Goal: Task Accomplishment & Management: Manage account settings

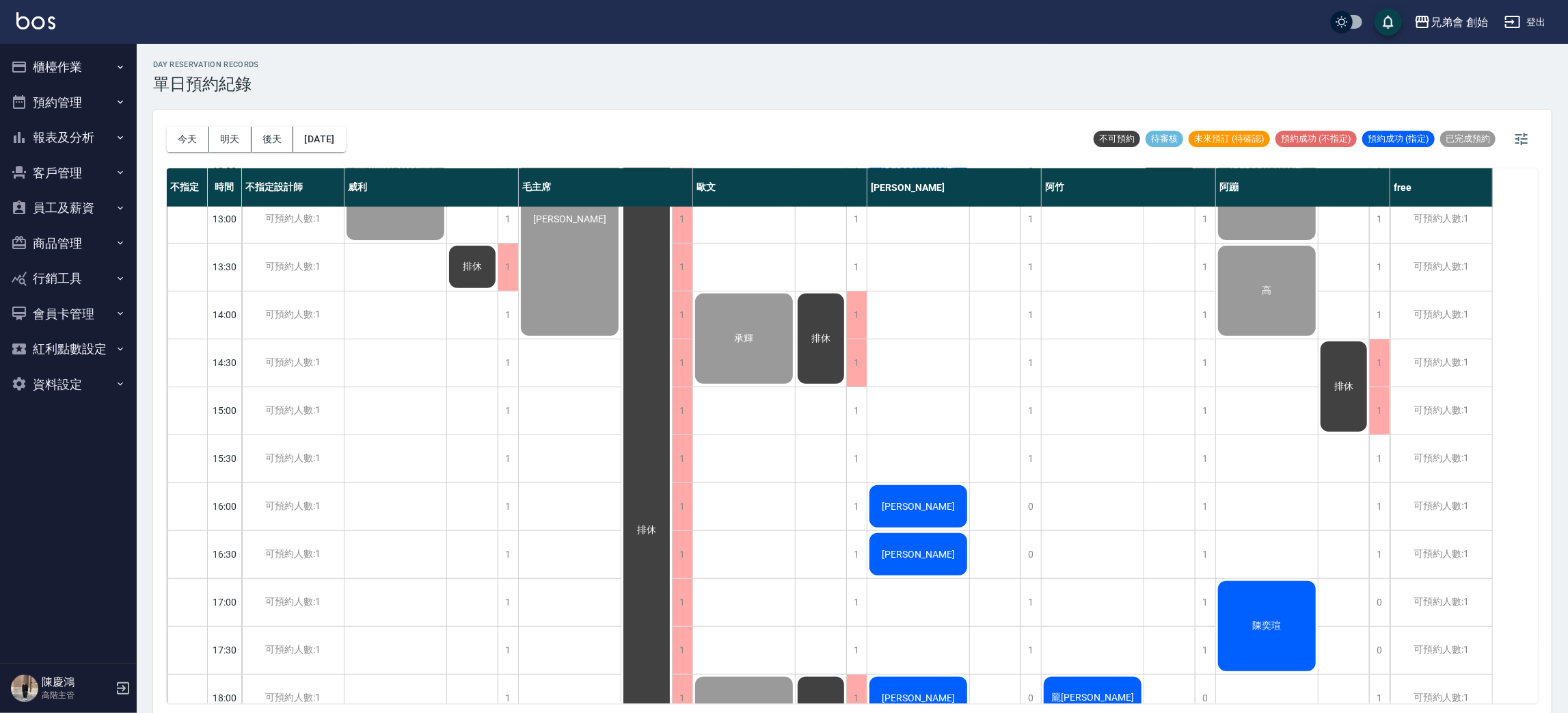
scroll to position [189, 0]
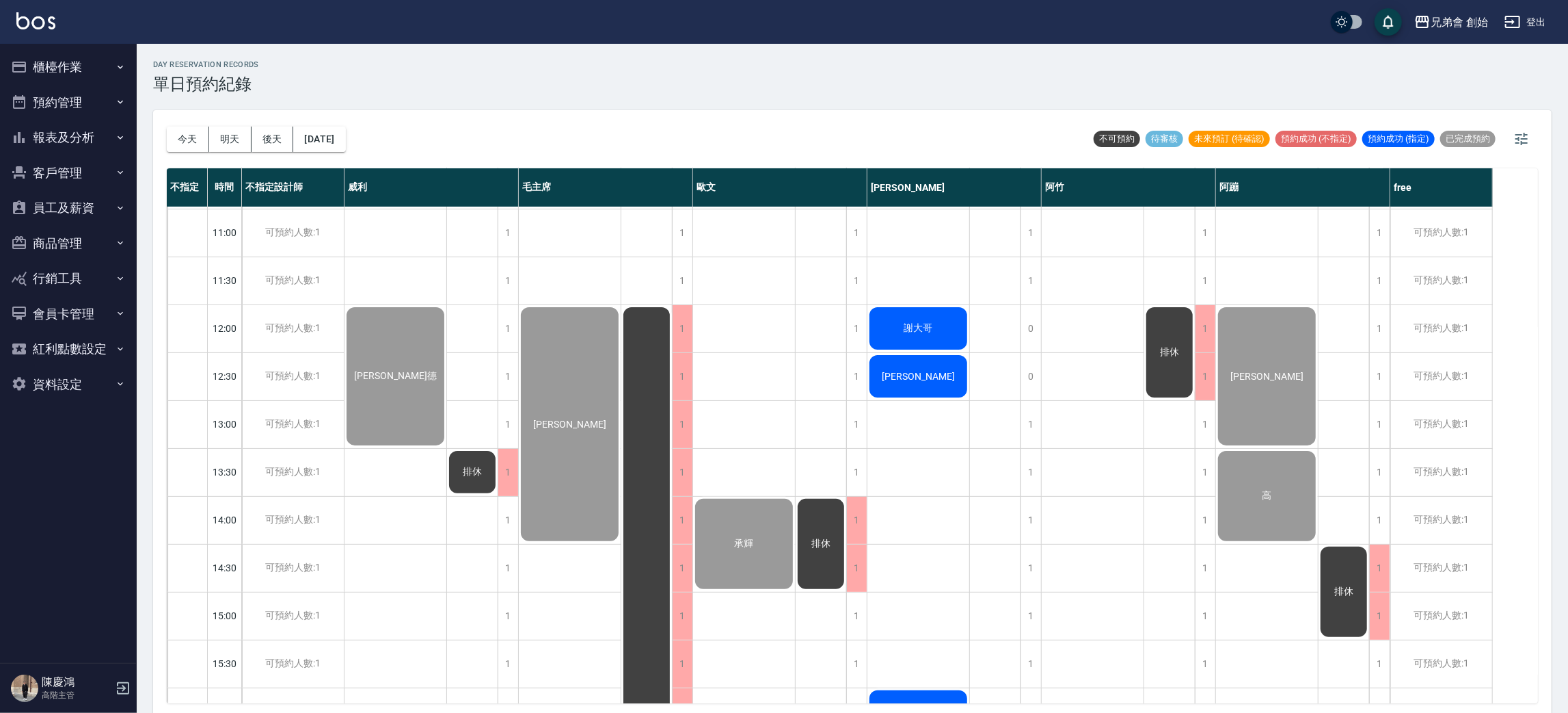
click at [446, 323] on div "謝大哥" at bounding box center [395, 376] width 102 height 142
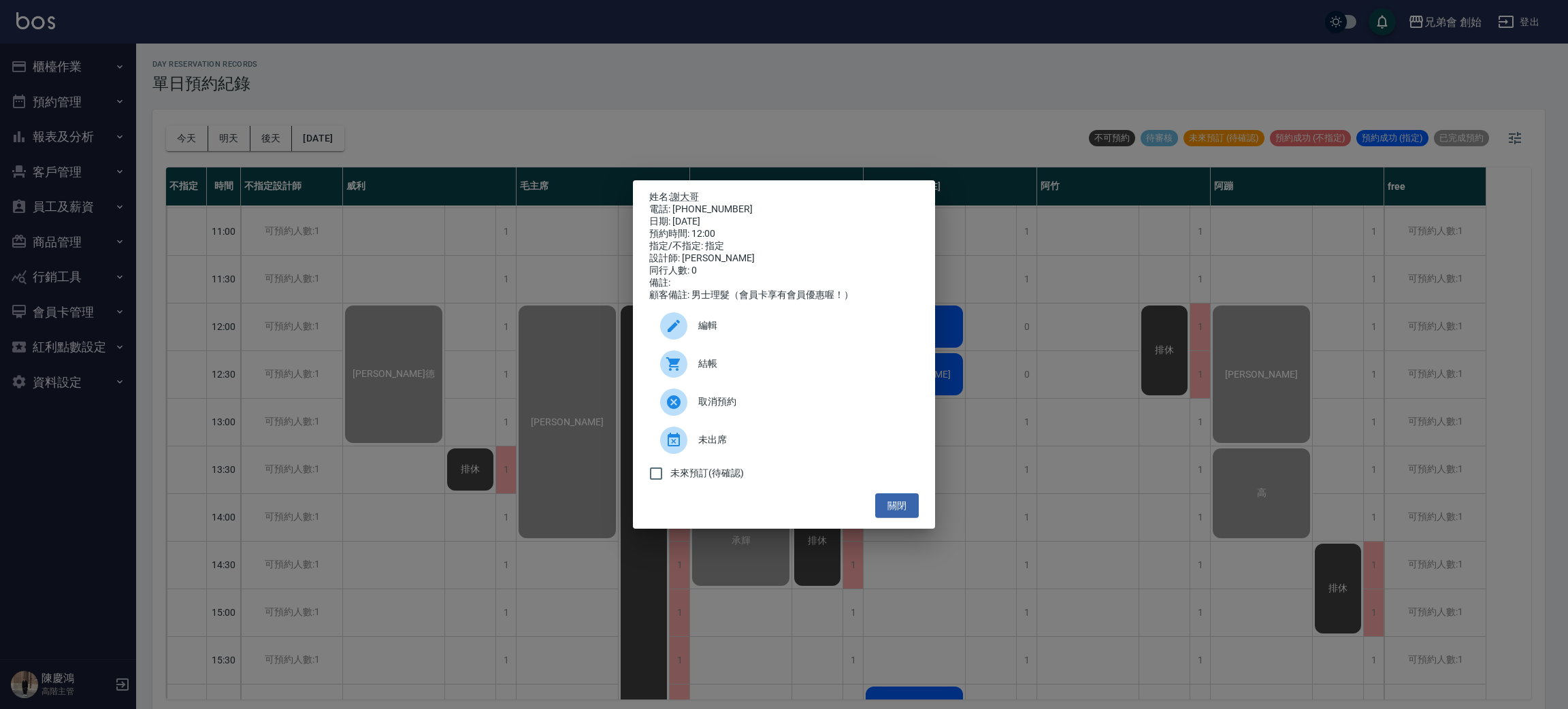
click at [717, 204] on div "電話: 0915301515" at bounding box center [784, 210] width 270 height 12
copy div "0915301515"
drag, startPoint x: 380, startPoint y: 347, endPoint x: 510, endPoint y: 387, distance: 136.0
click at [380, 348] on div "姓名: 謝大哥 電話: 0915301515 日期: 2025/08/13 預約時間: 12:00 指定/不指定: 指定 設計師: 潘潘 同行人數: 0 備註…" at bounding box center [784, 354] width 1568 height 709
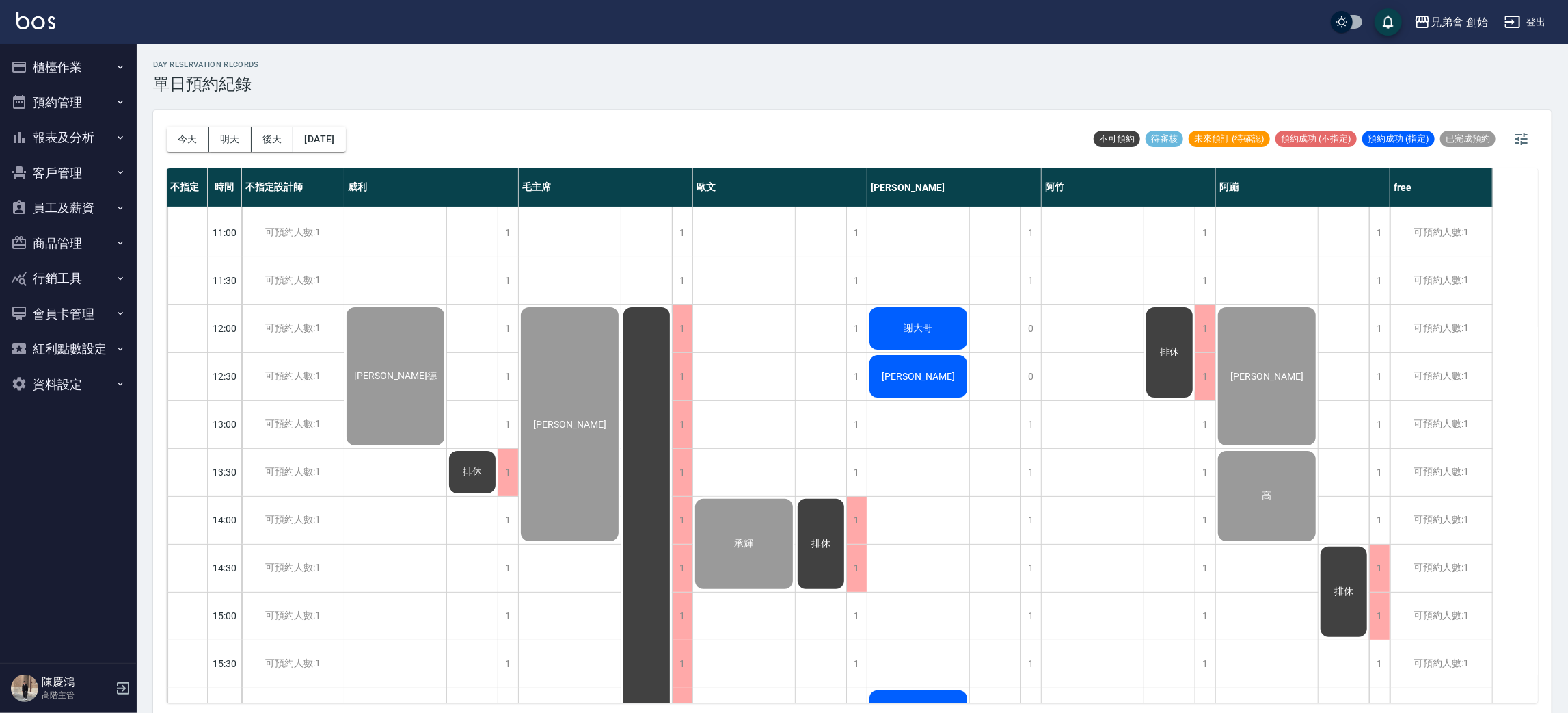
click at [446, 381] on div "[PERSON_NAME]" at bounding box center [395, 376] width 102 height 142
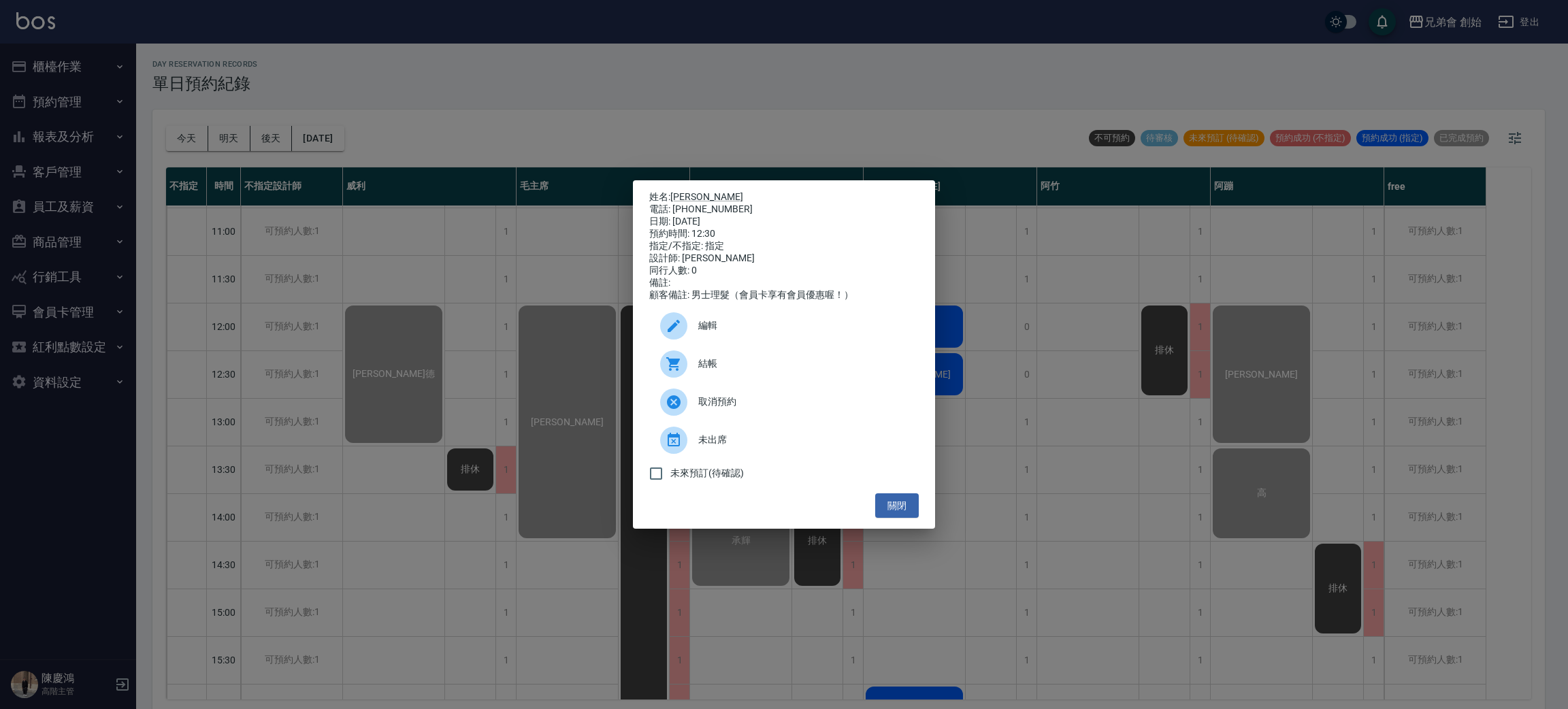
click at [728, 362] on div "結帳" at bounding box center [784, 364] width 270 height 38
click at [287, 339] on div "姓名: 鄭雲浩 電話: 0938546949 日期: 2025/08/13 預約時間: 12:30 指定/不指定: 指定 設計師: 潘潘 同行人數: 0 備註…" at bounding box center [784, 354] width 1568 height 709
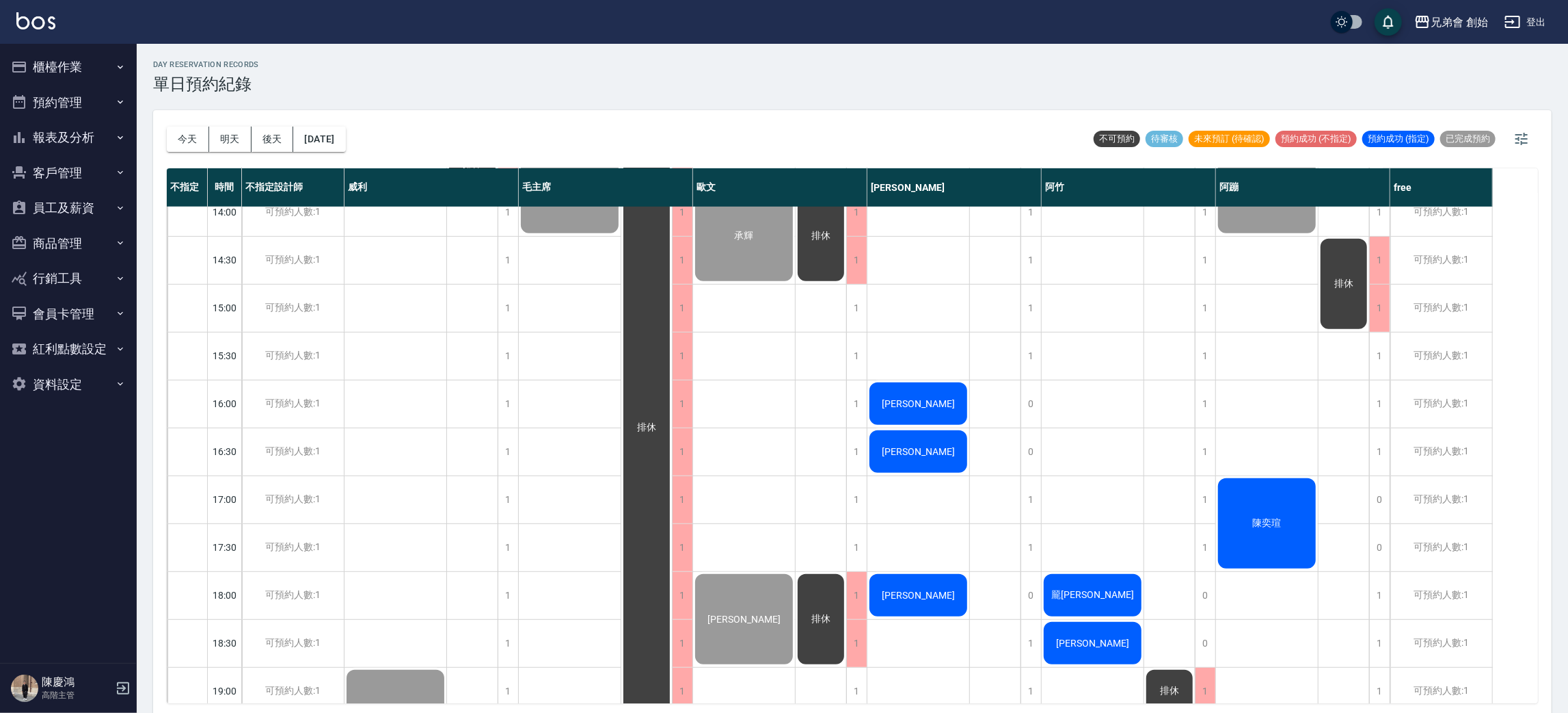
scroll to position [600, 0]
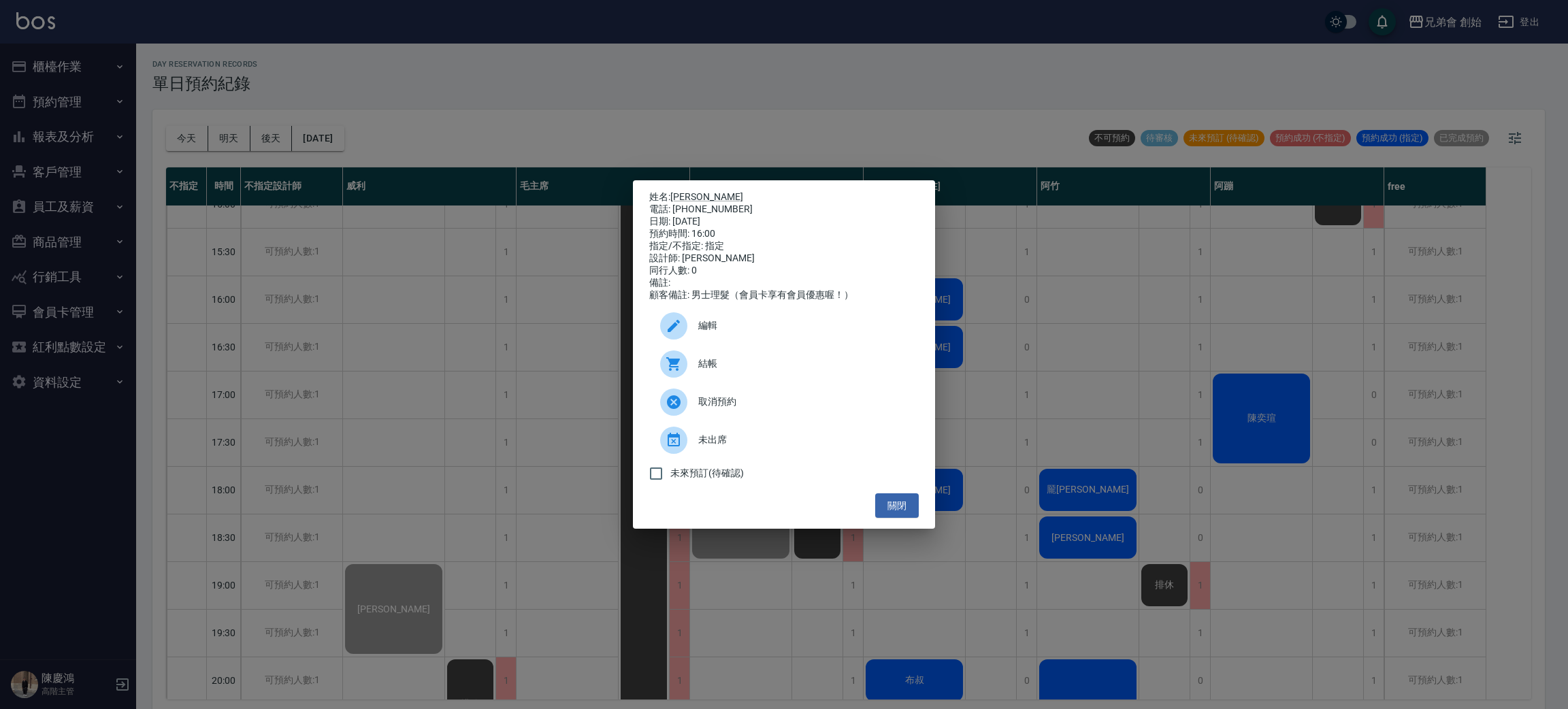
click at [716, 205] on div "電話: 0916934779" at bounding box center [784, 210] width 270 height 12
copy div "0916934779"
click at [472, 479] on div "姓名: 陳柏元 電話: 0916934779 日期: 2025/08/13 預約時間: 16:00 指定/不指定: 指定 設計師: 潘潘 同行人數: 0 備註…" at bounding box center [784, 354] width 1568 height 709
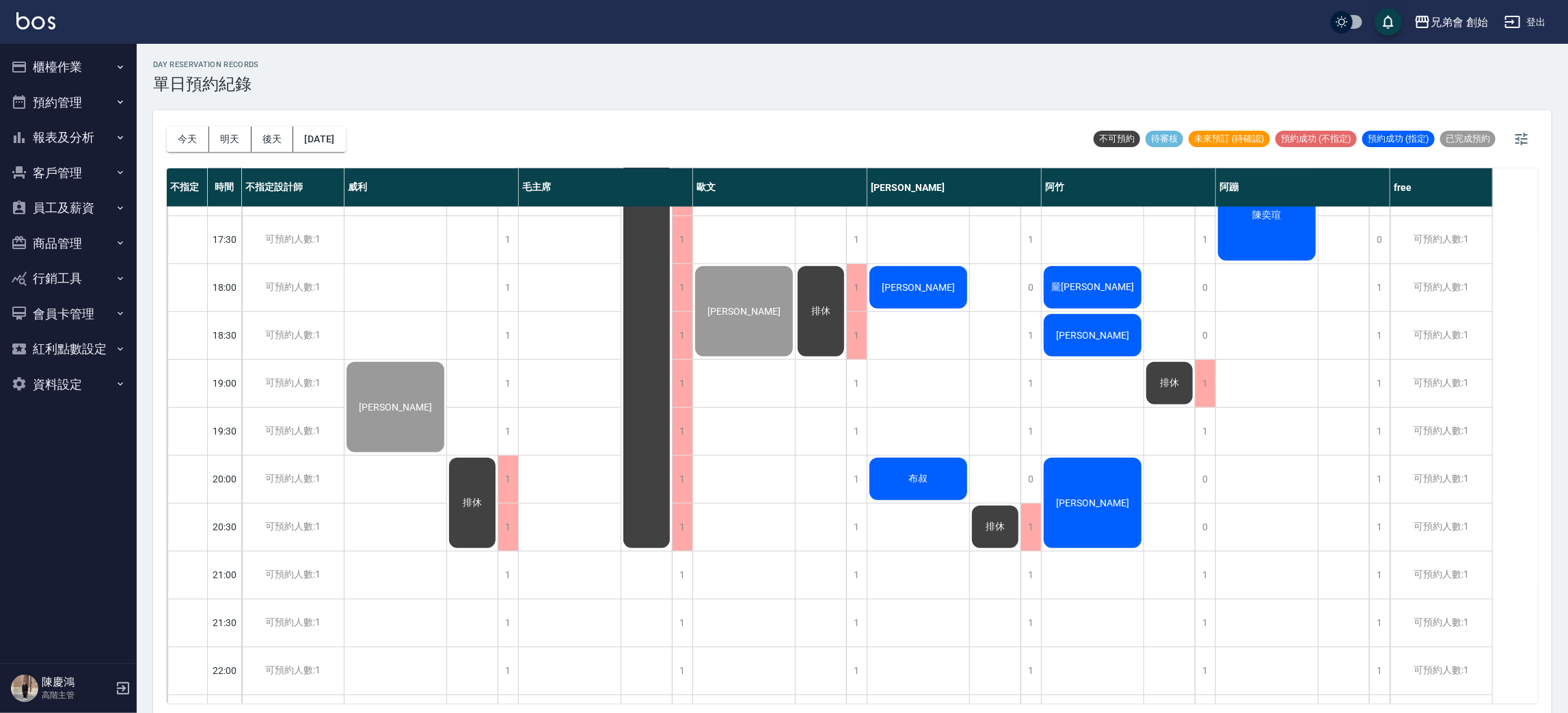
scroll to position [702, 0]
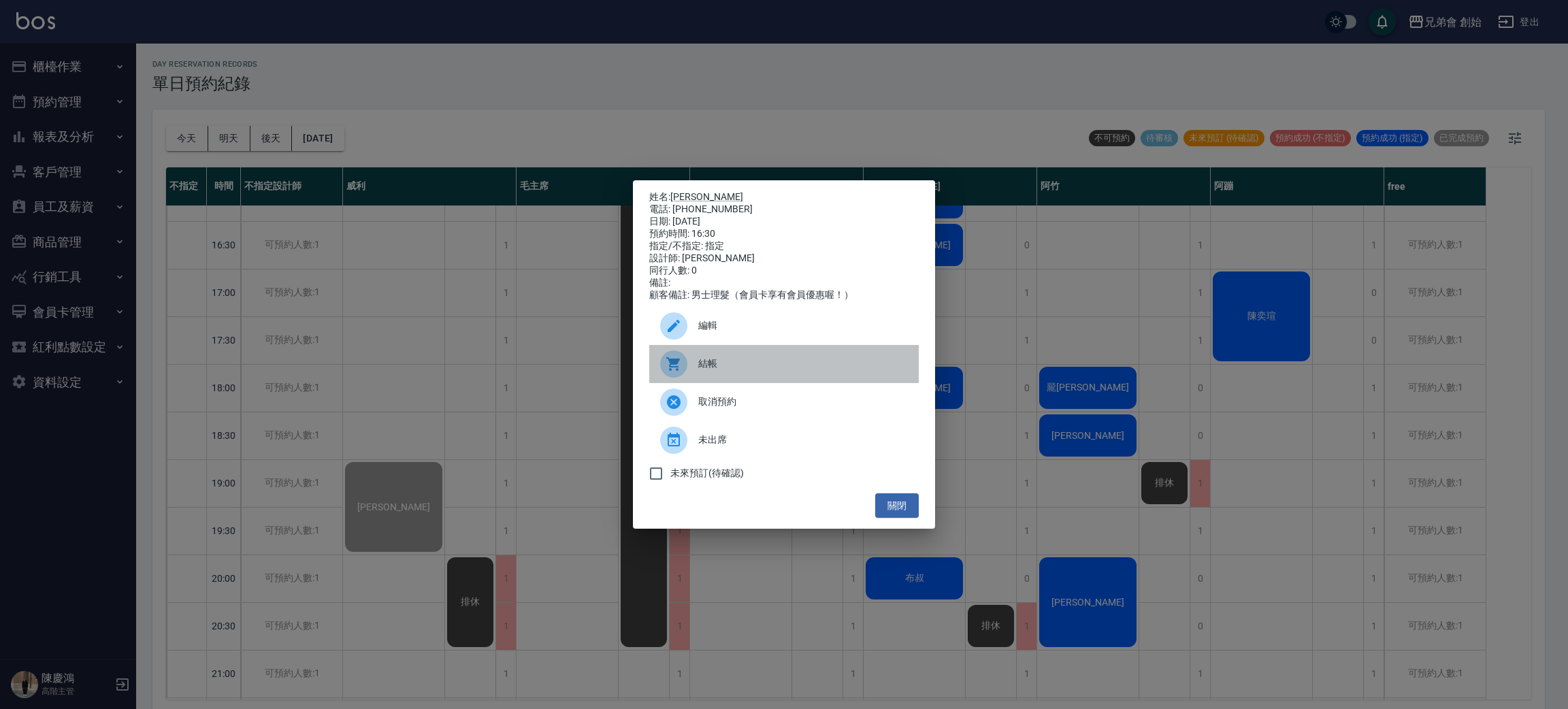
click at [767, 371] on span "結帳" at bounding box center [803, 363] width 210 height 14
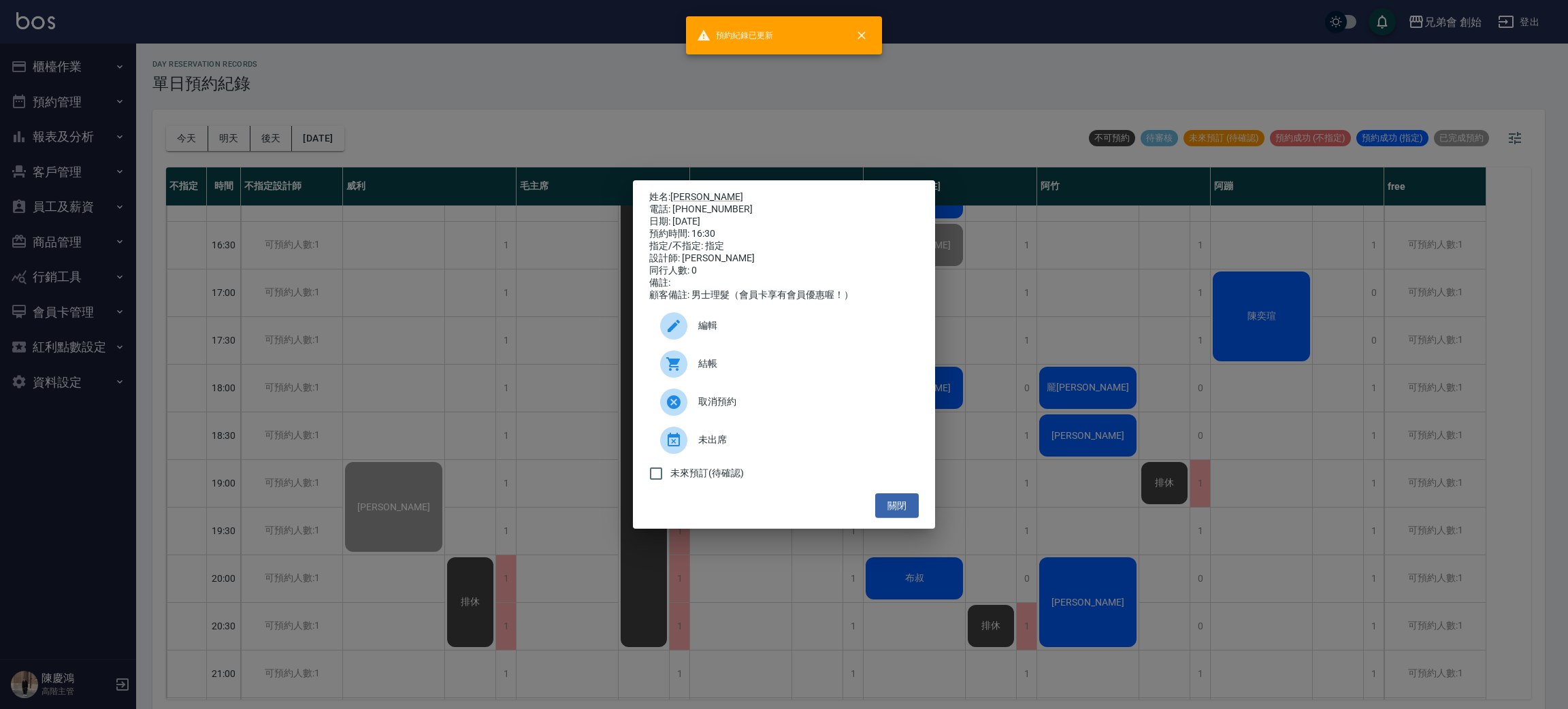
drag, startPoint x: 389, startPoint y: 337, endPoint x: 556, endPoint y: 400, distance: 178.5
click at [395, 342] on div "姓名: 何逸龍 電話: 0976117917 日期: 2025/08/13 預約時間: 16:30 指定/不指定: 指定 設計師: 潘潘 同行人數: 0 備註…" at bounding box center [784, 354] width 1568 height 709
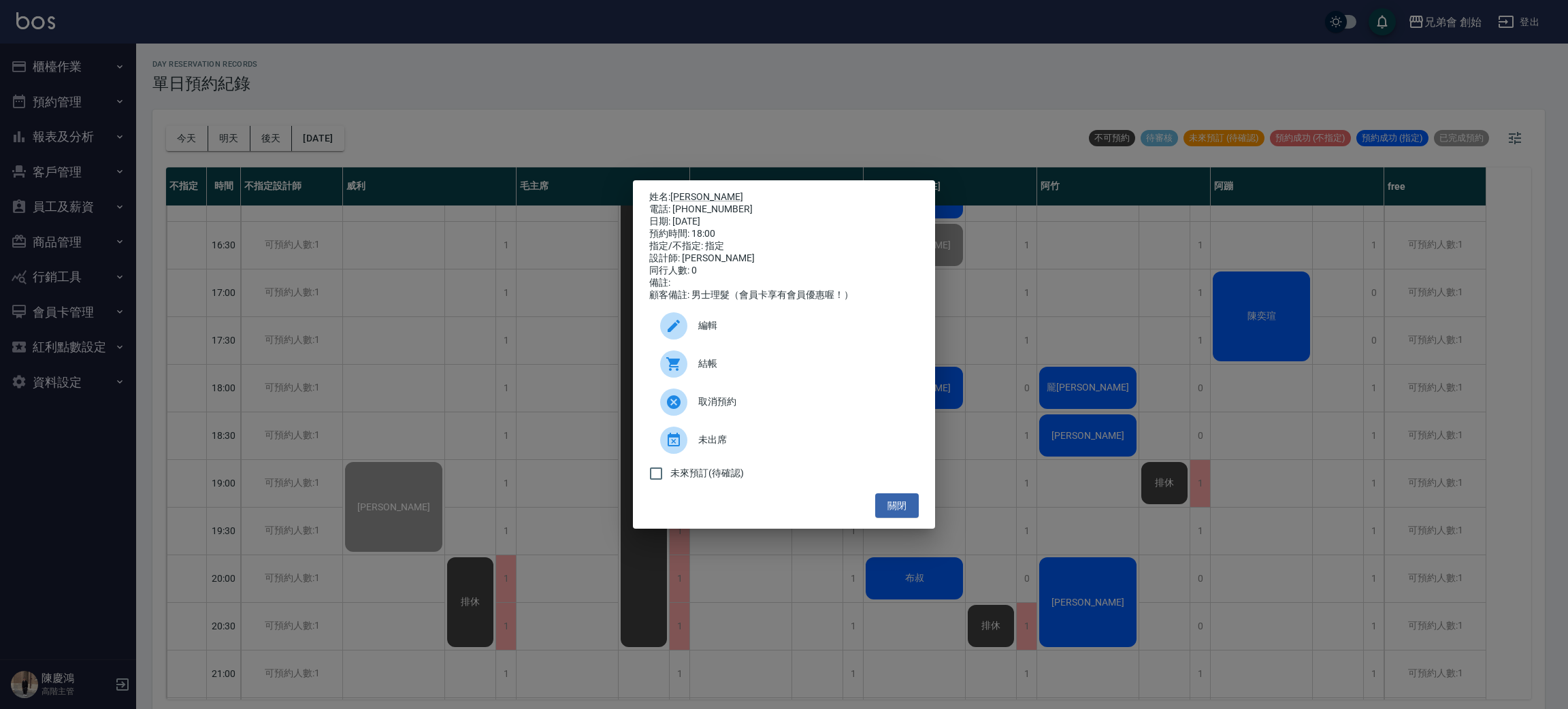
click at [822, 381] on div "結帳" at bounding box center [784, 364] width 270 height 38
click at [330, 390] on div "姓名: 黃禎翊 電話: 0955887483 日期: 2025/08/13 預約時間: 18:00 指定/不指定: 指定 設計師: 潘潘 同行人數: 0 備註…" at bounding box center [784, 354] width 1568 height 709
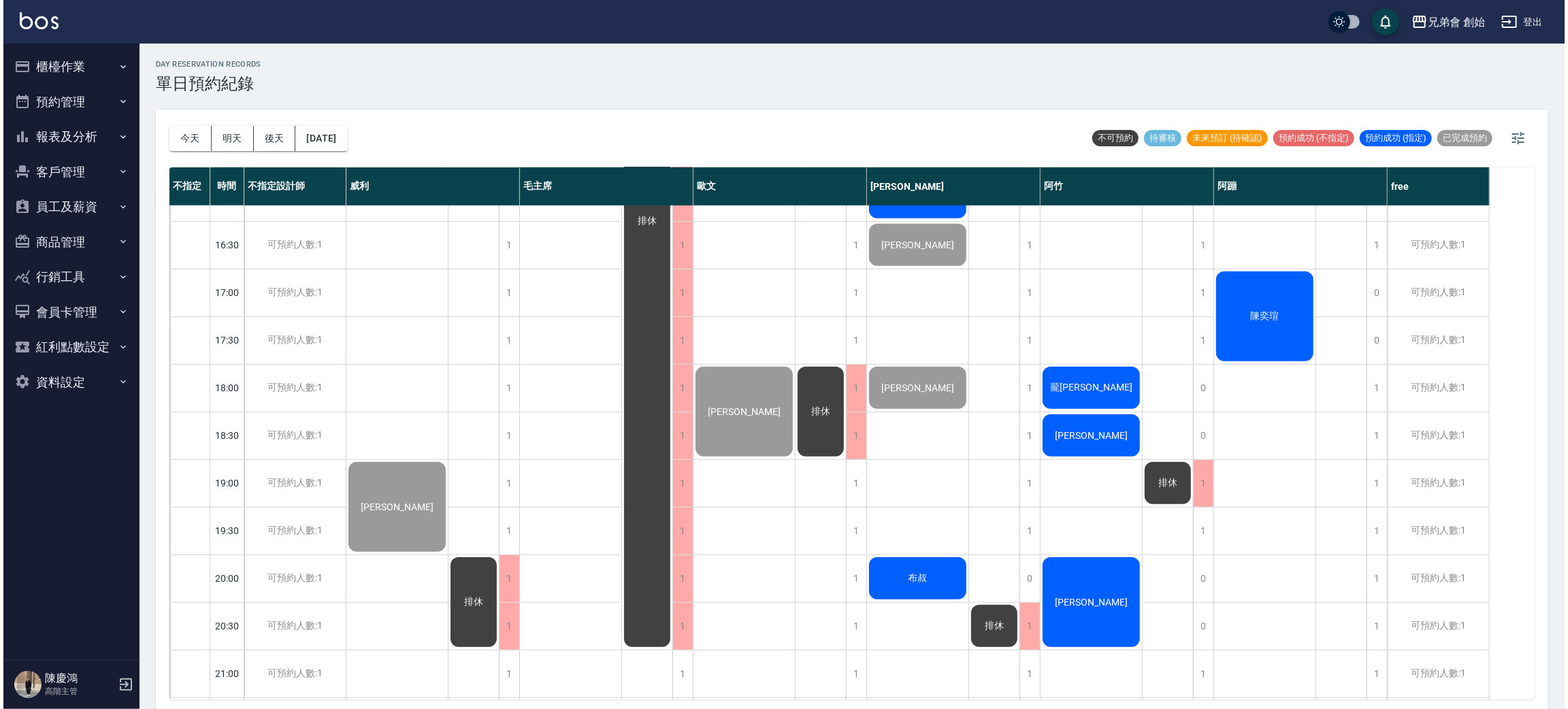
scroll to position [801, 0]
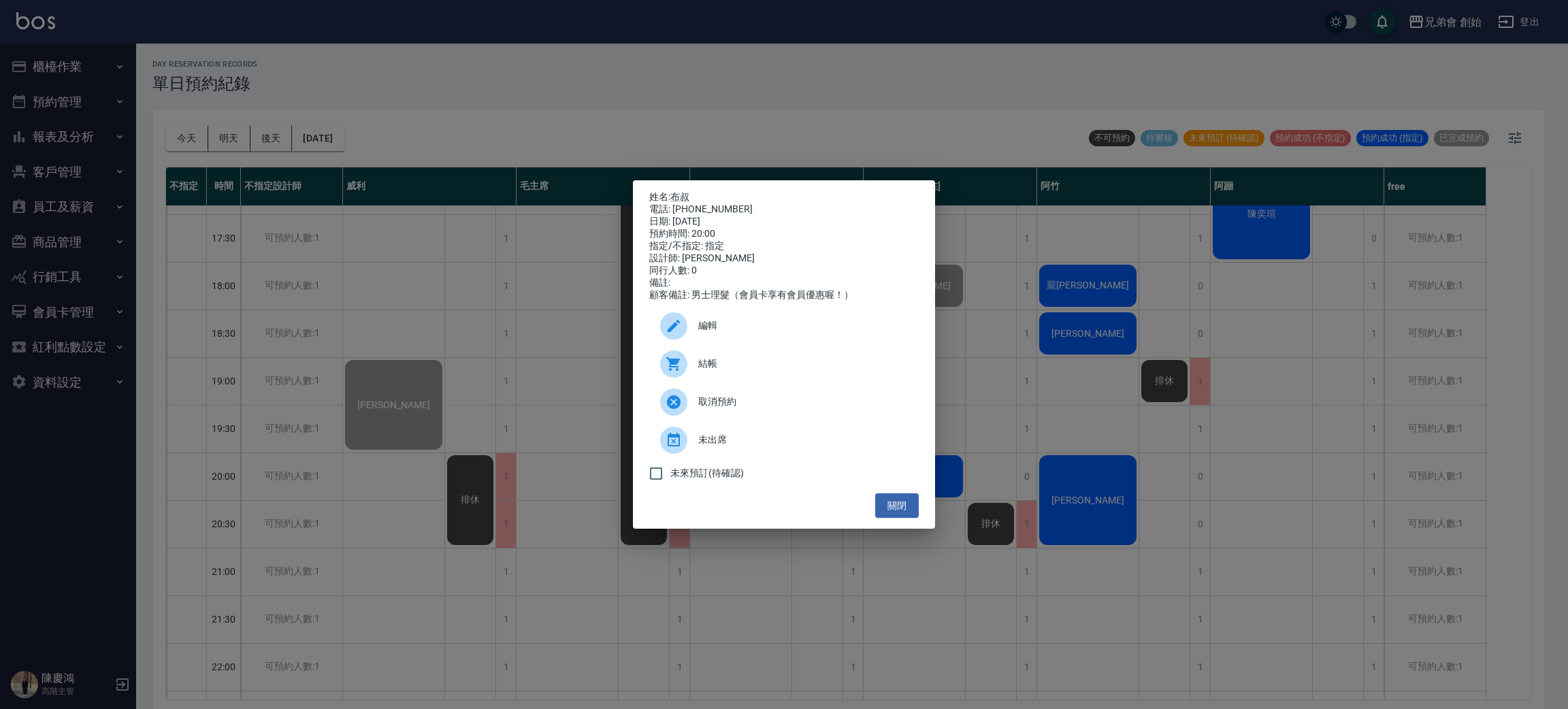
click at [715, 204] on div "電話: 0911120329" at bounding box center [784, 210] width 270 height 12
drag, startPoint x: 716, startPoint y: 213, endPoint x: 694, endPoint y: 198, distance: 26.6
click at [694, 204] on div "電話: 0911120329" at bounding box center [784, 210] width 270 height 12
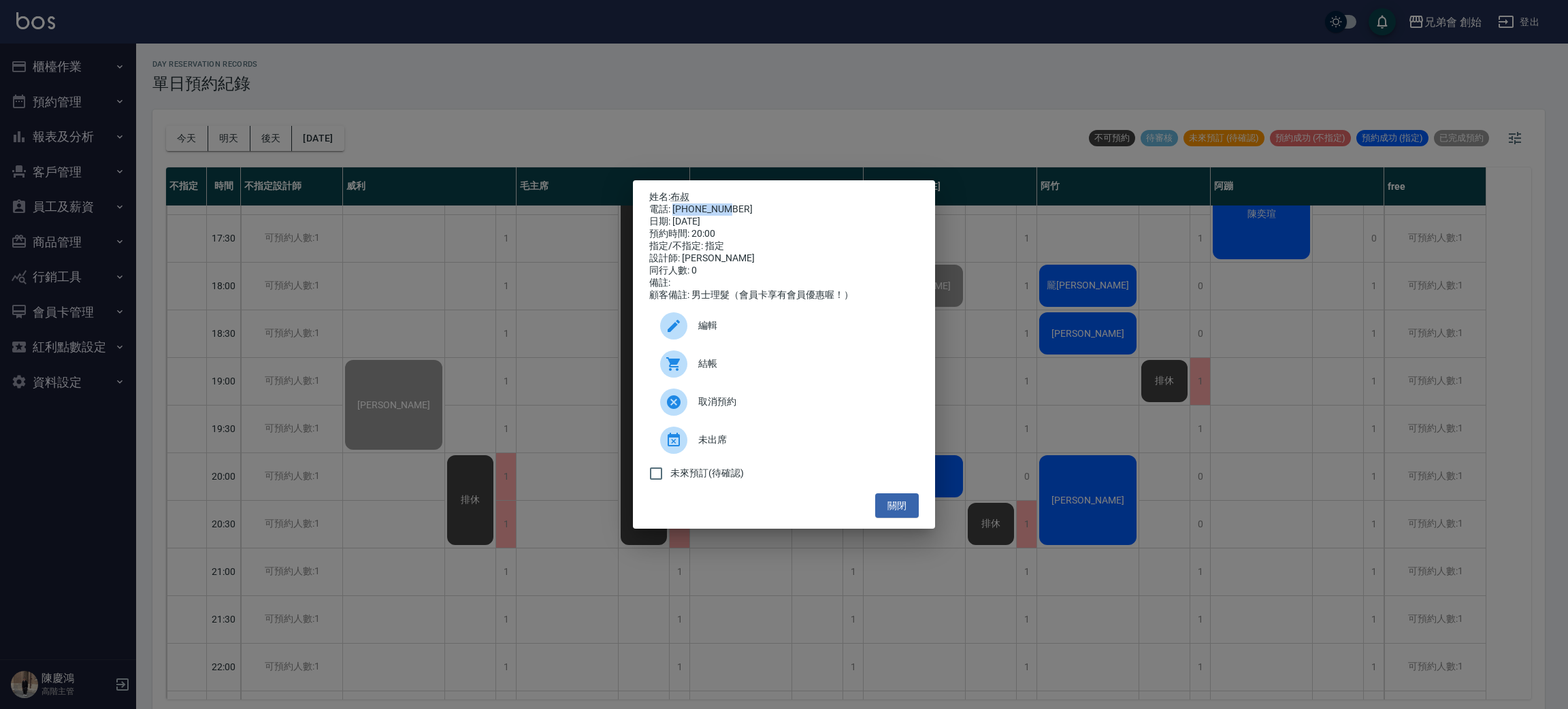
click at [694, 204] on div "電話: 0911120329" at bounding box center [784, 210] width 270 height 12
copy div "0911120329"
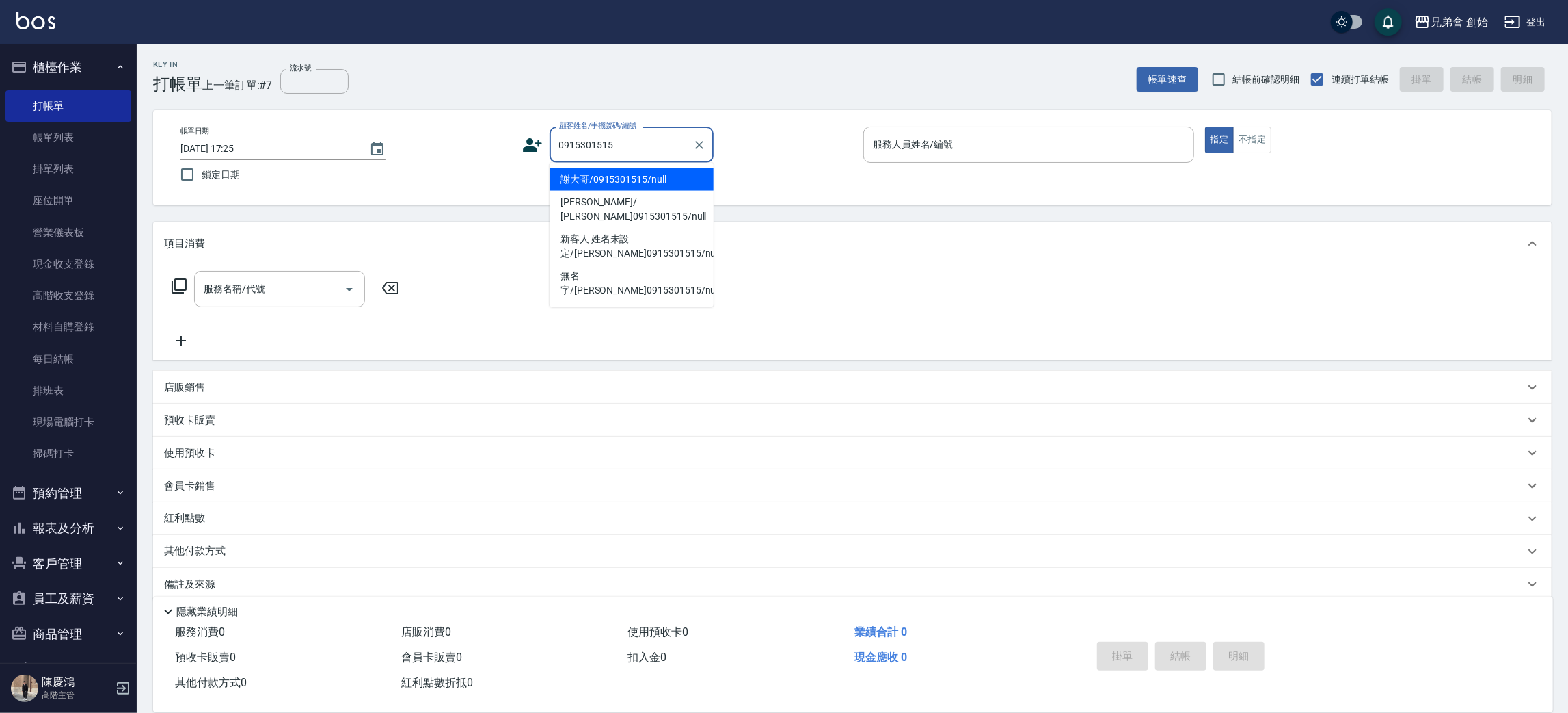
click at [632, 180] on li "謝大哥/0915301515/null" at bounding box center [632, 180] width 164 height 23
type input "謝大哥/0915301515/null"
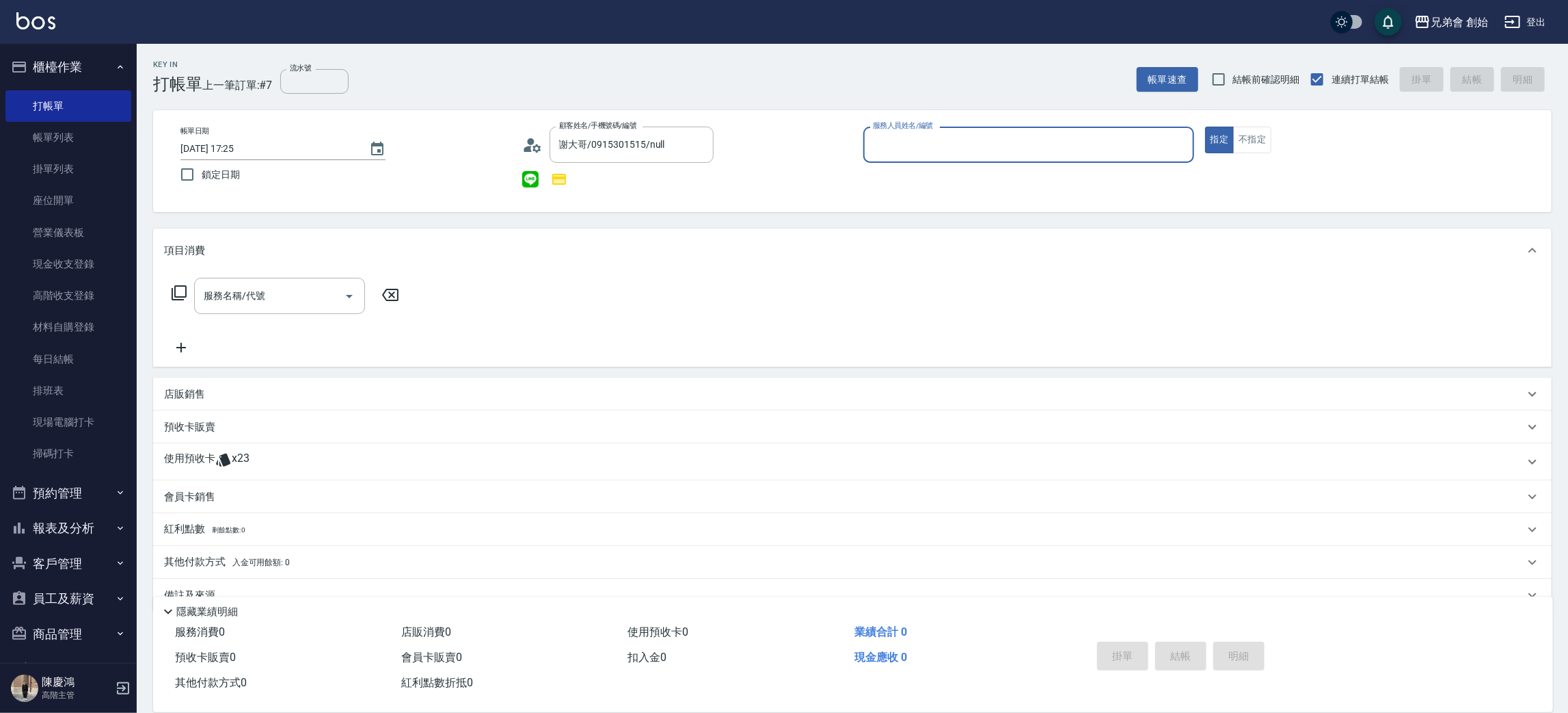
click at [260, 466] on div "使用預收卡 x23" at bounding box center [844, 461] width 1360 height 21
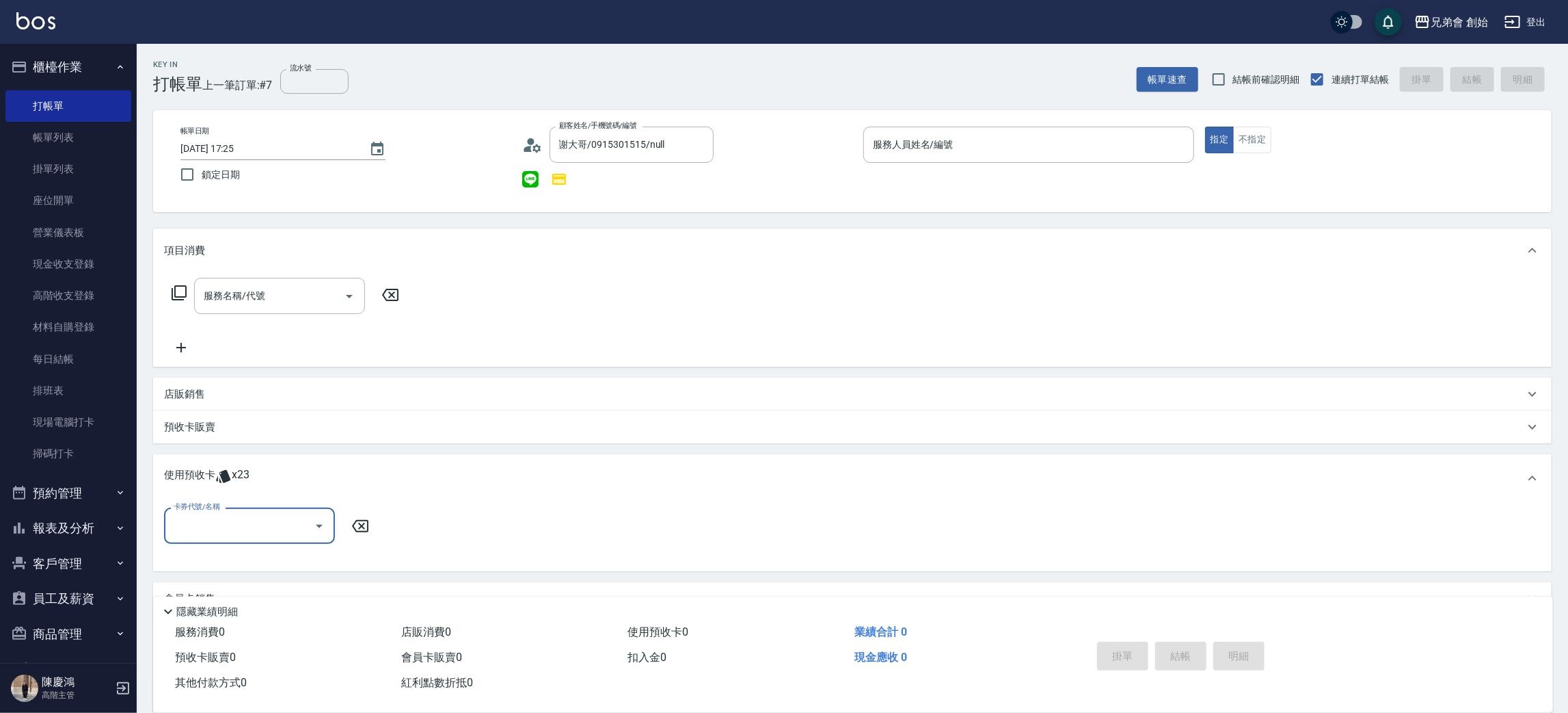
click at [211, 524] on input "卡券代號/名稱" at bounding box center [240, 525] width 138 height 24
click at [194, 561] on div "10500儲值(贈三次精修＆一次理髮) 剩餘8張" at bounding box center [249, 567] width 171 height 37
type input "10500儲值(贈三次精修＆一次理髮)"
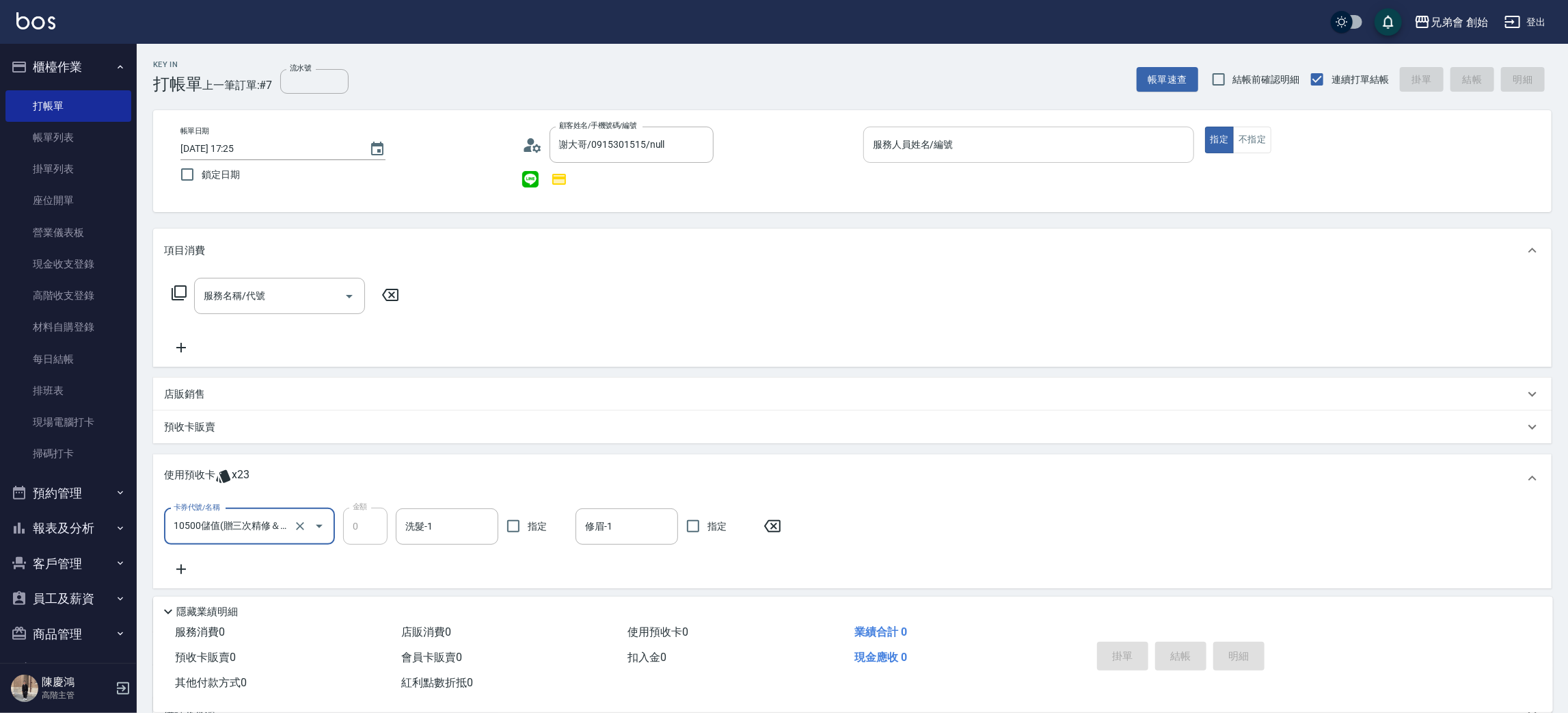
click at [991, 145] on input "服務人員姓名/編號" at bounding box center [1028, 144] width 319 height 24
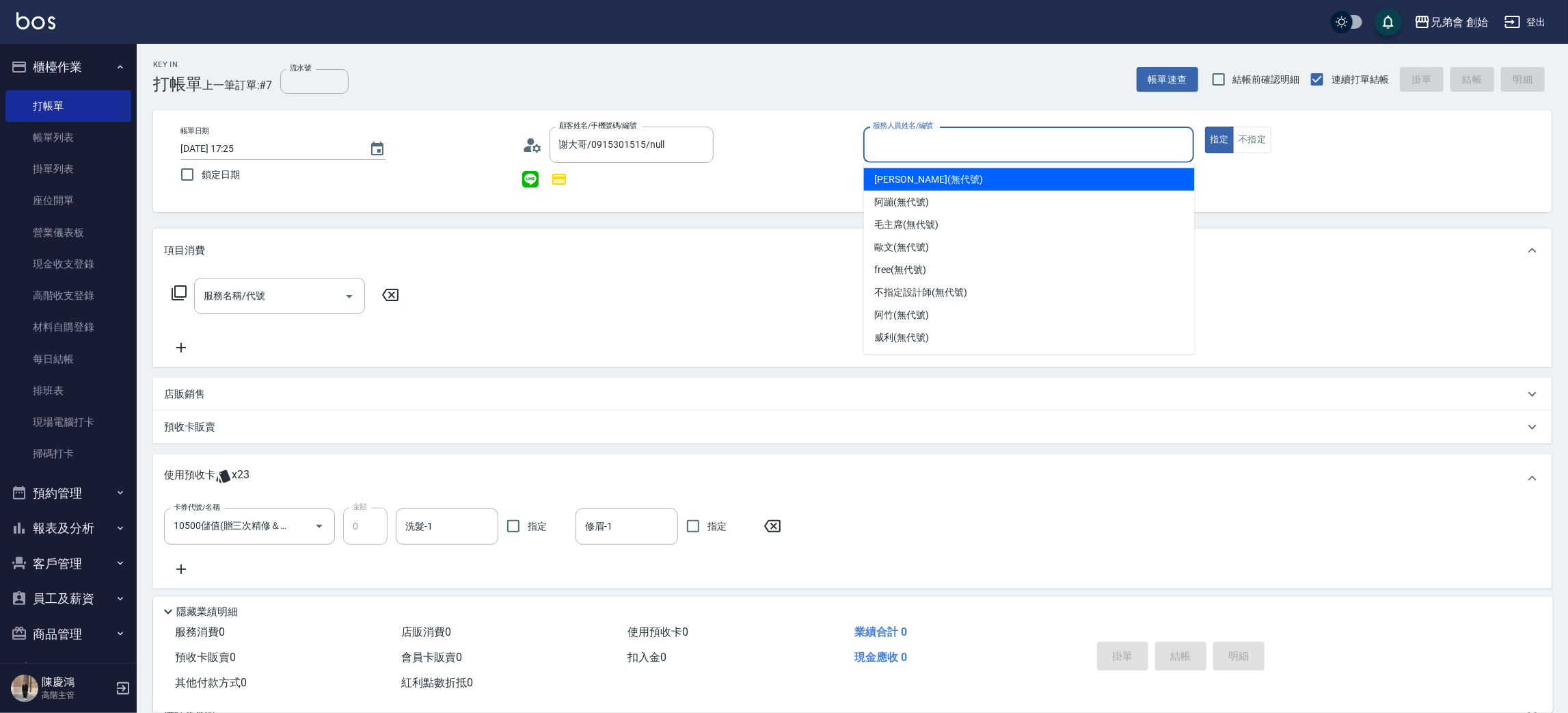
click at [916, 179] on span "[PERSON_NAME] (無代號)" at bounding box center [929, 180] width 108 height 14
type input "[PERSON_NAME](無代號)"
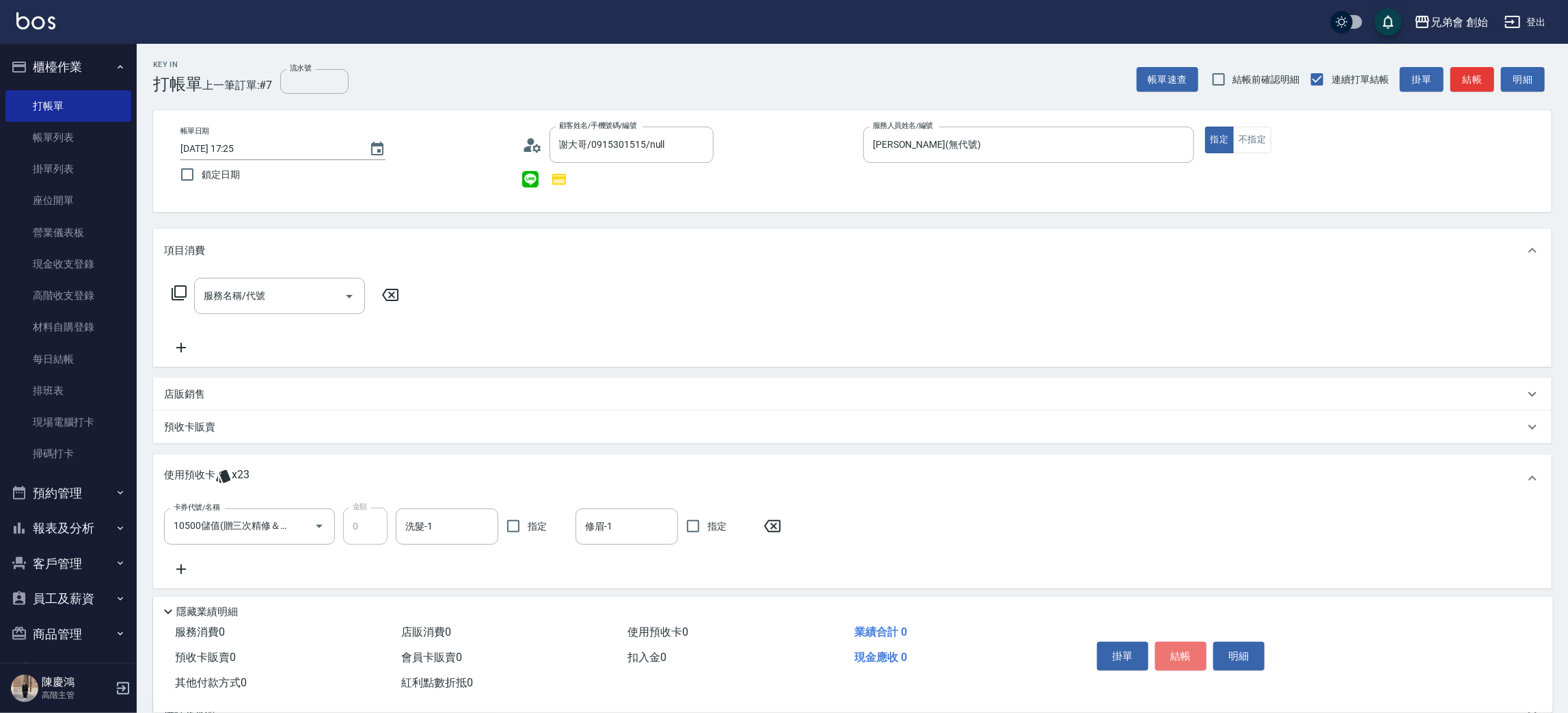
click at [1186, 646] on button "結帳" at bounding box center [1180, 656] width 51 height 29
type input "2025/08/13 20:20"
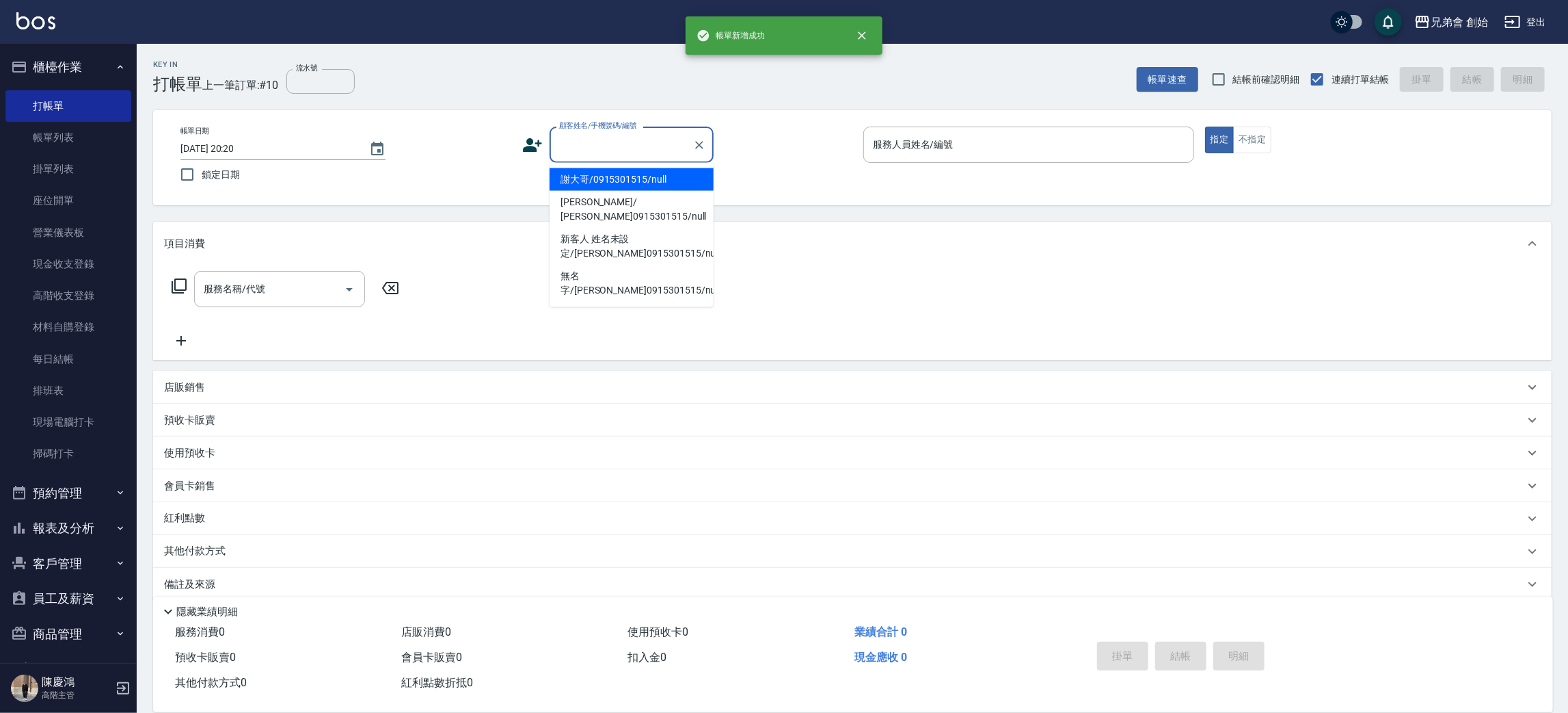
paste input "0916934779"
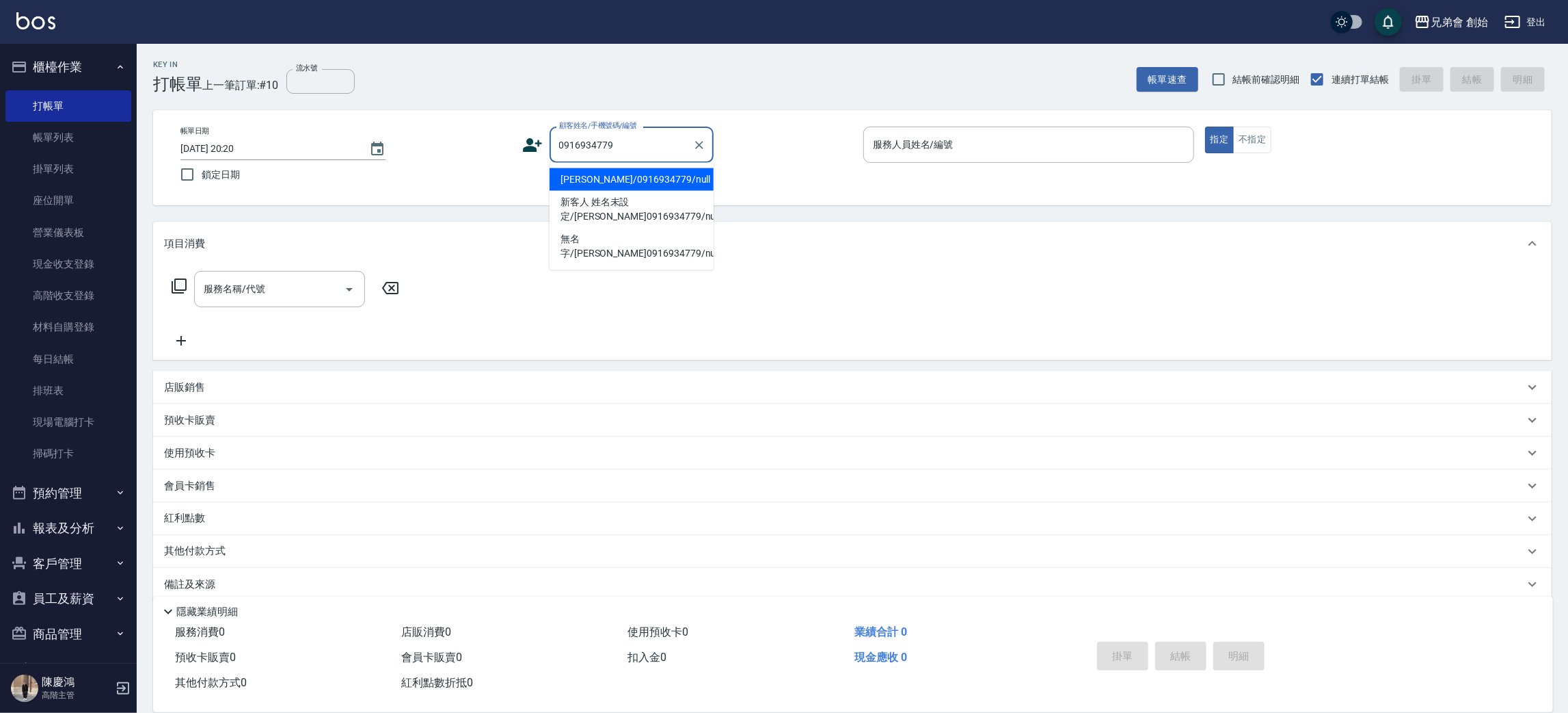
click at [585, 180] on li "陳柏元/0916934779/null" at bounding box center [632, 180] width 164 height 23
type input "陳柏元/0916934779/null"
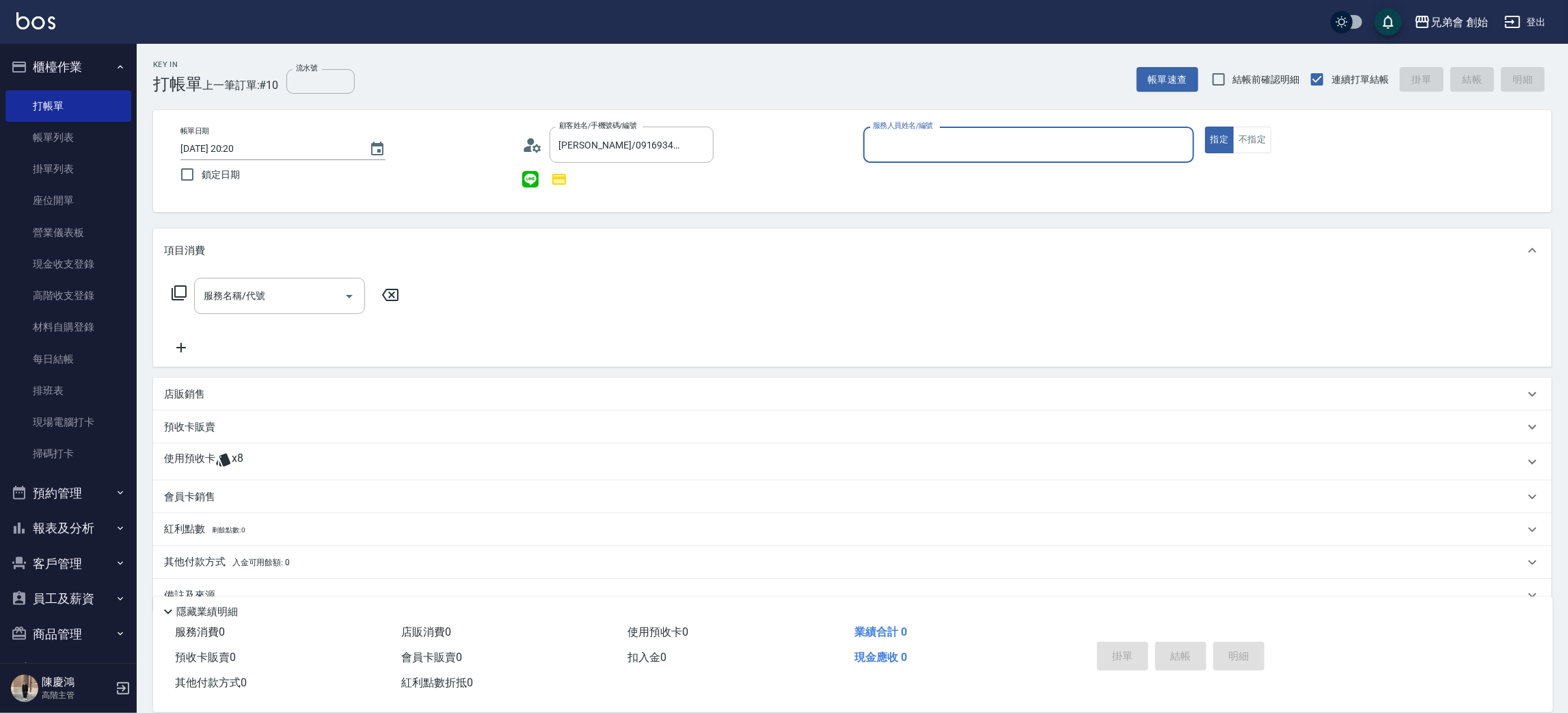
click at [901, 133] on input "服務人員姓名/編號" at bounding box center [1028, 144] width 319 height 24
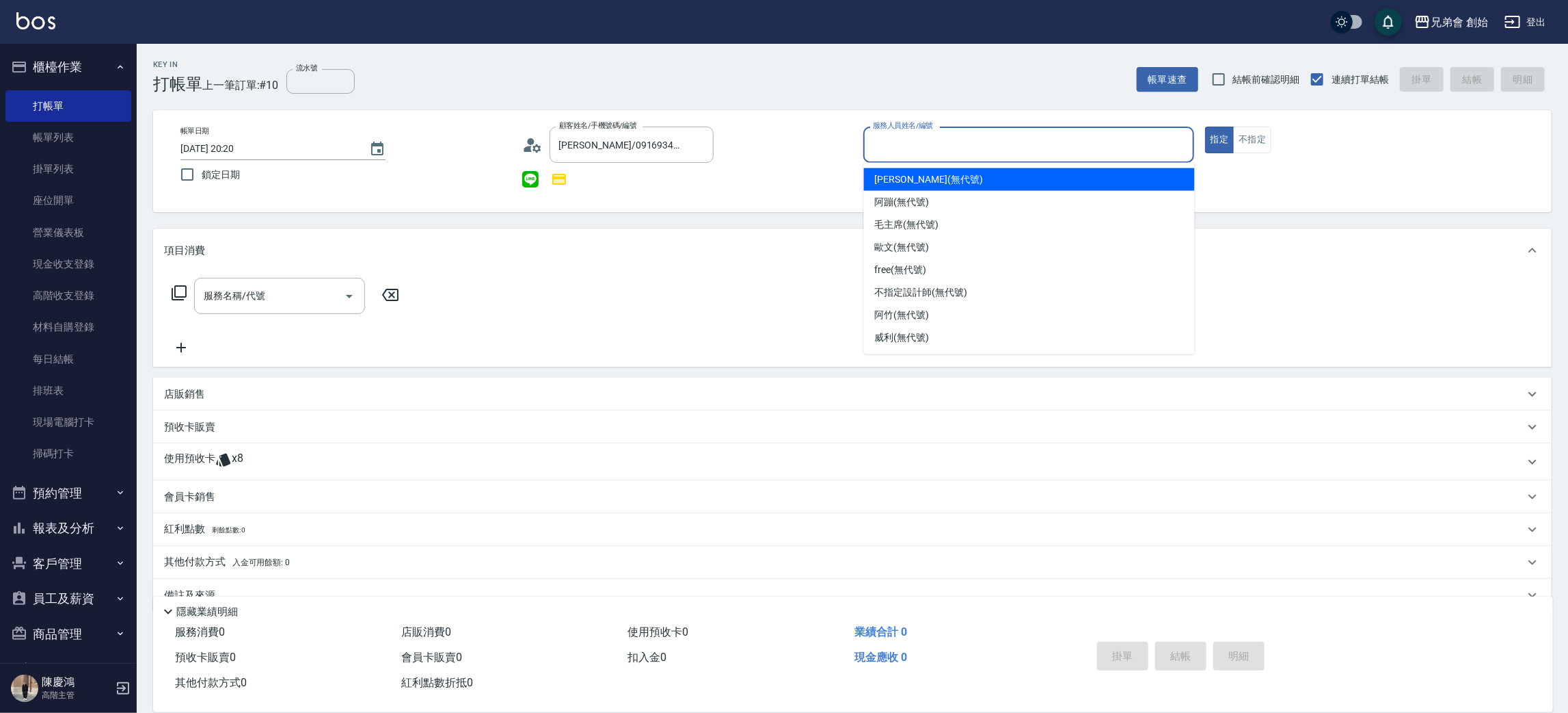
click at [887, 183] on span "[PERSON_NAME] (無代號)" at bounding box center [929, 180] width 108 height 14
type input "[PERSON_NAME](無代號)"
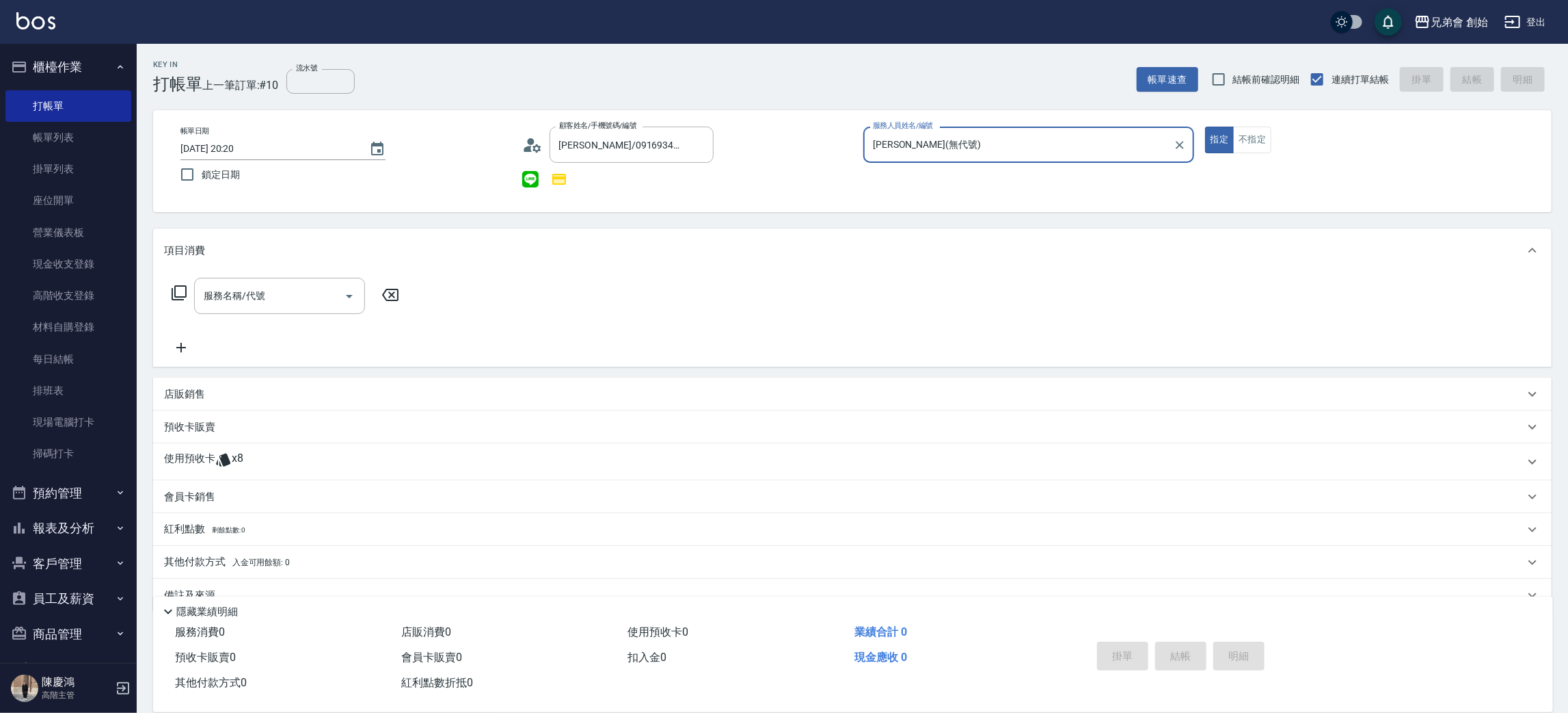
click at [224, 463] on icon at bounding box center [223, 460] width 14 height 13
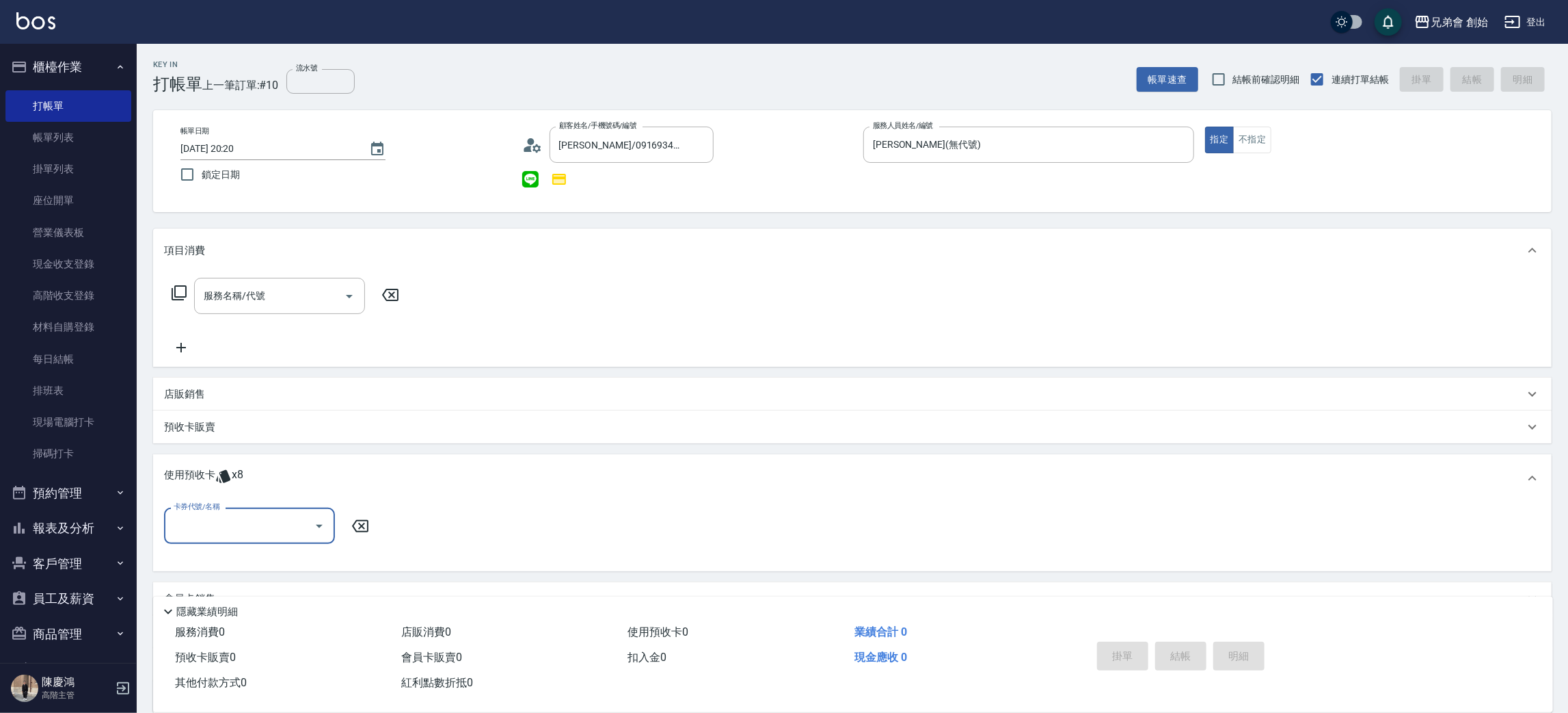
click at [212, 536] on input "卡券代號/名稱" at bounding box center [240, 525] width 138 height 24
click at [199, 559] on div "7000儲值(贈兩堂精修＆造型品) 剩餘8張" at bounding box center [249, 567] width 171 height 37
type input "7000儲值(贈兩堂精修＆造型品)"
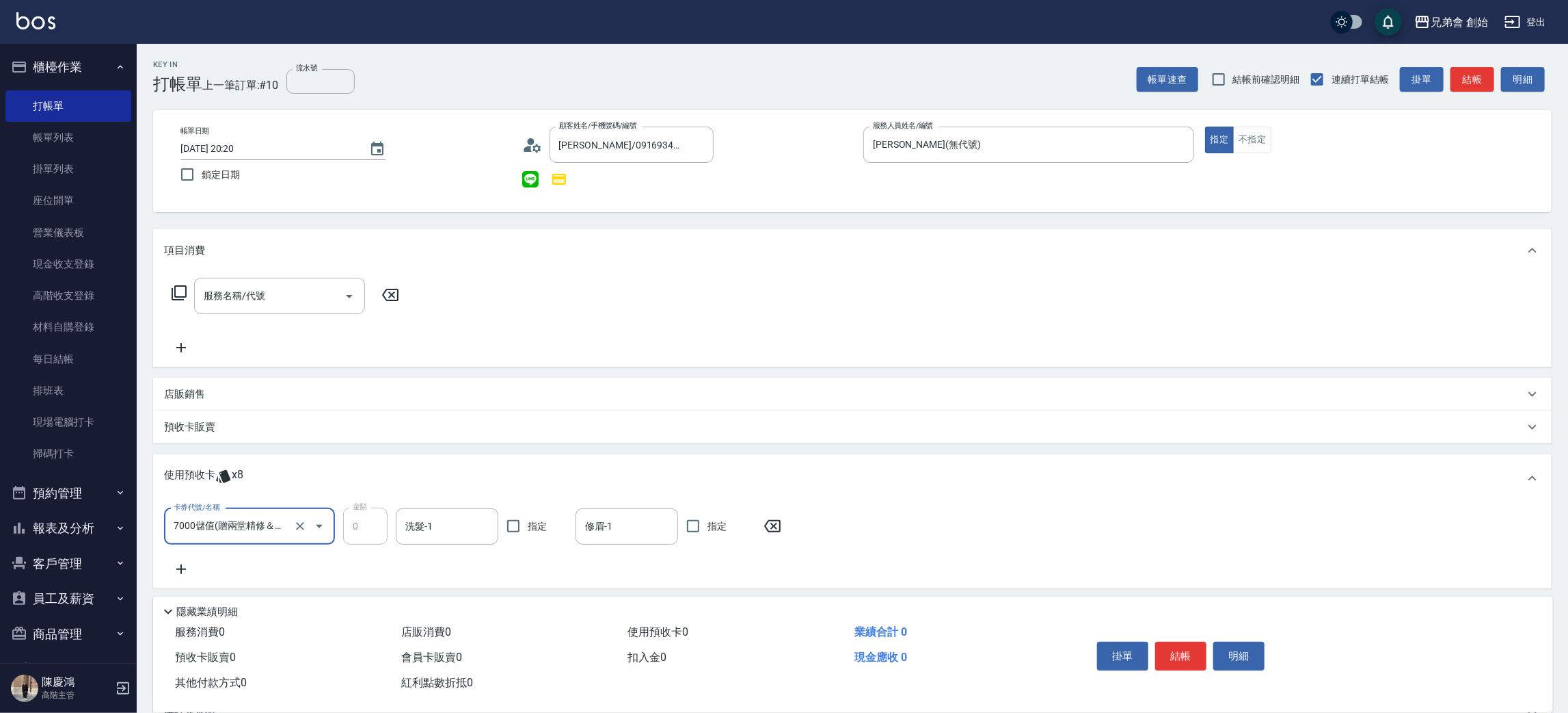
scroll to position [145, 0]
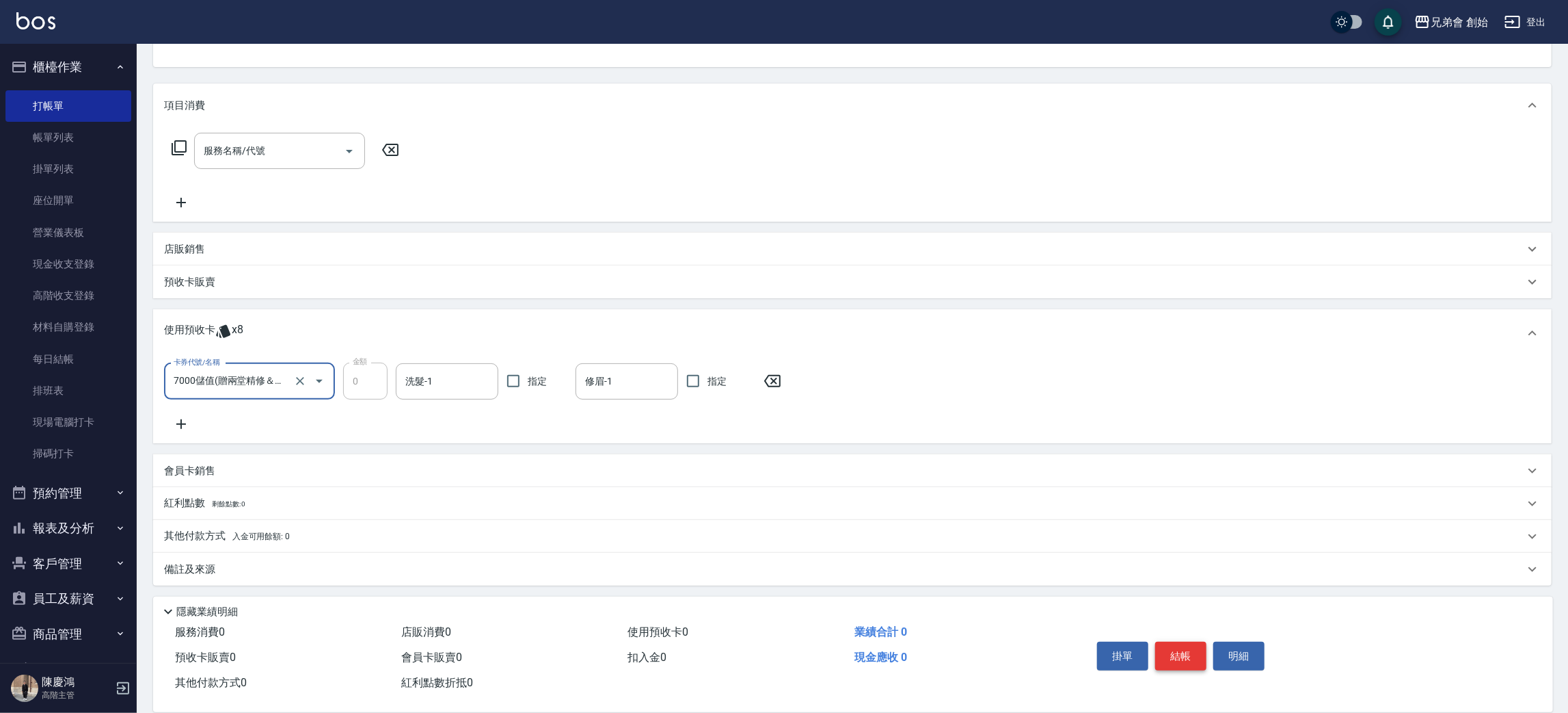
click at [1201, 657] on button "結帳" at bounding box center [1180, 656] width 51 height 29
type input "2025/08/13 20:21"
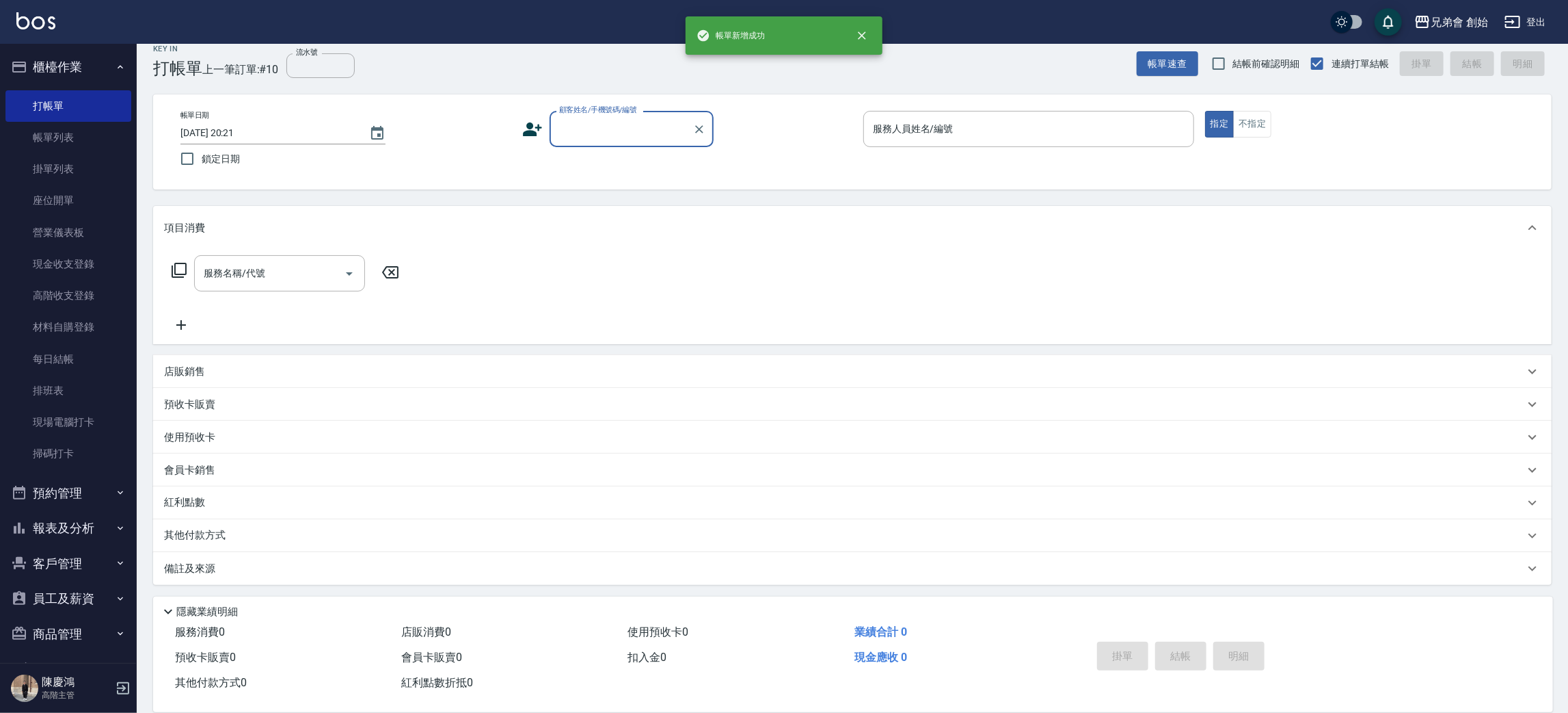
scroll to position [15, 0]
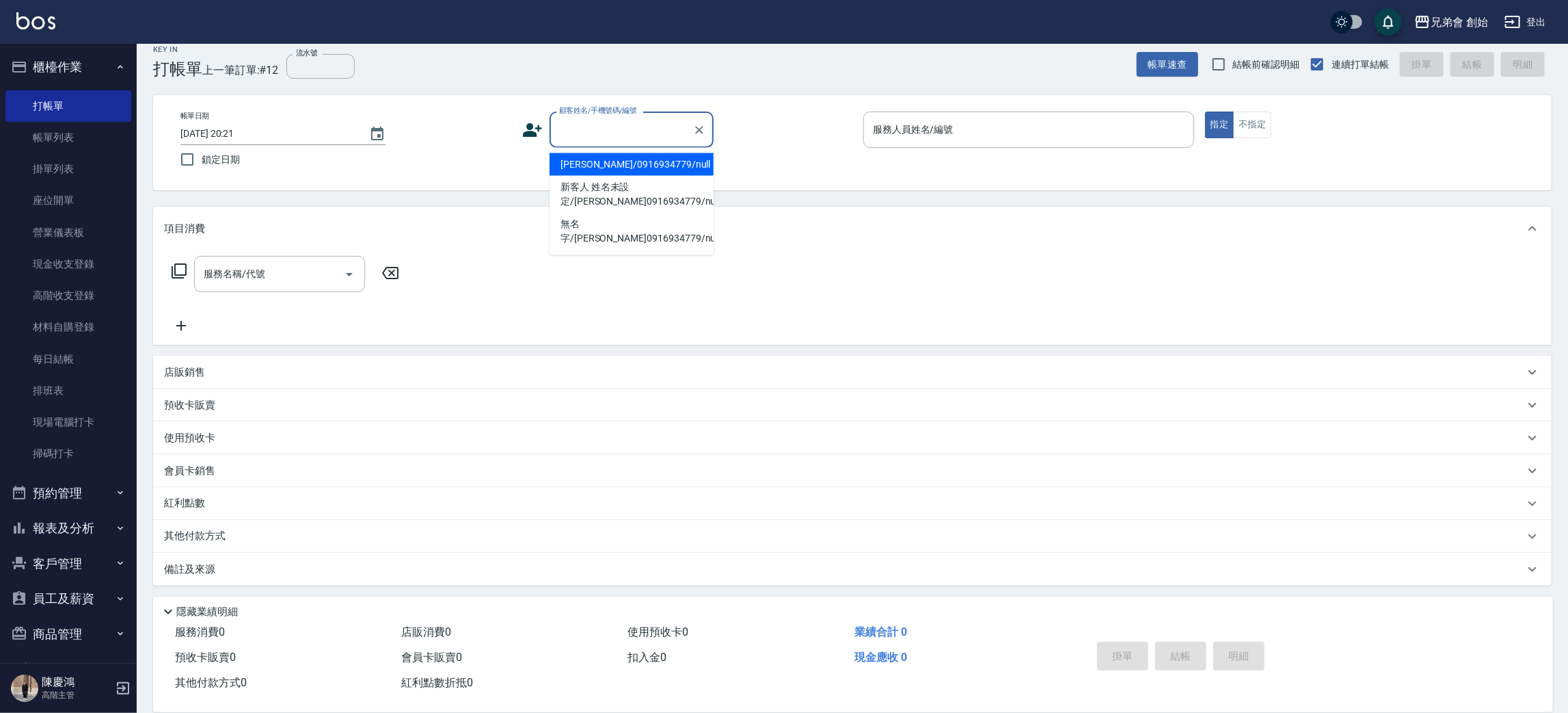
paste input "0911120329"
click at [633, 164] on li "布叔/0911120329/null" at bounding box center [632, 164] width 164 height 23
type input "布叔/0911120329/null"
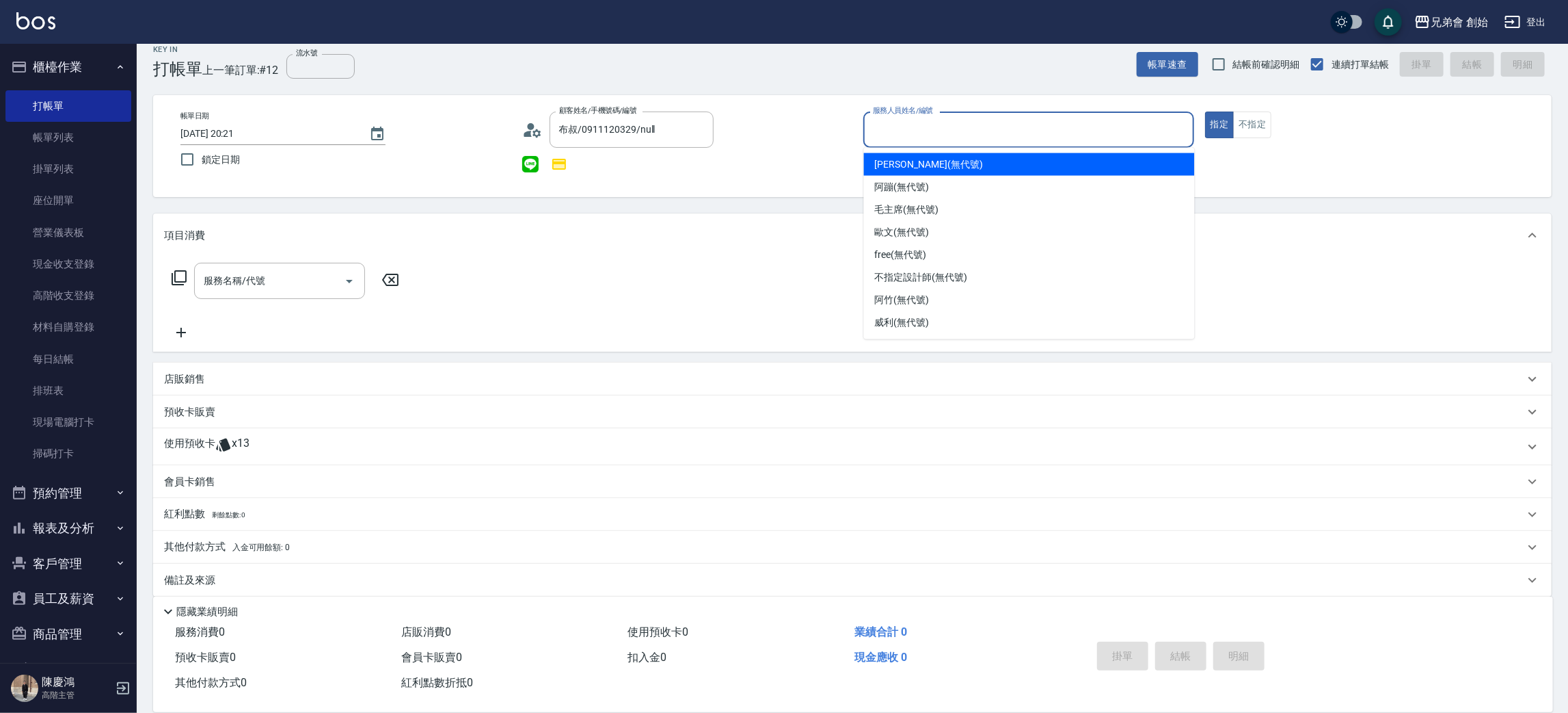
click at [874, 137] on input "服務人員姓名/編號" at bounding box center [1028, 129] width 319 height 24
click at [878, 158] on span "[PERSON_NAME] (無代號)" at bounding box center [929, 164] width 108 height 14
type input "[PERSON_NAME](無代號)"
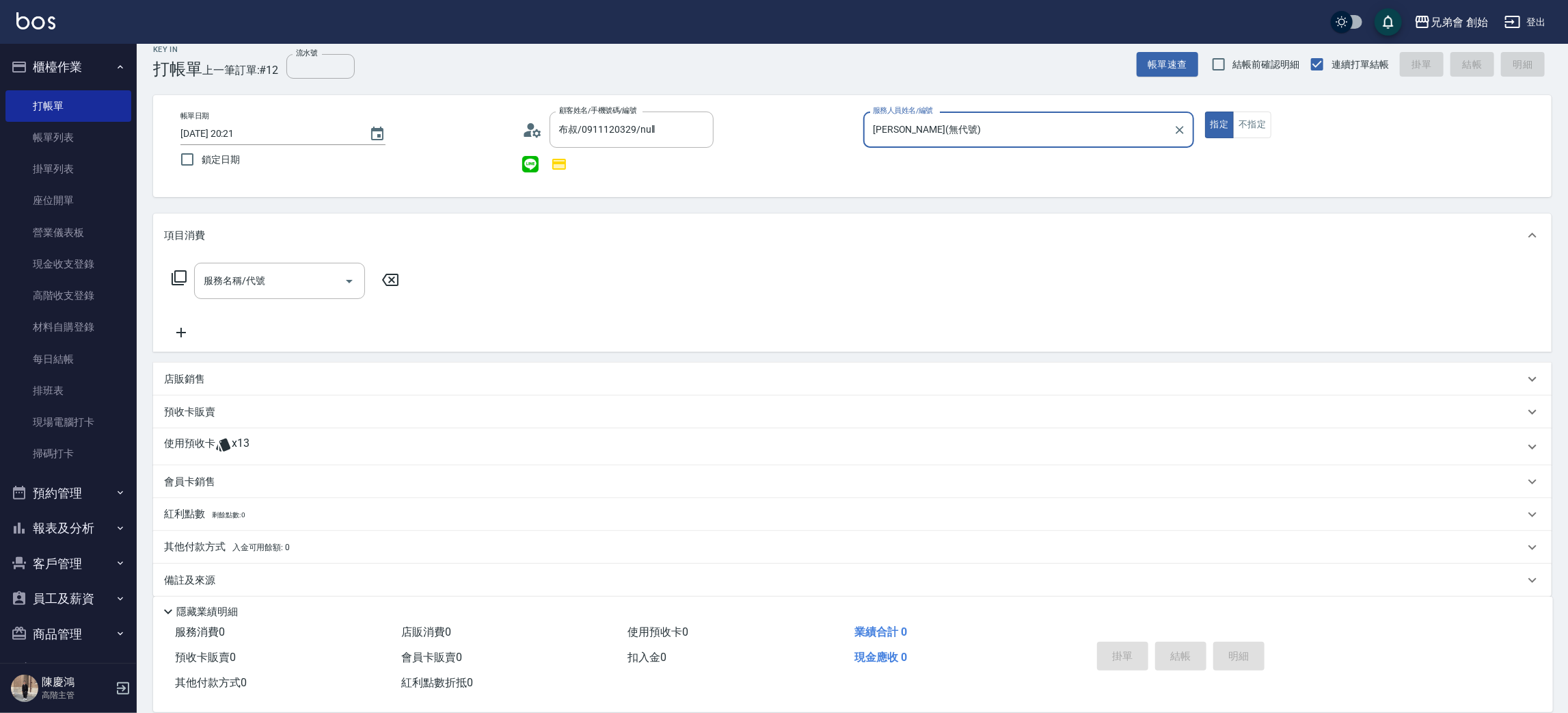
click at [245, 447] on div "使用預收卡 x13" at bounding box center [844, 446] width 1360 height 21
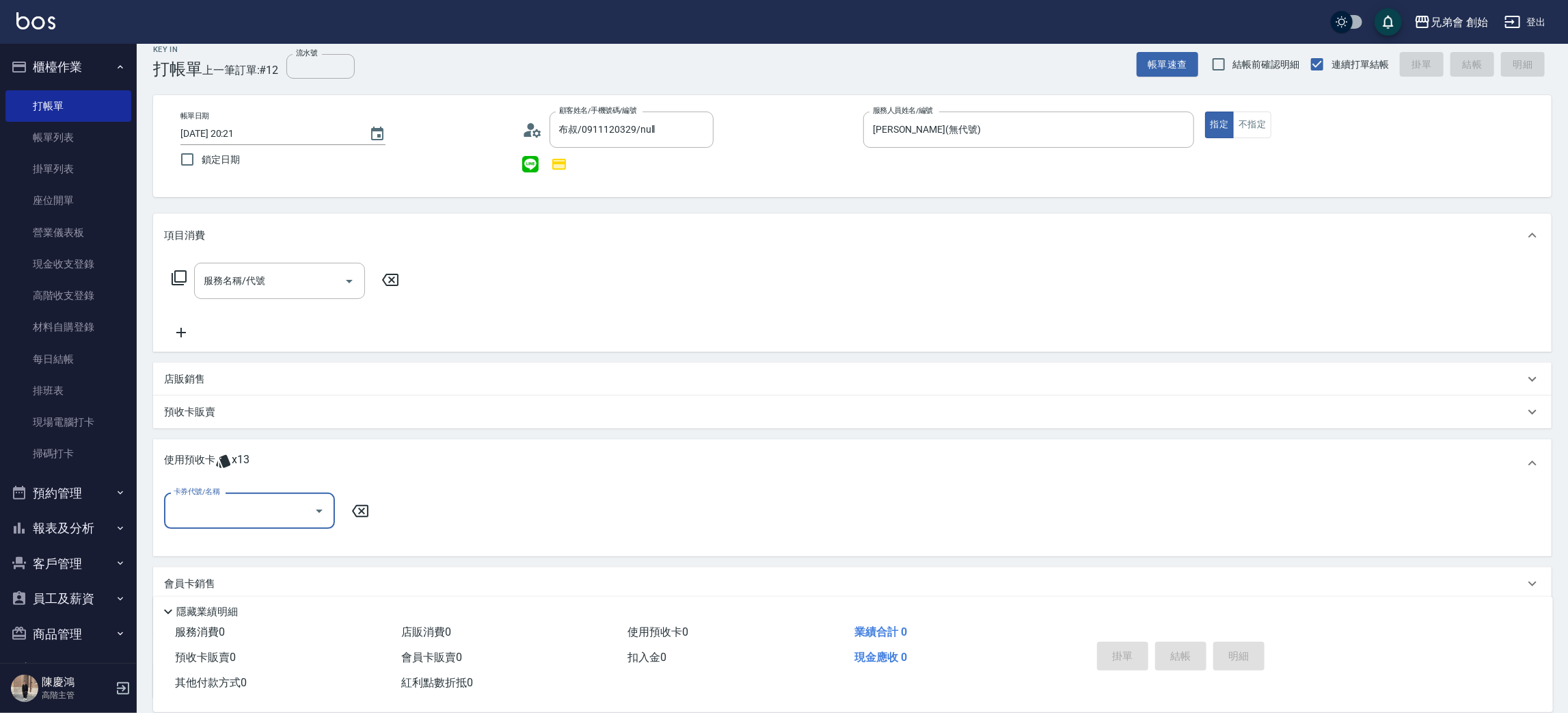
scroll to position [118, 0]
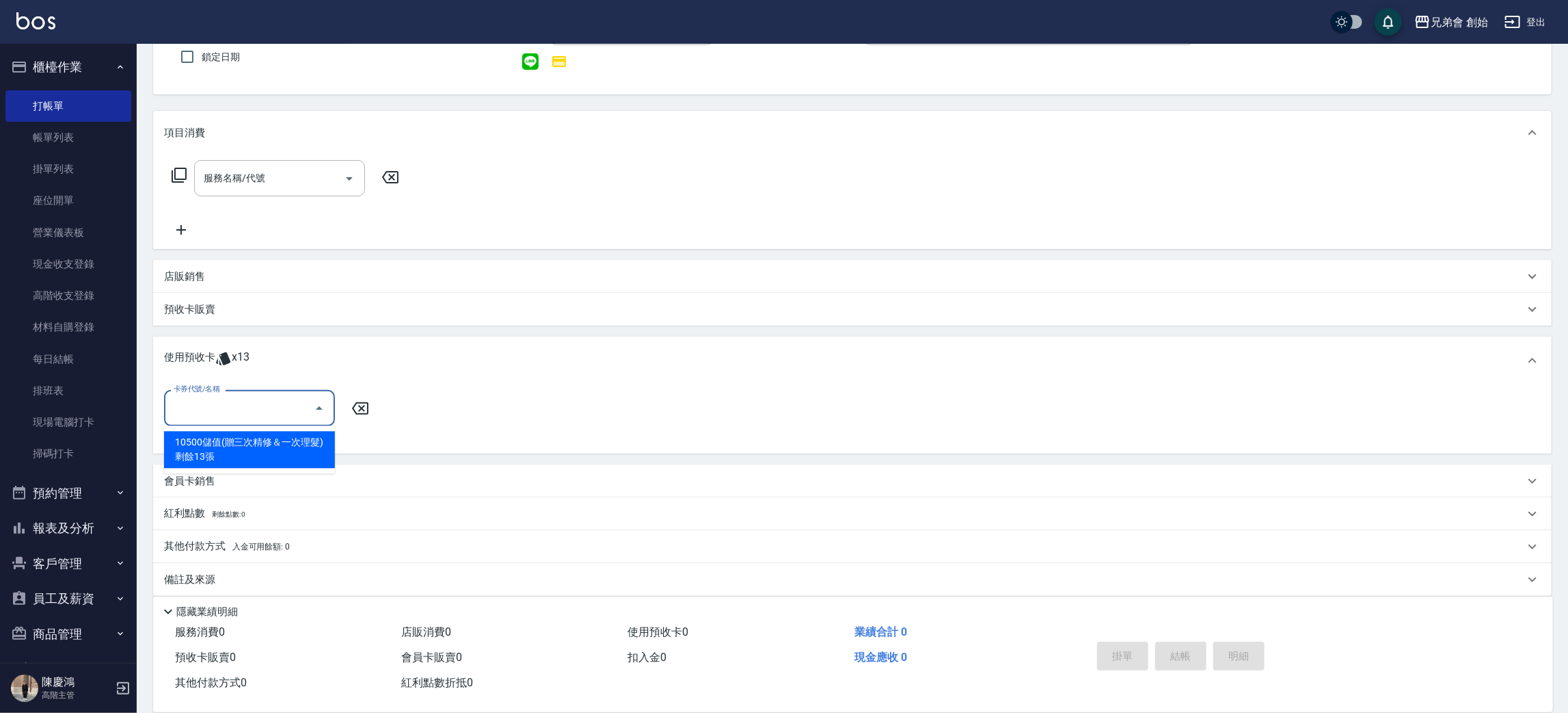
click at [272, 418] on input "卡券代號/名稱" at bounding box center [240, 407] width 138 height 24
click at [257, 450] on div "10500儲值(贈三次精修＆一次理髮) 剩餘13張" at bounding box center [249, 449] width 171 height 37
type input "10500儲值(贈三次精修＆一次理髮)"
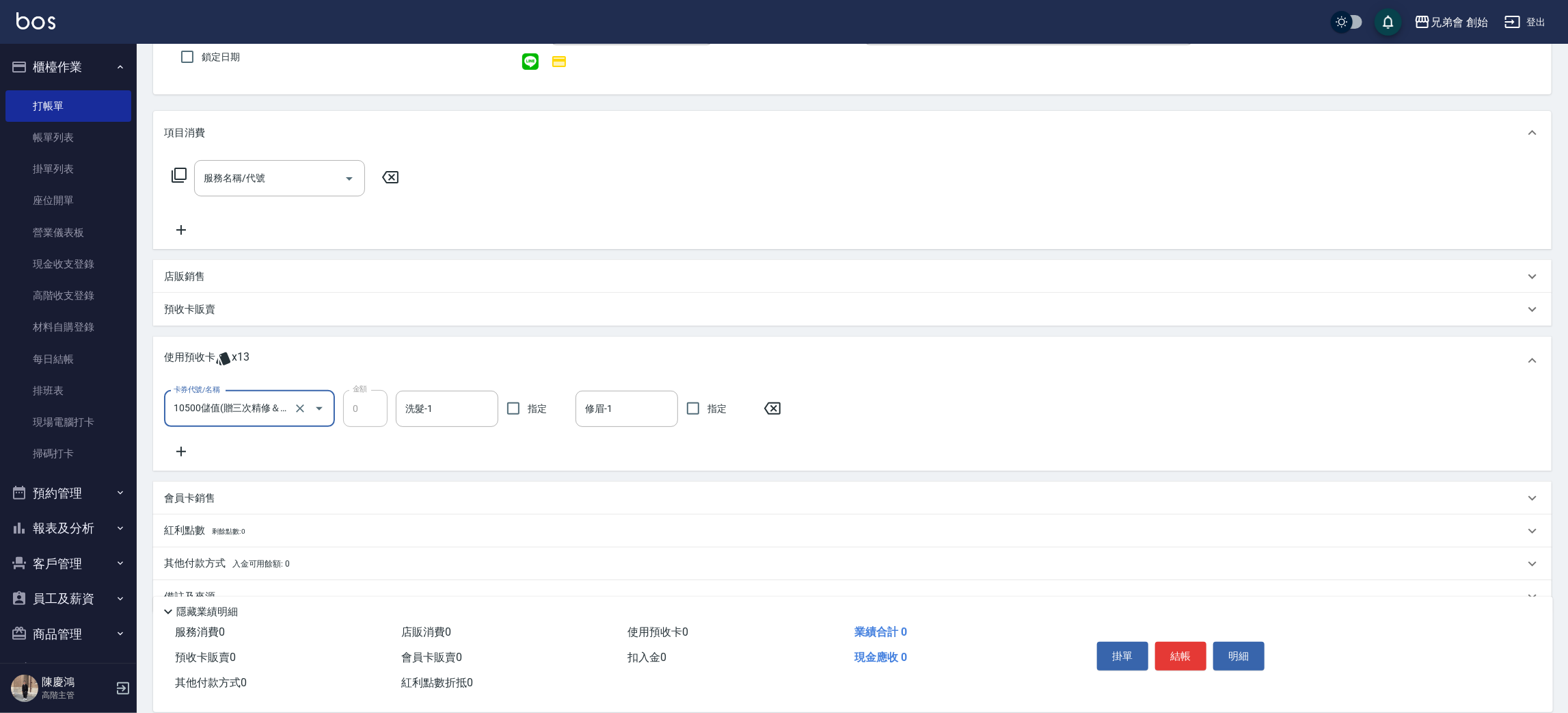
scroll to position [145, 0]
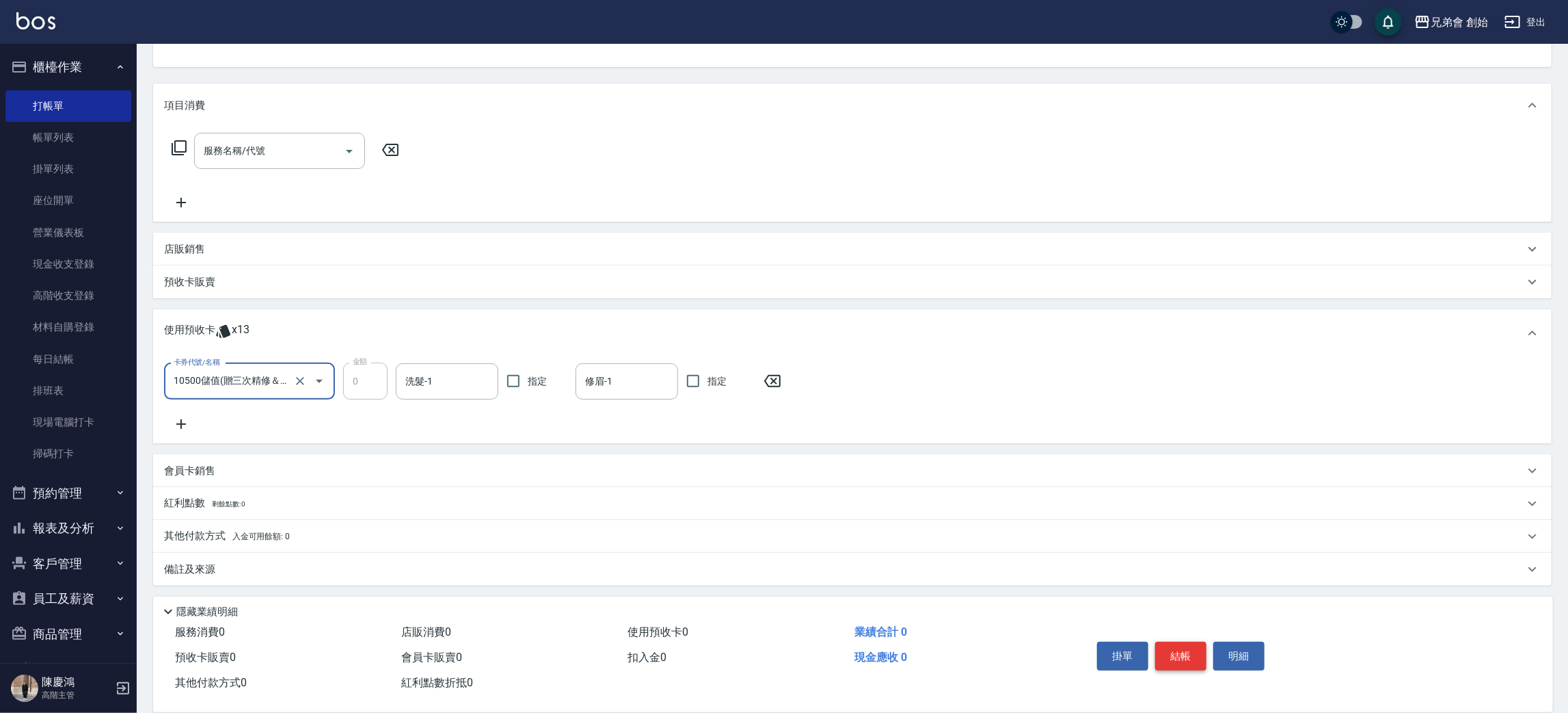
click at [1186, 655] on button "結帳" at bounding box center [1180, 656] width 51 height 29
type input "2025/08/13 20:22"
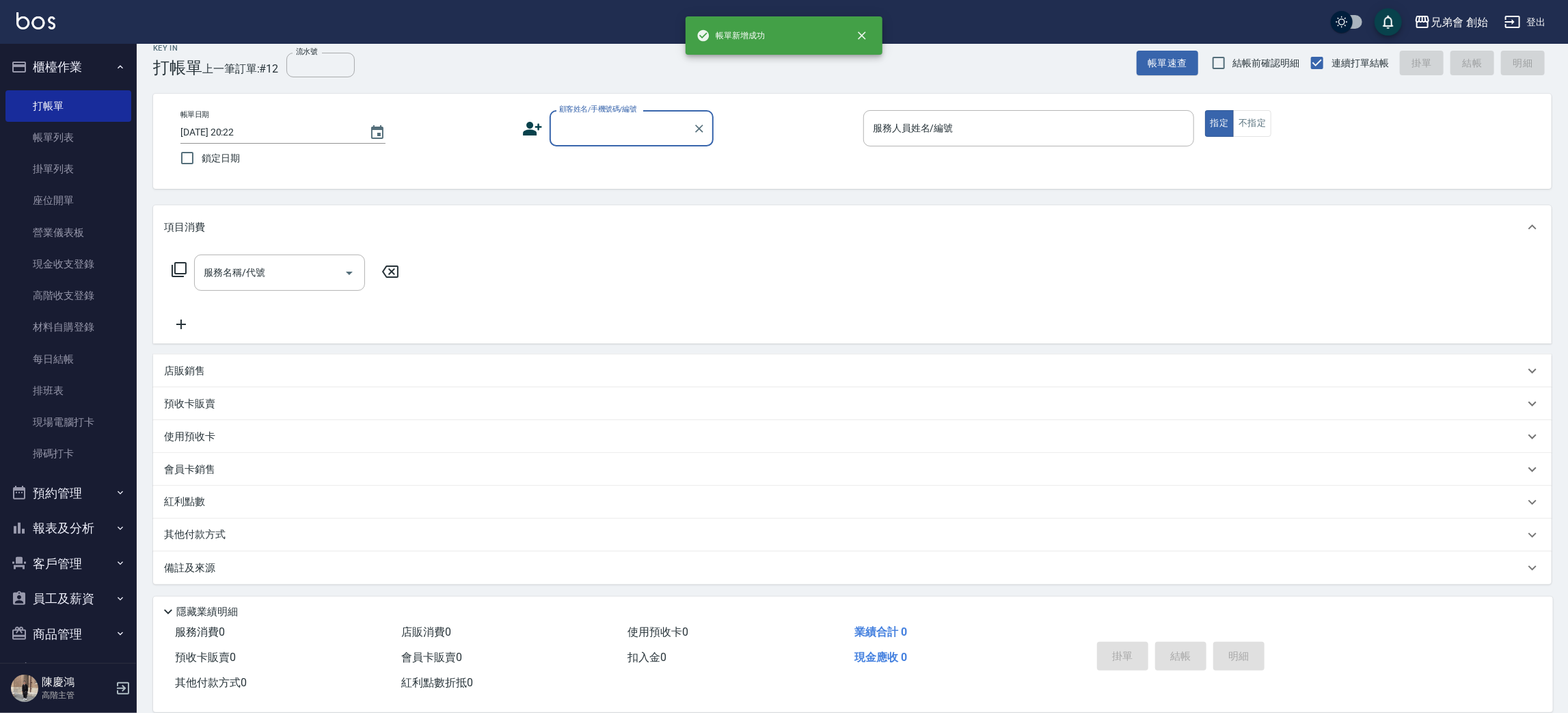
scroll to position [15, 0]
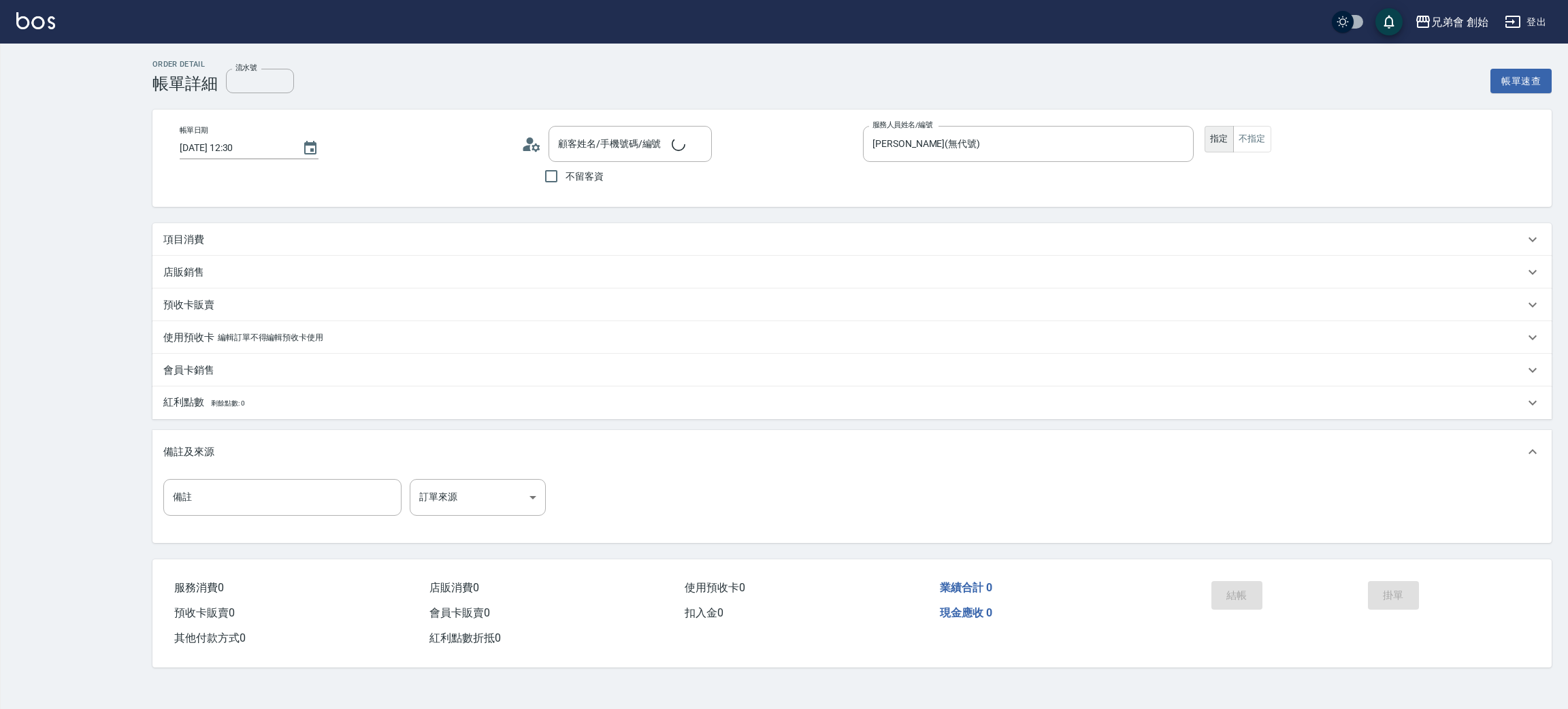
click at [202, 244] on p "項目消費" at bounding box center [184, 239] width 41 height 14
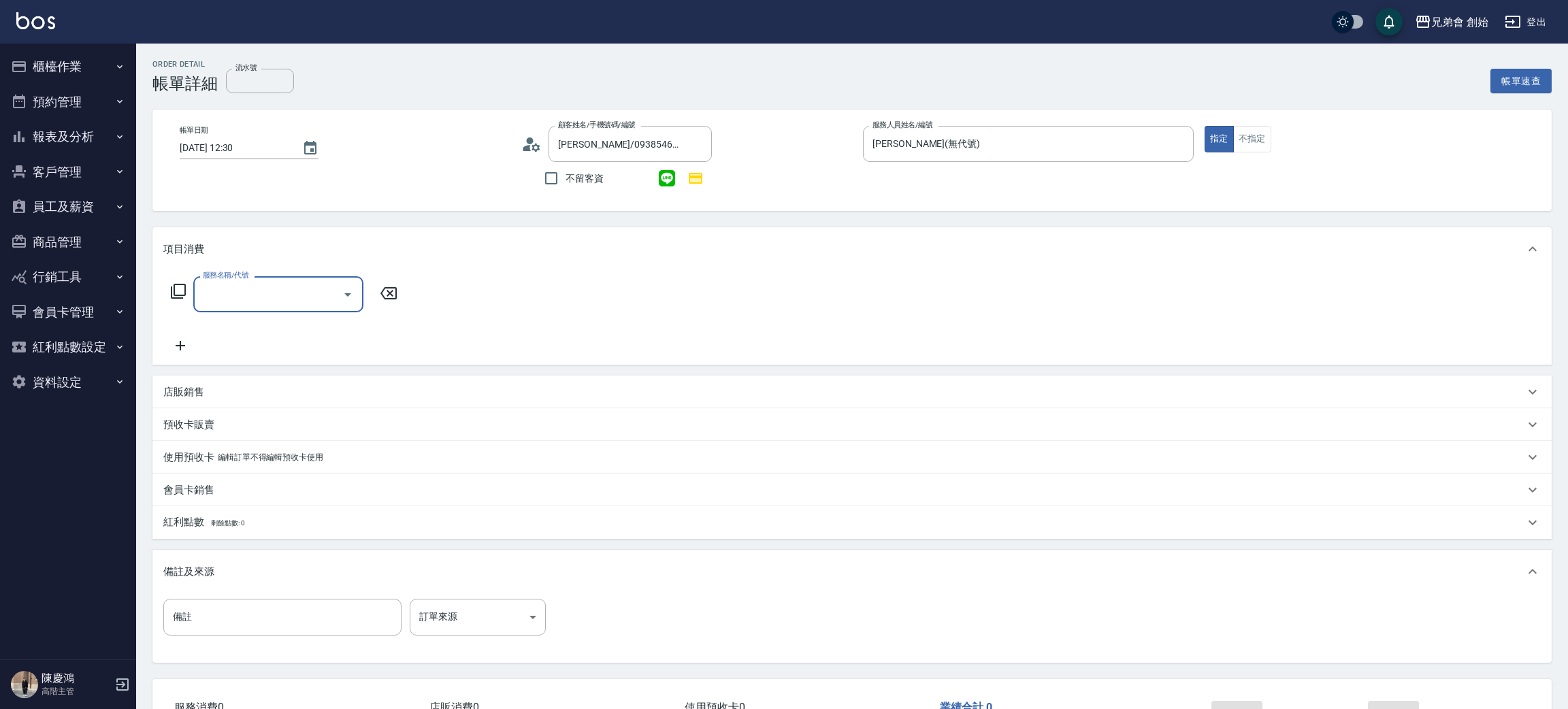
type input "鄭雲浩/0938546949/null"
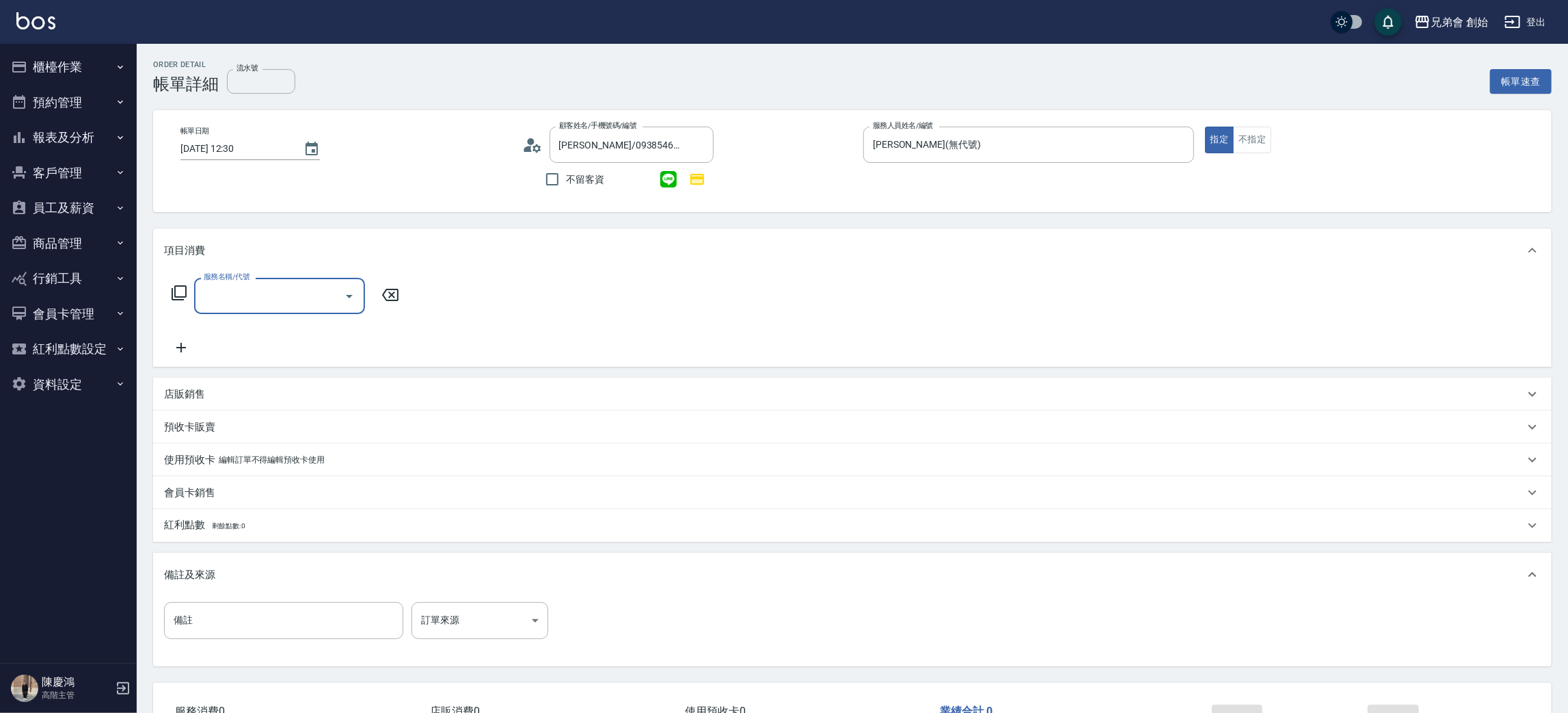
click at [232, 304] on input "服務名稱/代號" at bounding box center [269, 295] width 138 height 24
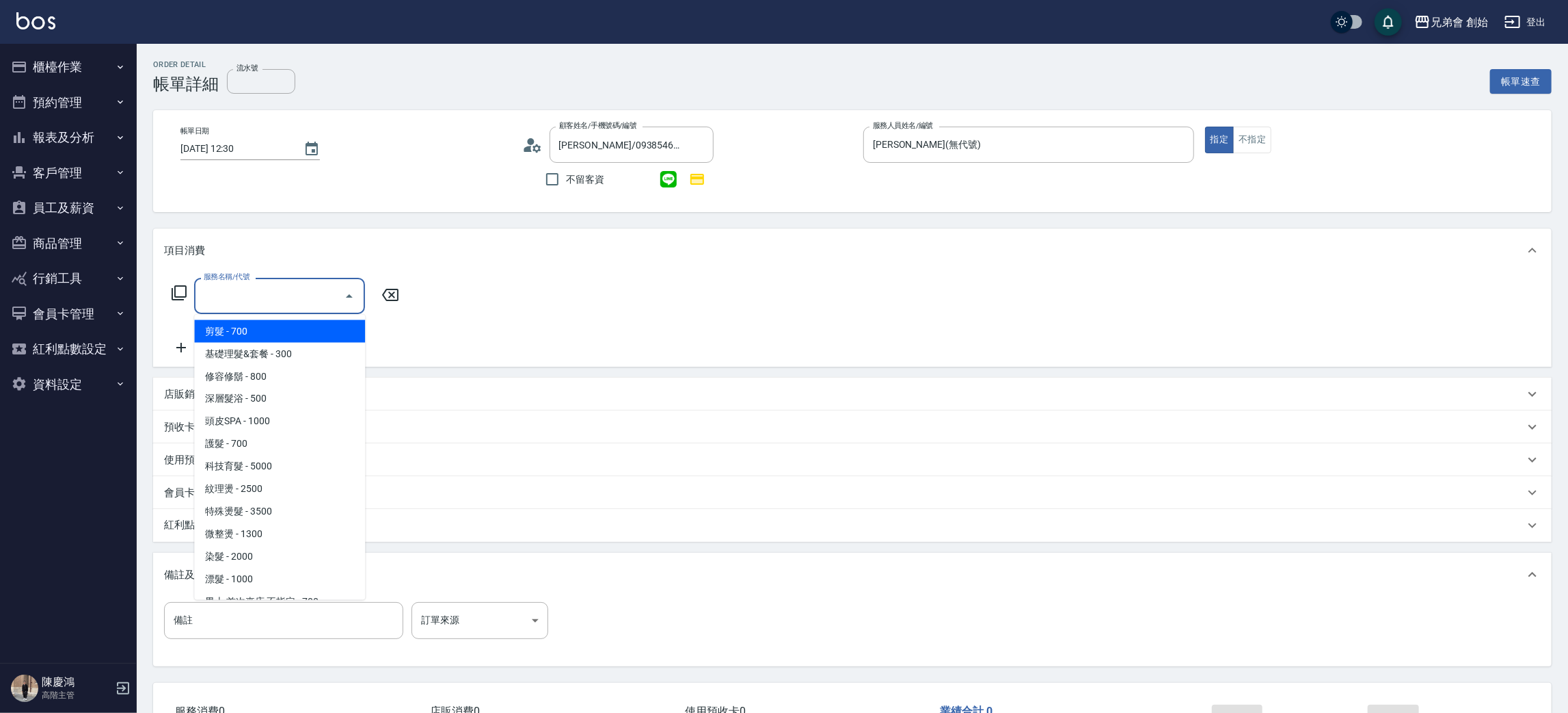
click at [244, 327] on span "剪髮 - 700" at bounding box center [279, 332] width 171 height 23
type input "剪髮(A01)"
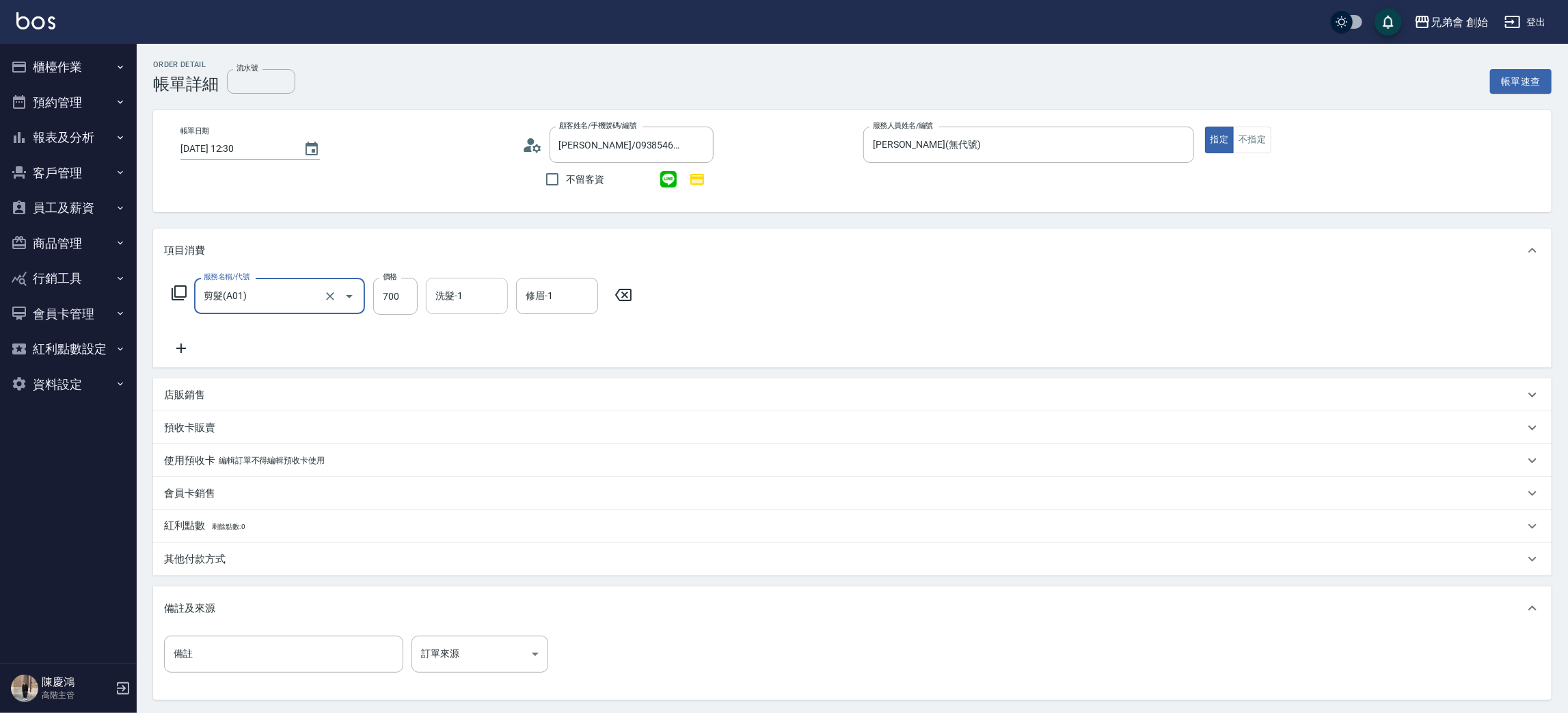
drag, startPoint x: 452, startPoint y: 300, endPoint x: 454, endPoint y: 311, distance: 11.2
click at [452, 300] on input "洗髮-1" at bounding box center [467, 295] width 70 height 24
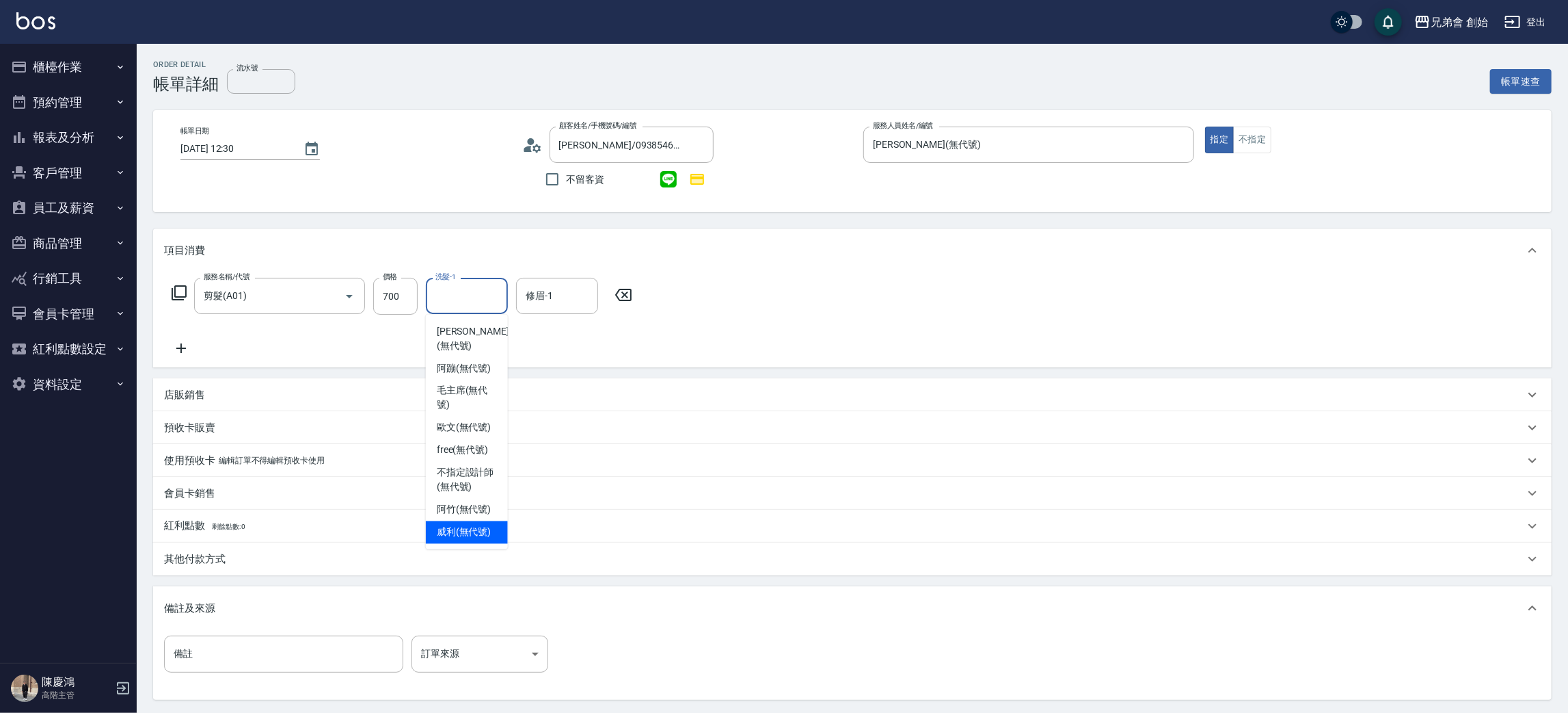
click at [463, 525] on span "[PERSON_NAME] (無代號)" at bounding box center [464, 532] width 55 height 14
type input "[PERSON_NAME](無代號)"
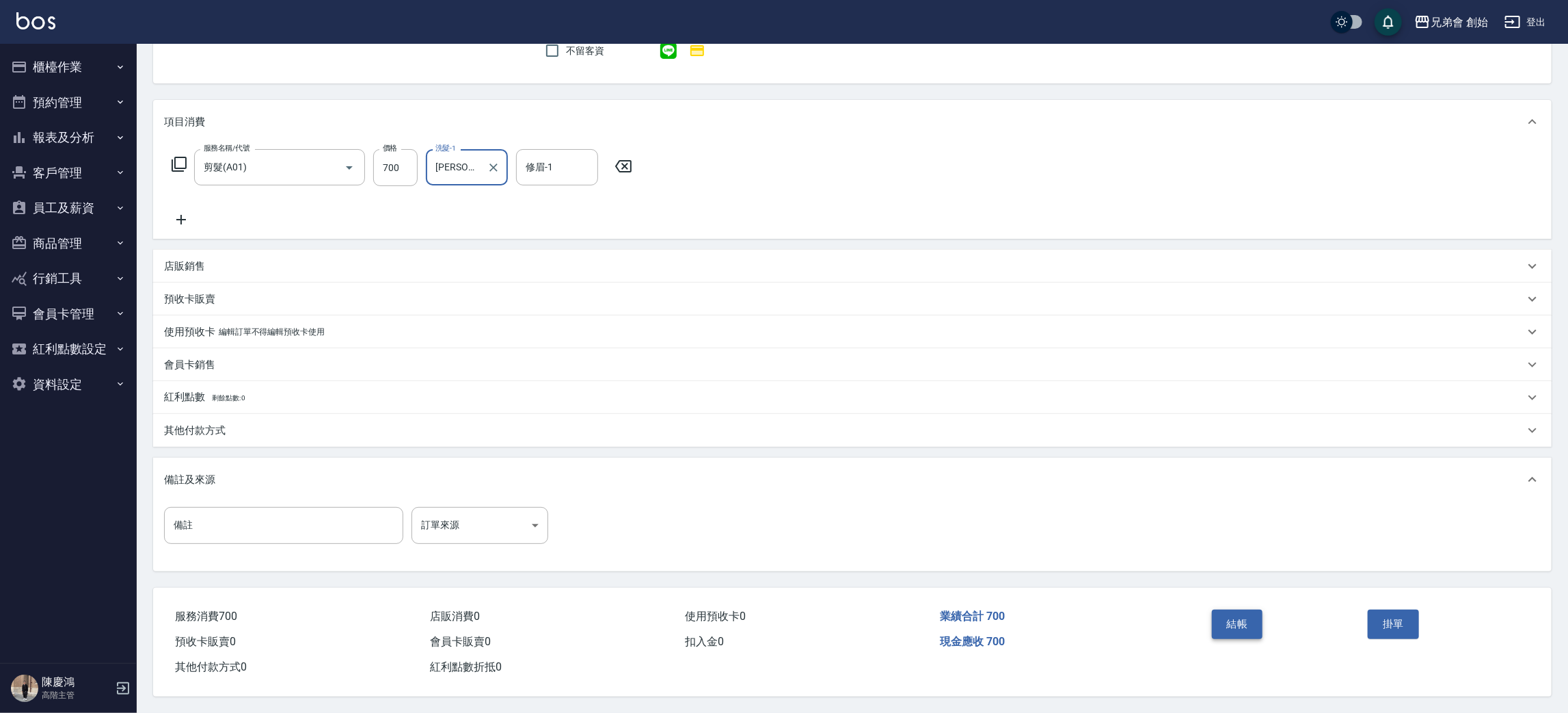
click at [1212, 619] on button "結帳" at bounding box center [1237, 624] width 51 height 29
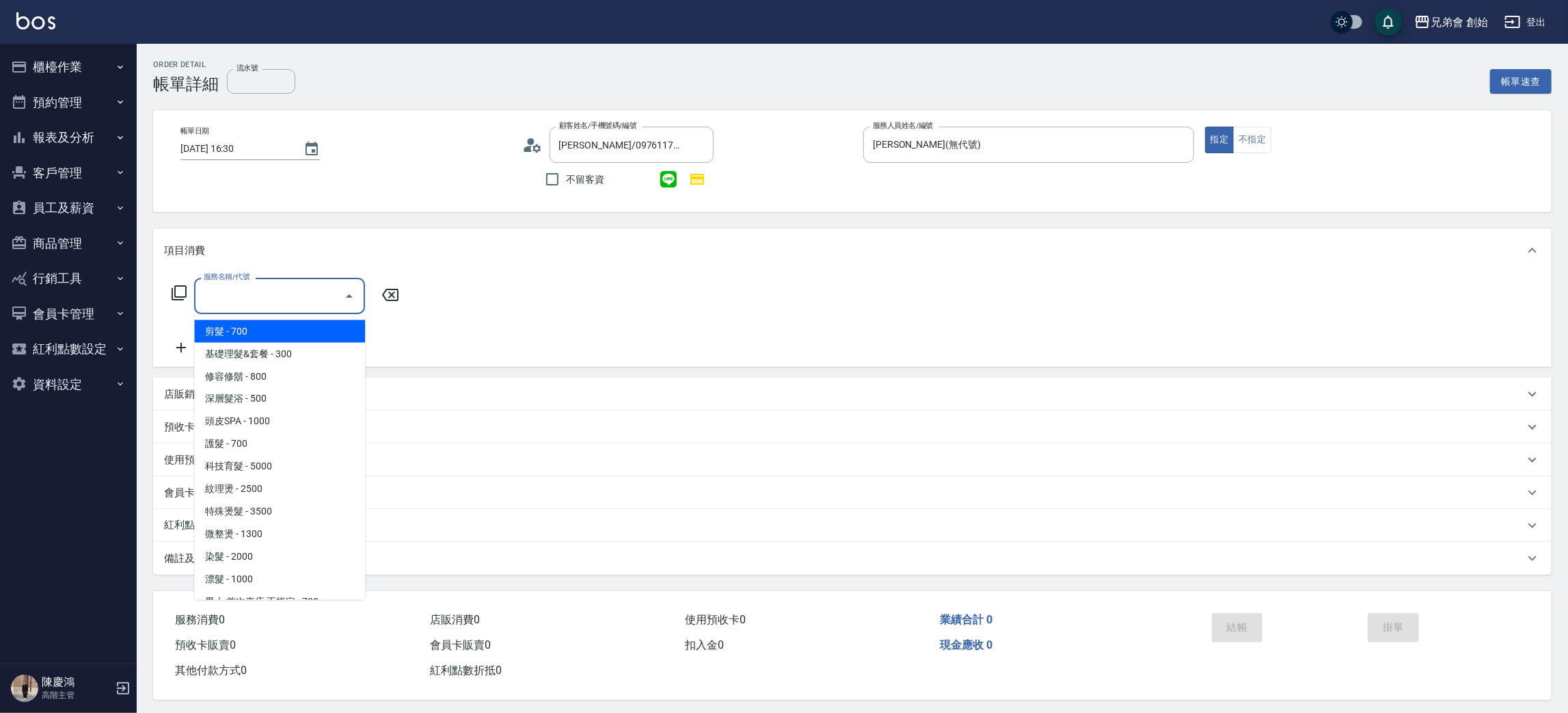
click at [240, 334] on span "剪髮 - 700" at bounding box center [279, 332] width 171 height 23
type input "剪髮(A01)"
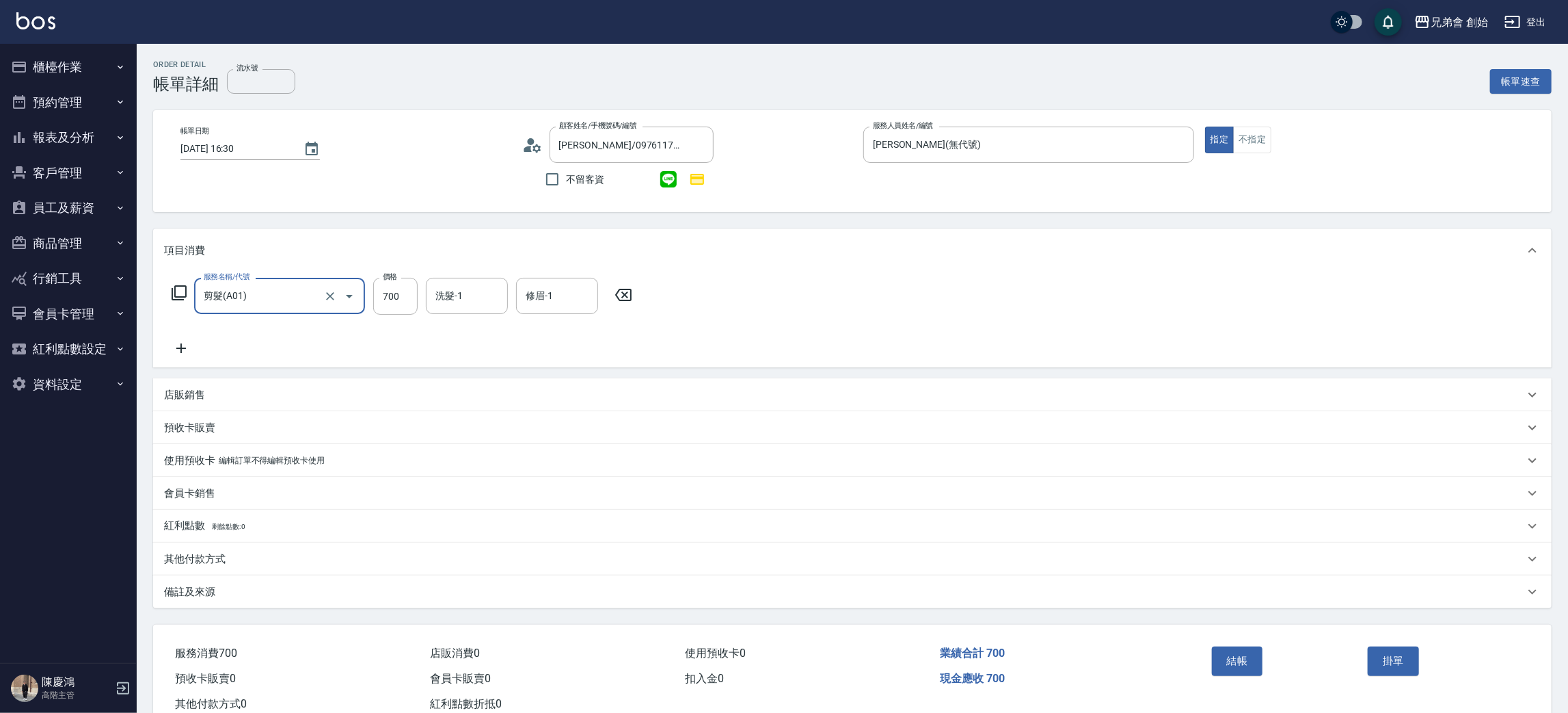
scroll to position [40, 0]
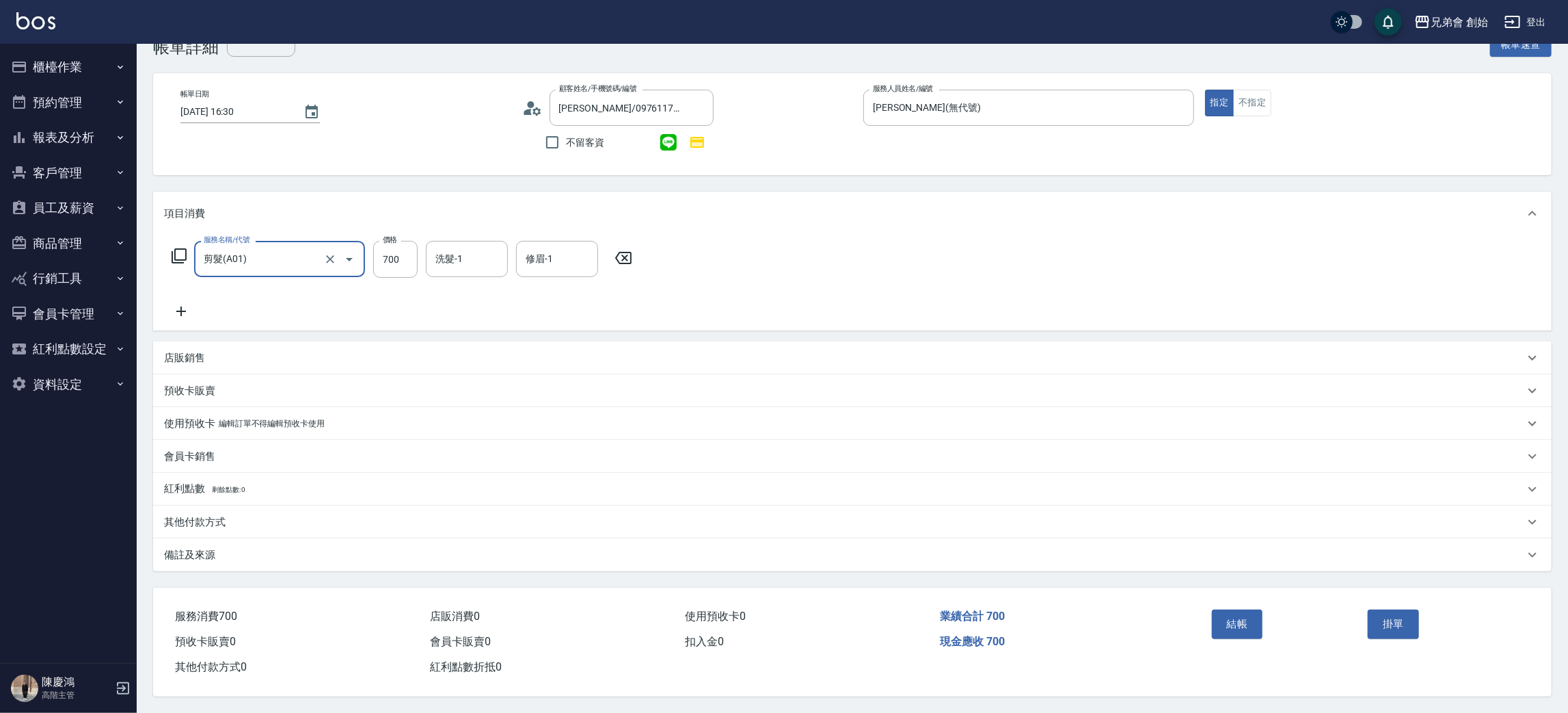
drag, startPoint x: 1220, startPoint y: 617, endPoint x: 1027, endPoint y: 556, distance: 202.4
click at [1223, 616] on button "結帳" at bounding box center [1237, 624] width 51 height 29
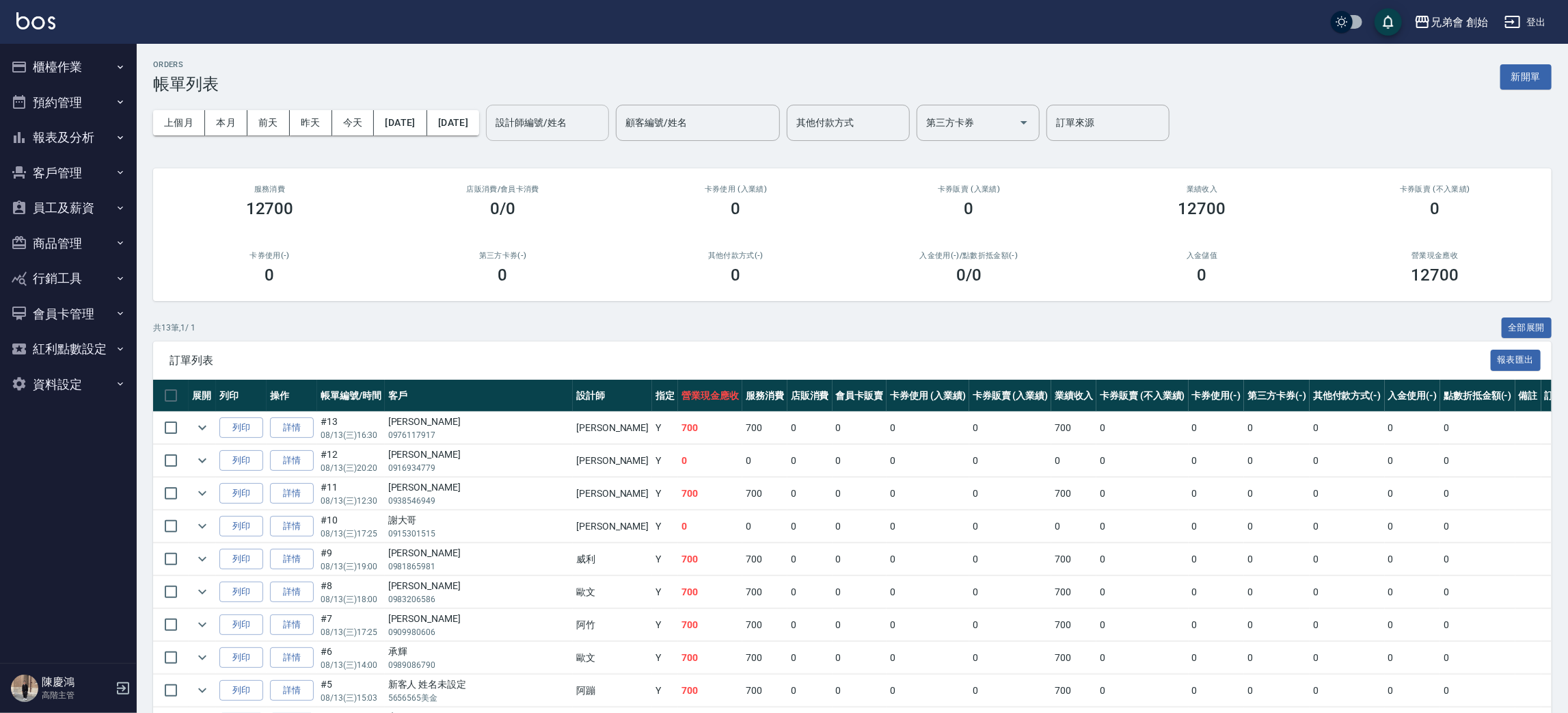
click at [603, 118] on input "設計師編號/姓名" at bounding box center [548, 123] width 111 height 24
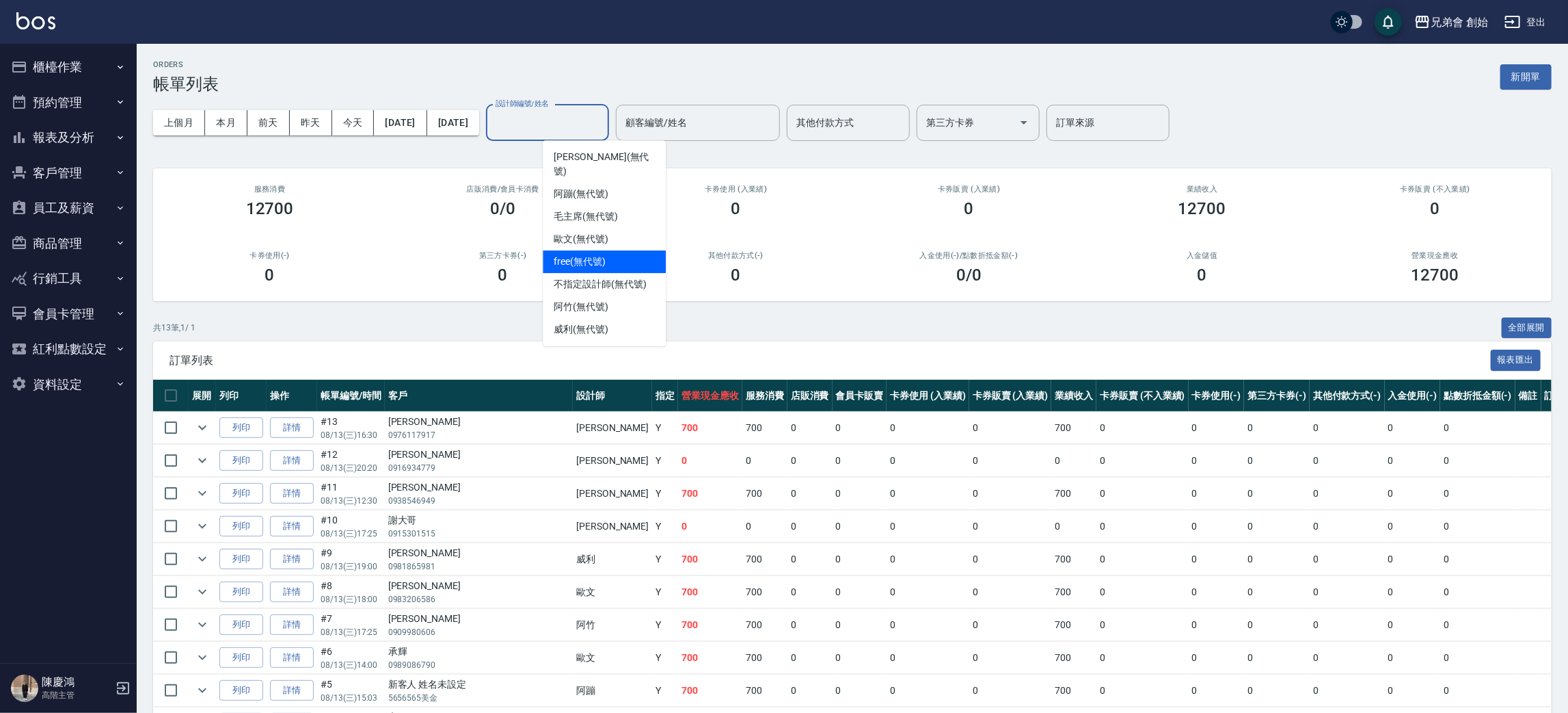
click at [610, 250] on div "free (無代號)" at bounding box center [605, 262] width 123 height 23
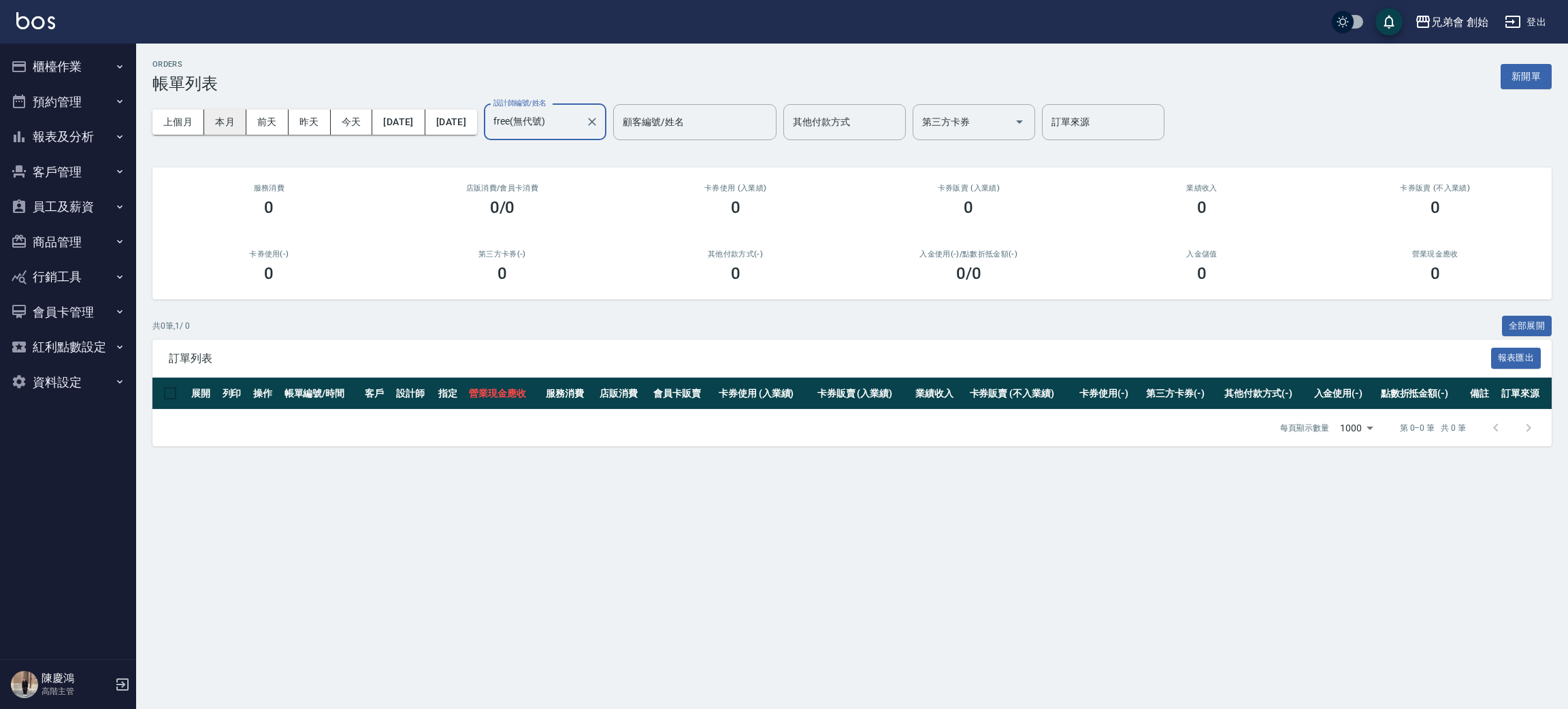
click at [234, 130] on button "本月" at bounding box center [226, 122] width 42 height 25
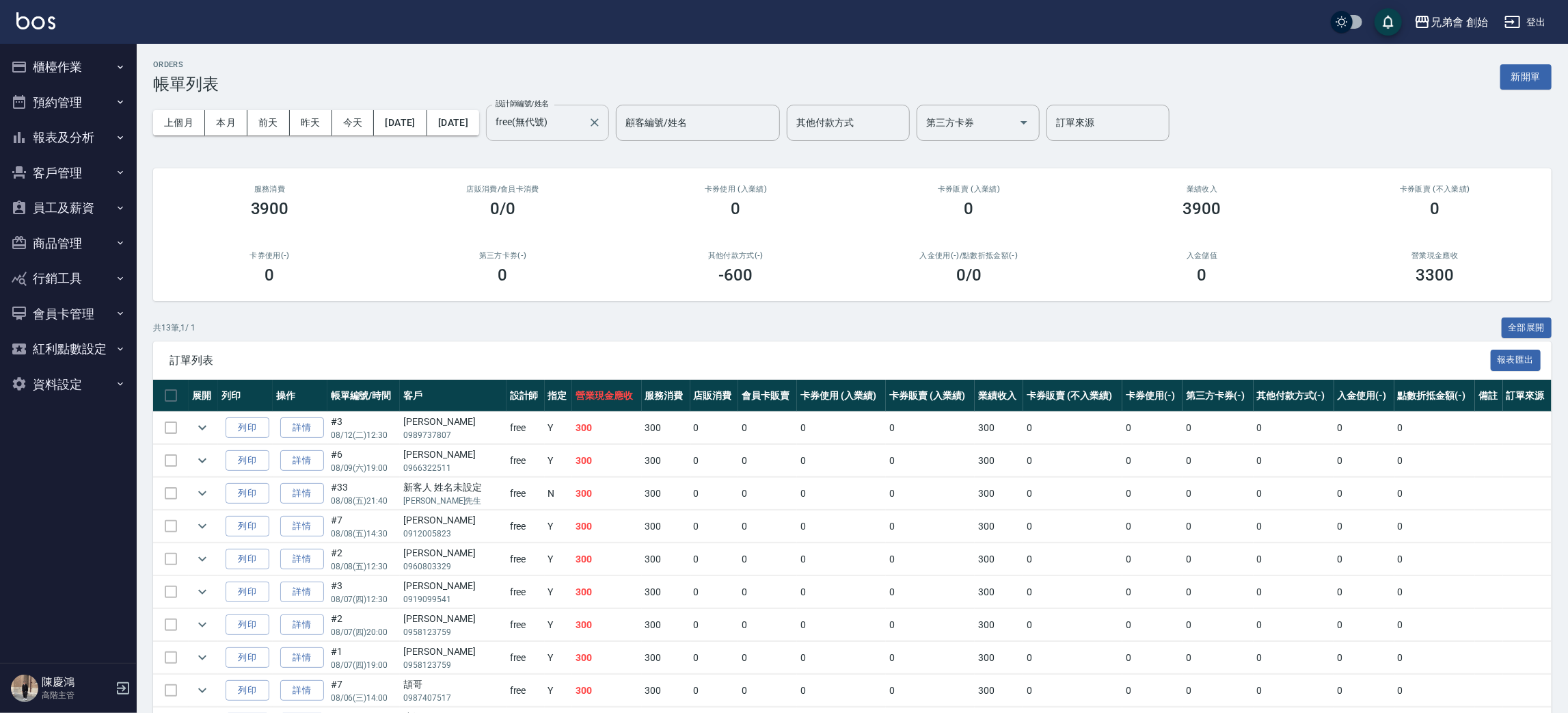
click at [582, 118] on input "free(無代號)" at bounding box center [537, 123] width 90 height 24
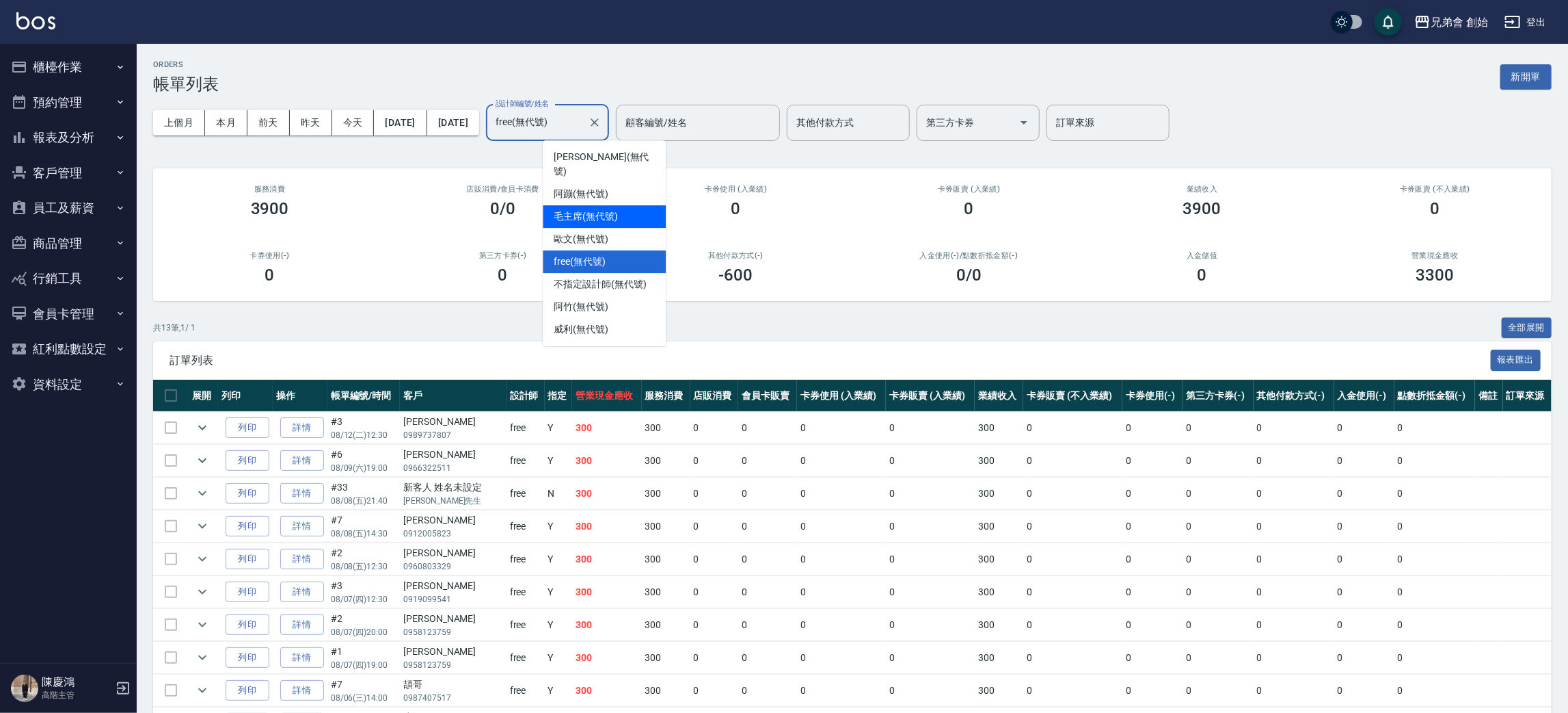
click at [605, 189] on div "阿蹦 (無代號)" at bounding box center [605, 194] width 123 height 23
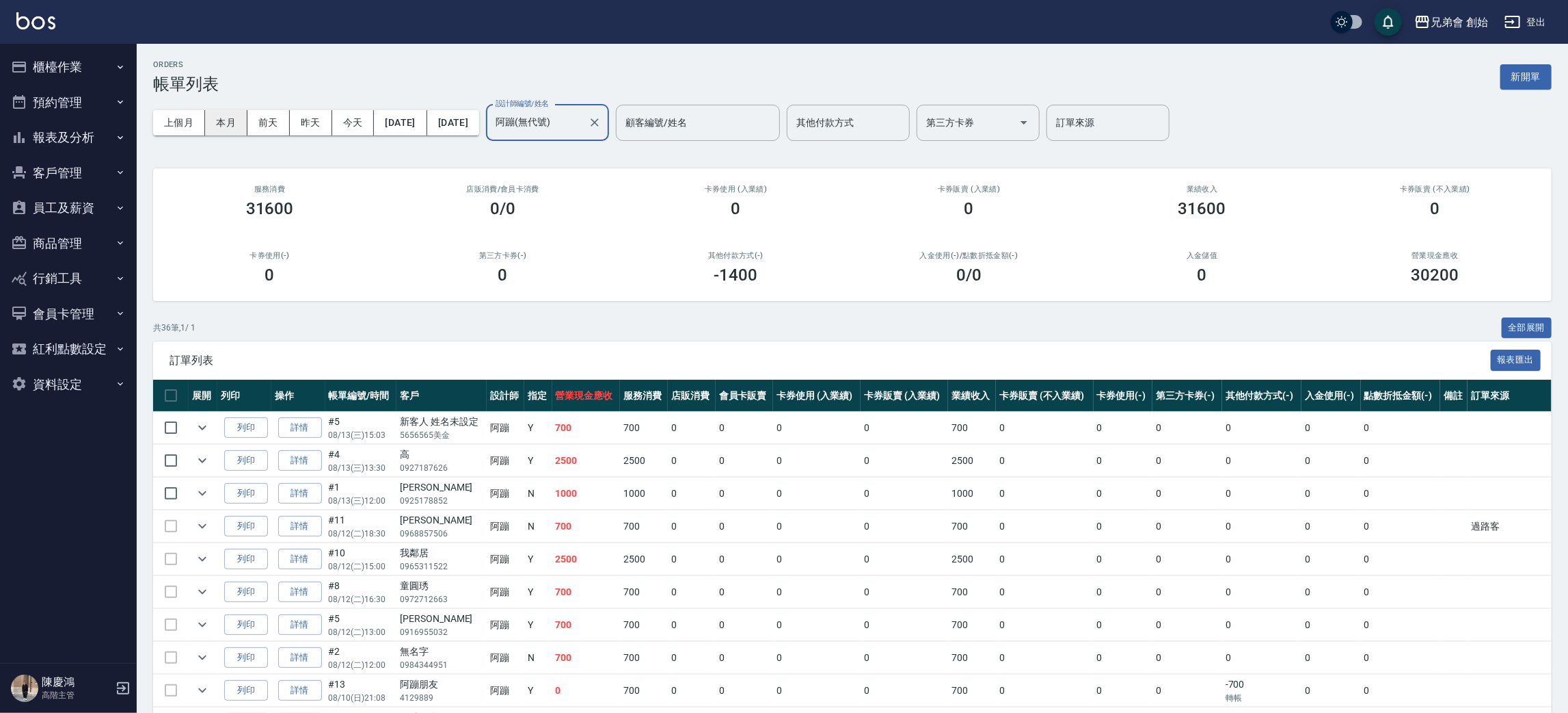
click at [227, 123] on button "本月" at bounding box center [227, 123] width 43 height 25
click at [582, 121] on input "阿蹦(無代號)" at bounding box center [537, 123] width 90 height 24
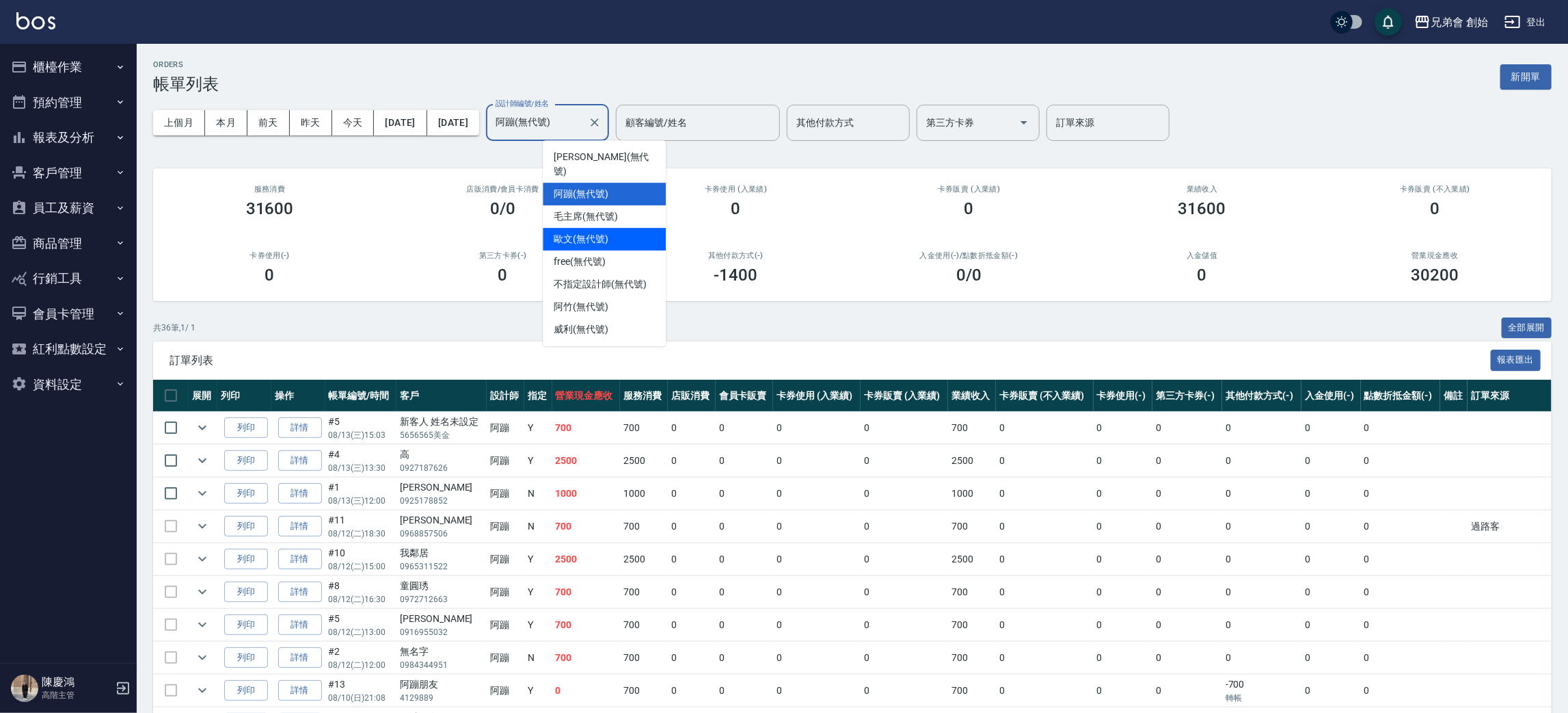
click at [592, 232] on span "歐文 (無代號)" at bounding box center [581, 239] width 55 height 14
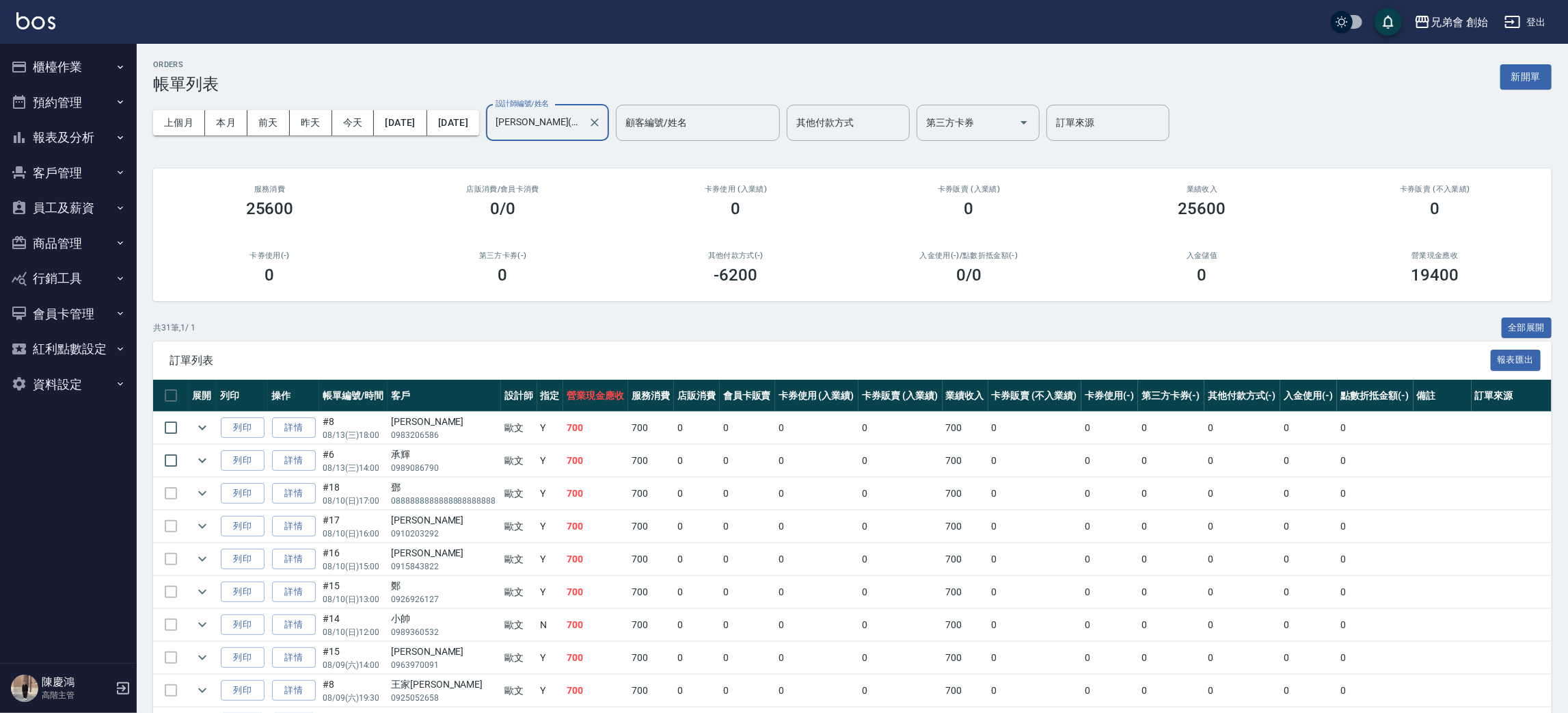
click at [582, 113] on input "歐文(無代號)" at bounding box center [537, 123] width 90 height 24
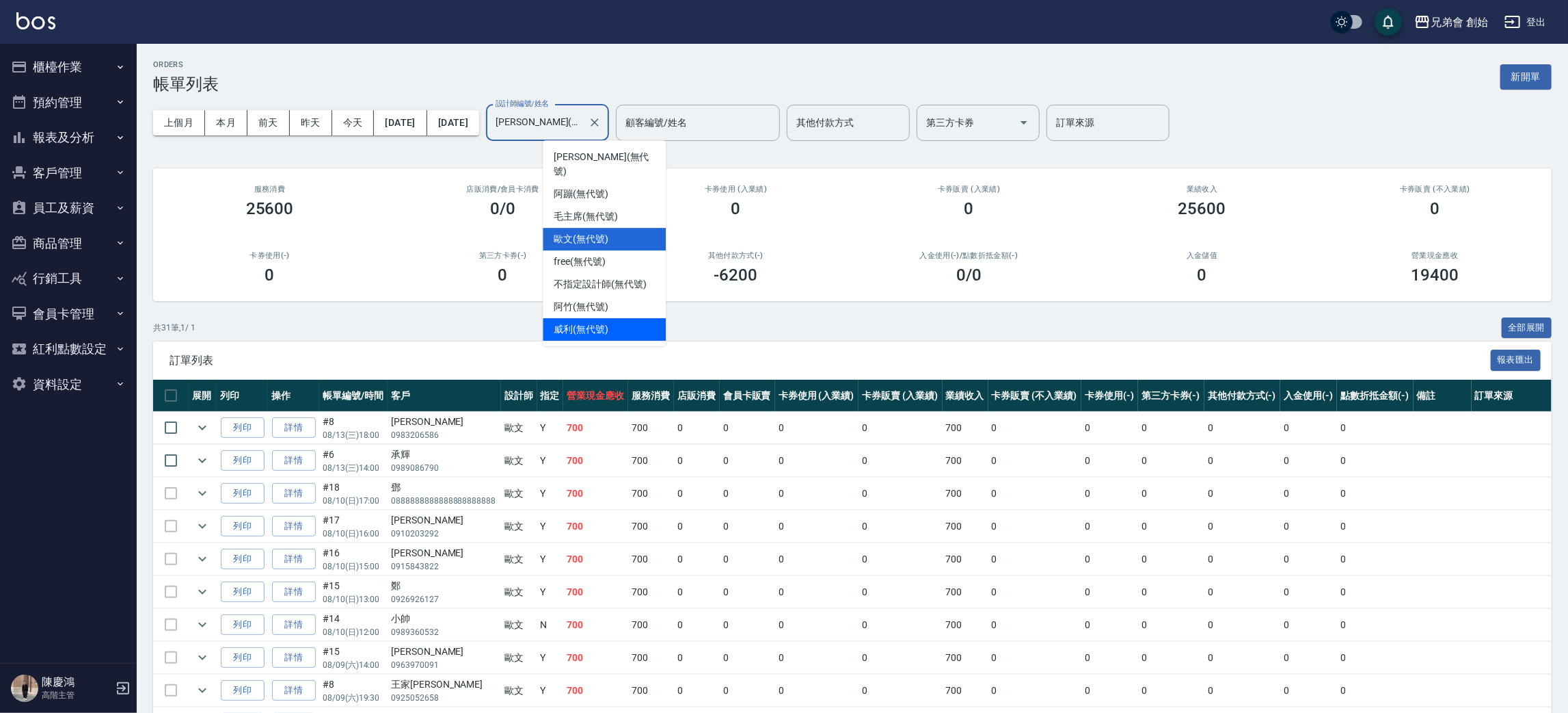
click at [587, 322] on span "威利 (無代號)" at bounding box center [581, 329] width 55 height 14
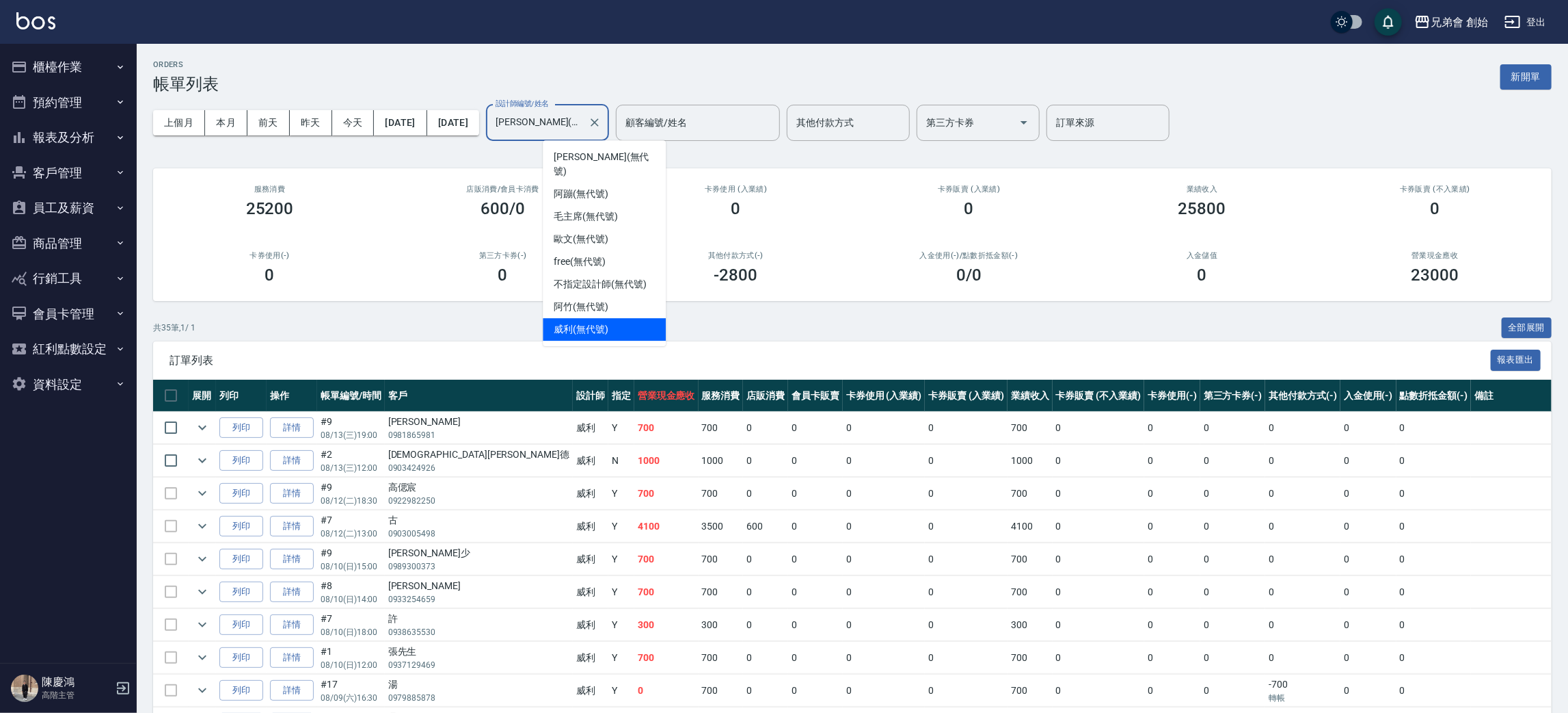
click at [582, 111] on input "威利(無代號)" at bounding box center [537, 123] width 90 height 24
click at [592, 300] on span "阿竹 (無代號)" at bounding box center [581, 307] width 55 height 14
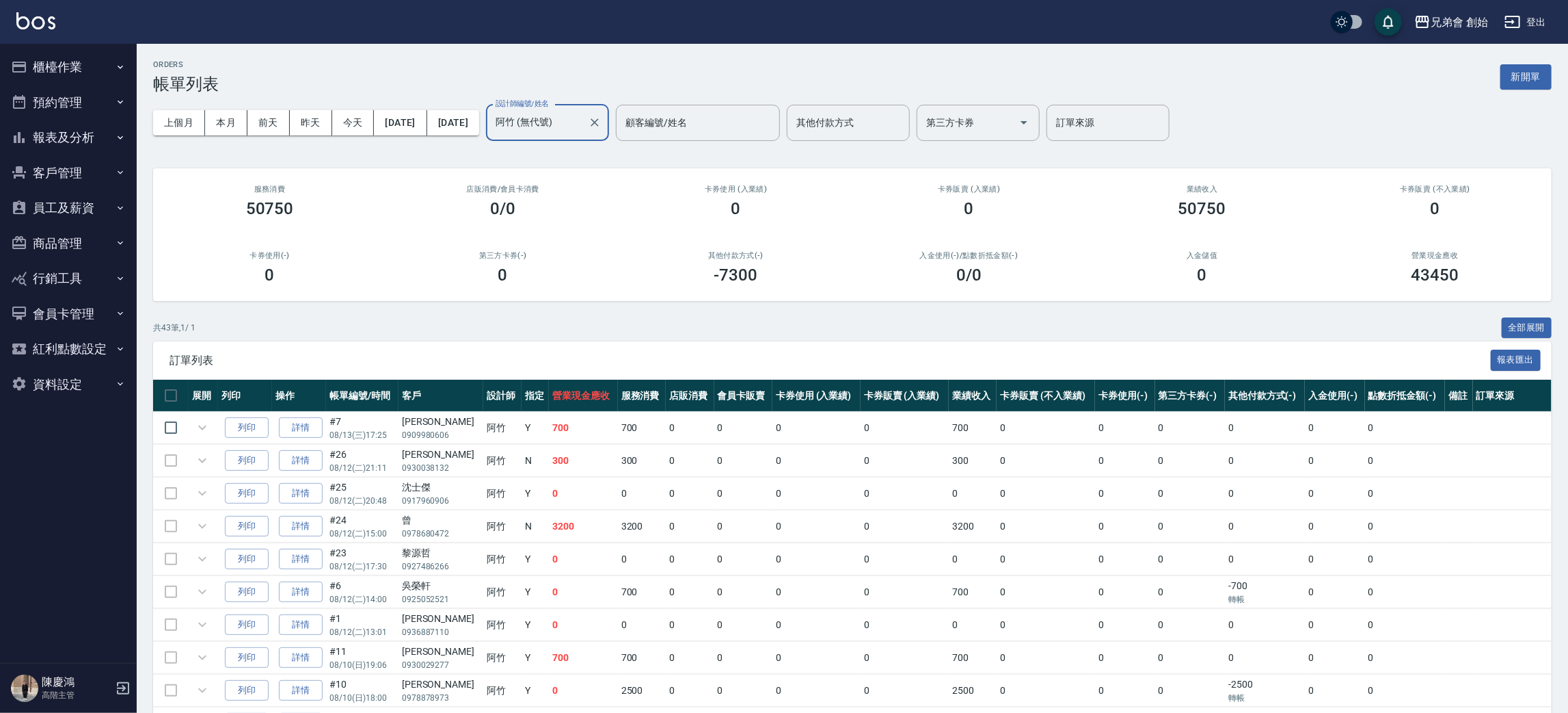
click at [582, 125] on input "阿竹 (無代號)" at bounding box center [537, 123] width 90 height 24
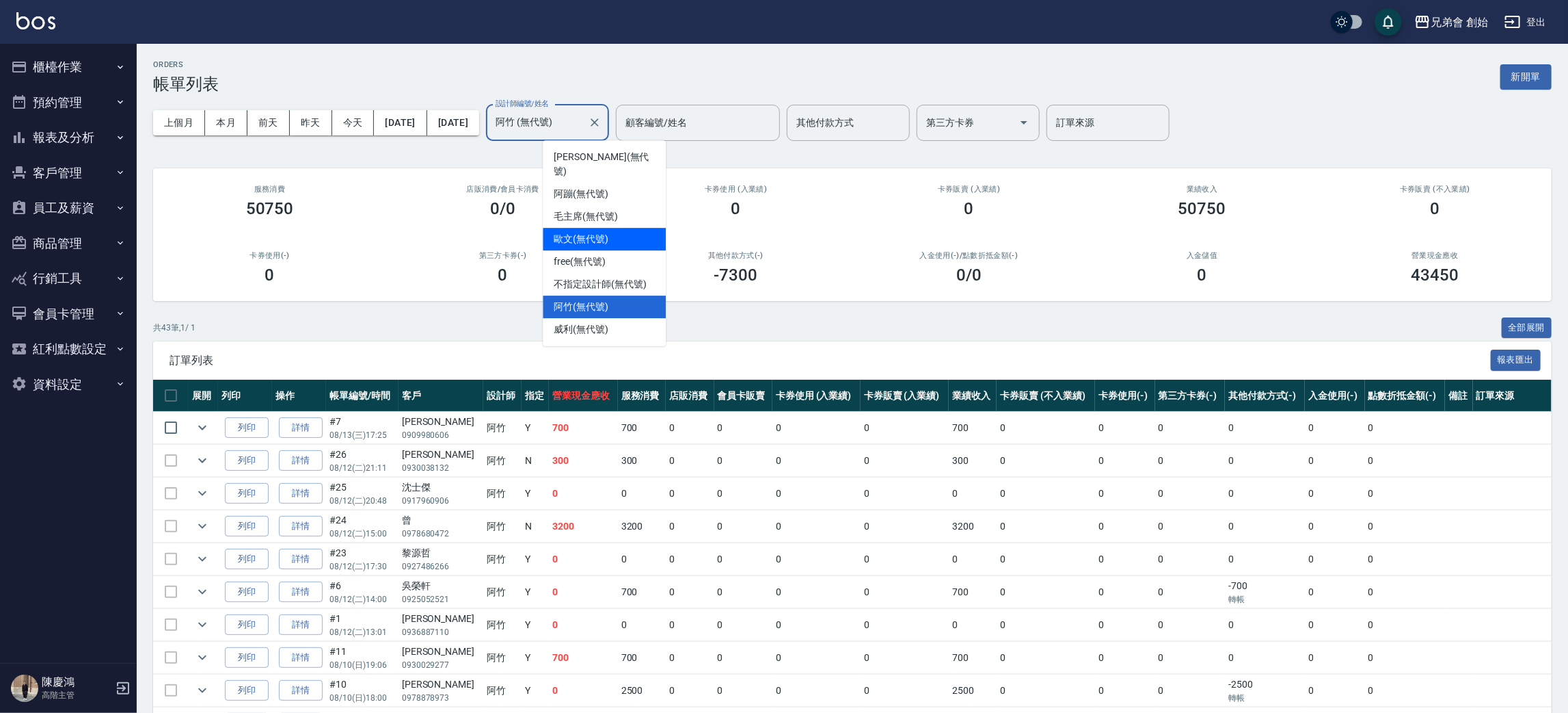
click at [597, 232] on div "歐文 (無代號)" at bounding box center [605, 239] width 123 height 23
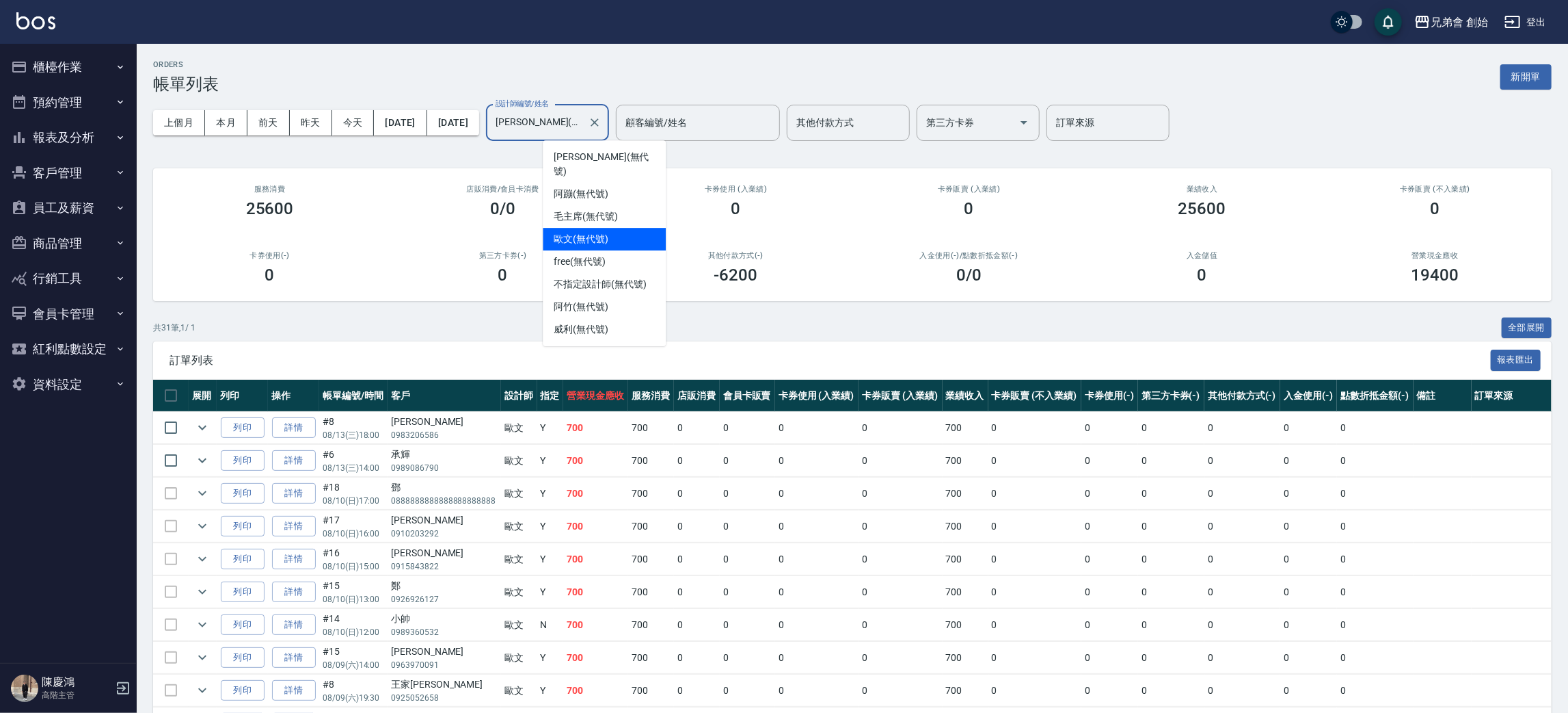
click at [582, 131] on input "歐文(無代號)" at bounding box center [537, 123] width 90 height 24
click at [623, 205] on div "毛主席 (無代號)" at bounding box center [605, 217] width 123 height 23
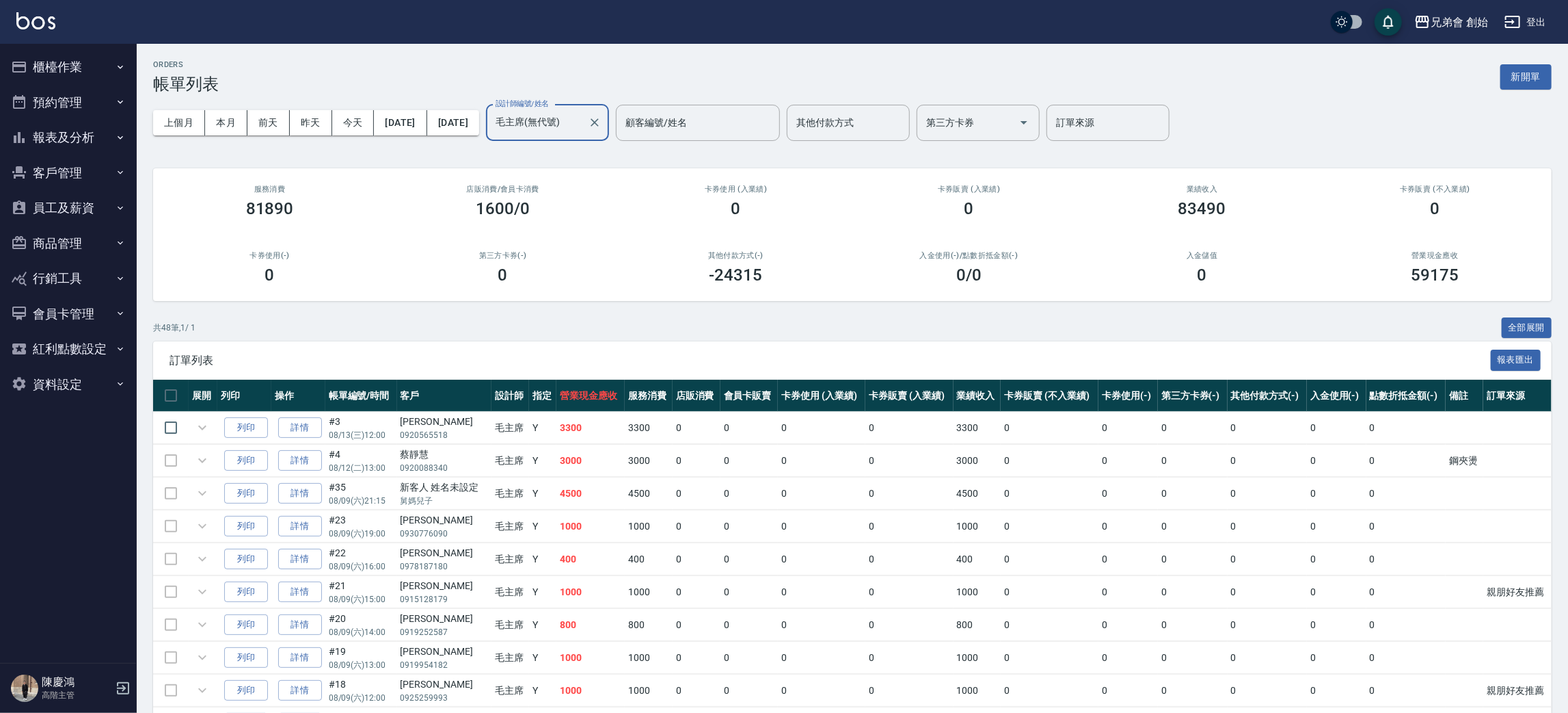
click at [582, 123] on input "毛主席(無代號)" at bounding box center [537, 123] width 90 height 24
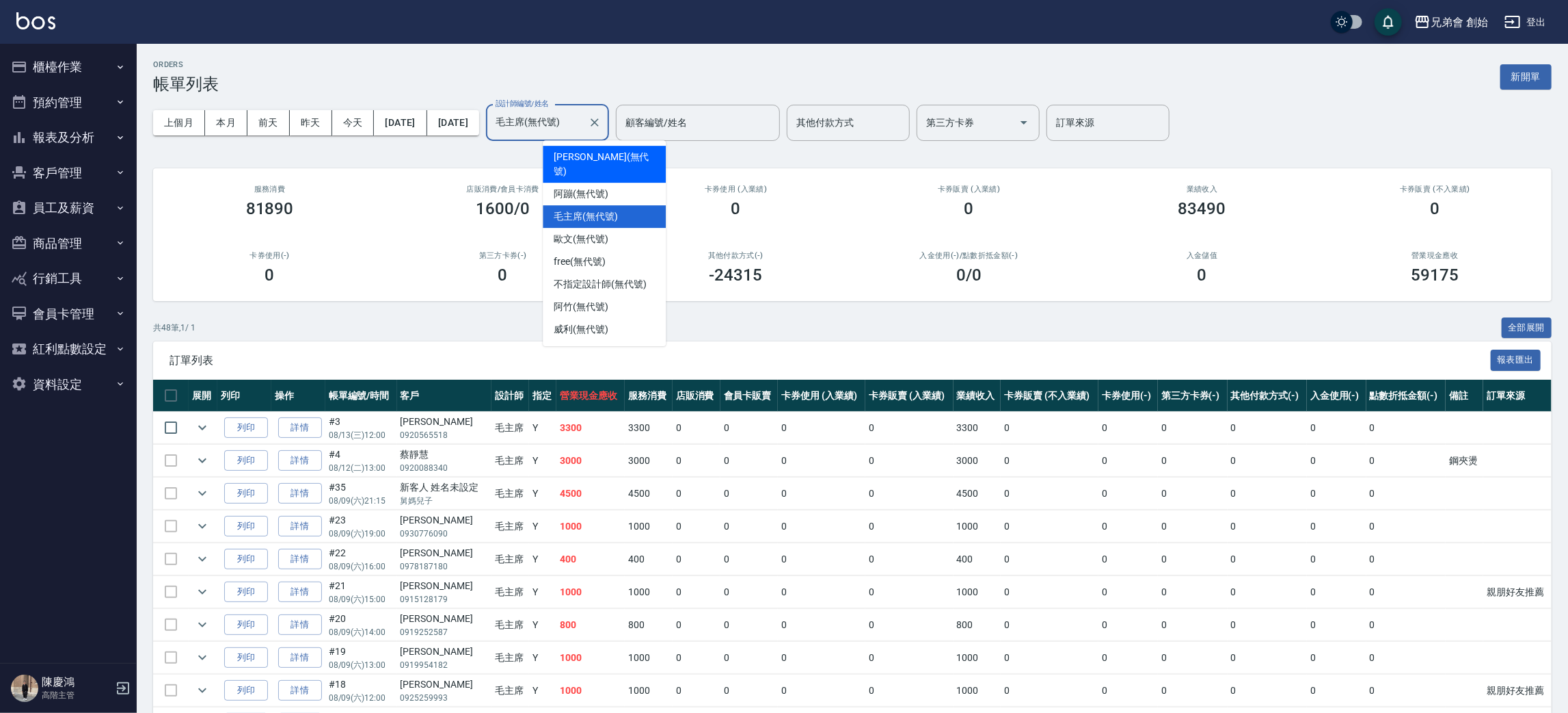
click at [621, 155] on div "潘潘 (無代號)" at bounding box center [605, 164] width 123 height 37
type input "潘潘(無代號)"
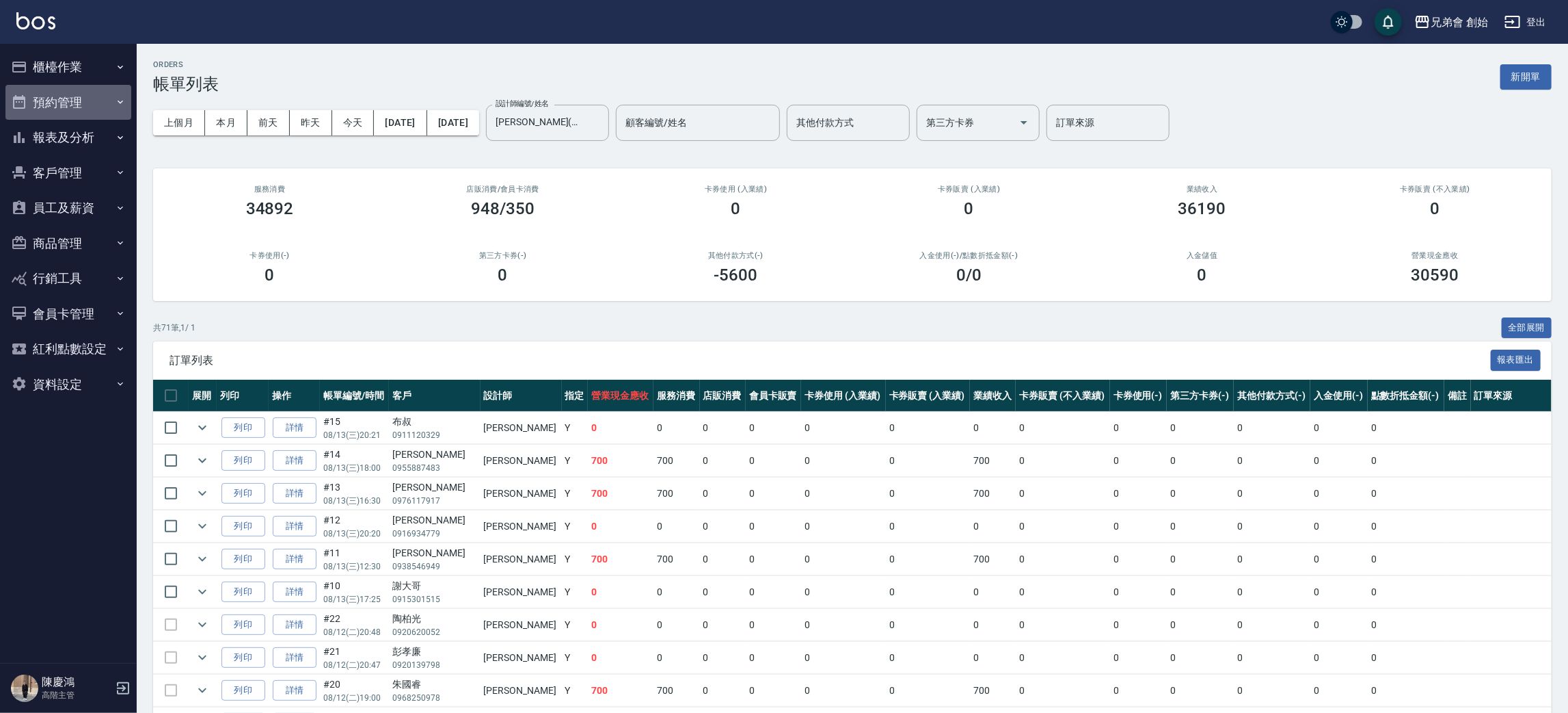
click at [78, 111] on button "預約管理" at bounding box center [68, 102] width 125 height 36
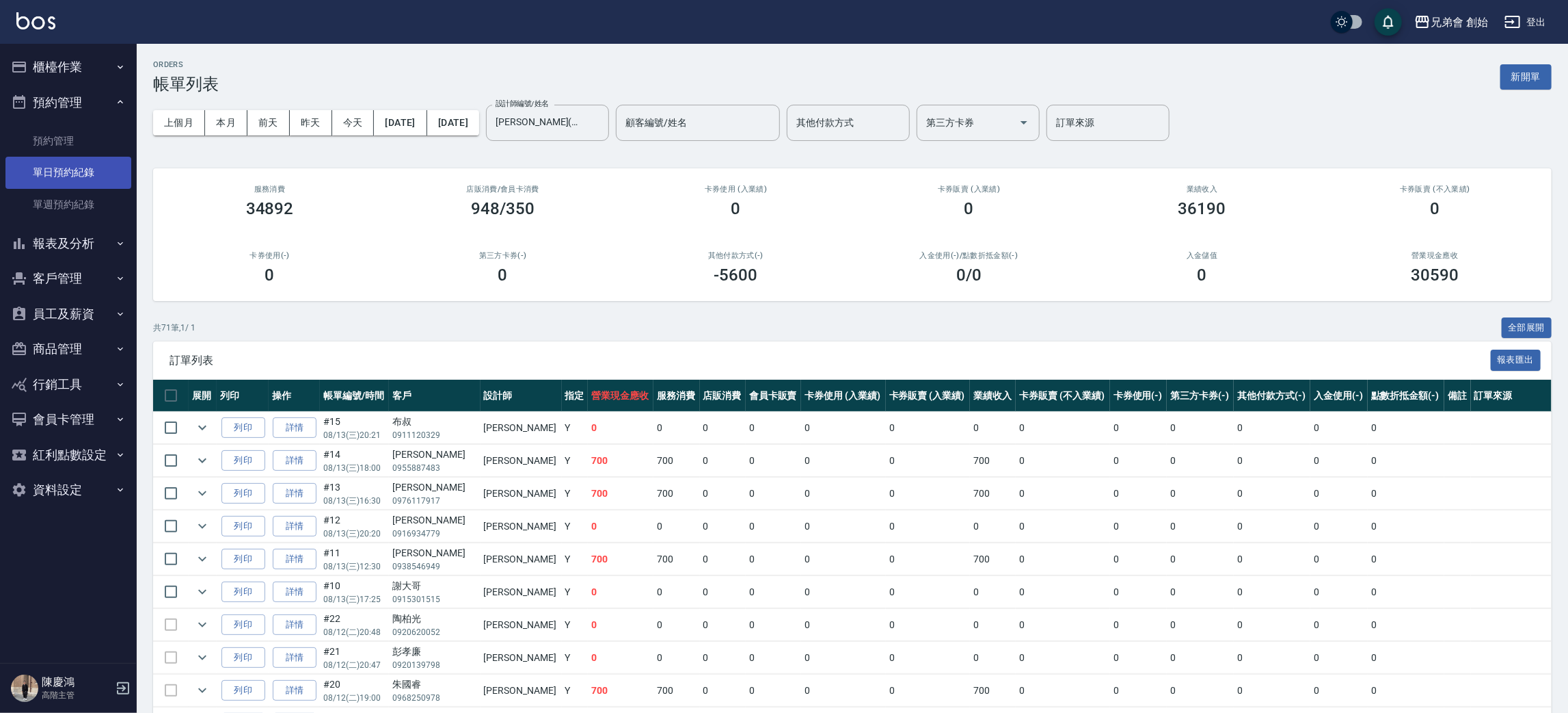
click at [121, 177] on link "單日預約紀錄" at bounding box center [68, 172] width 125 height 31
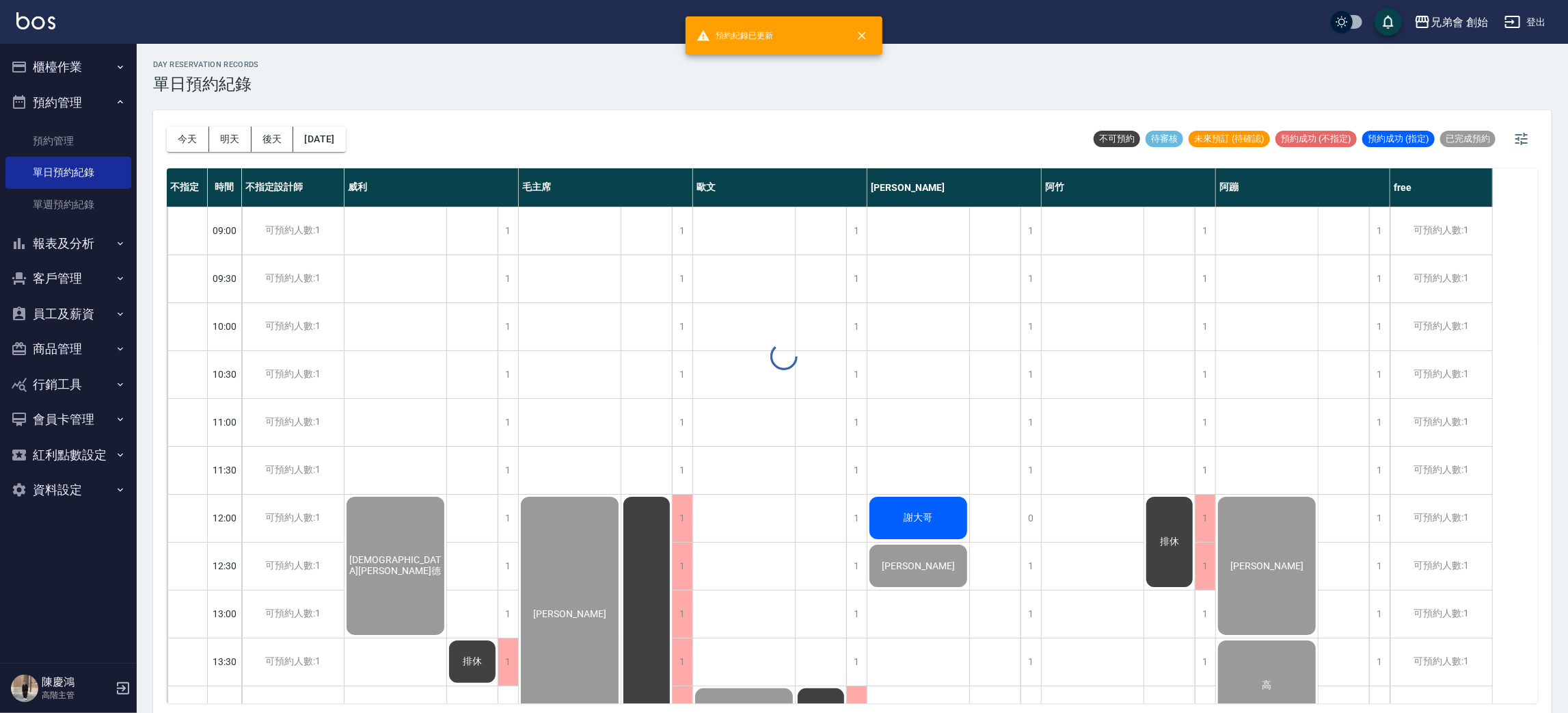
click at [177, 145] on div at bounding box center [784, 356] width 1568 height 713
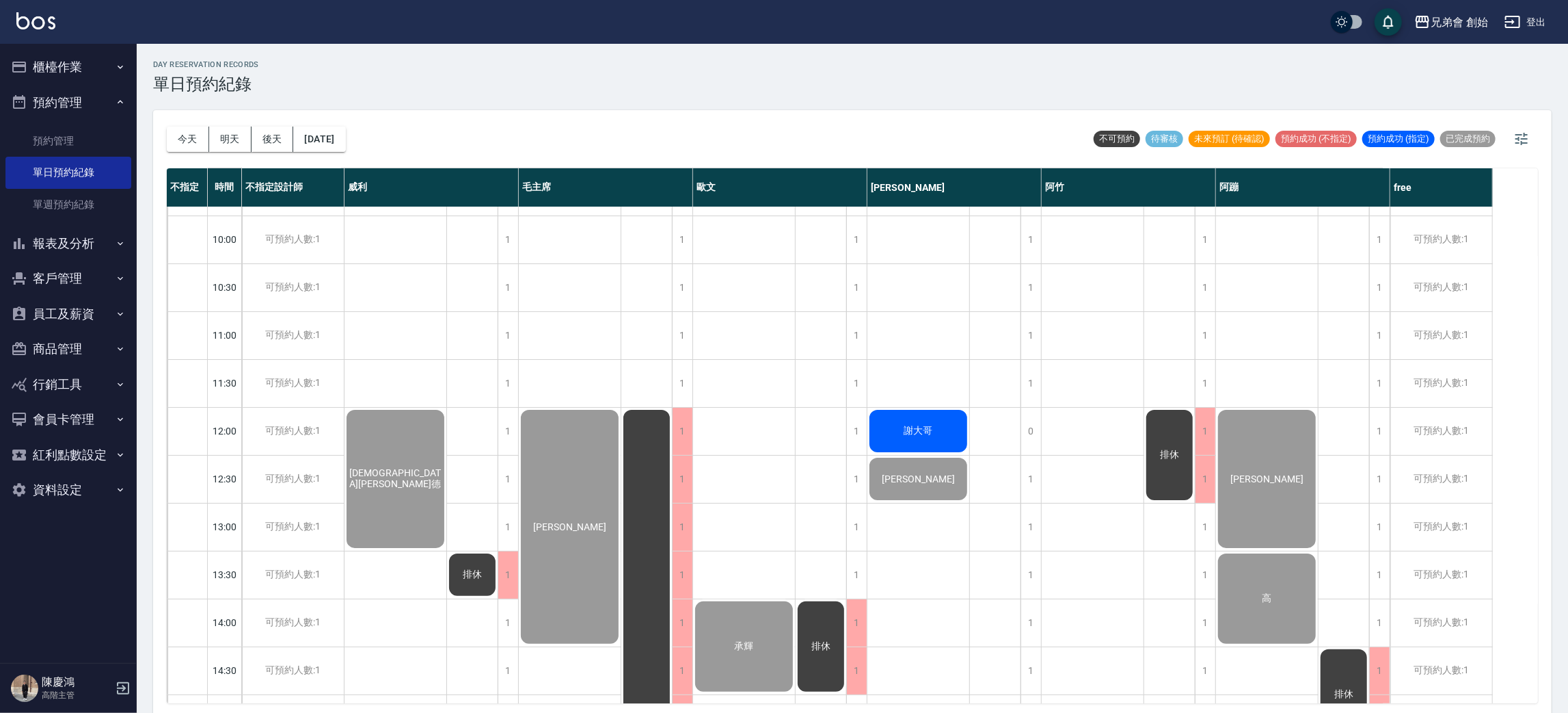
scroll to position [702, 0]
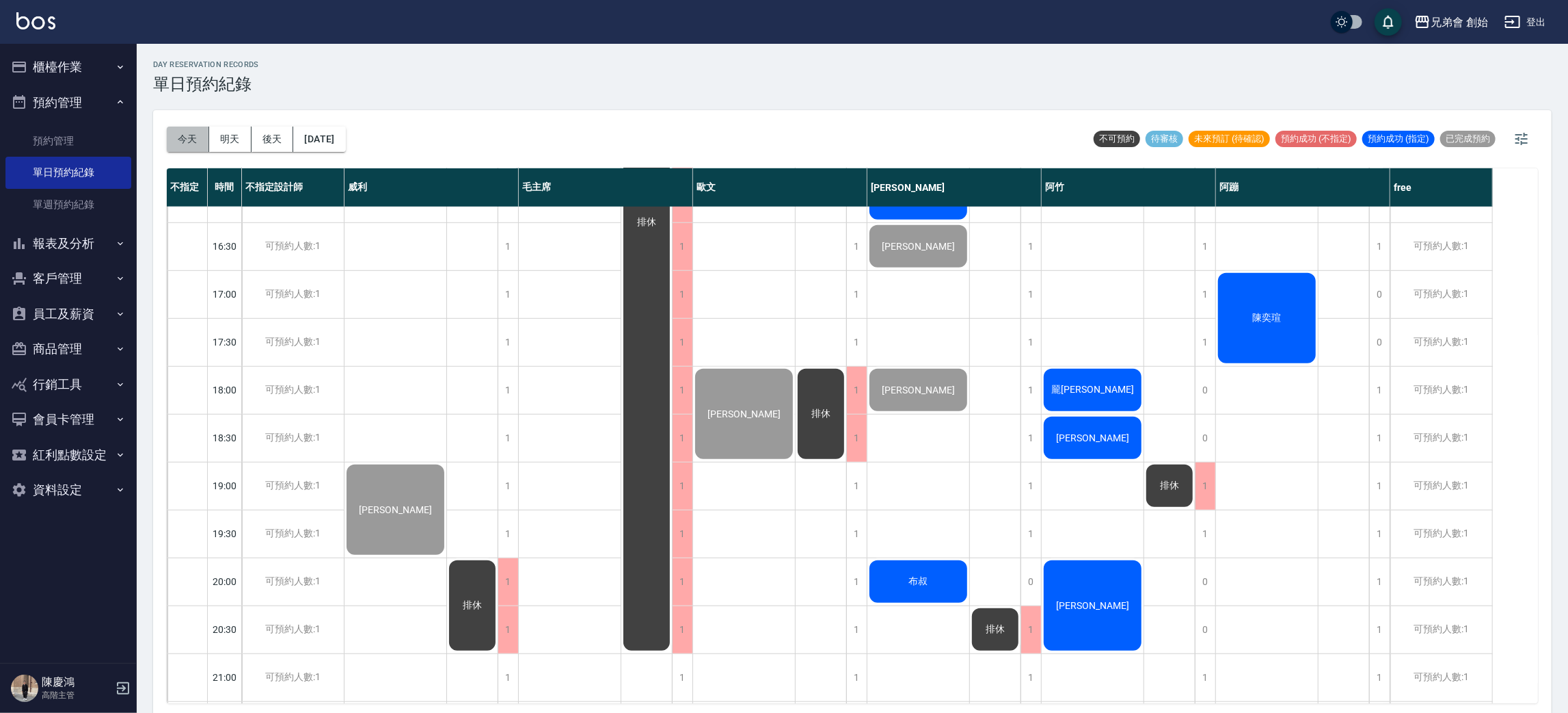
click at [170, 151] on button "今天" at bounding box center [188, 138] width 43 height 25
click at [179, 142] on button "今天" at bounding box center [188, 138] width 43 height 25
click at [208, 139] on button "今天" at bounding box center [188, 138] width 43 height 25
click at [227, 138] on button "明天" at bounding box center [230, 138] width 43 height 25
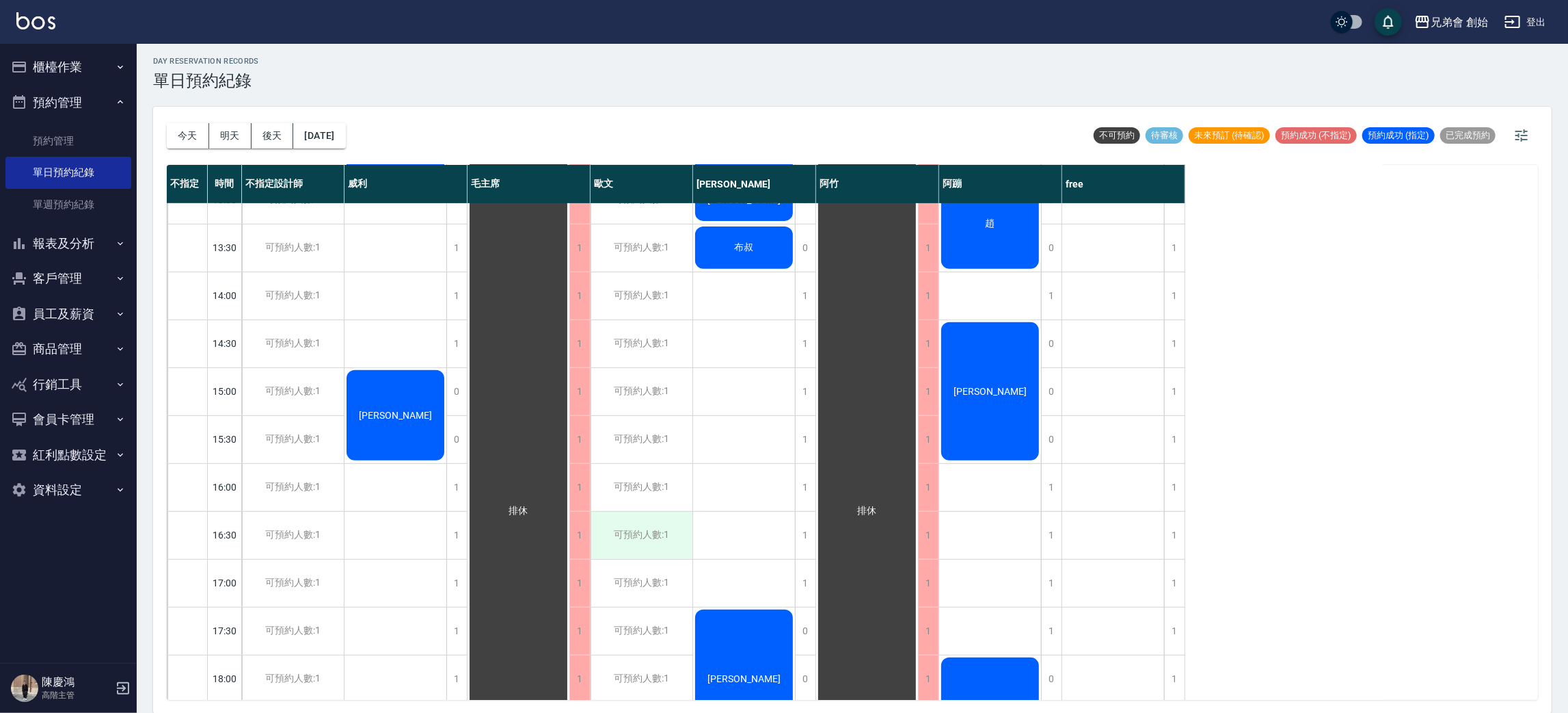
scroll to position [718, 0]
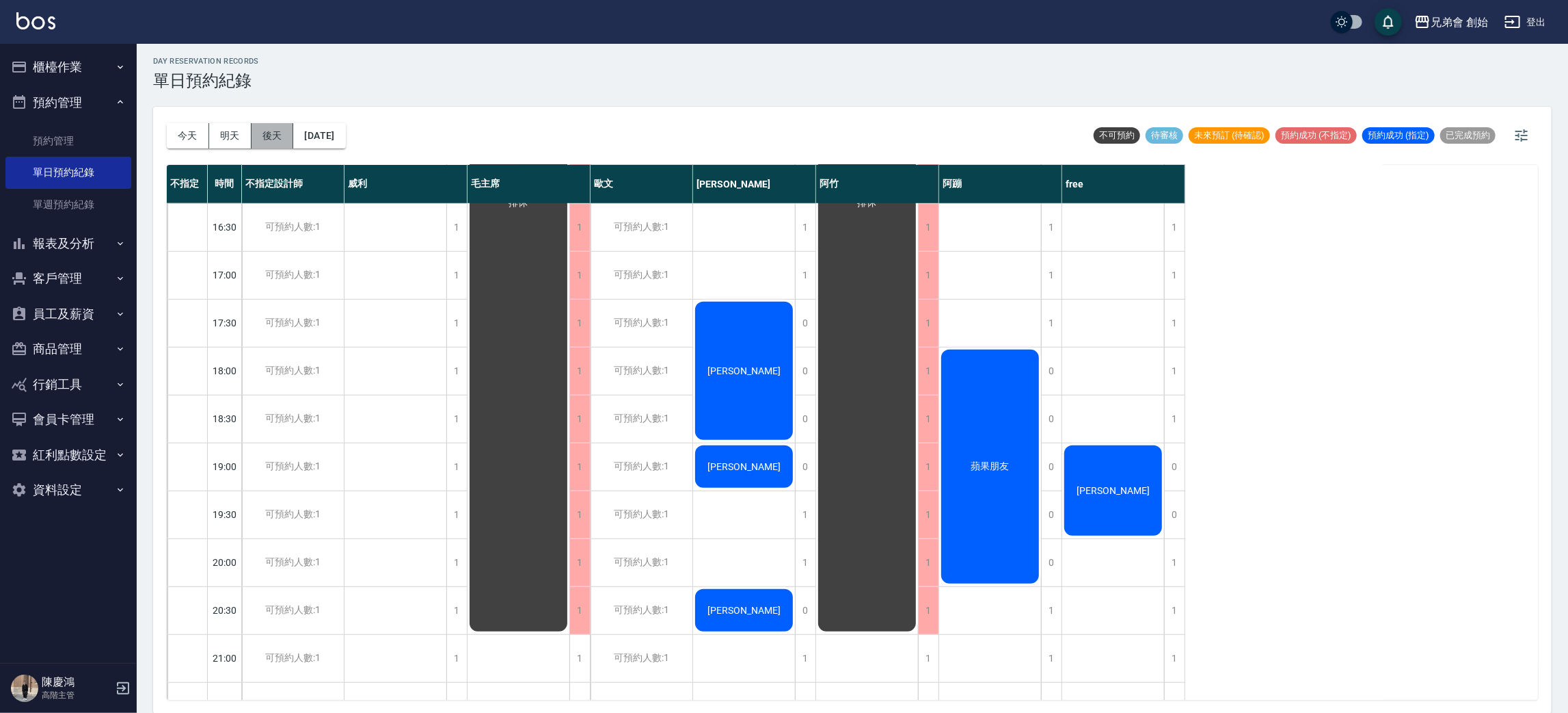
click at [274, 142] on button "後天" at bounding box center [273, 135] width 43 height 25
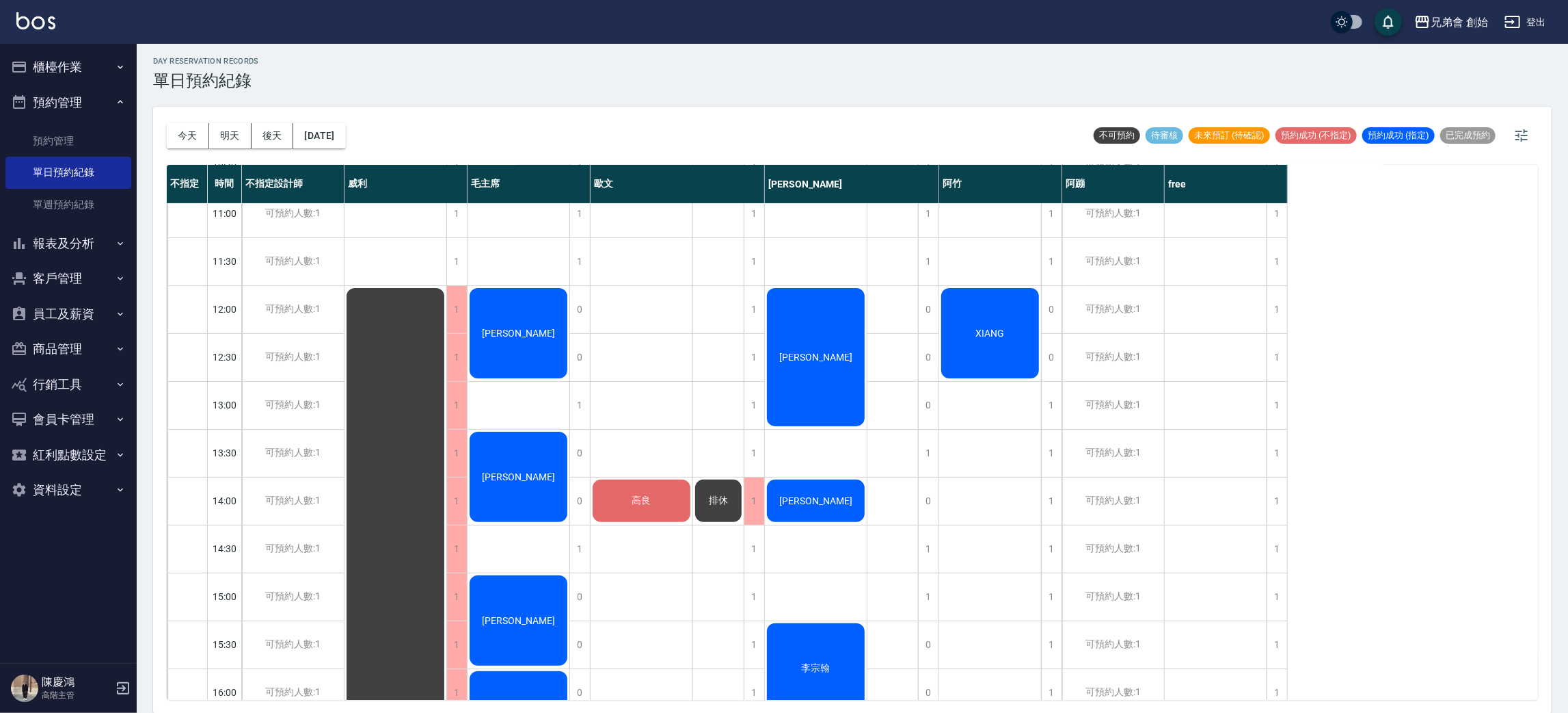
scroll to position [615, 0]
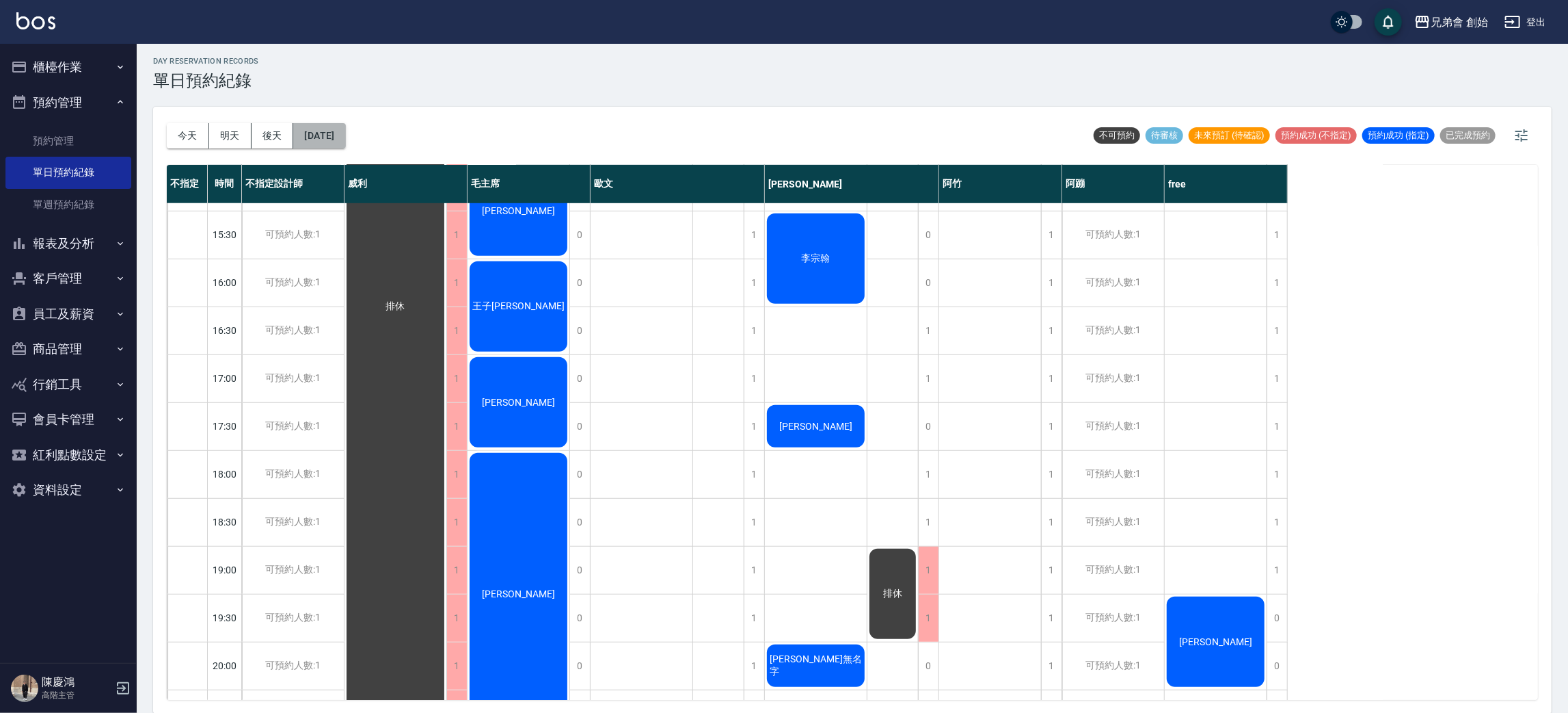
click at [321, 138] on button "2025/08/15" at bounding box center [319, 135] width 52 height 25
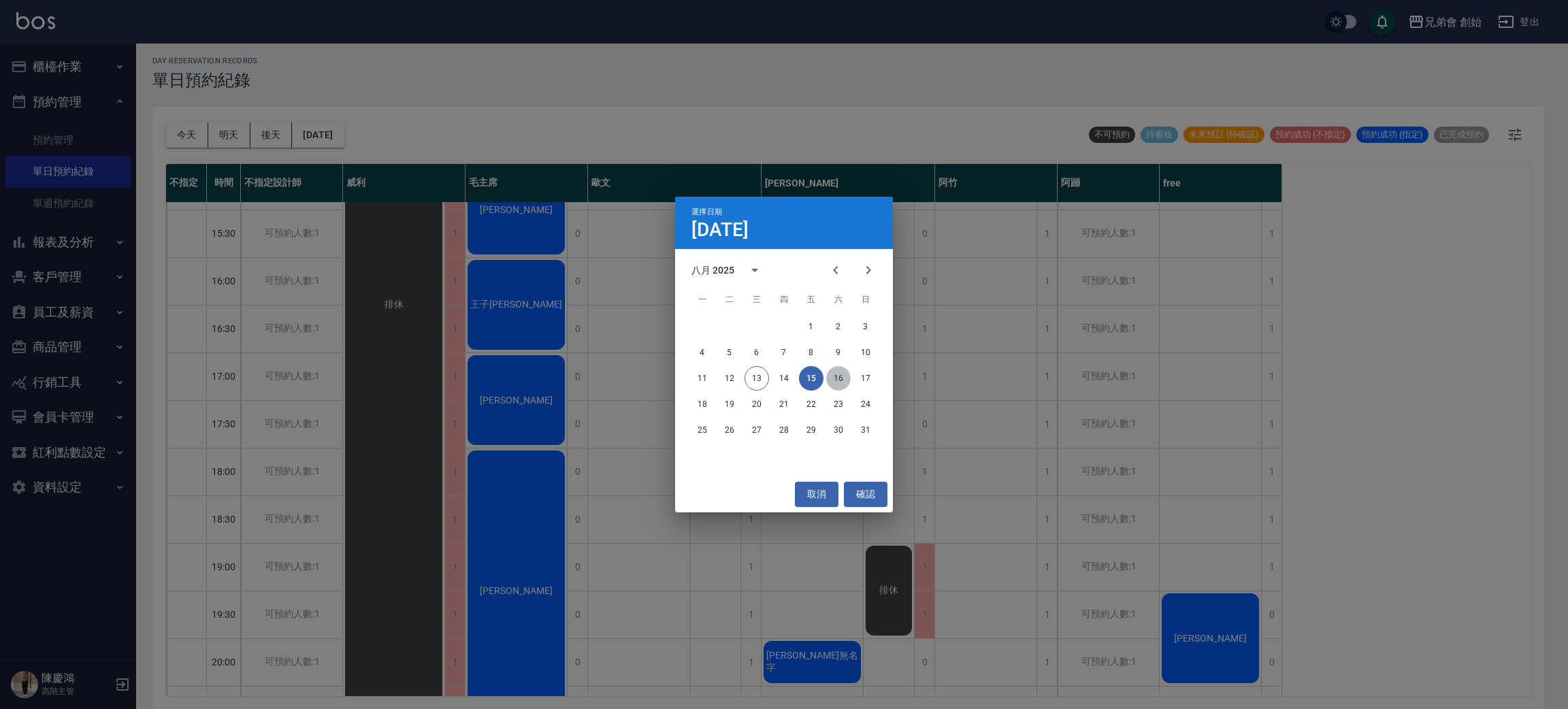
click at [842, 380] on button "16" at bounding box center [838, 378] width 24 height 24
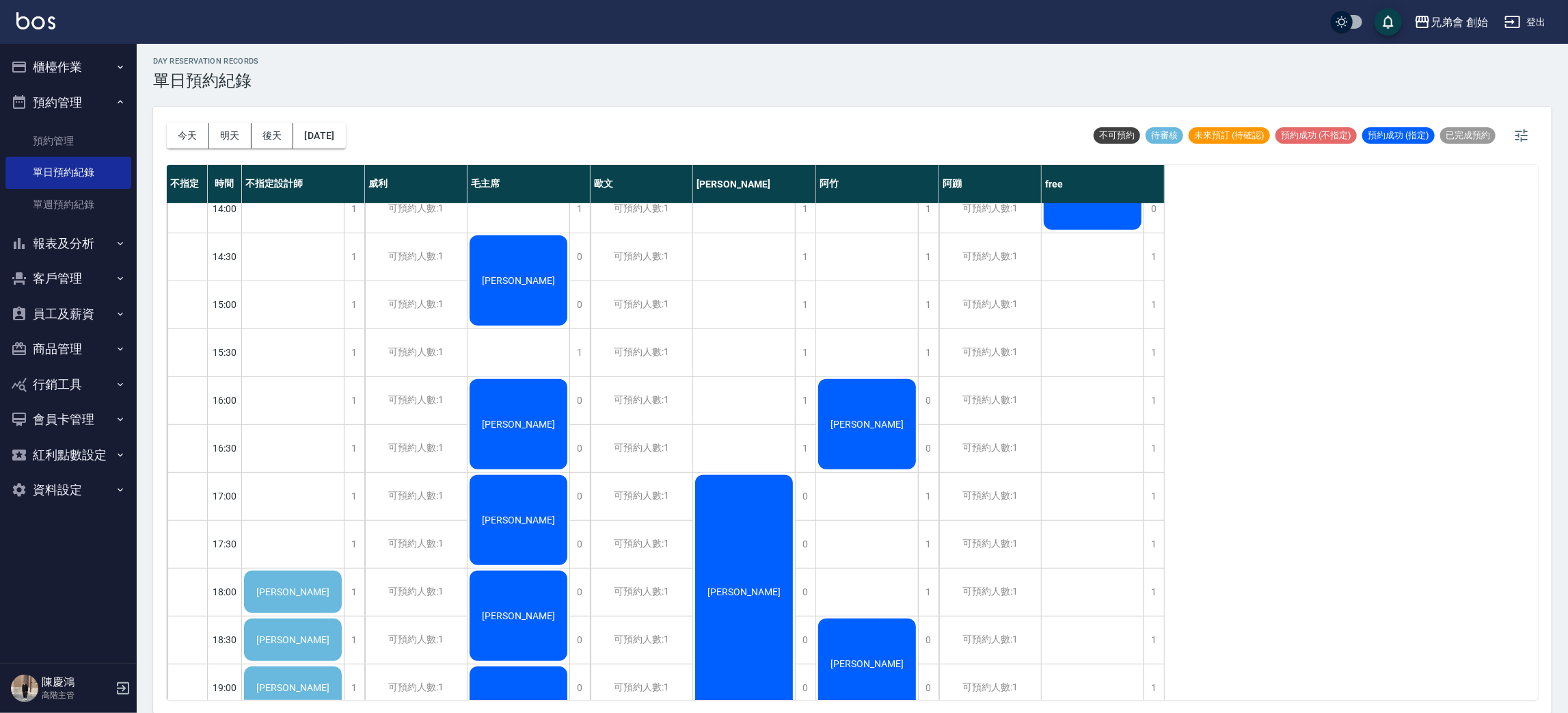
scroll to position [805, 0]
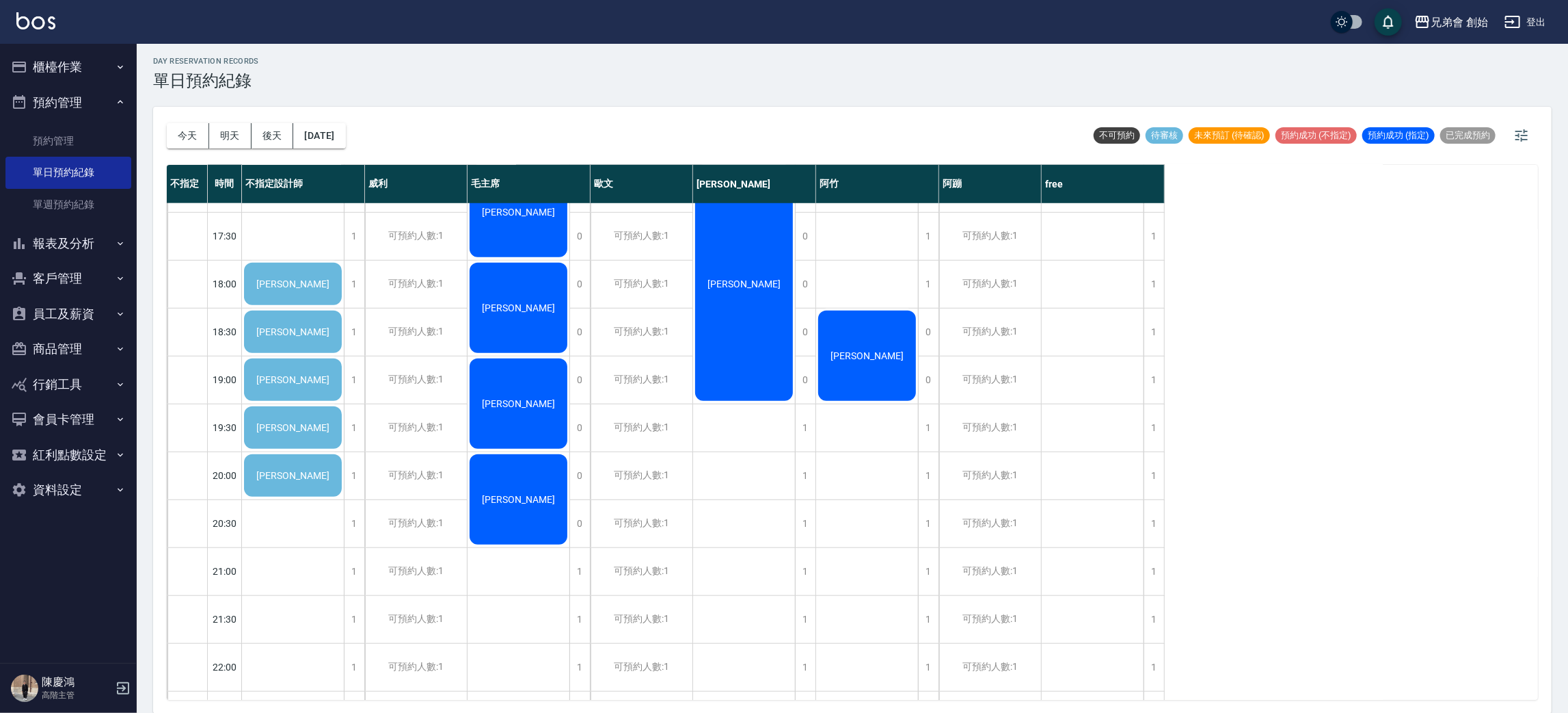
click at [335, 265] on div "洪家凱" at bounding box center [293, 283] width 102 height 46
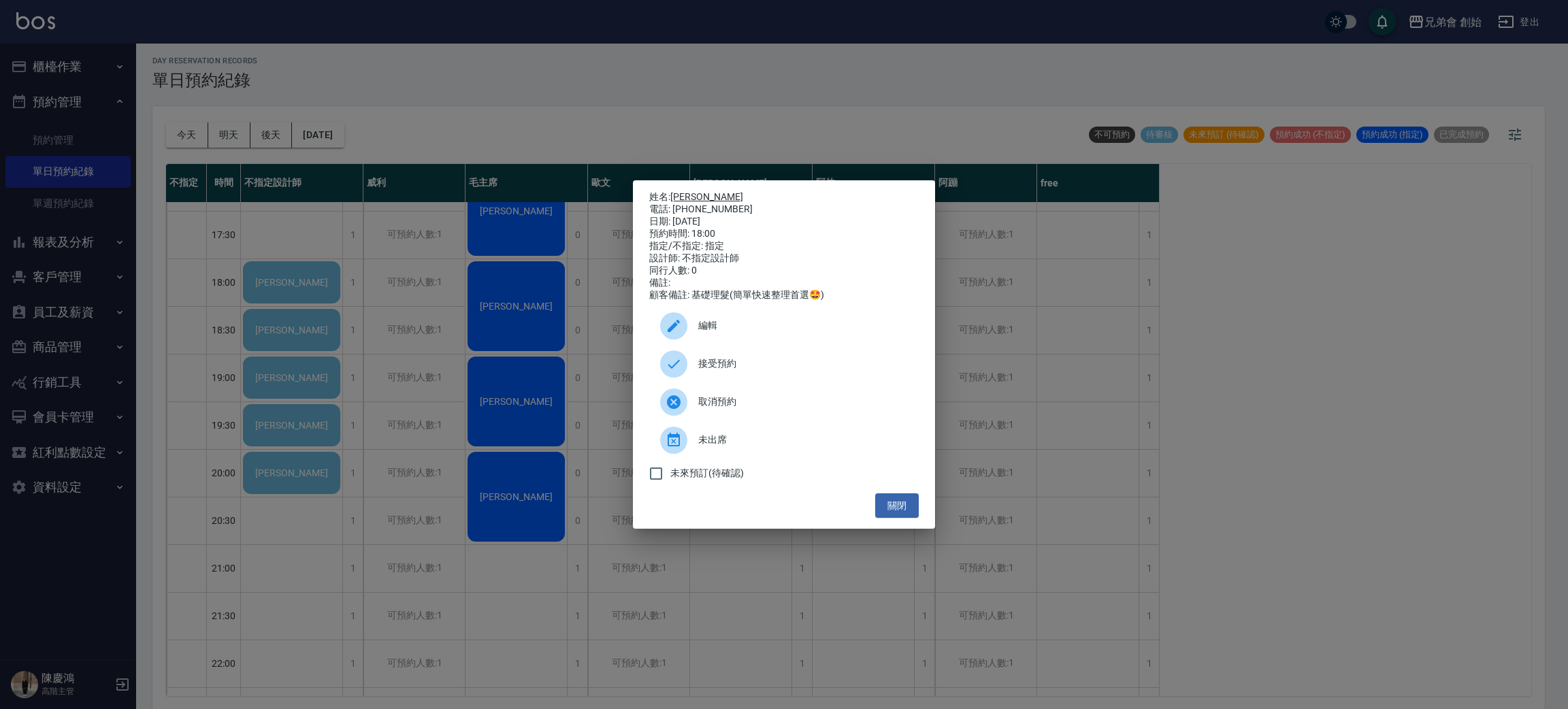
click at [690, 191] on link "洪家凱" at bounding box center [706, 197] width 73 height 11
click at [428, 178] on div "姓名: 洪家凱 電話: 0905011763 日期: 2025/08/16 預約時間: 18:00 指定/不指定: 指定 設計師: 不指定設計師 同行人數: …" at bounding box center [784, 354] width 1568 height 709
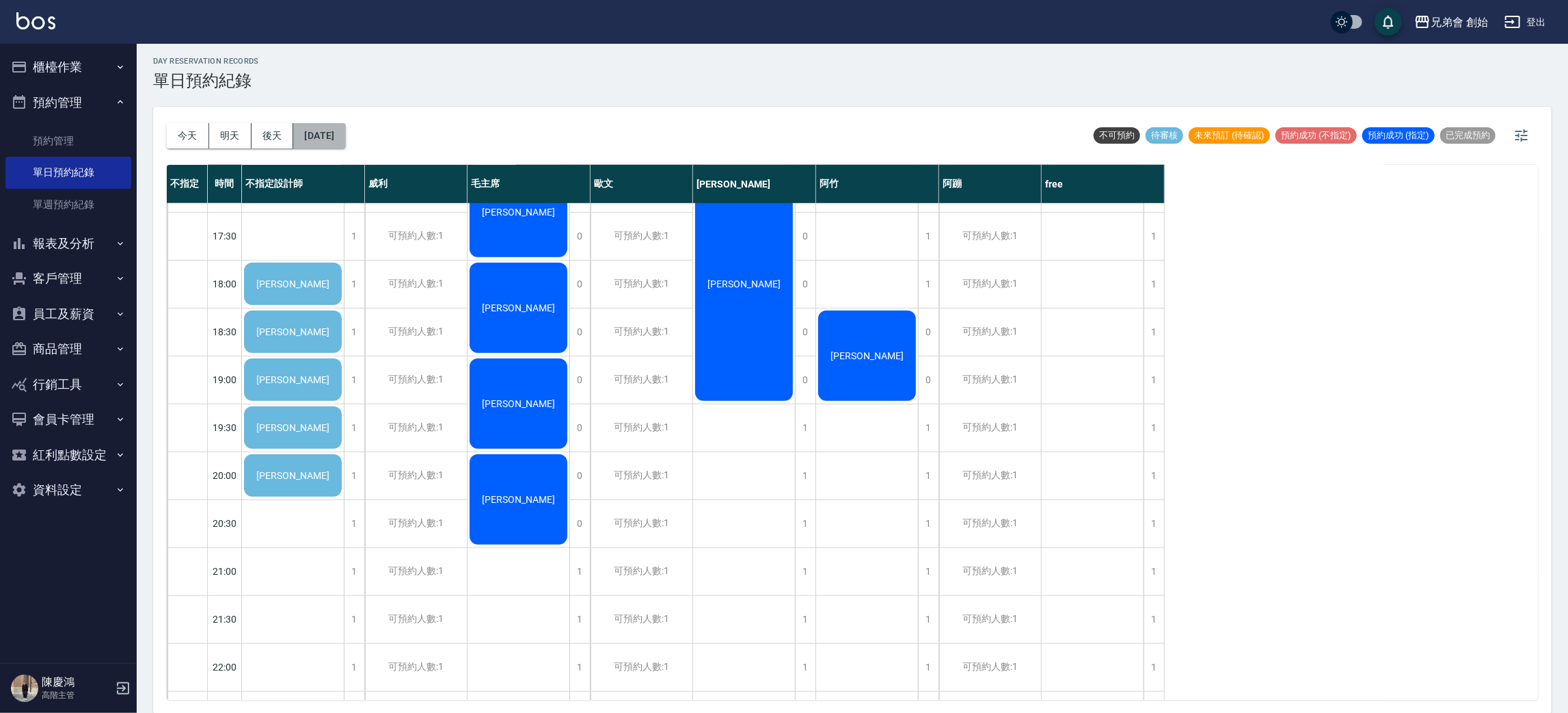
click at [345, 135] on button "2025/08/16" at bounding box center [319, 135] width 52 height 25
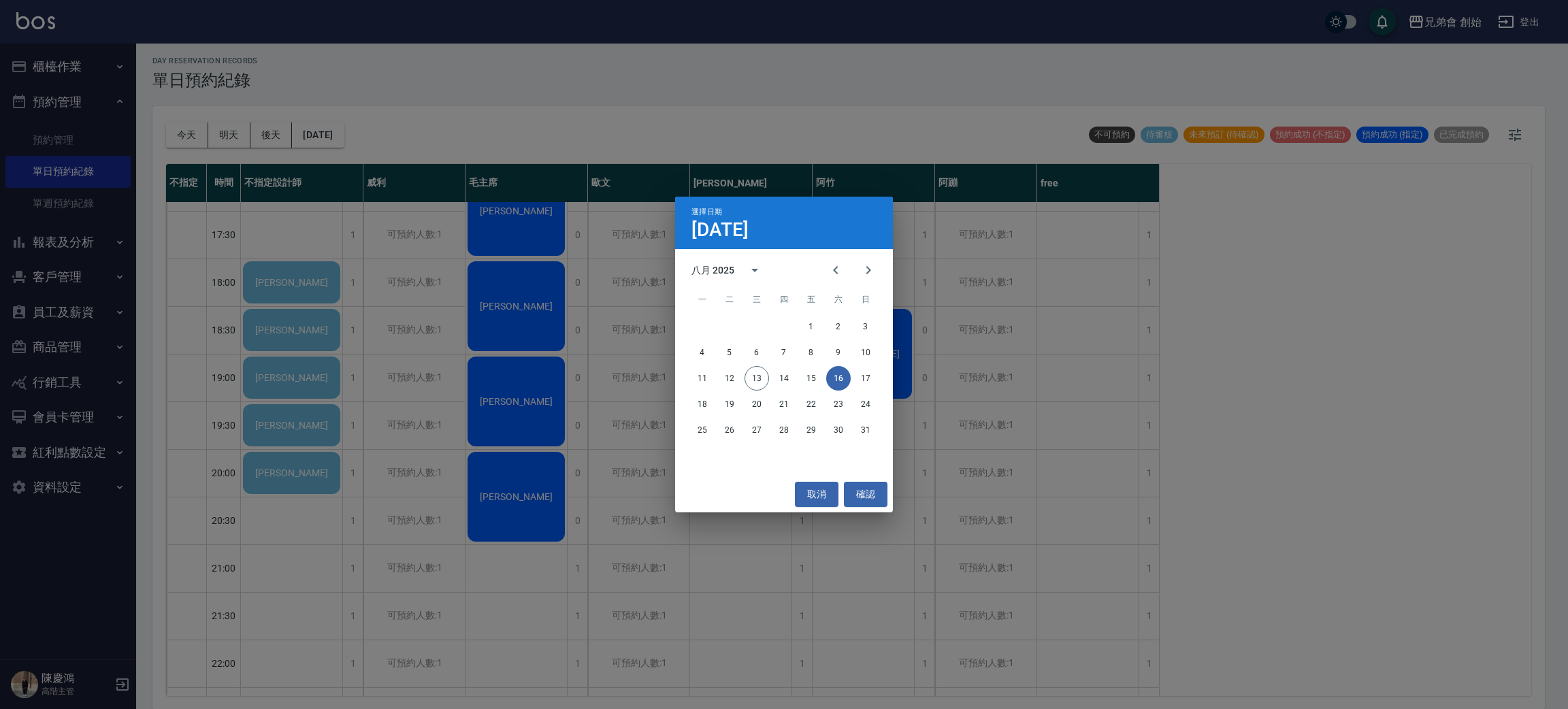
click at [463, 166] on div "選擇日期 8月16日 八月 2025 一 二 三 四 五 六 日 1 2 3 4 5 6 7 8 9 10 11 12 13 14 15 16 17 18 1…" at bounding box center [784, 354] width 1568 height 709
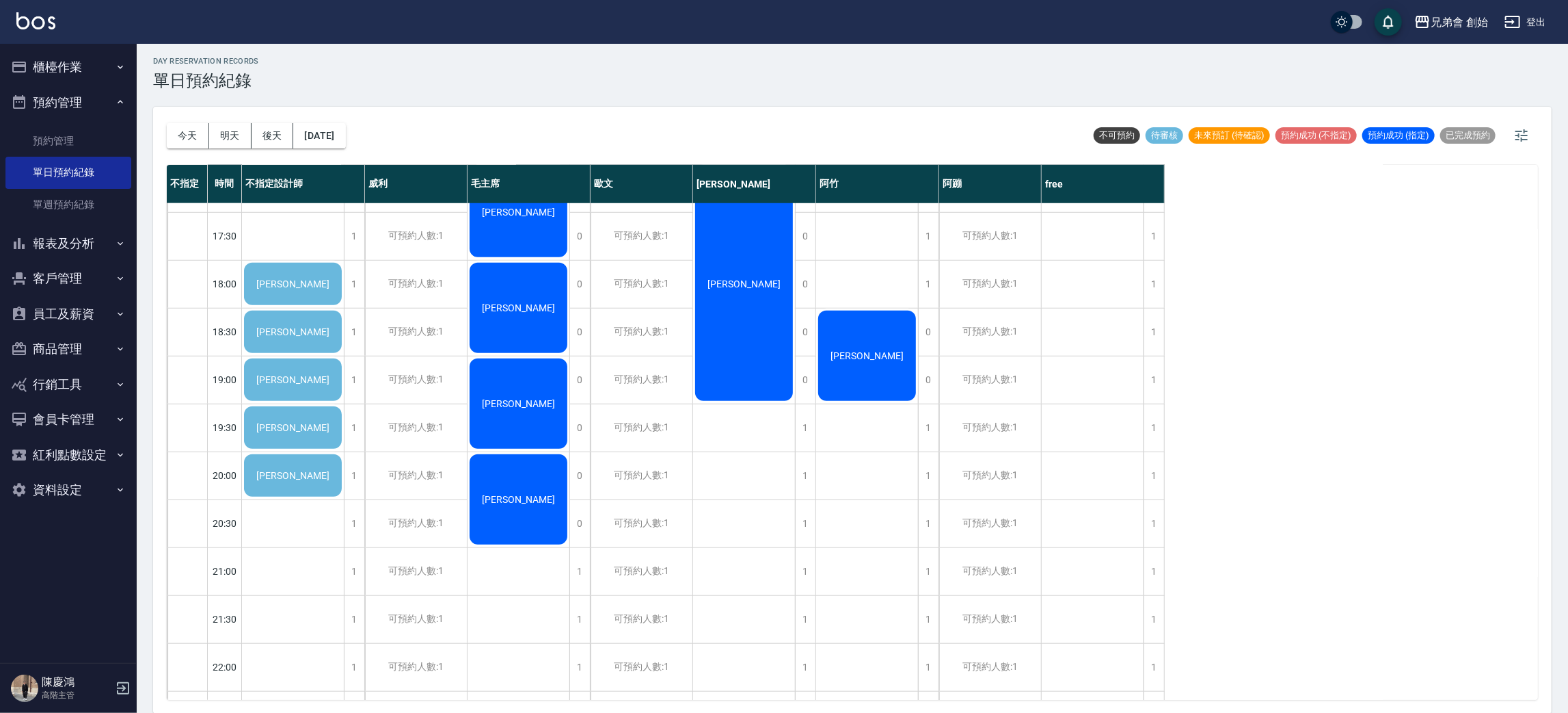
click at [332, 288] on div "洪家凱" at bounding box center [293, 283] width 102 height 46
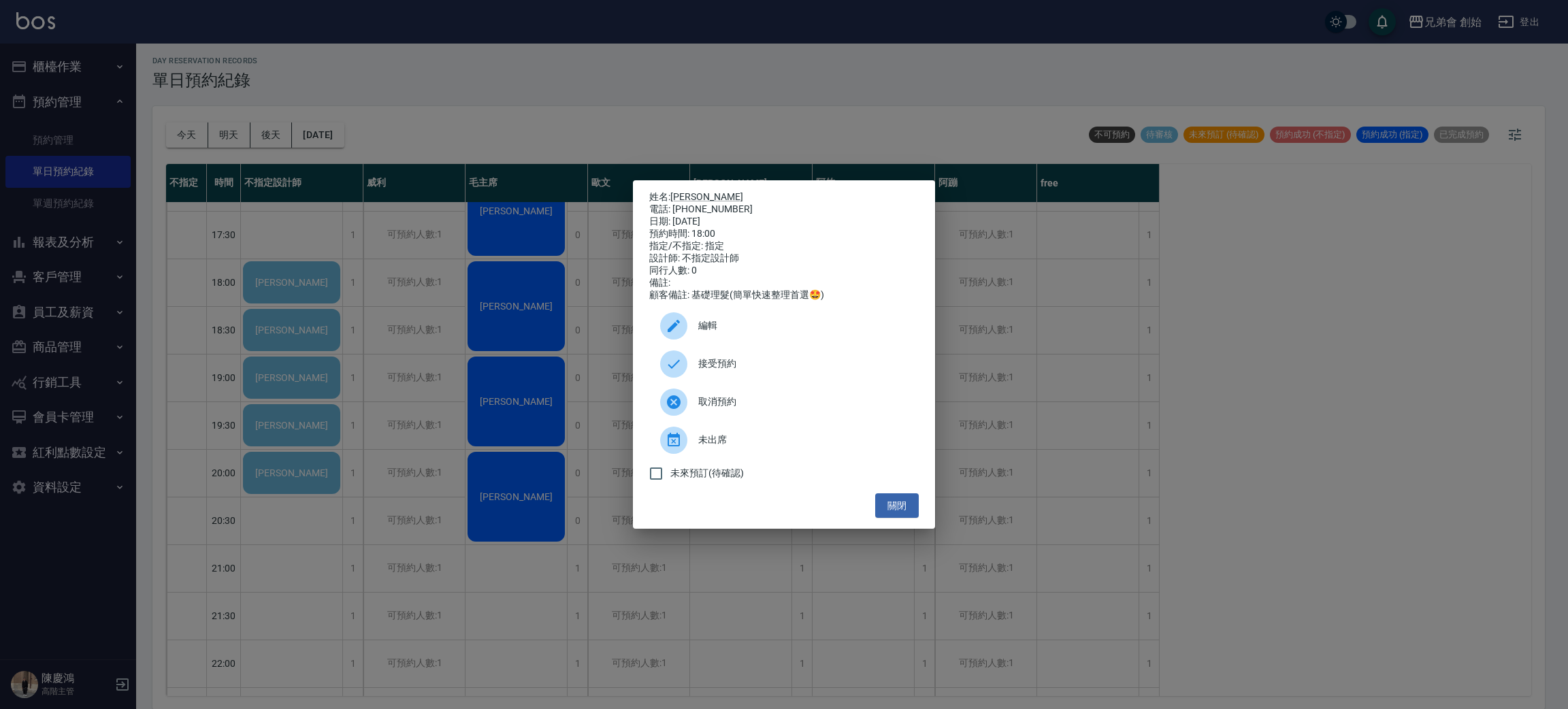
click at [394, 234] on div "姓名: 洪家凱 電話: 0905011763 日期: 2025/08/16 預約時間: 18:00 指定/不指定: 指定 設計師: 不指定設計師 同行人數: …" at bounding box center [784, 354] width 1568 height 709
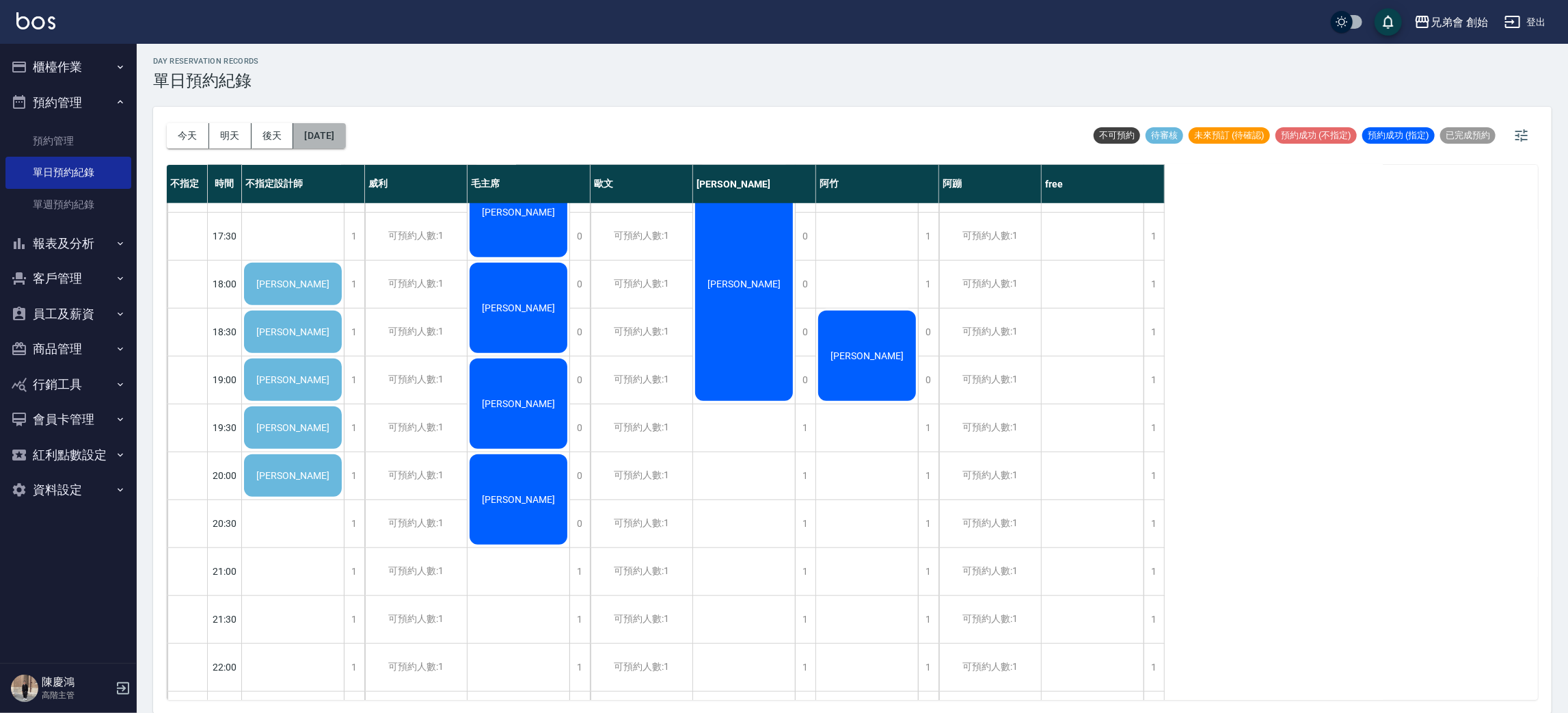
click at [345, 134] on button "2025/08/16" at bounding box center [319, 135] width 52 height 25
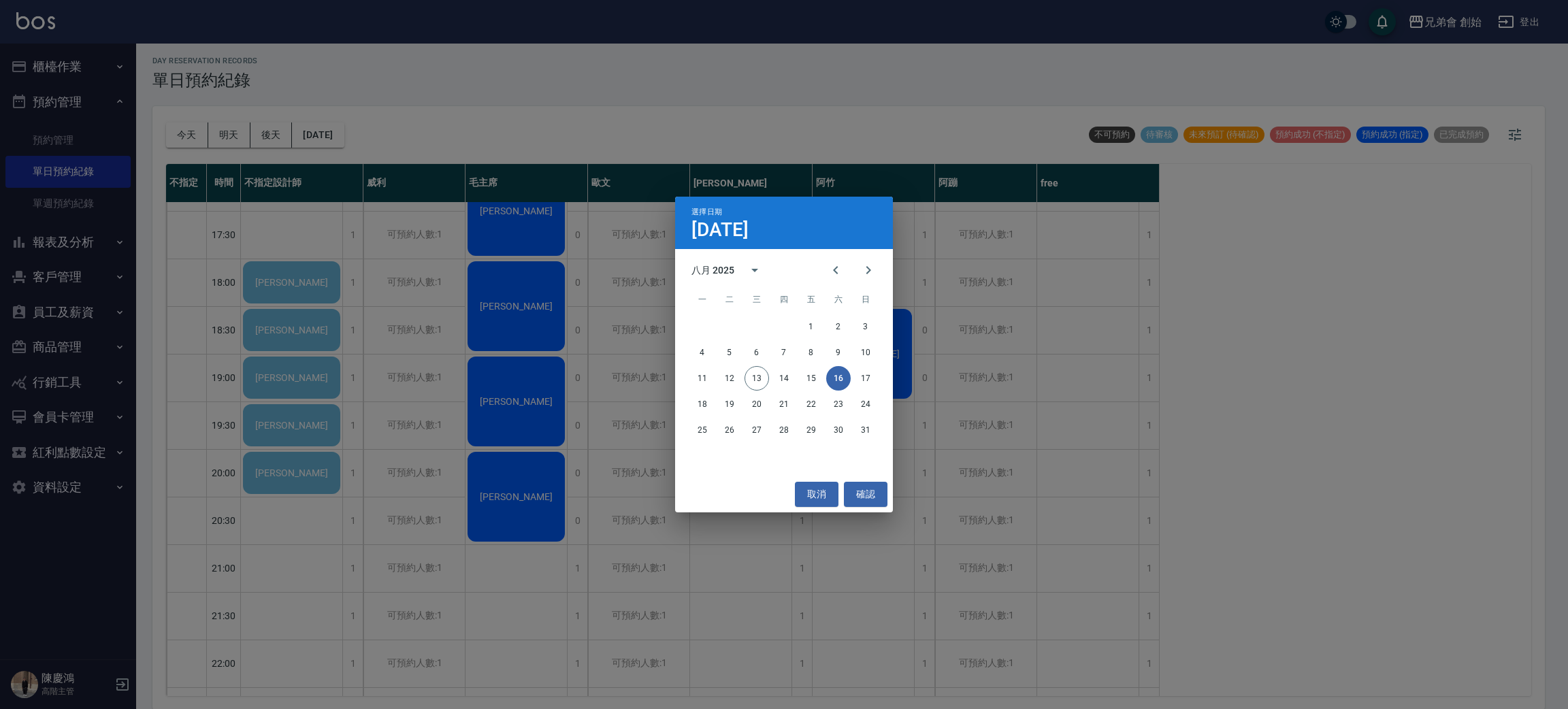
click at [472, 269] on div "選擇日期 8月16日 八月 2025 一 二 三 四 五 六 日 1 2 3 4 5 6 7 8 9 10 11 12 13 14 15 16 17 18 1…" at bounding box center [784, 354] width 1568 height 709
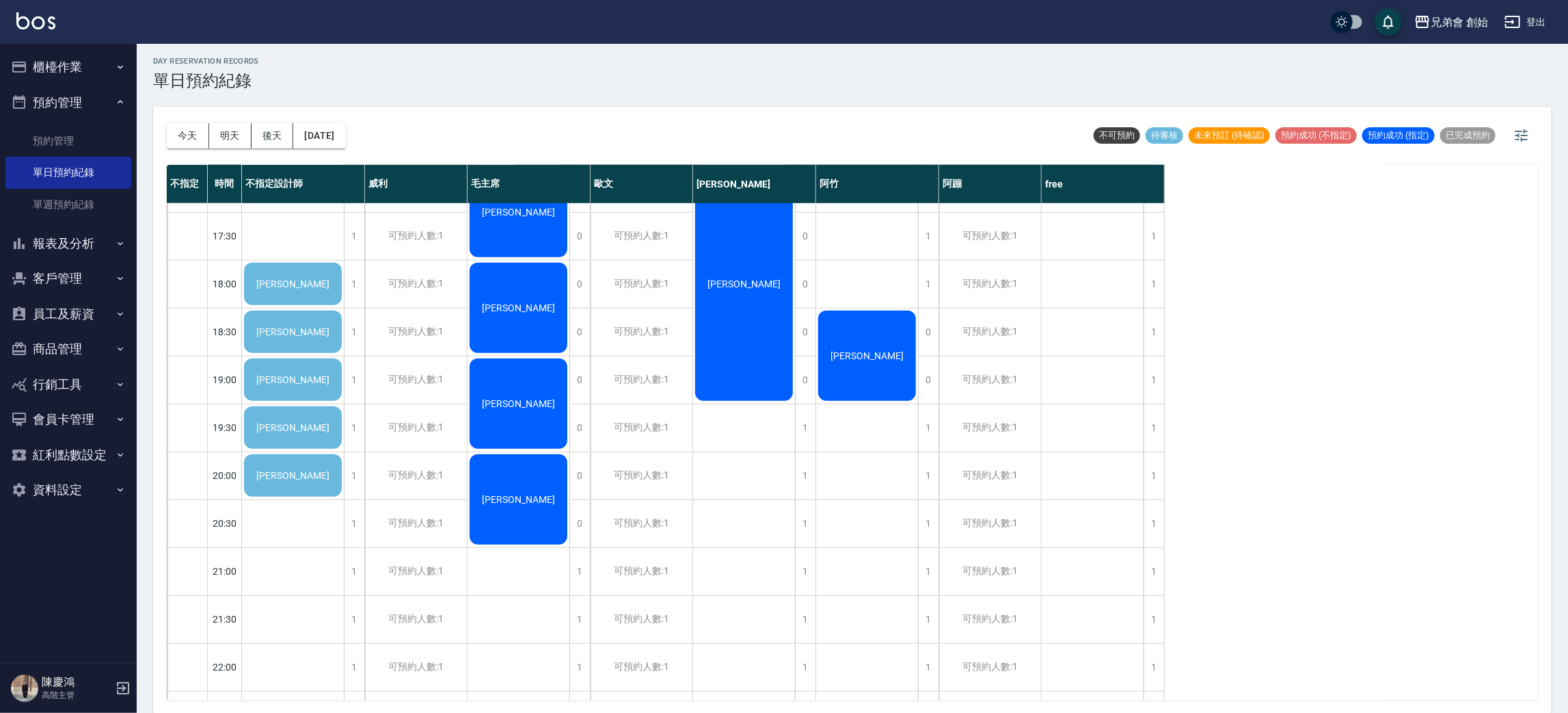
click at [299, 287] on span "洪家凱" at bounding box center [292, 284] width 78 height 11
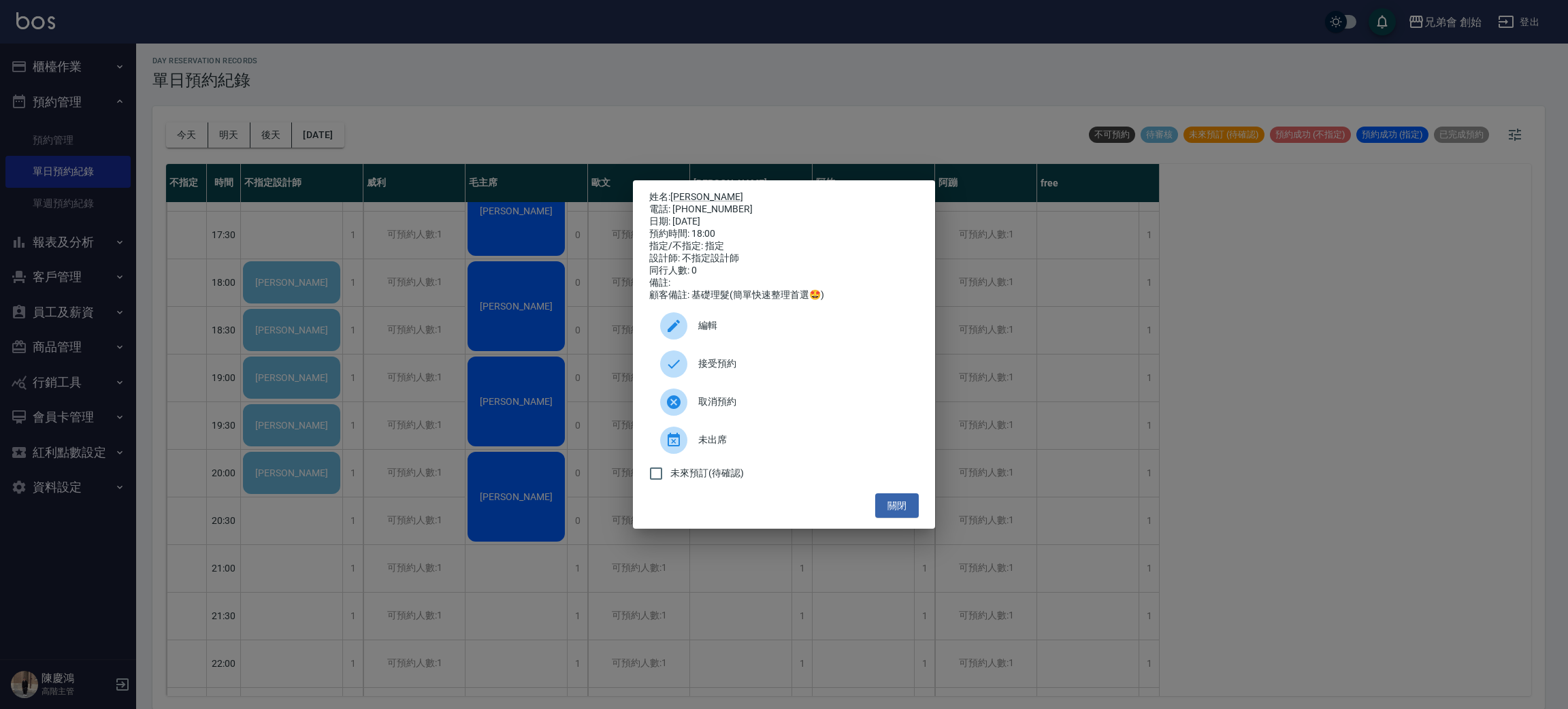
click at [522, 232] on div "姓名: 洪家凱 電話: 0905011763 日期: 2025/08/16 預約時間: 18:00 指定/不指定: 指定 設計師: 不指定設計師 同行人數: …" at bounding box center [784, 354] width 1568 height 709
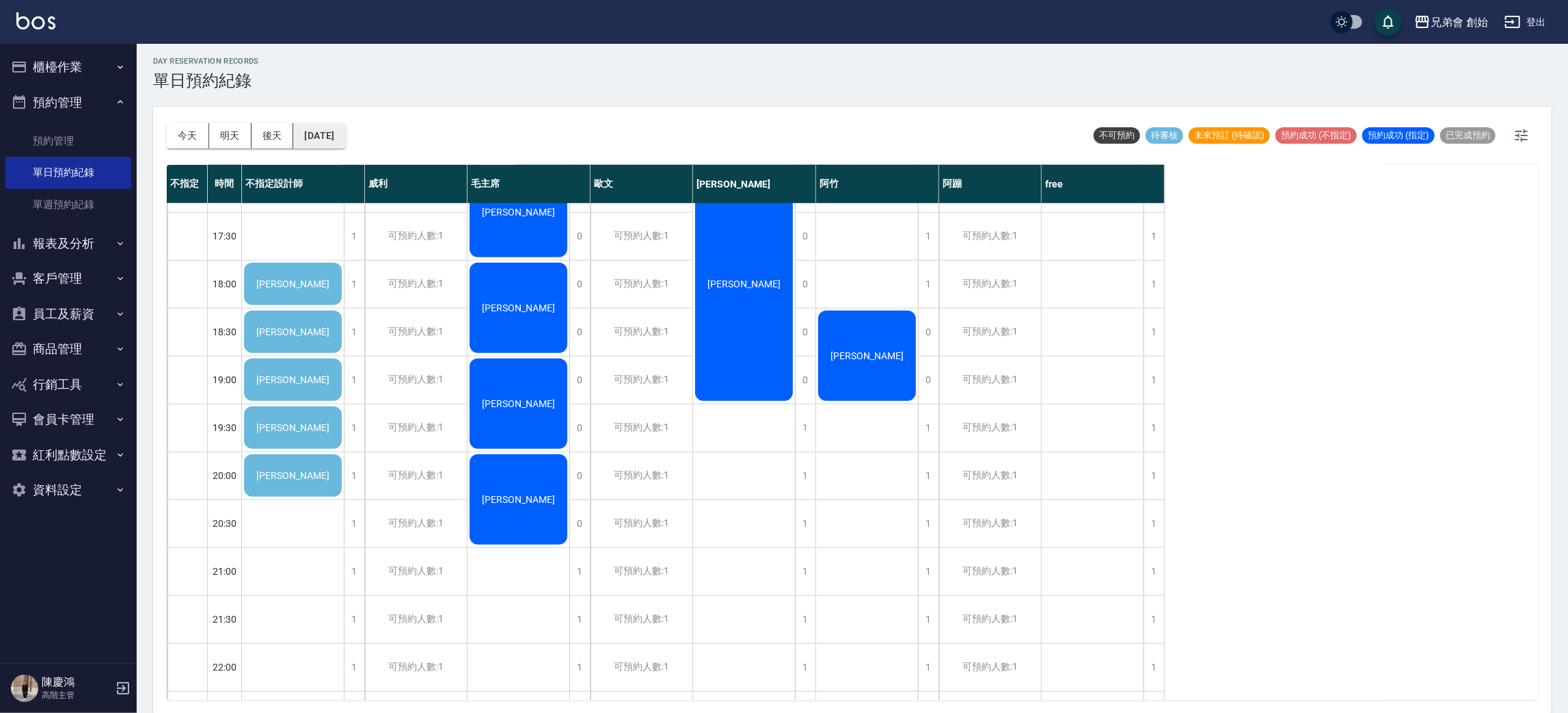
click at [344, 129] on button "2025/08/16" at bounding box center [319, 135] width 52 height 25
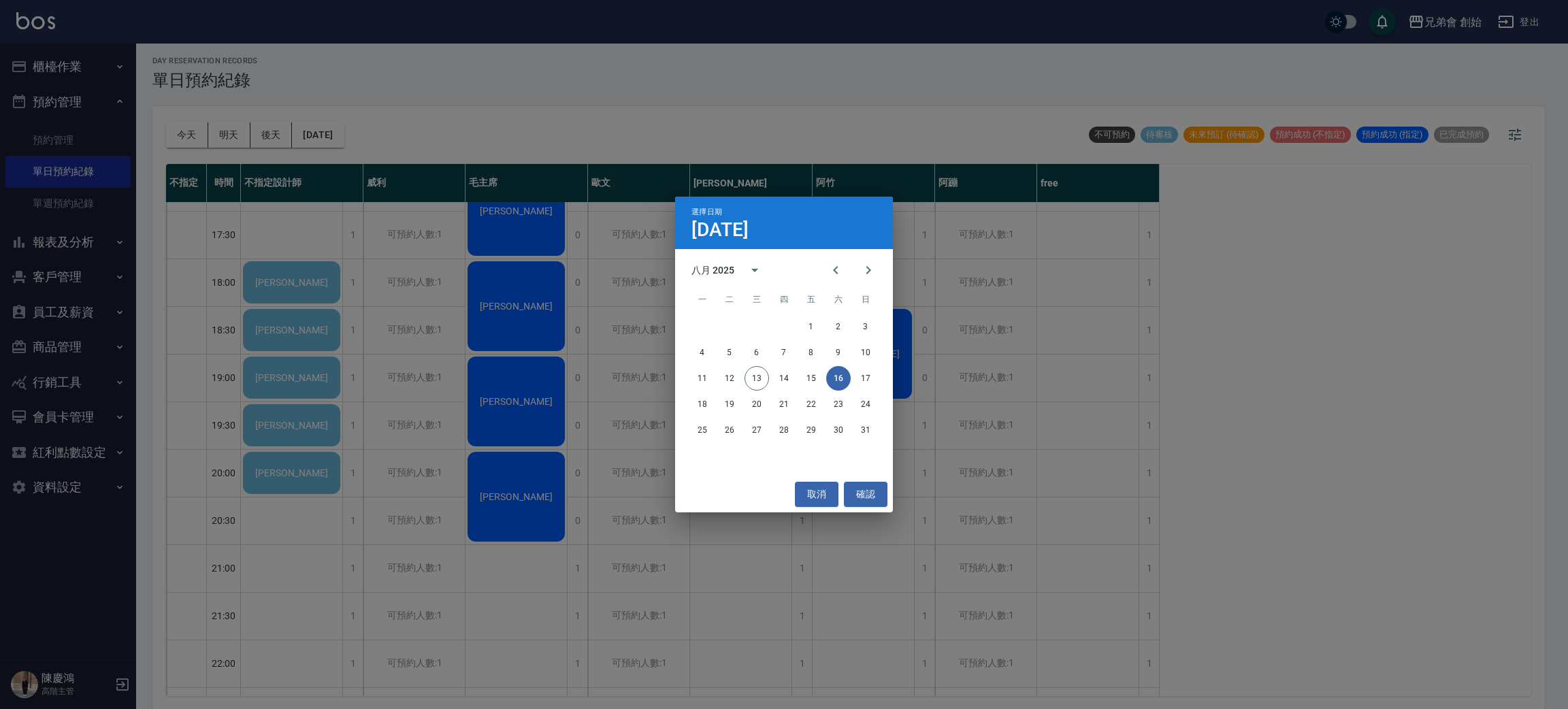
click at [565, 447] on div "選擇日期 8月16日 八月 2025 一 二 三 四 五 六 日 1 2 3 4 5 6 7 8 9 10 11 12 13 14 15 16 17 18 1…" at bounding box center [784, 354] width 1568 height 709
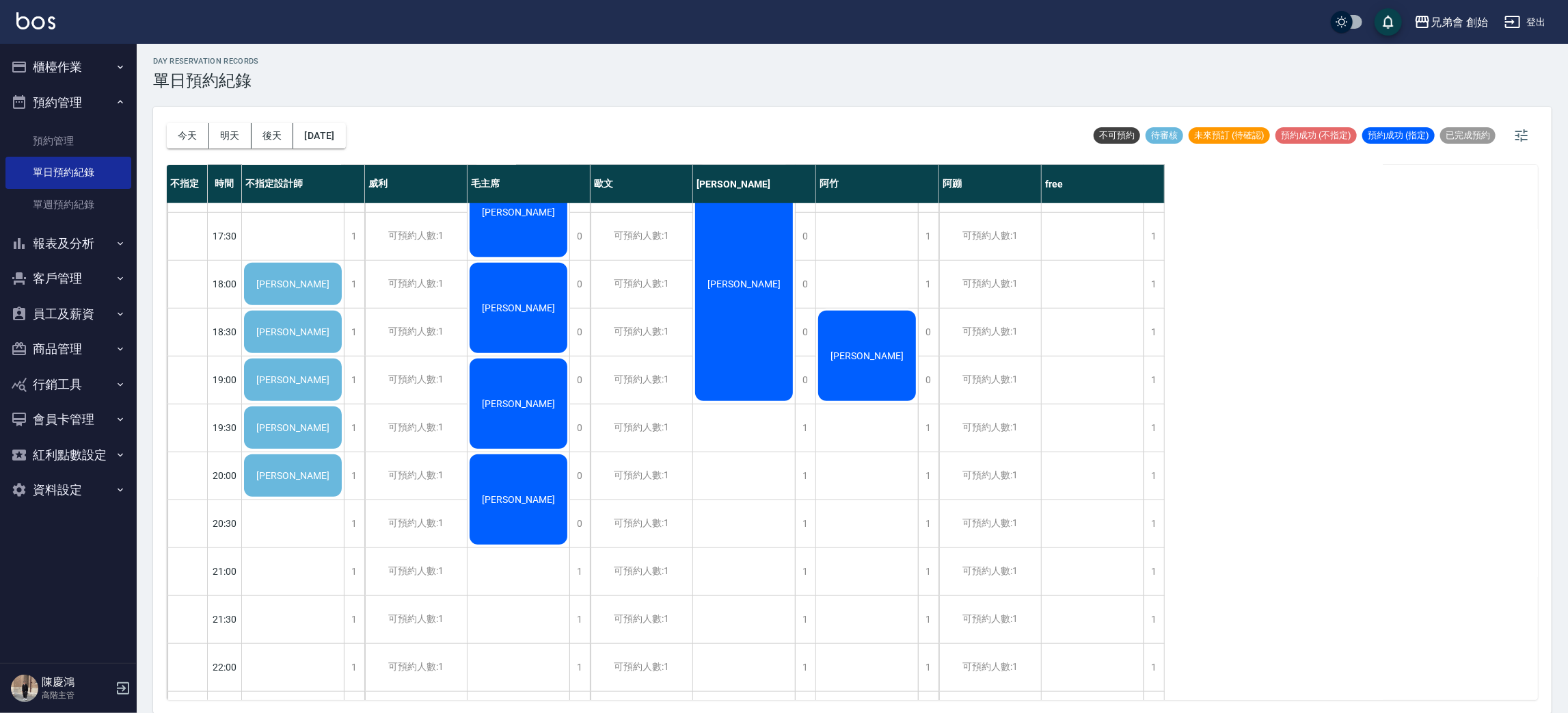
click at [284, 289] on span "洪家凱" at bounding box center [292, 284] width 78 height 11
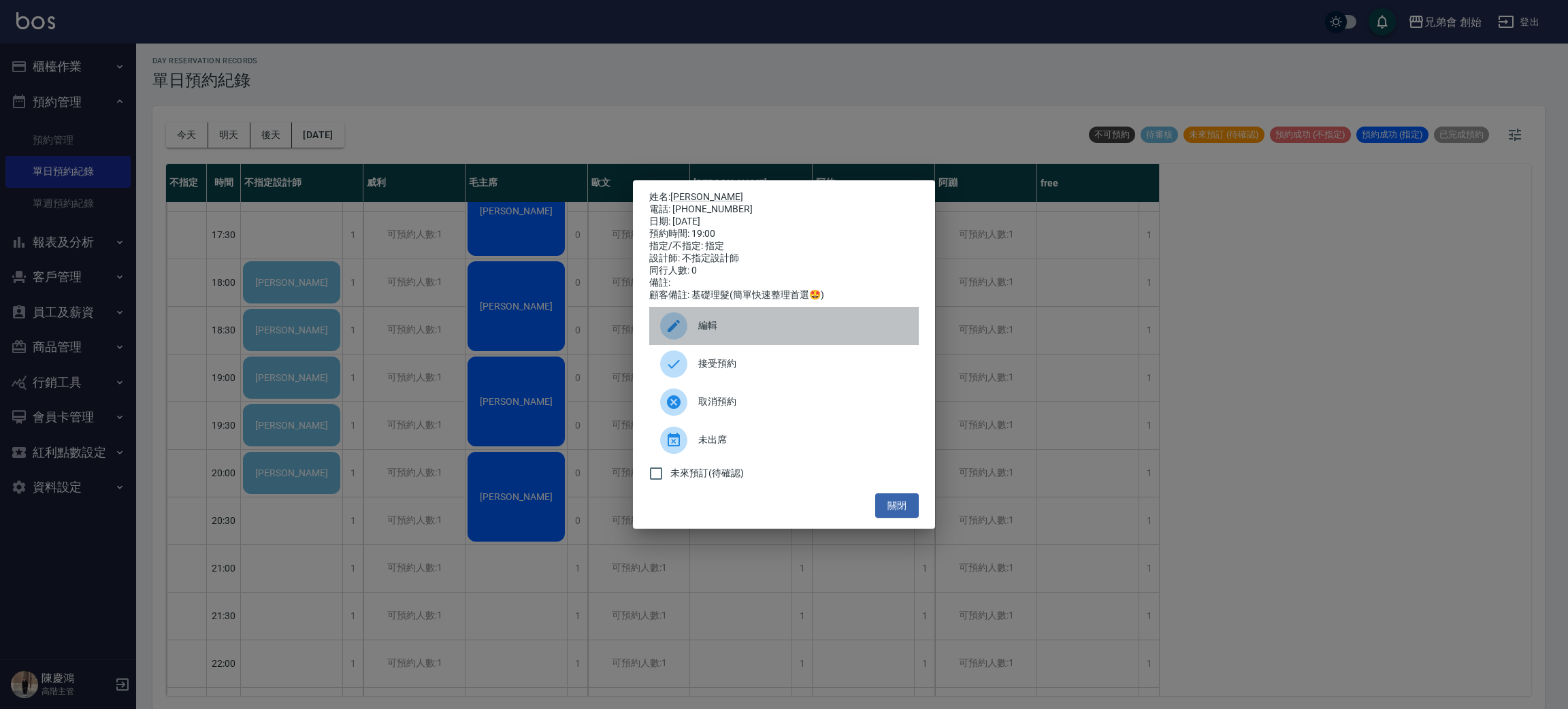
click at [692, 333] on div at bounding box center [679, 326] width 38 height 27
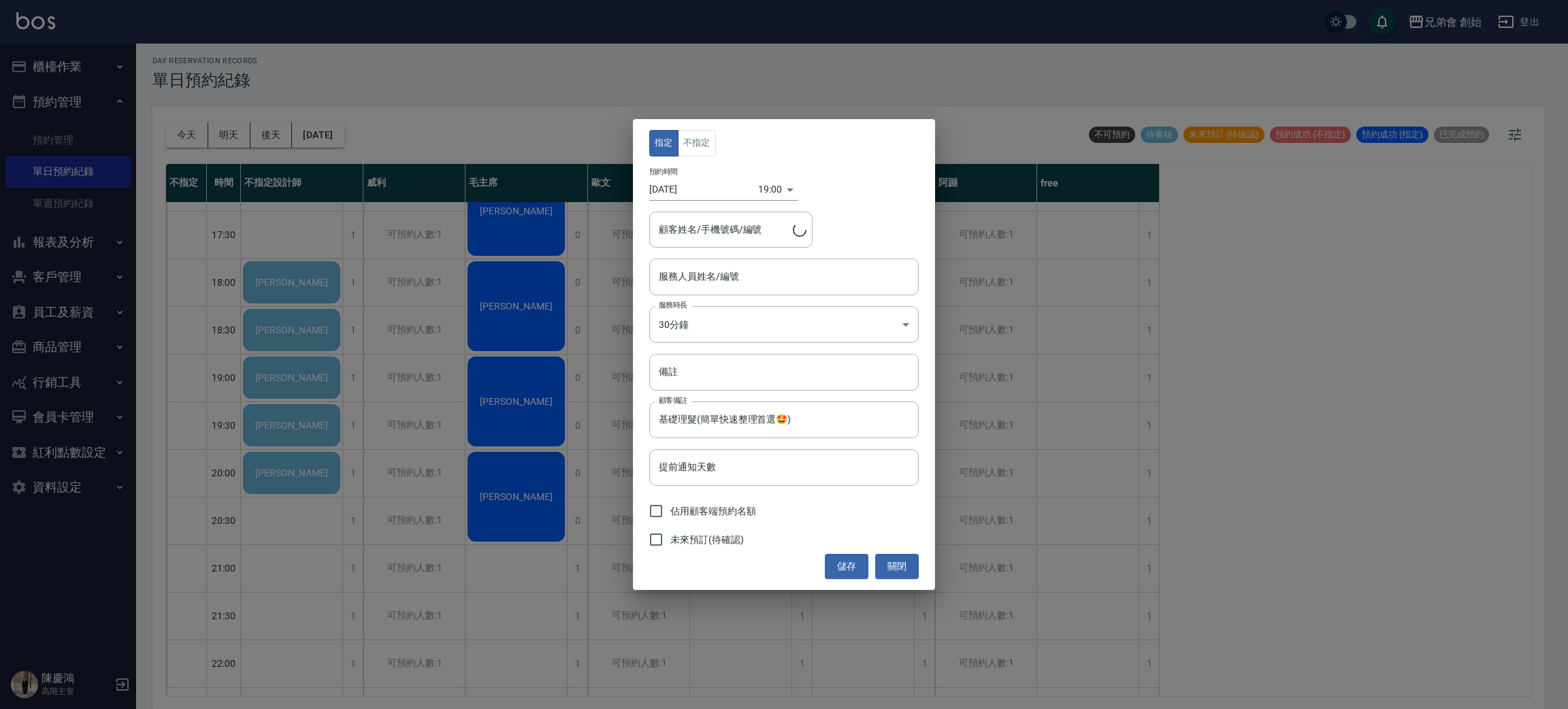
type input "不指定設計師(無代號)"
type input "洪家凱/0905011763/"
click at [763, 279] on input "不指定設計師(無代號)" at bounding box center [774, 276] width 237 height 23
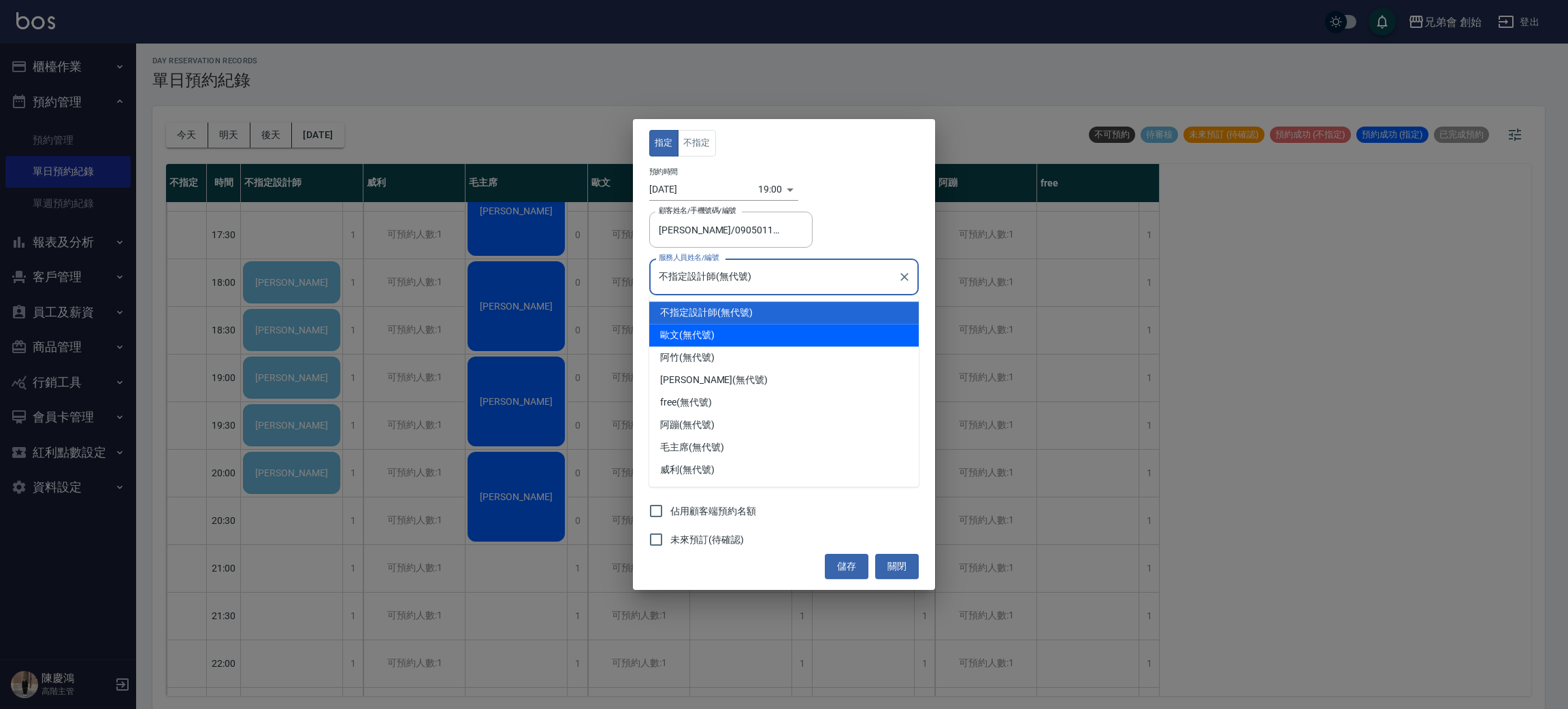
click at [733, 338] on div "歐文 (無代號)" at bounding box center [784, 335] width 270 height 23
type input "歐文(無代號)"
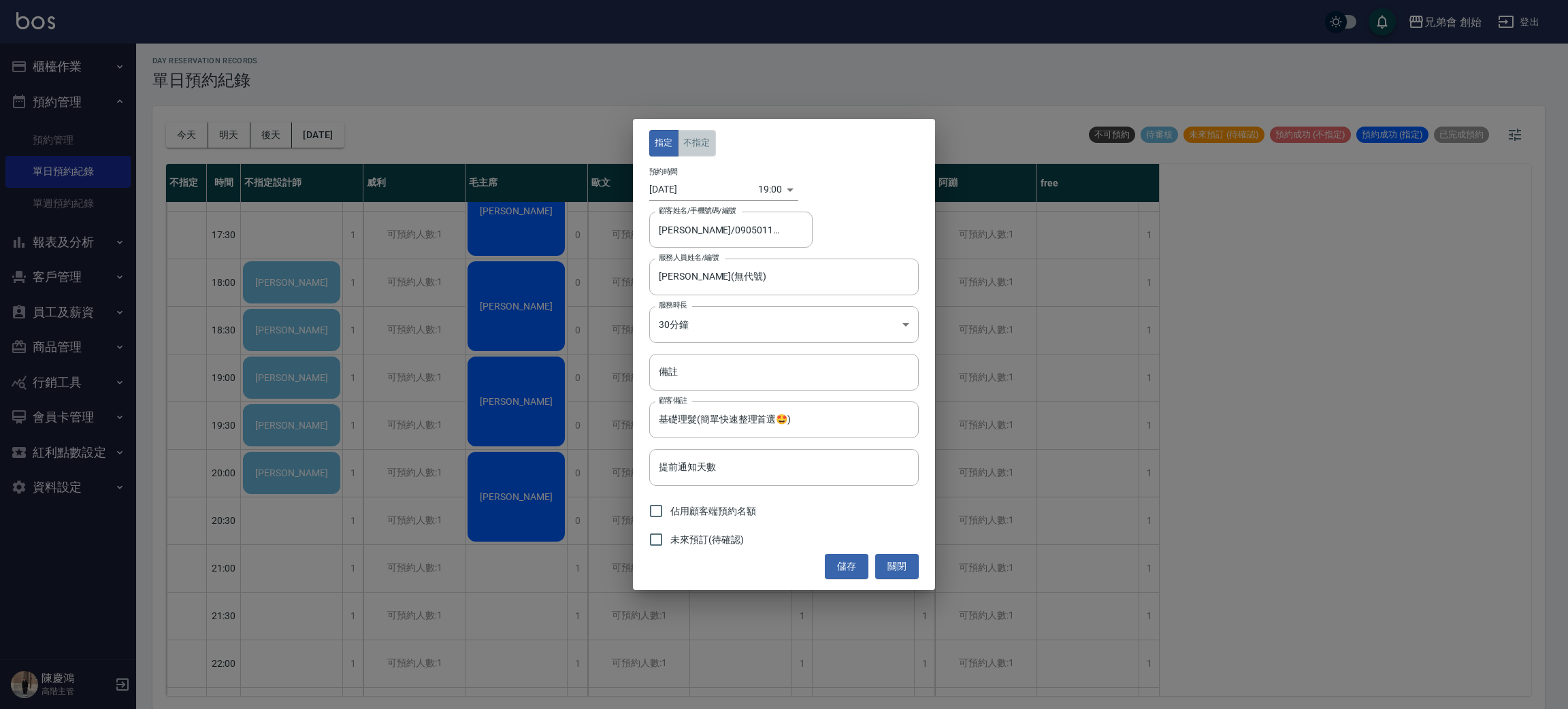
click at [706, 133] on button "不指定" at bounding box center [697, 143] width 38 height 26
click at [845, 561] on button "儲存" at bounding box center [846, 566] width 44 height 25
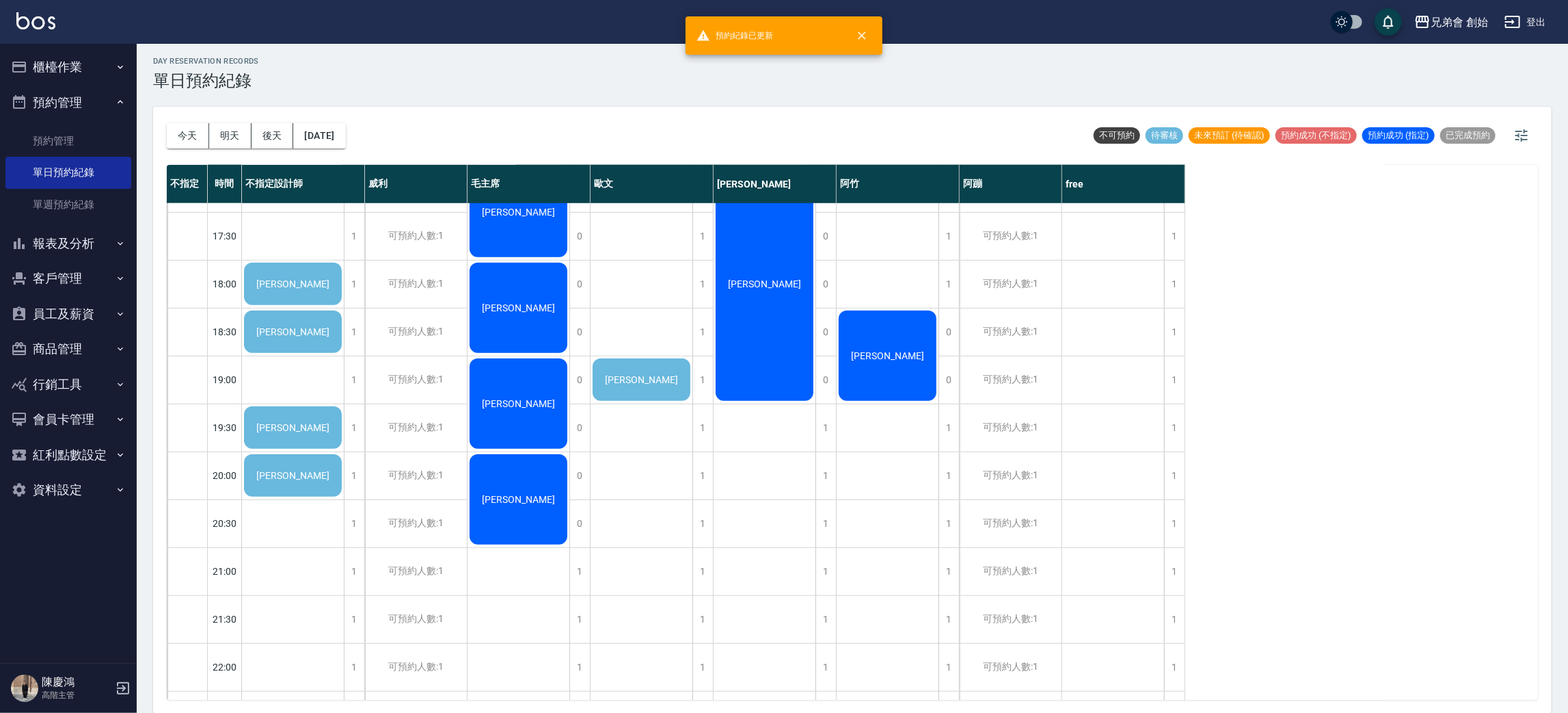
click at [332, 289] on span "洪家凱" at bounding box center [292, 284] width 78 height 11
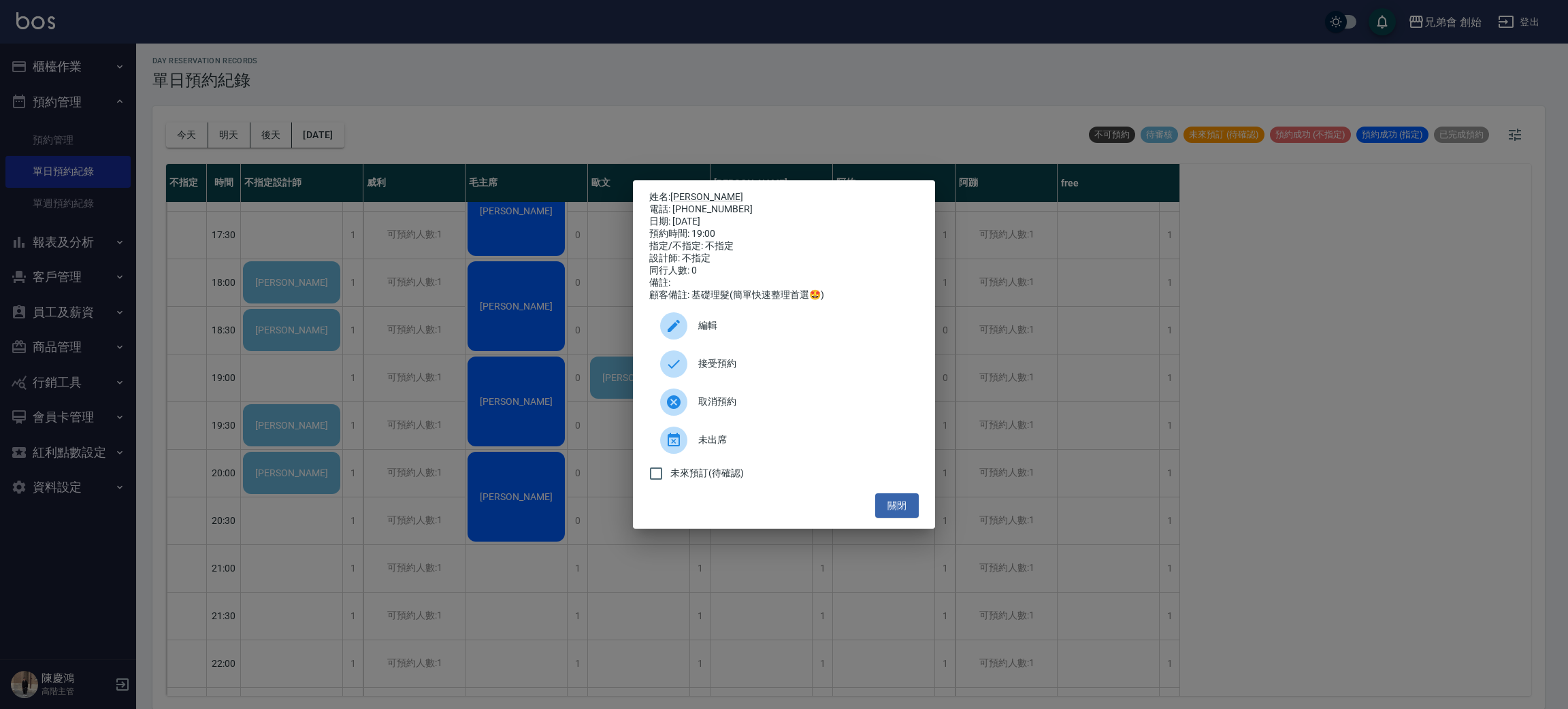
click at [728, 370] on span "接受預約" at bounding box center [803, 363] width 210 height 14
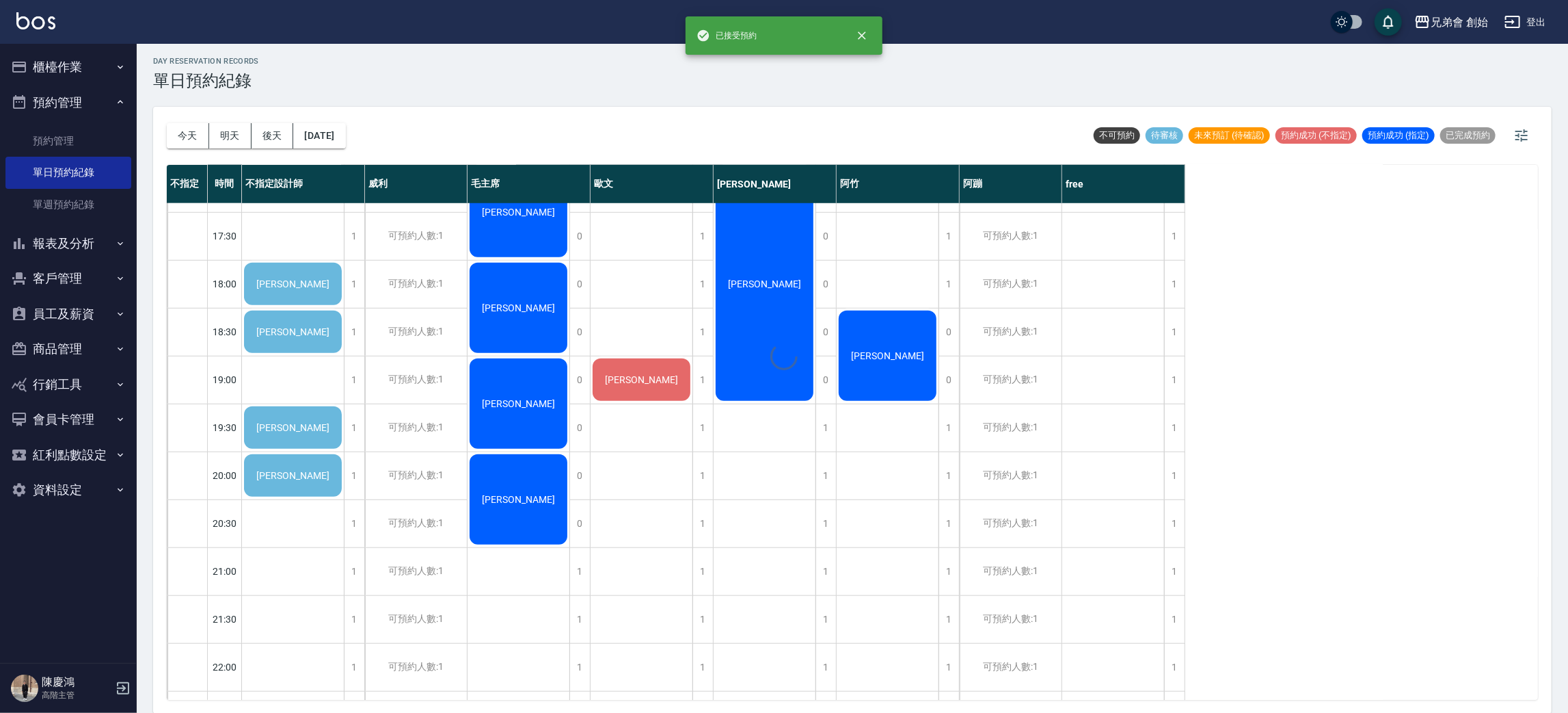
click at [306, 283] on div at bounding box center [784, 356] width 1568 height 713
click at [307, 285] on span "洪家凱" at bounding box center [292, 284] width 78 height 11
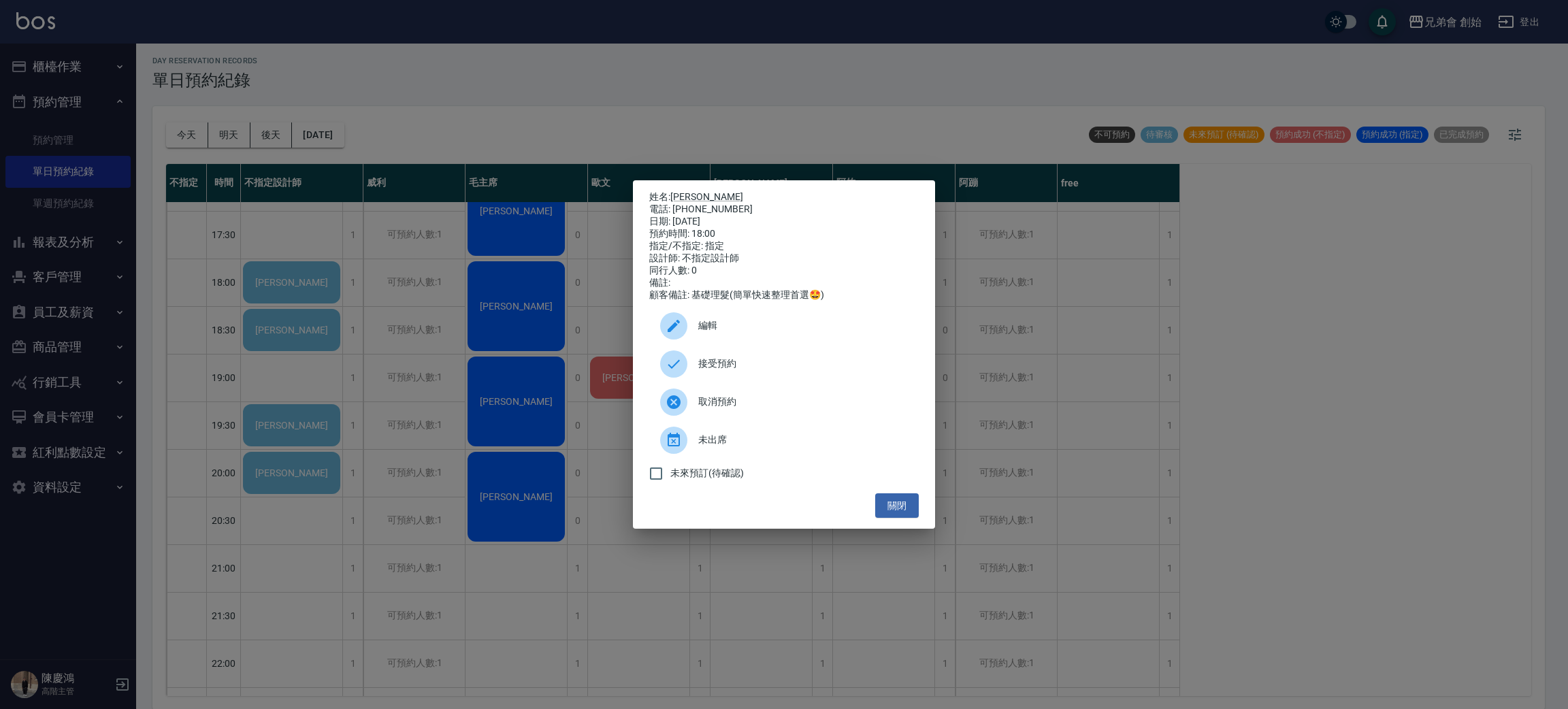
click at [710, 403] on span "取消預約" at bounding box center [803, 401] width 210 height 14
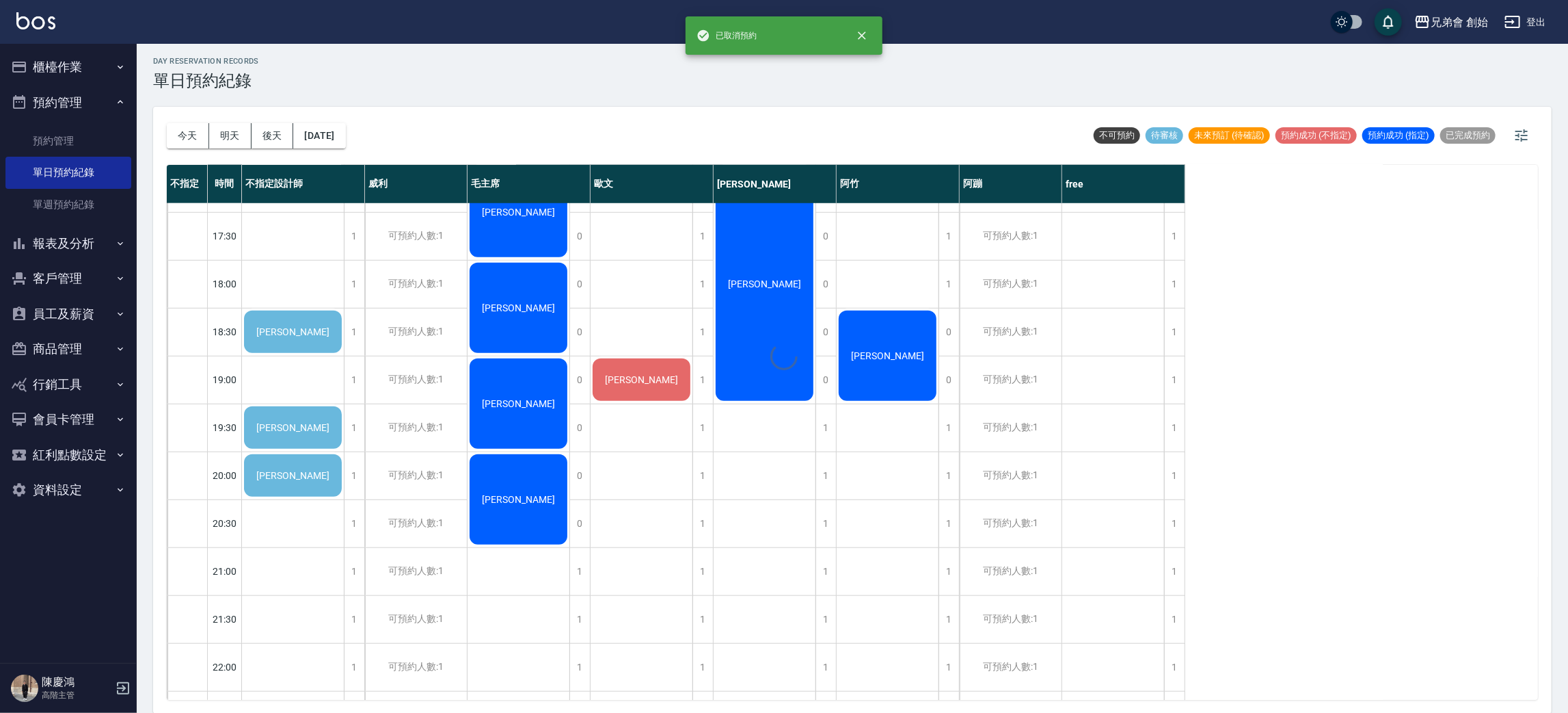
click at [297, 324] on div at bounding box center [784, 356] width 1568 height 713
click at [306, 338] on div at bounding box center [784, 356] width 1568 height 713
click at [298, 334] on span "洪家凱" at bounding box center [292, 332] width 78 height 11
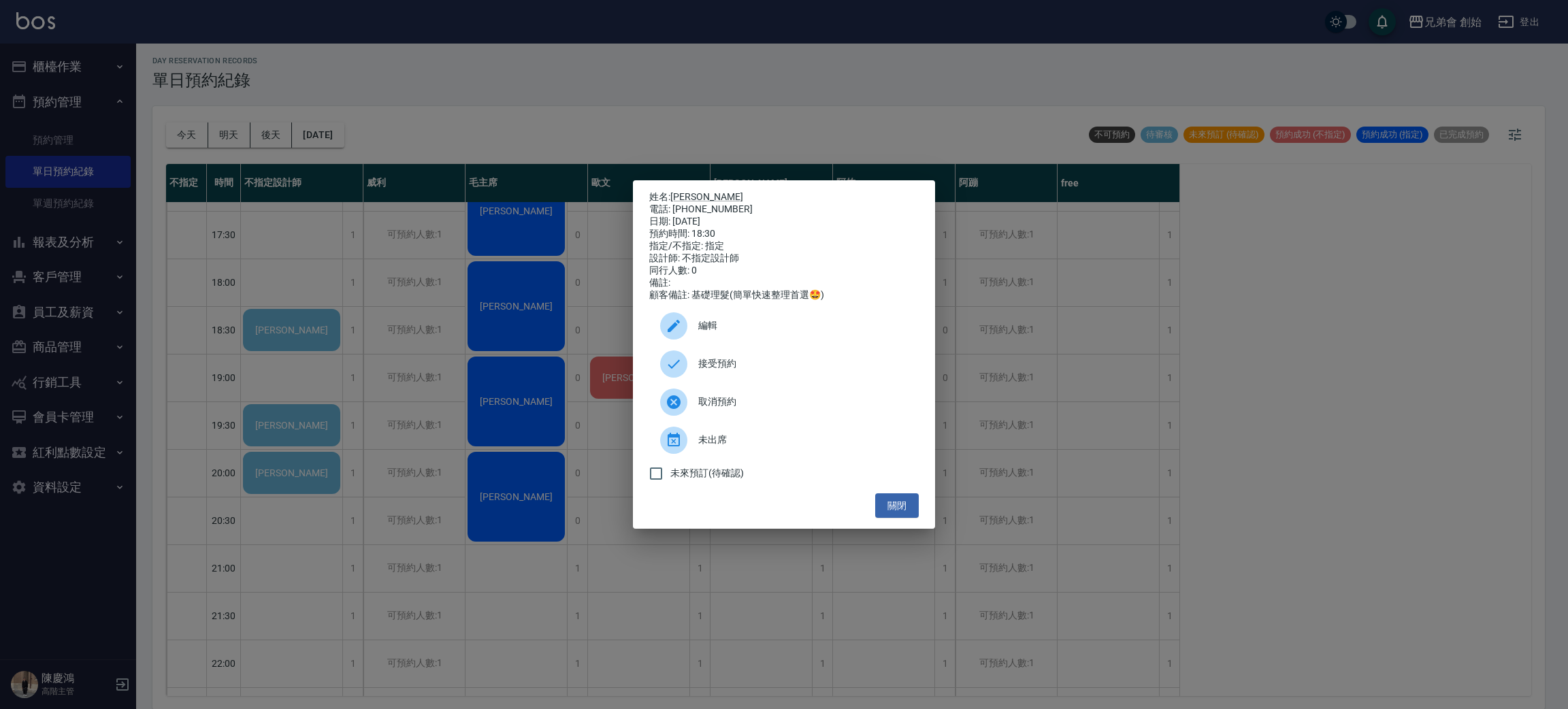
click at [720, 406] on span "取消預約" at bounding box center [803, 401] width 210 height 14
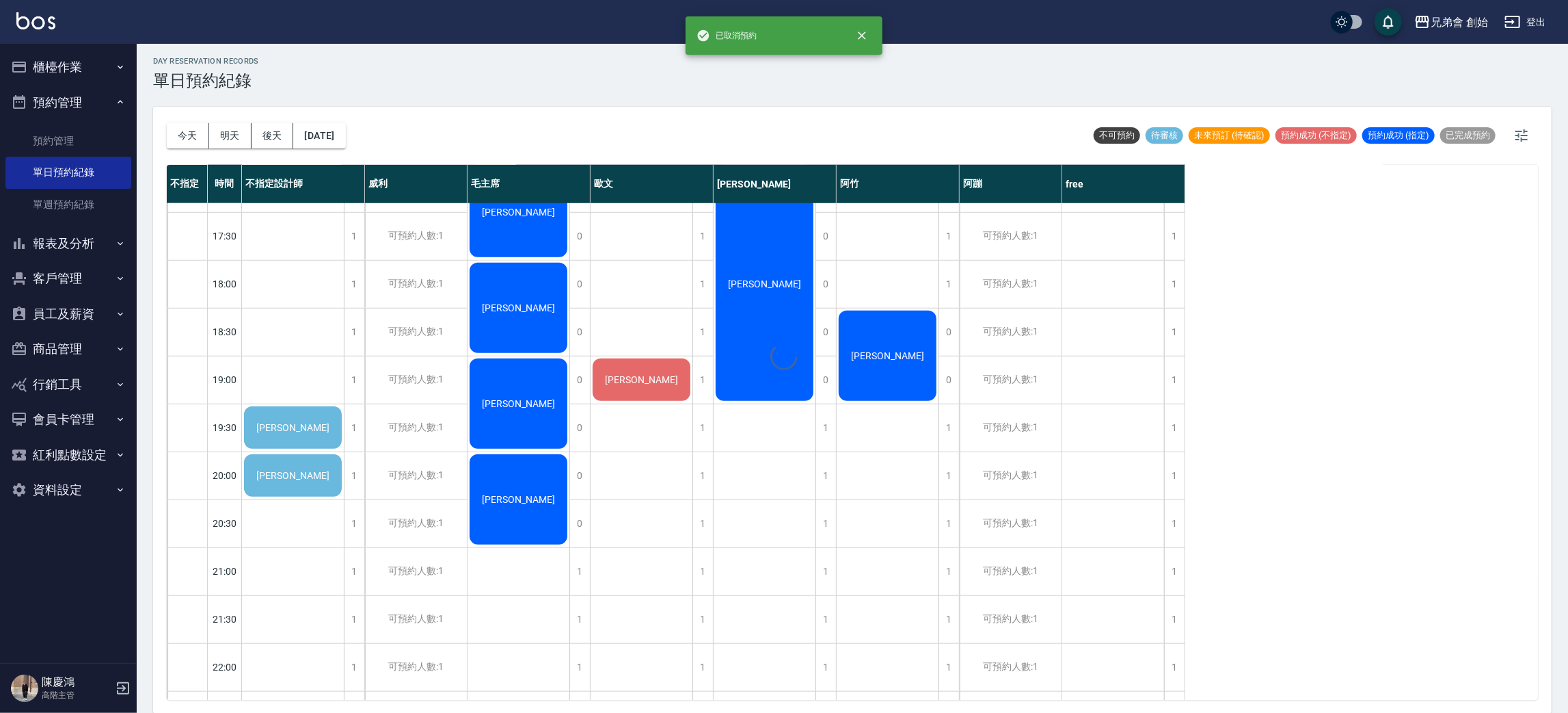
click at [630, 375] on div at bounding box center [784, 356] width 1568 height 713
click at [332, 422] on span "洪家凱" at bounding box center [292, 428] width 78 height 11
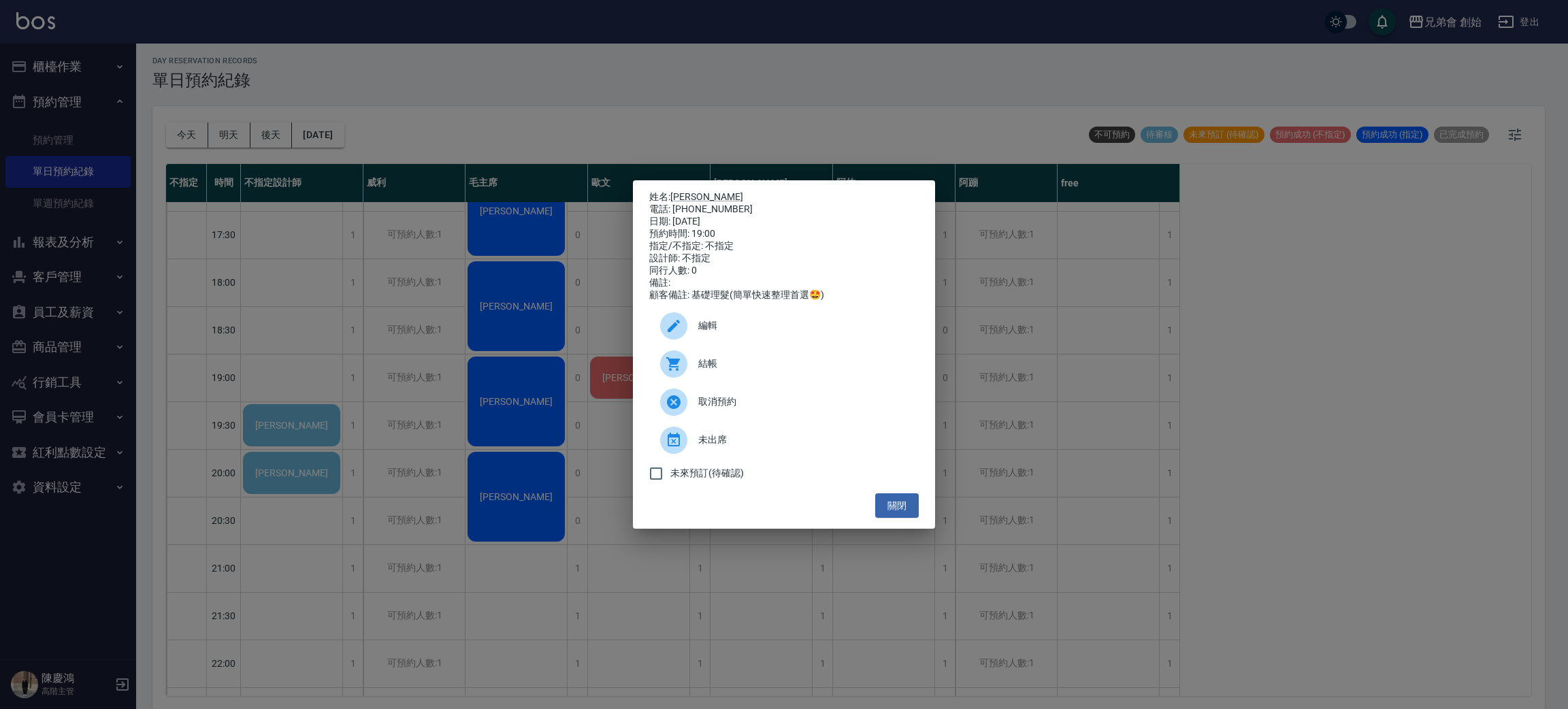
click at [434, 387] on div "姓名: 洪家凱 電話: 0905011763 日期: 2025/08/16 預約時間: 19:00 指定/不指定: 不指定 設計師: 不指定 同行人數: 0 …" at bounding box center [784, 354] width 1568 height 709
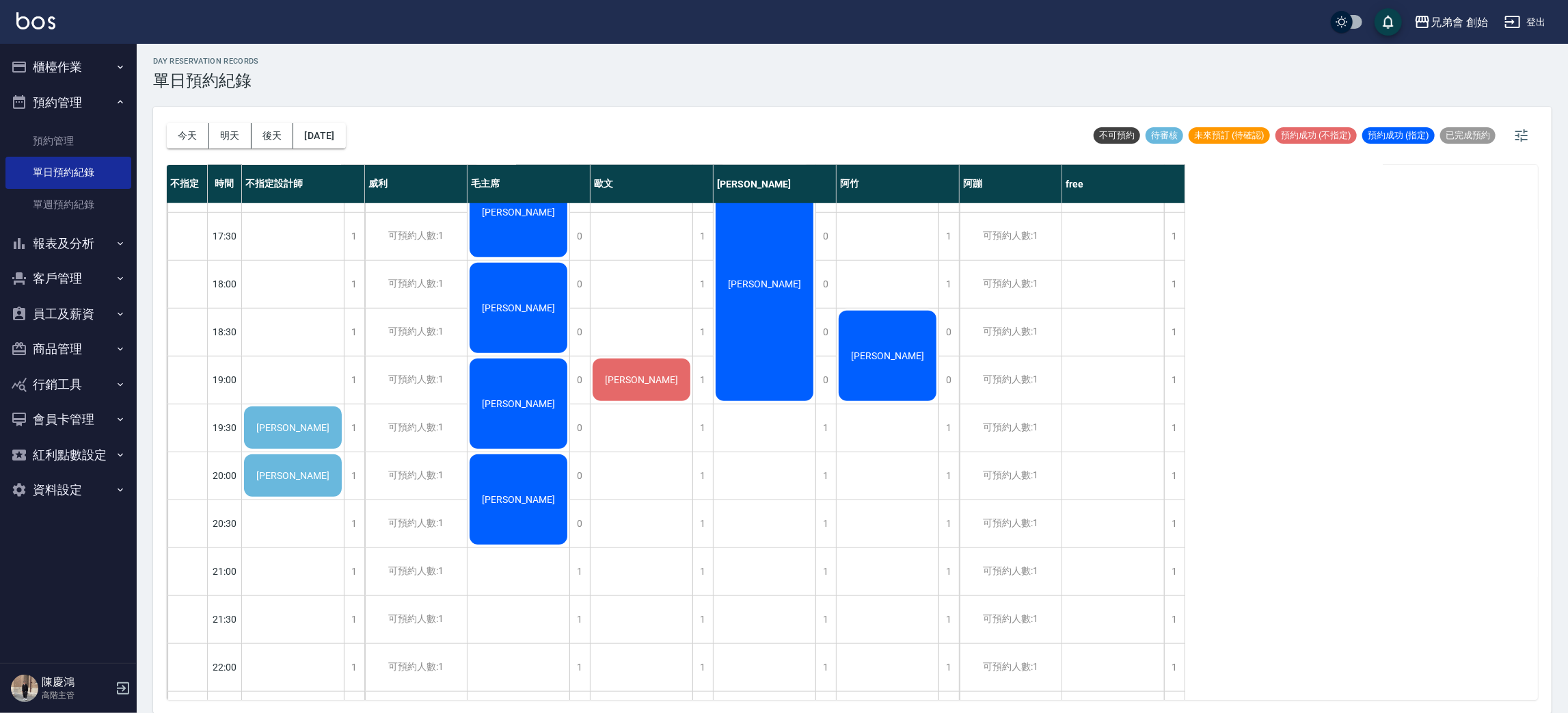
click at [281, 417] on div "洪家凱" at bounding box center [293, 427] width 102 height 46
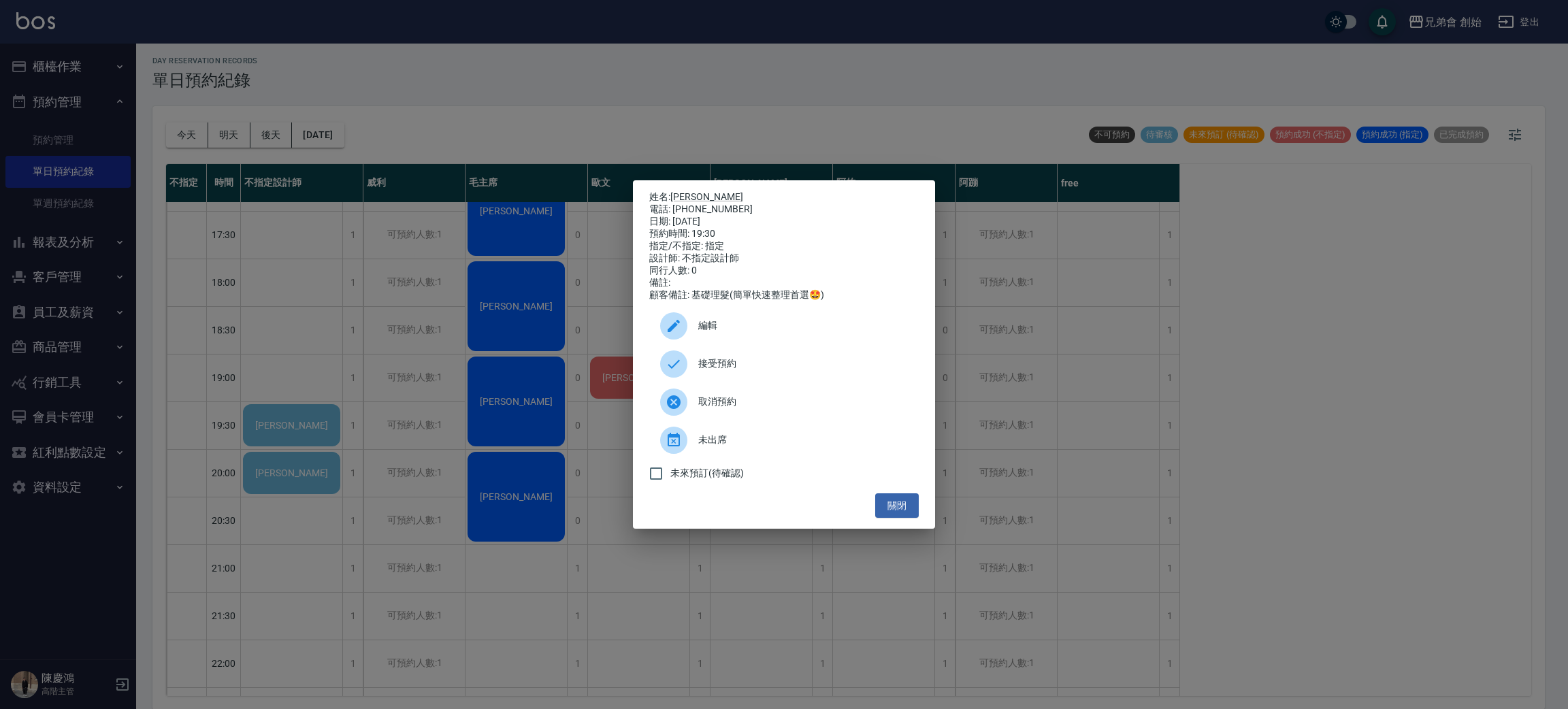
click at [750, 393] on div "取消預約" at bounding box center [784, 402] width 270 height 38
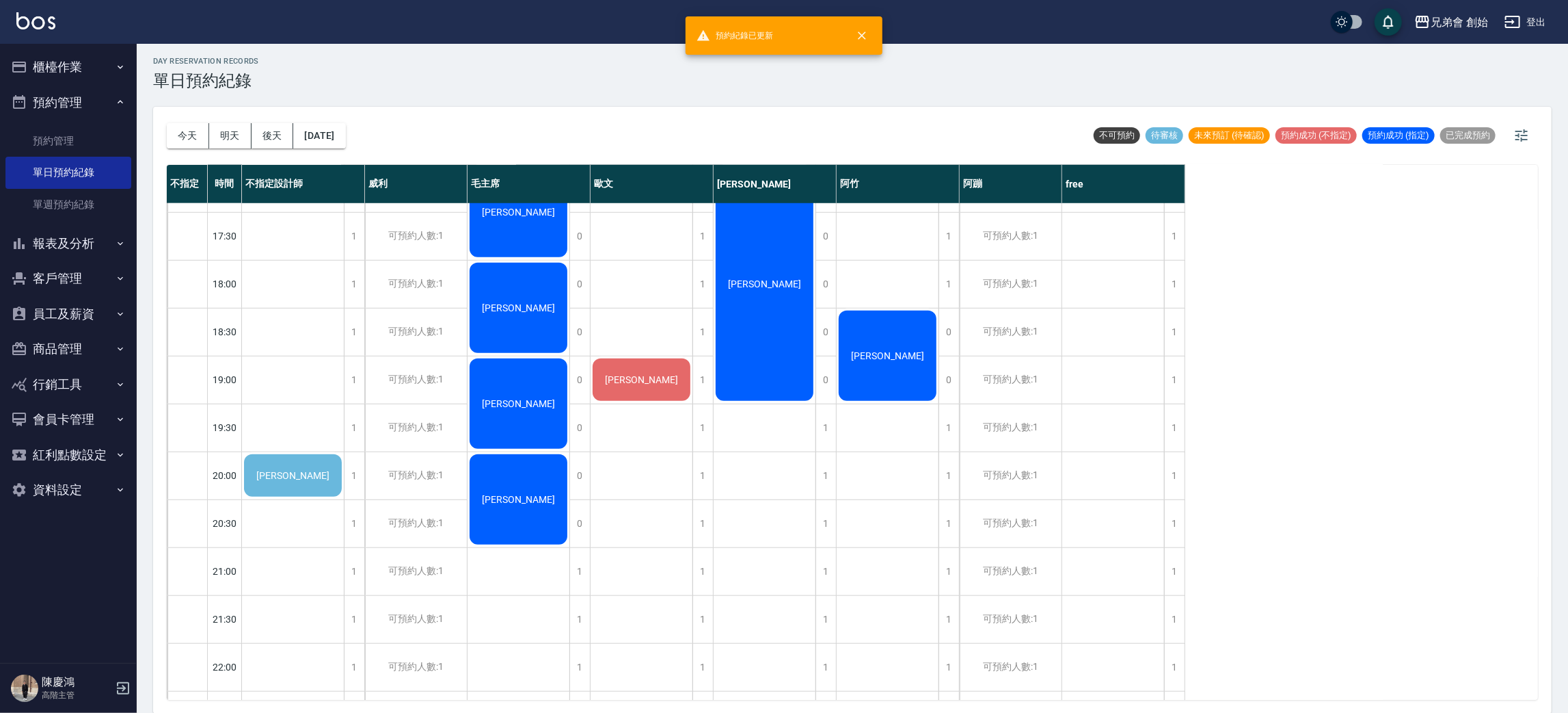
click at [310, 475] on div "洪家凱" at bounding box center [293, 475] width 102 height 46
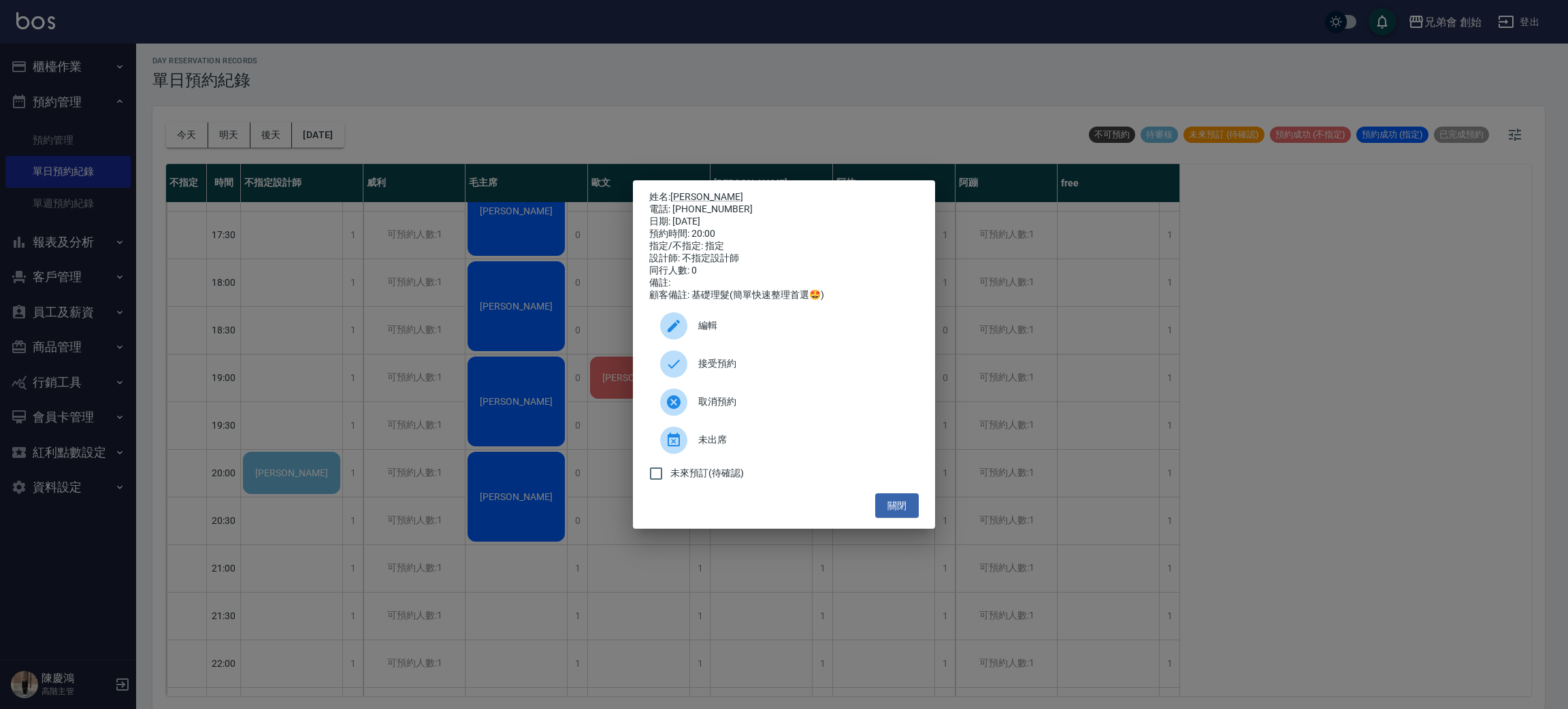
click at [749, 409] on span "取消預約" at bounding box center [803, 401] width 210 height 14
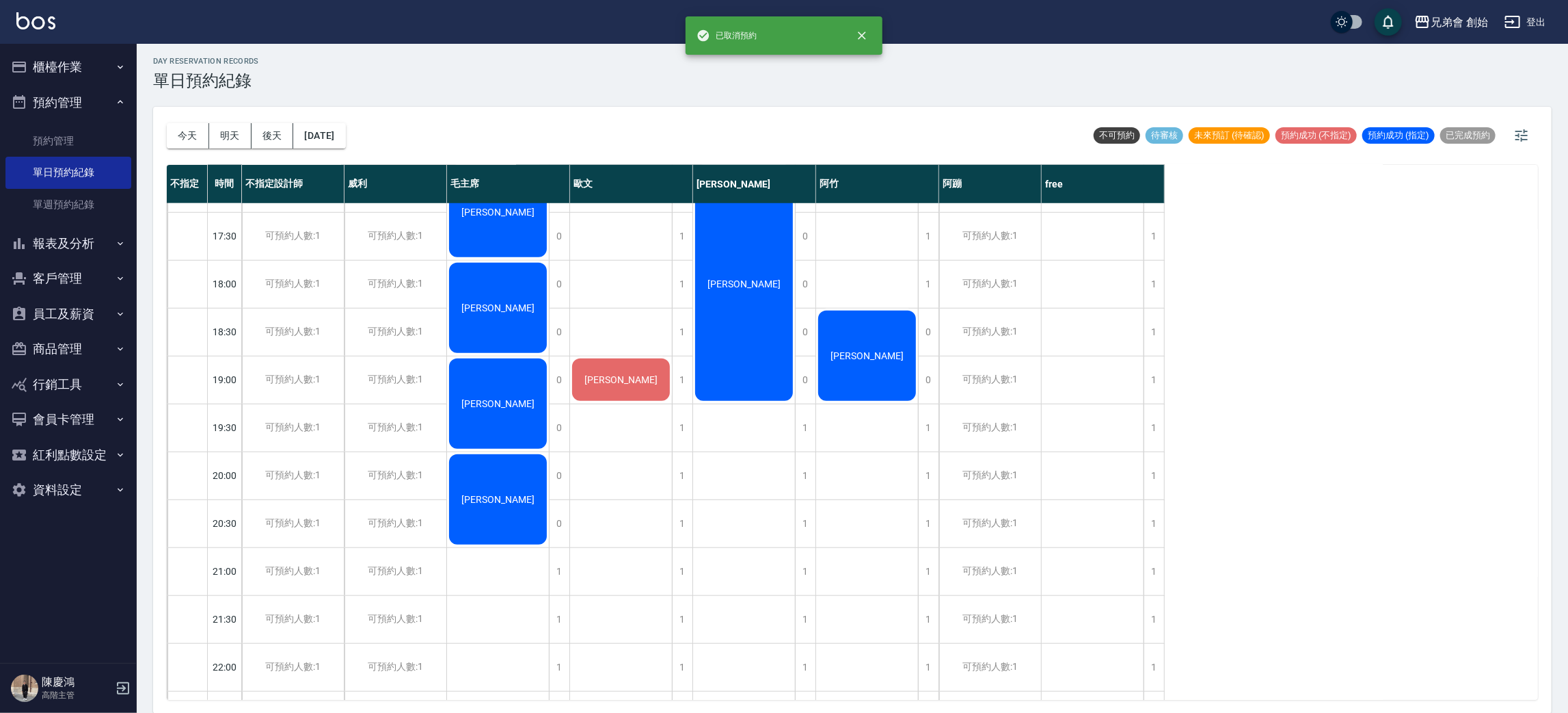
click at [680, 377] on div "1" at bounding box center [682, 380] width 21 height 47
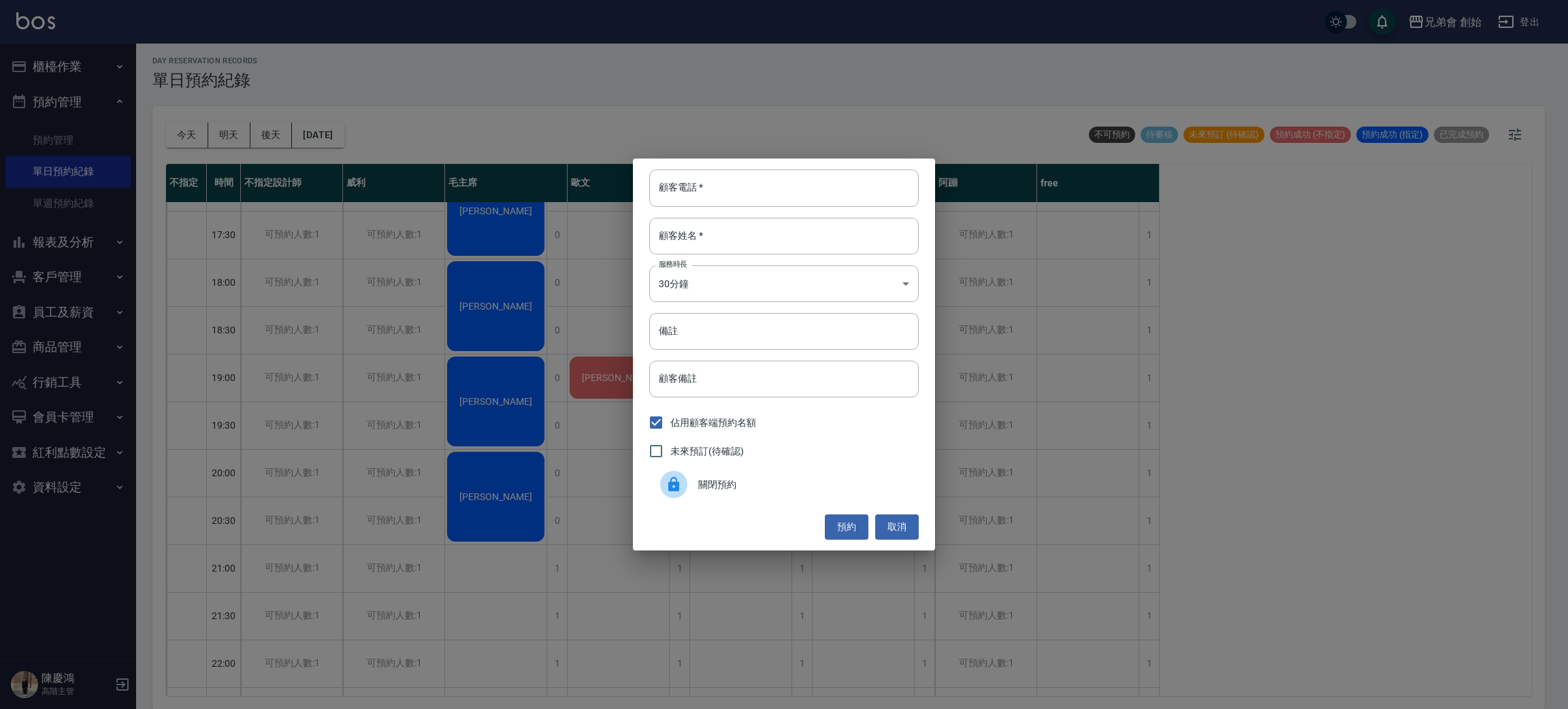
click at [698, 484] on span "關閉預約" at bounding box center [803, 484] width 210 height 14
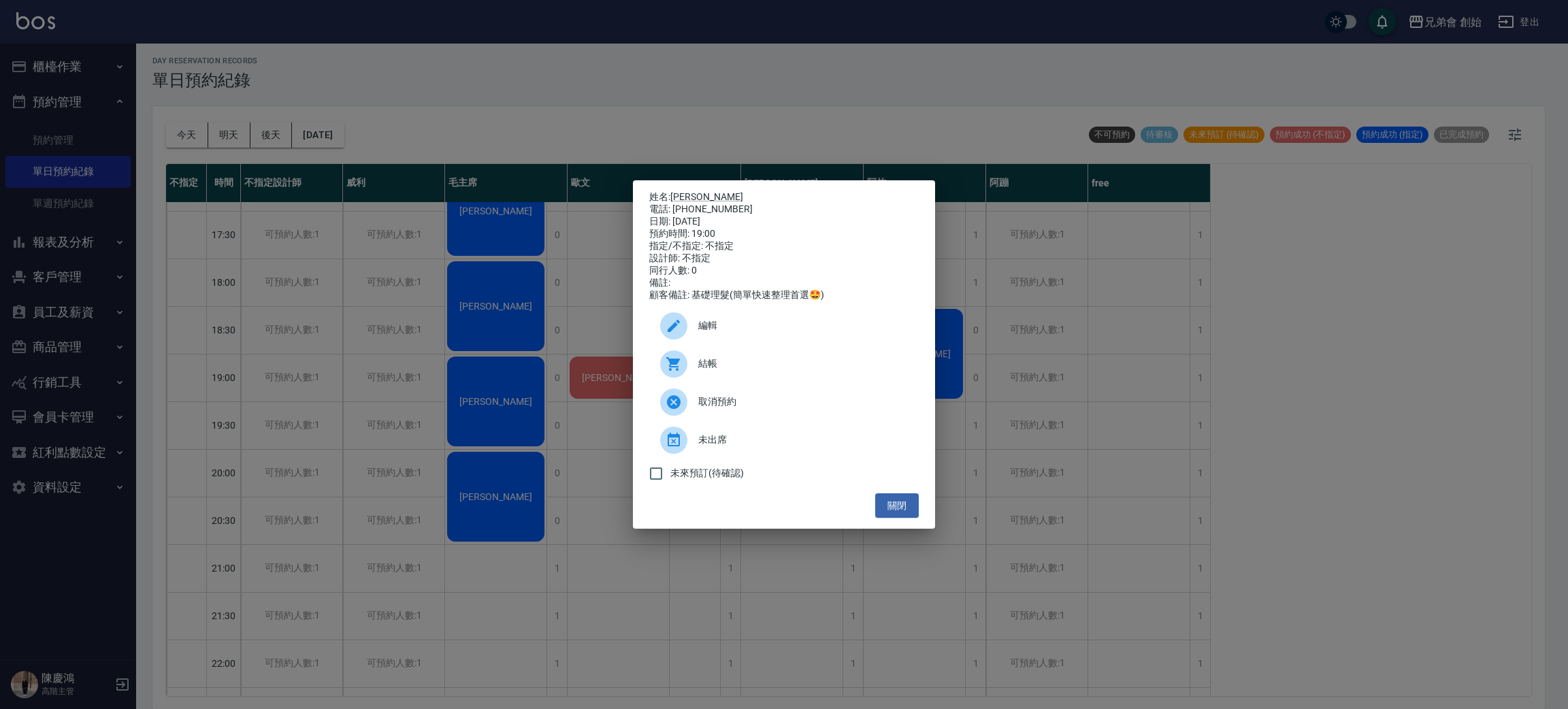
click at [407, 369] on div "姓名: 洪家凱 電話: 0905011763 日期: 2025/08/16 預約時間: 19:00 指定/不指定: 不指定 設計師: 不指定 同行人數: 0 …" at bounding box center [784, 354] width 1568 height 709
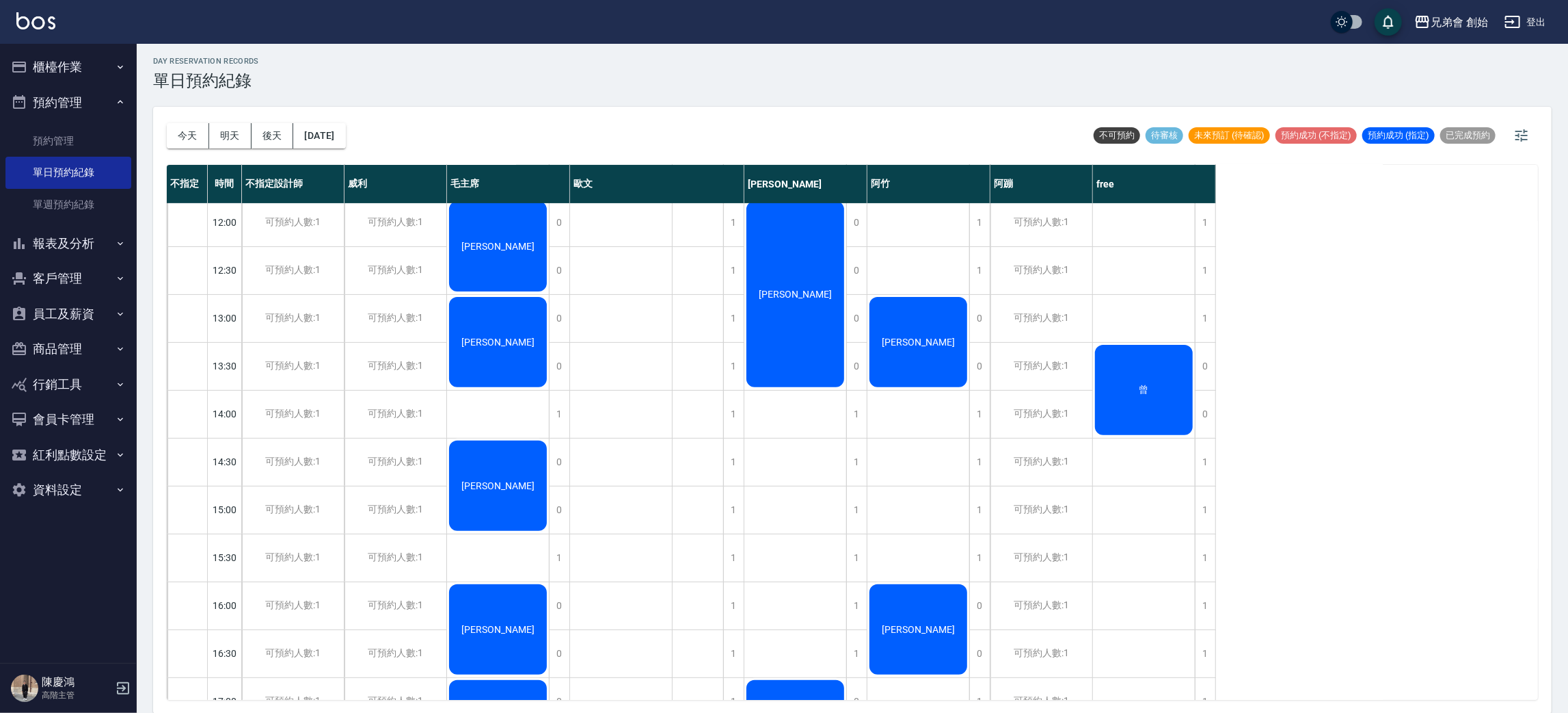
scroll to position [0, 0]
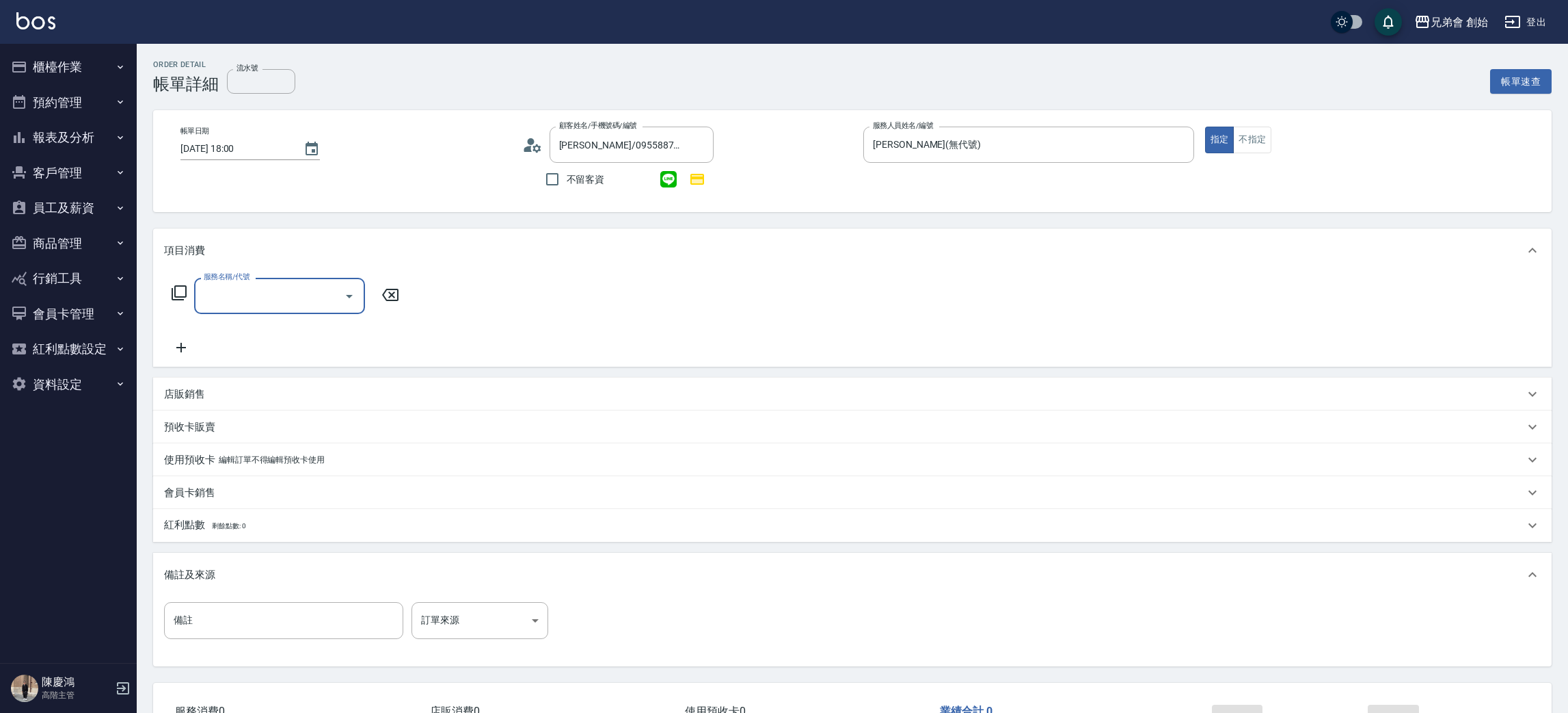
click at [233, 293] on input "服務名稱/代號" at bounding box center [269, 295] width 138 height 24
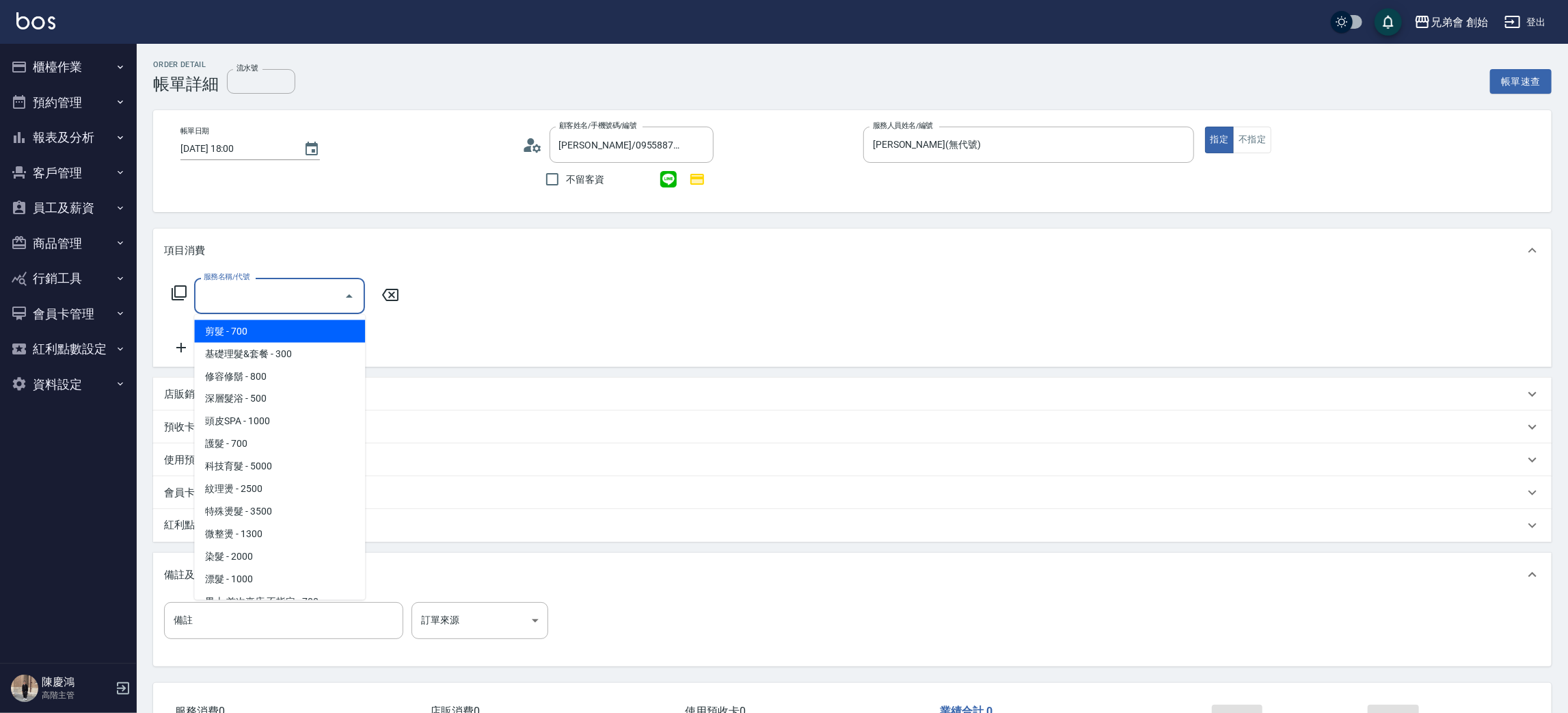
click at [245, 332] on span "剪髮 - 700" at bounding box center [279, 332] width 171 height 23
type input "剪髮(A01)"
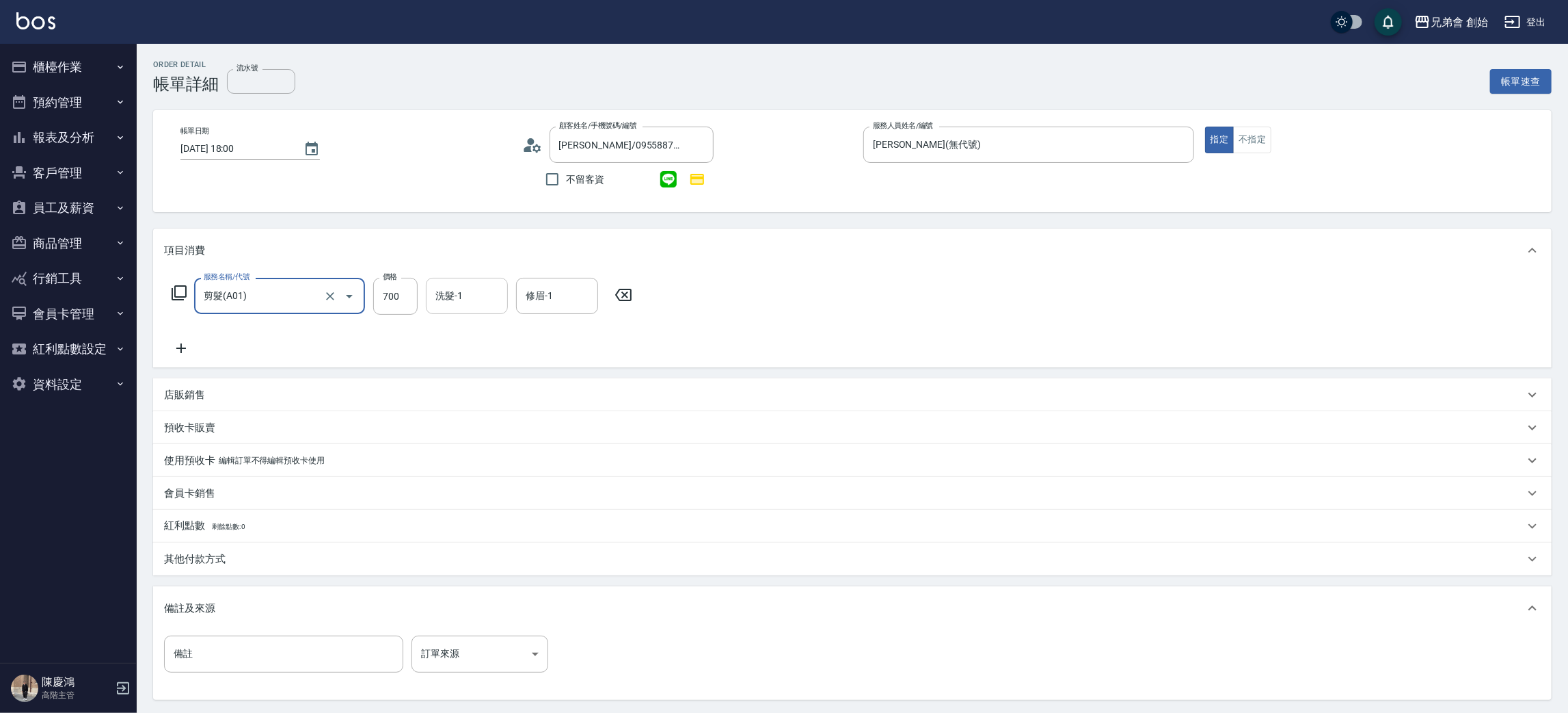
click at [460, 294] on input "洗髮-1" at bounding box center [467, 295] width 70 height 24
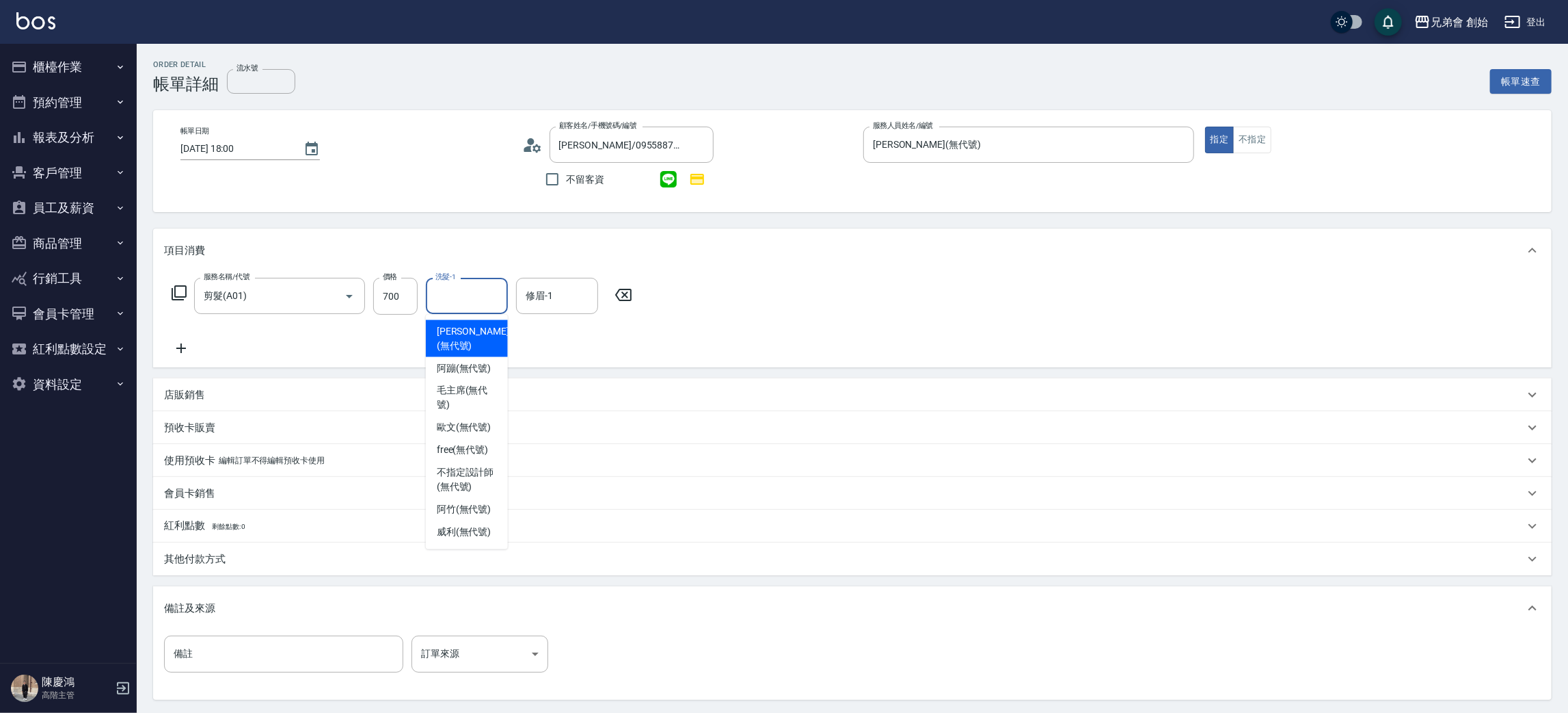
drag, startPoint x: 815, startPoint y: 298, endPoint x: 875, endPoint y: 332, distance: 69.0
click at [824, 306] on div "服務名稱/代號 剪髮(A01) 服務名稱/代號 價格 700 價格 洗髮-1 洗髮-1 修眉-1 修眉-1" at bounding box center [852, 320] width 1398 height 95
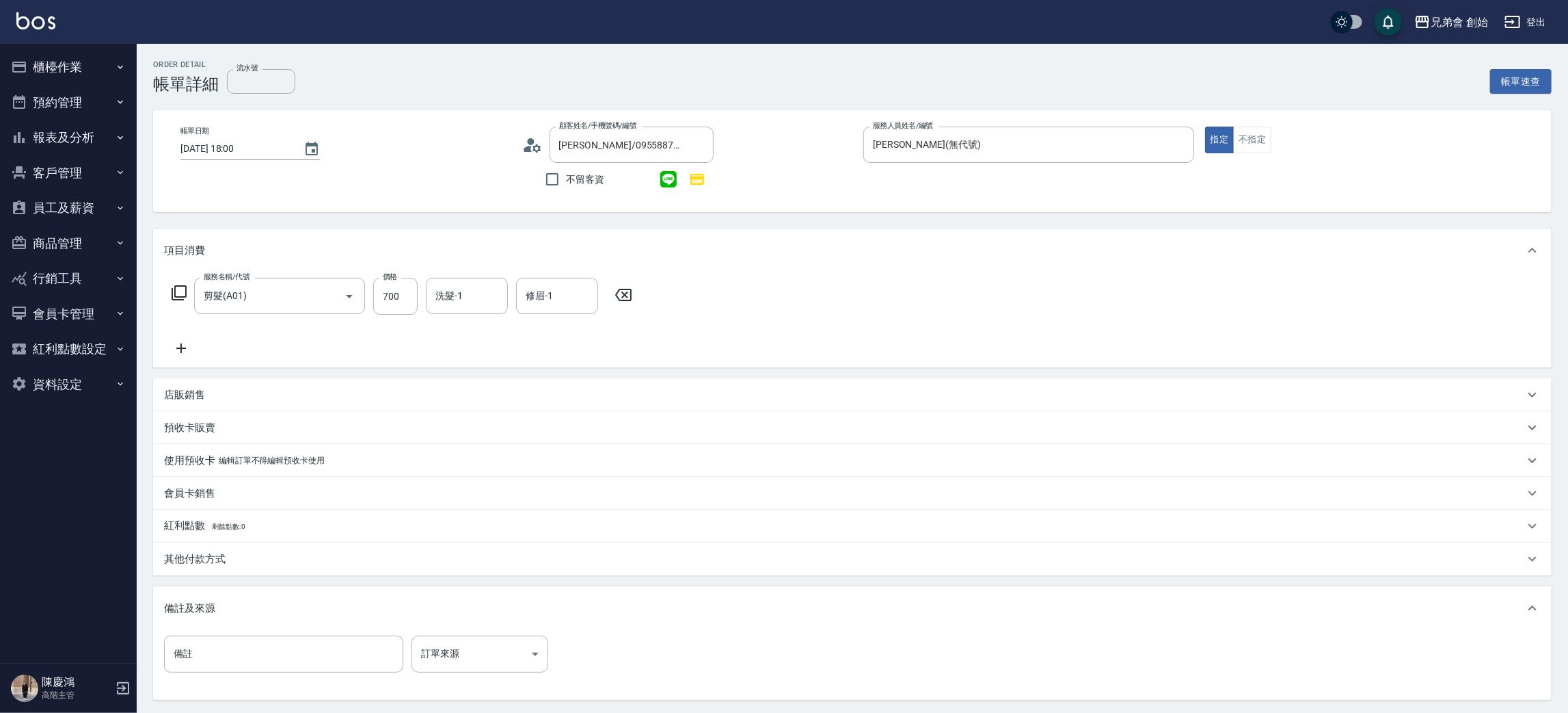
scroll to position [132, 0]
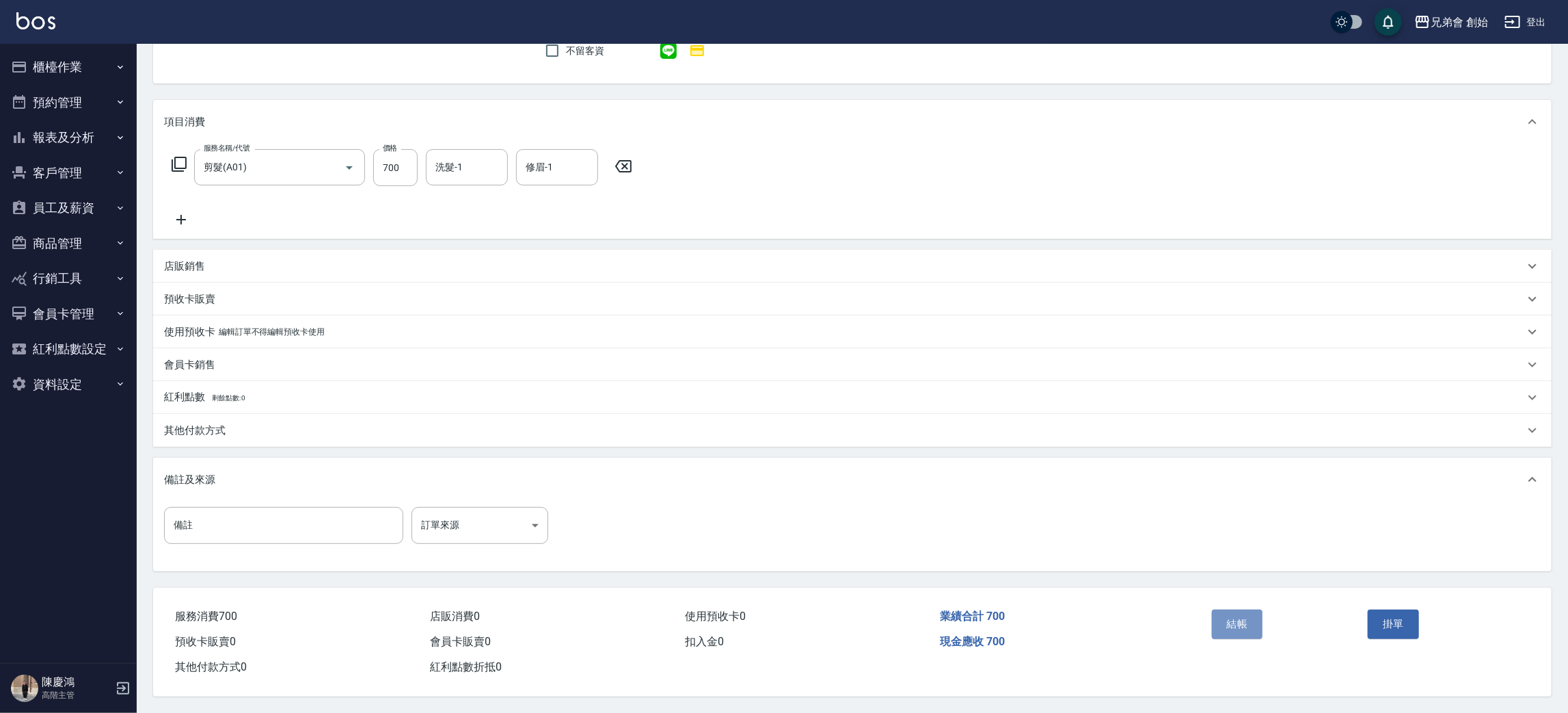
click at [1229, 621] on button "結帳" at bounding box center [1237, 624] width 51 height 29
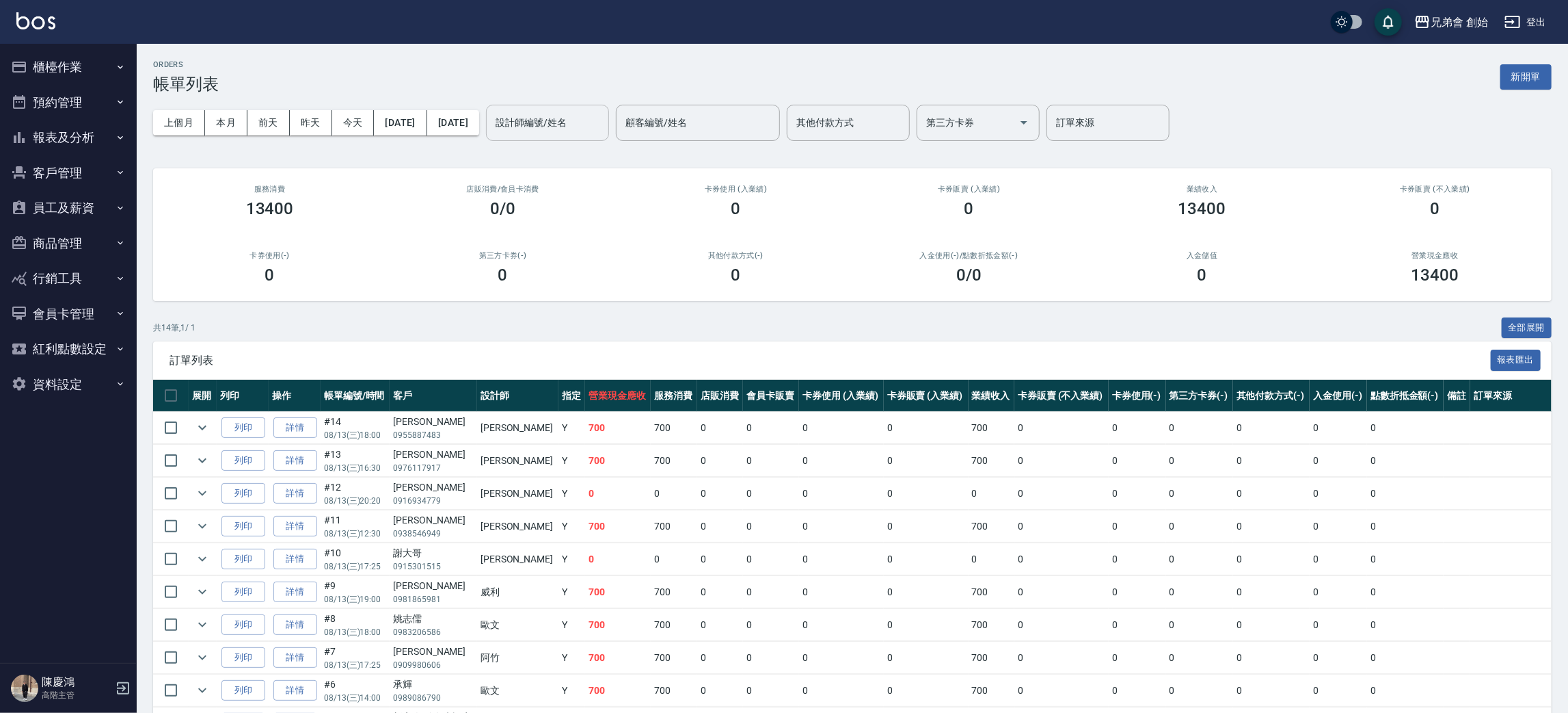
click at [603, 123] on input "設計師編號/姓名" at bounding box center [548, 123] width 111 height 24
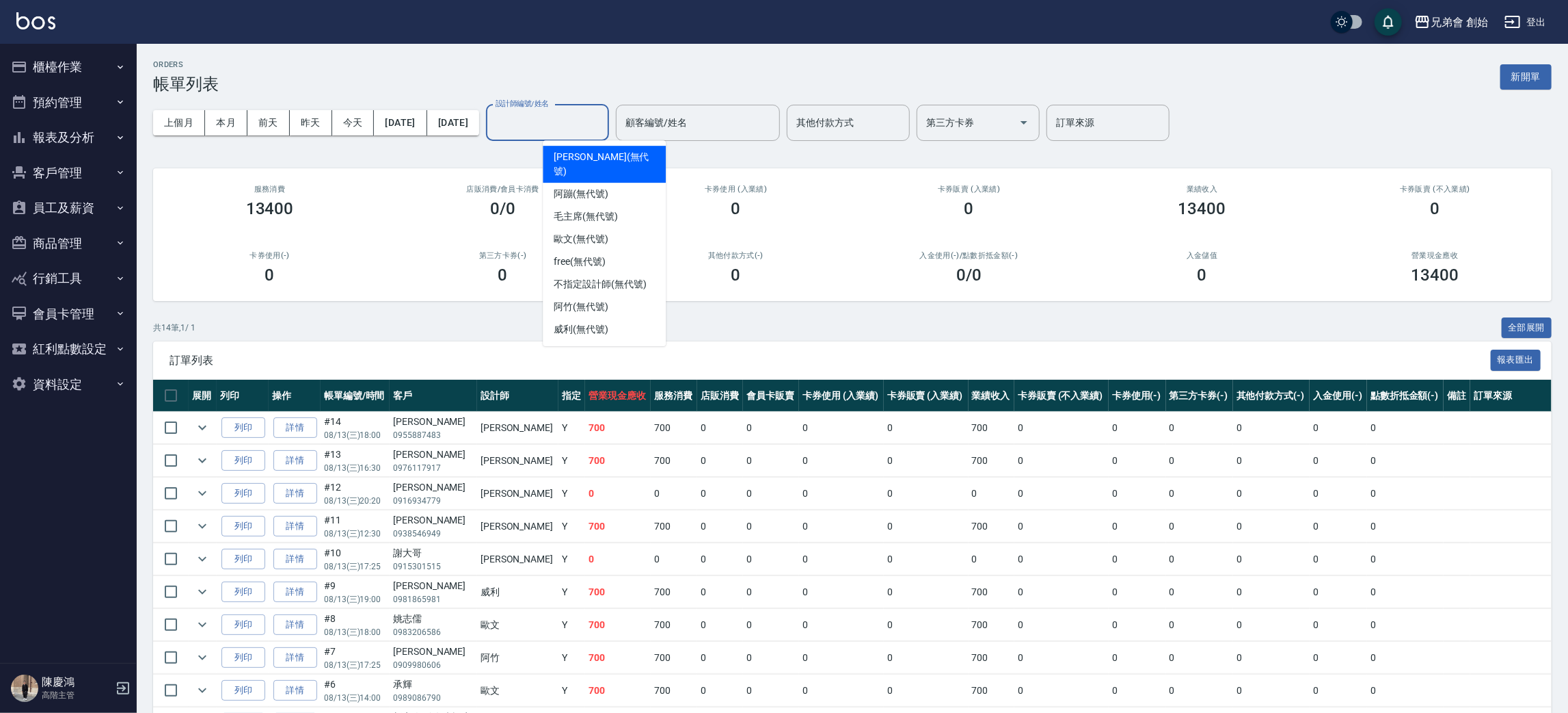
click at [570, 150] on span "潘潘 (無代號)" at bounding box center [604, 164] width 101 height 29
type input "潘潘(無代號)"
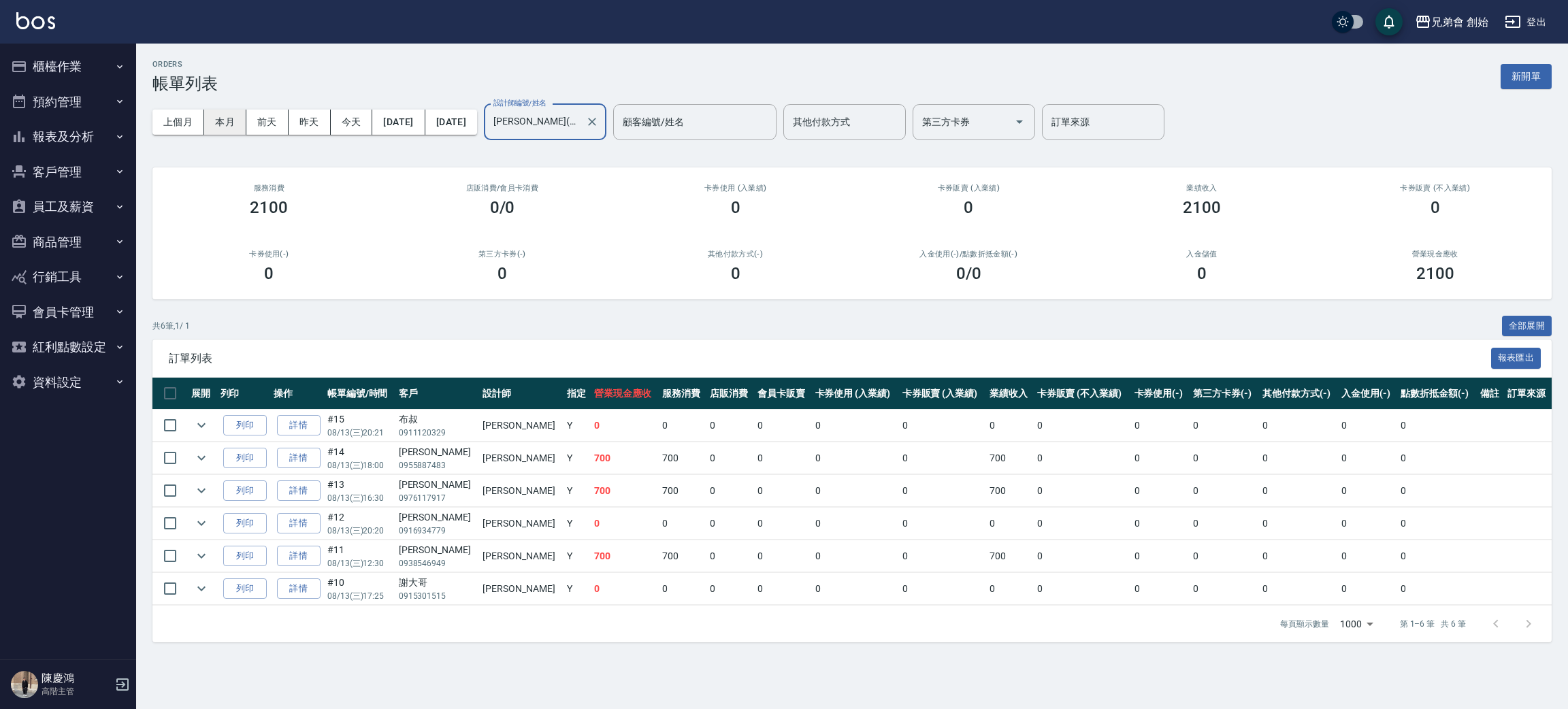
click at [244, 124] on button "本月" at bounding box center [226, 122] width 42 height 25
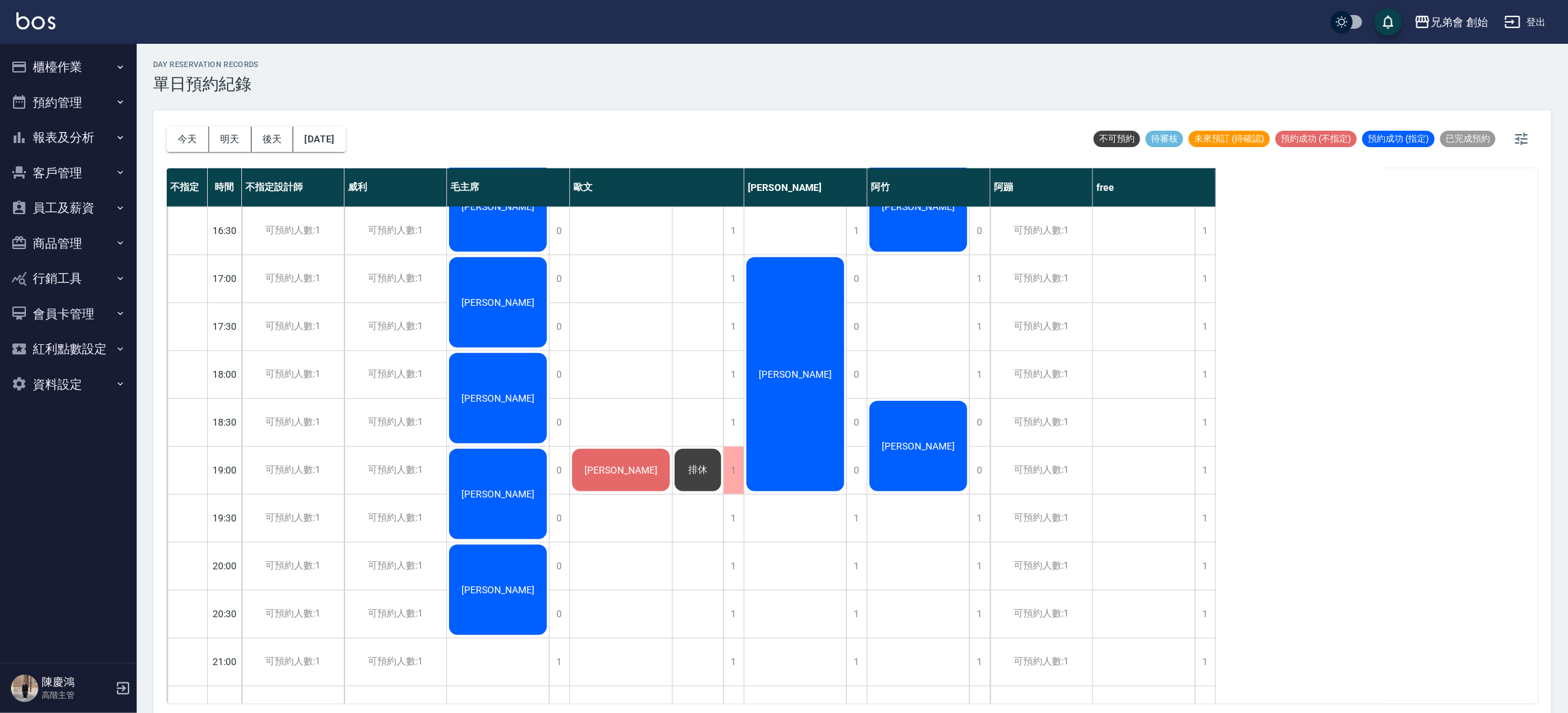
scroll to position [908, 0]
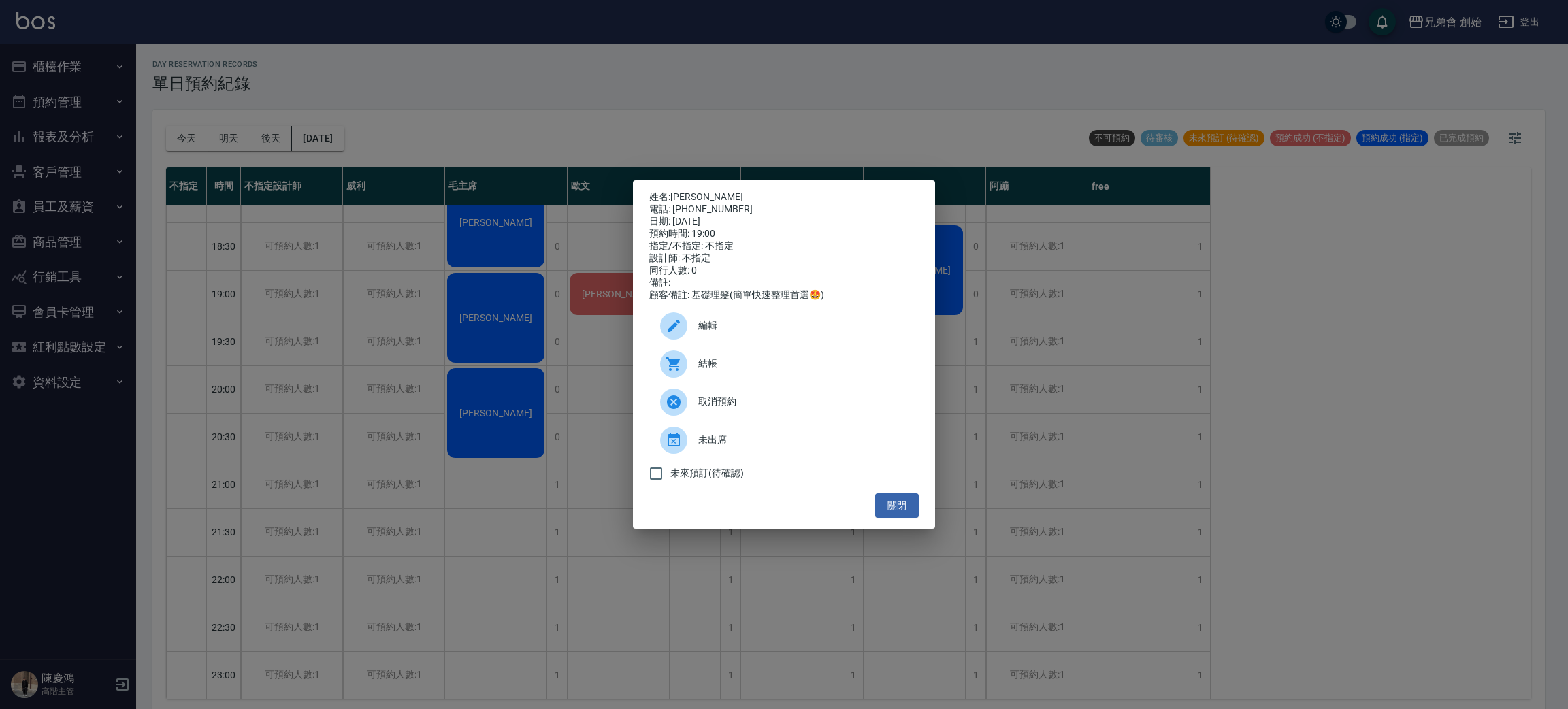
drag, startPoint x: 369, startPoint y: 286, endPoint x: 349, endPoint y: 265, distance: 29.0
click at [376, 286] on div "姓名: 洪家凱 電話: 0905011763 日期: 2025/08/16 預約時間: 19:00 指定/不指定: 不指定 設計師: 不指定 同行人數: 0 …" at bounding box center [784, 354] width 1568 height 709
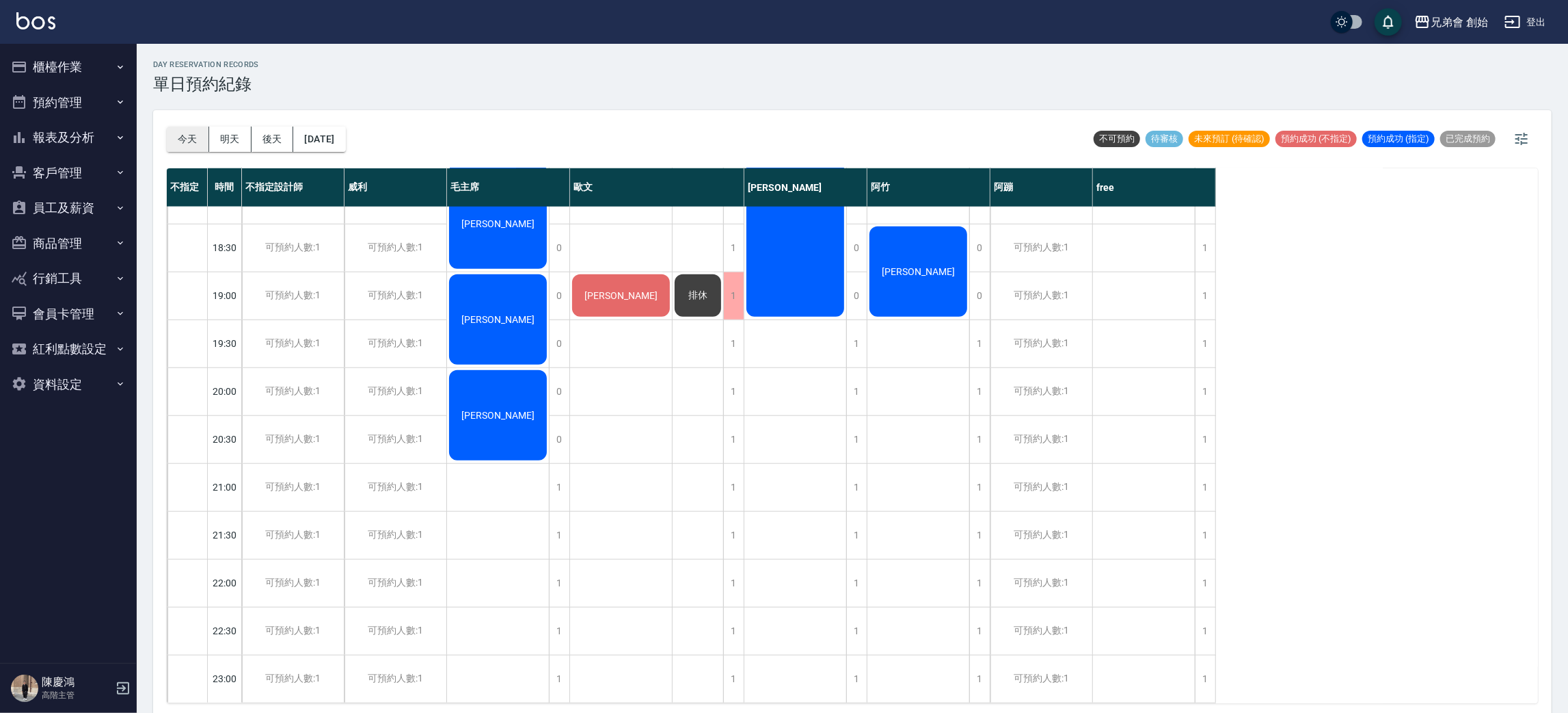
click at [195, 135] on button "今天" at bounding box center [188, 138] width 43 height 25
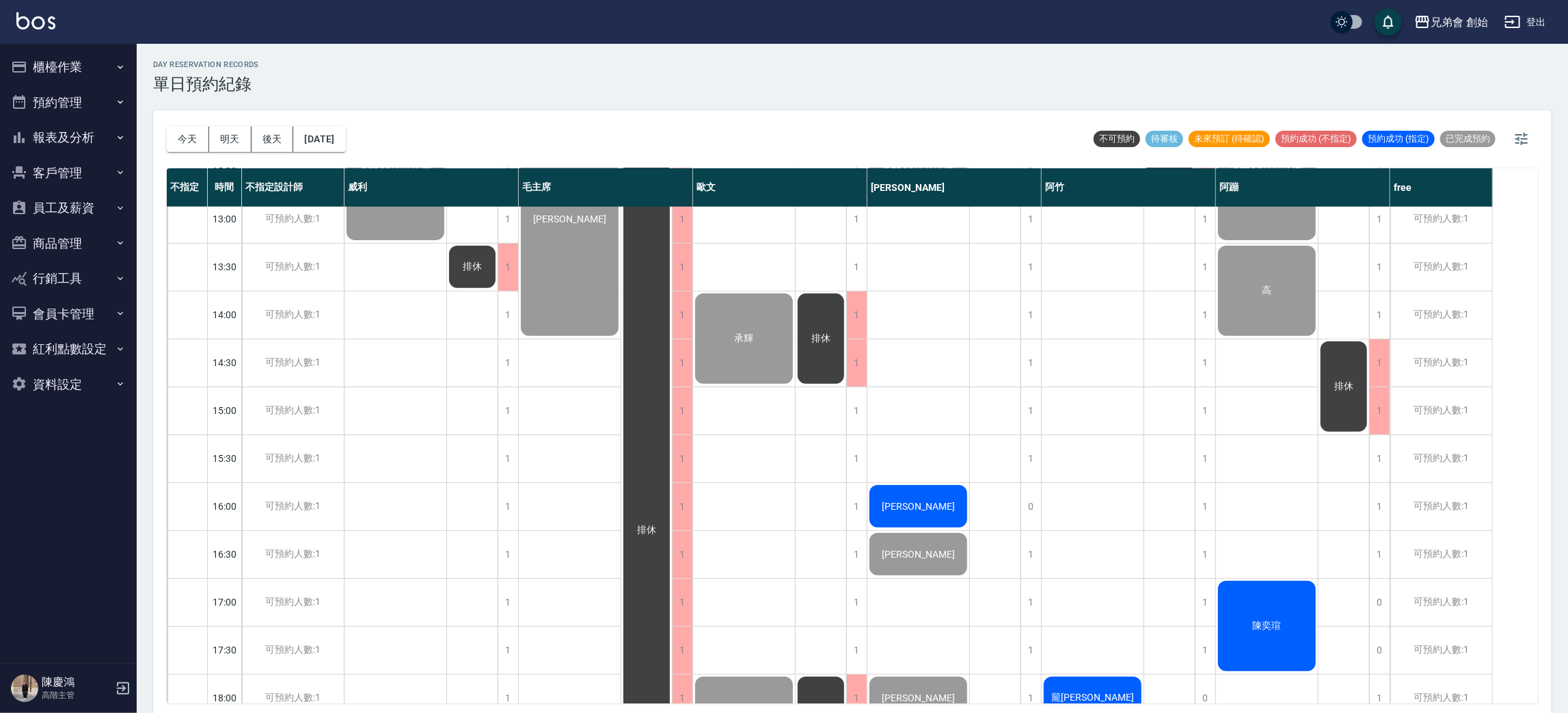
scroll to position [600, 0]
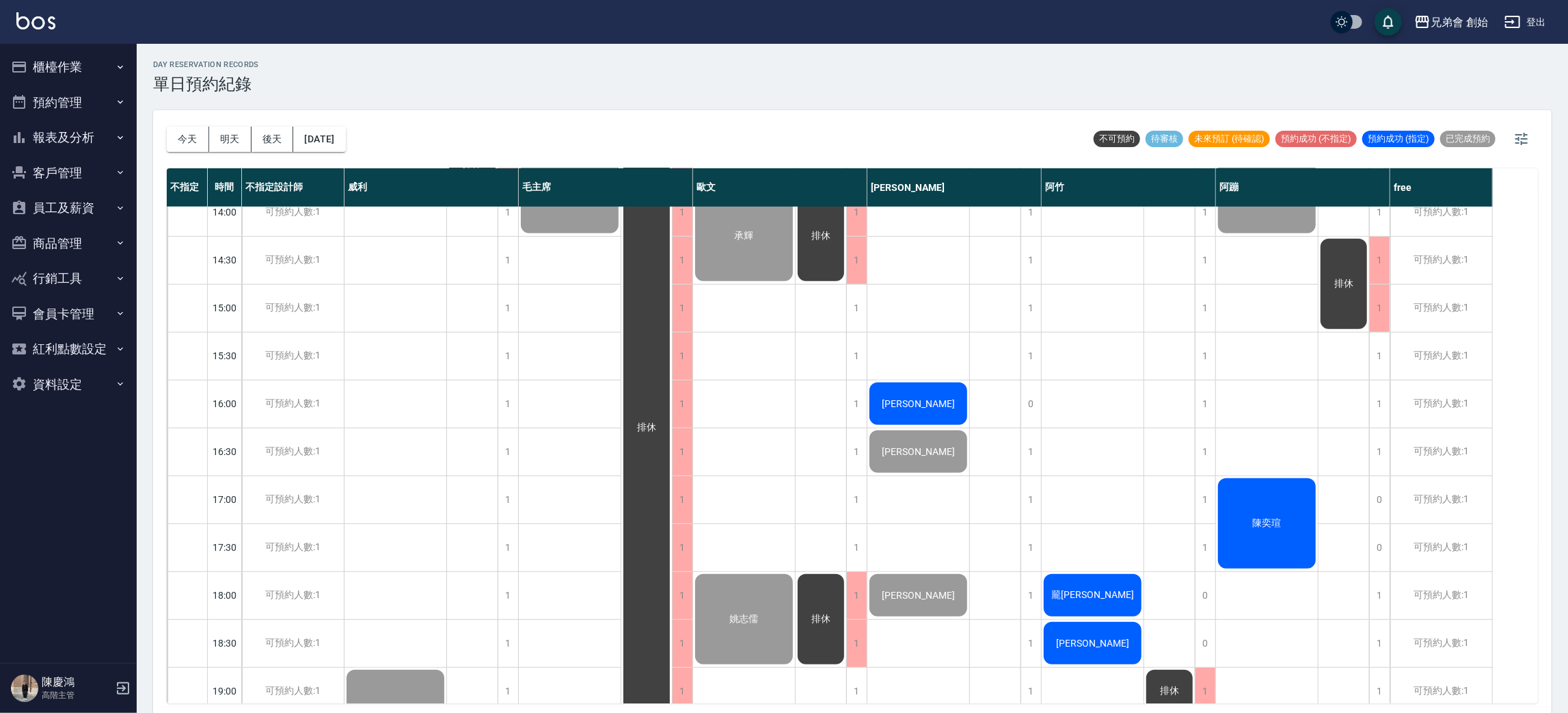
scroll to position [189, 0]
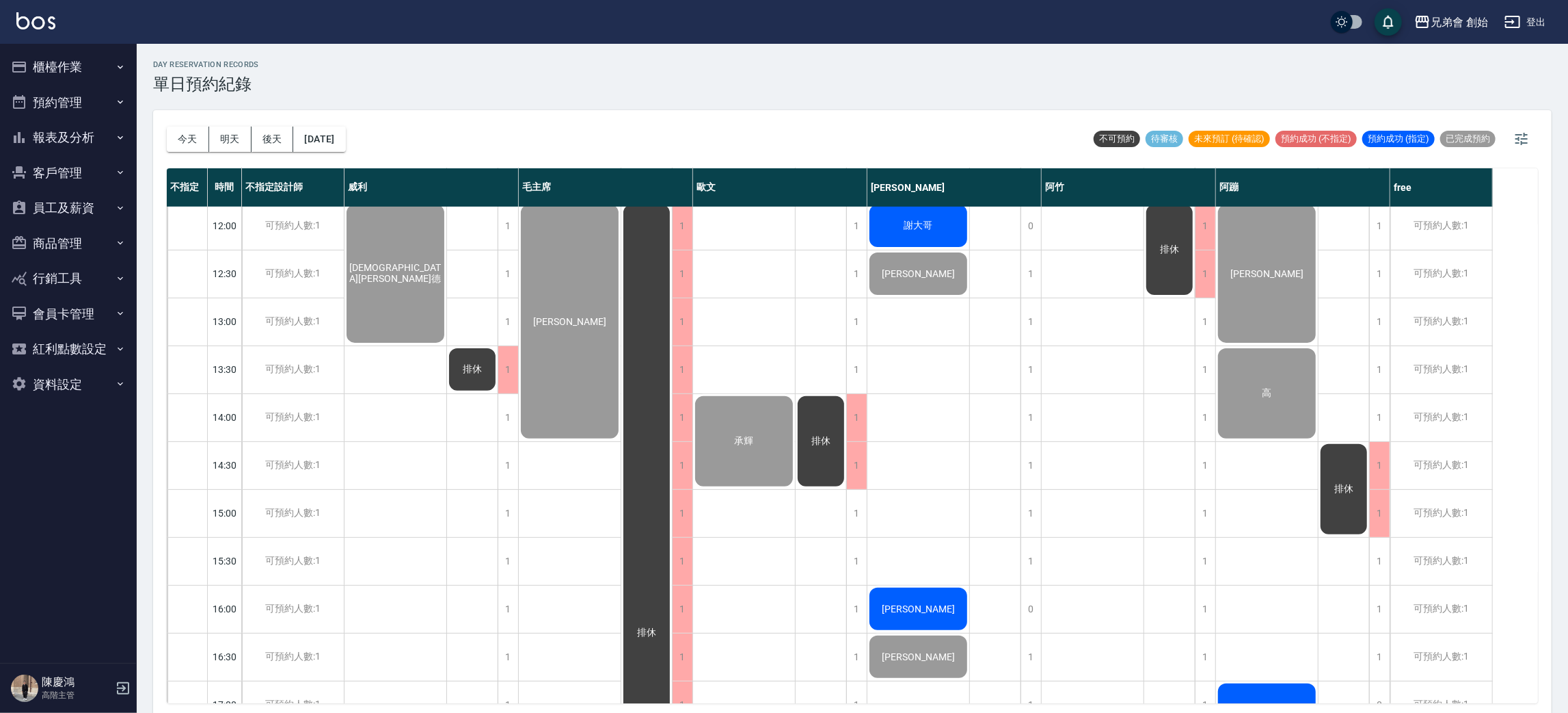
scroll to position [189, 0]
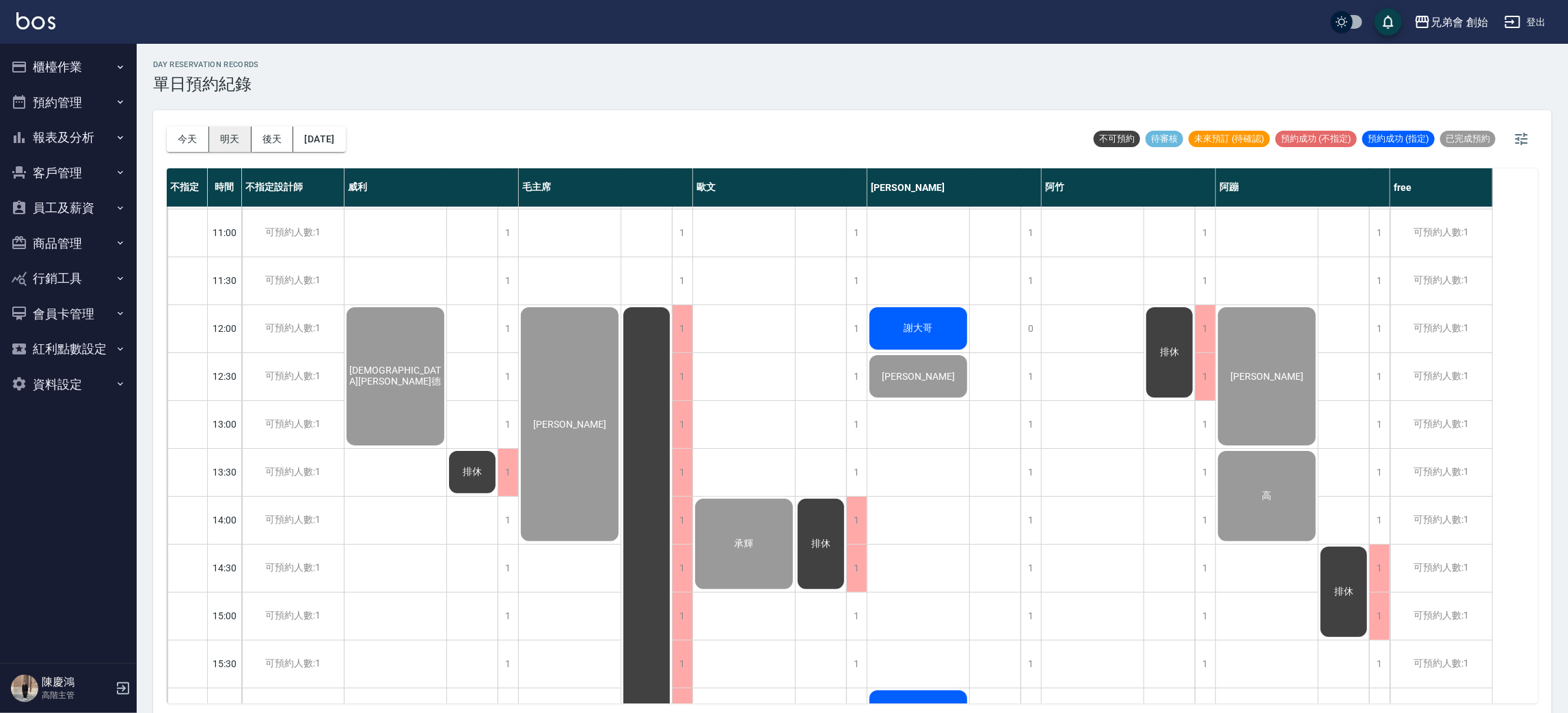
click at [232, 146] on button "明天" at bounding box center [230, 138] width 43 height 25
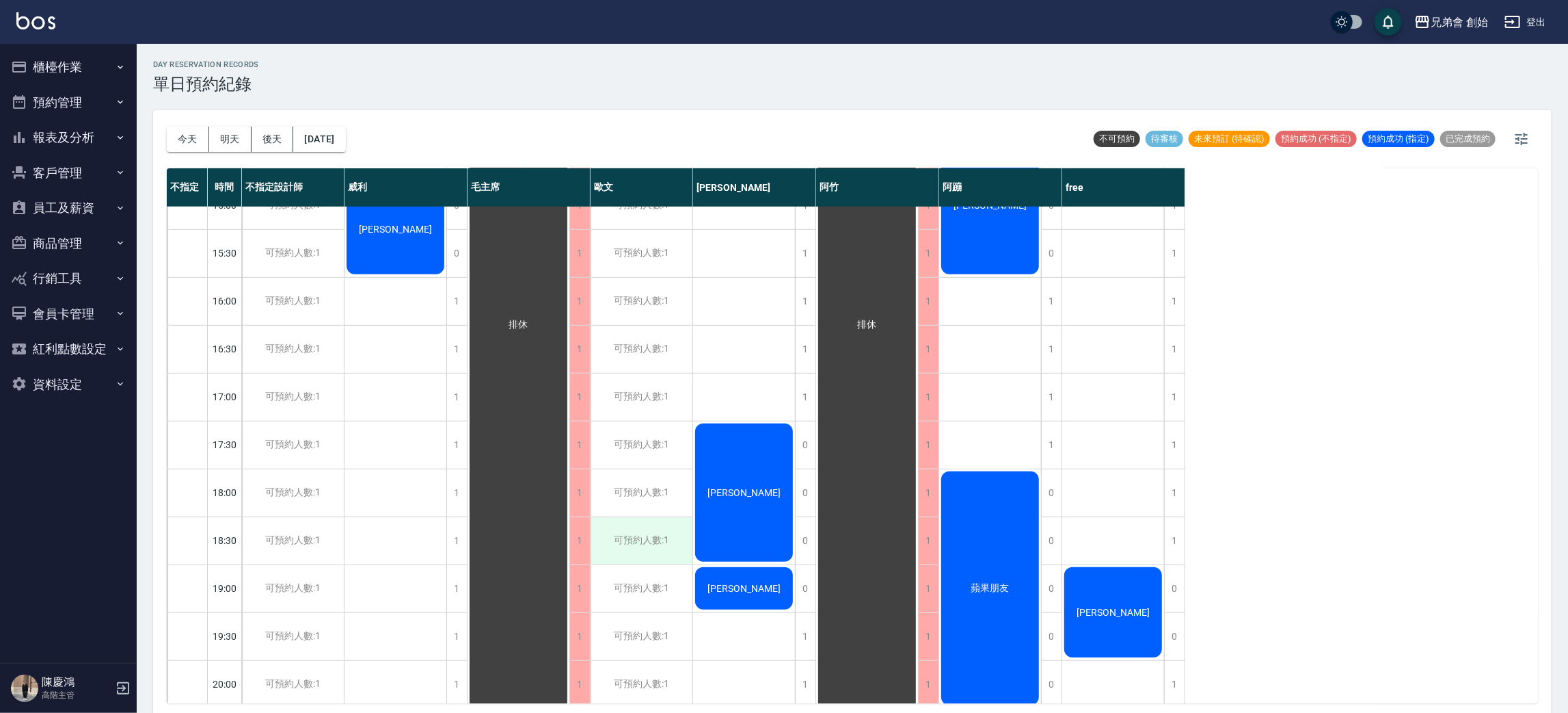
scroll to position [908, 0]
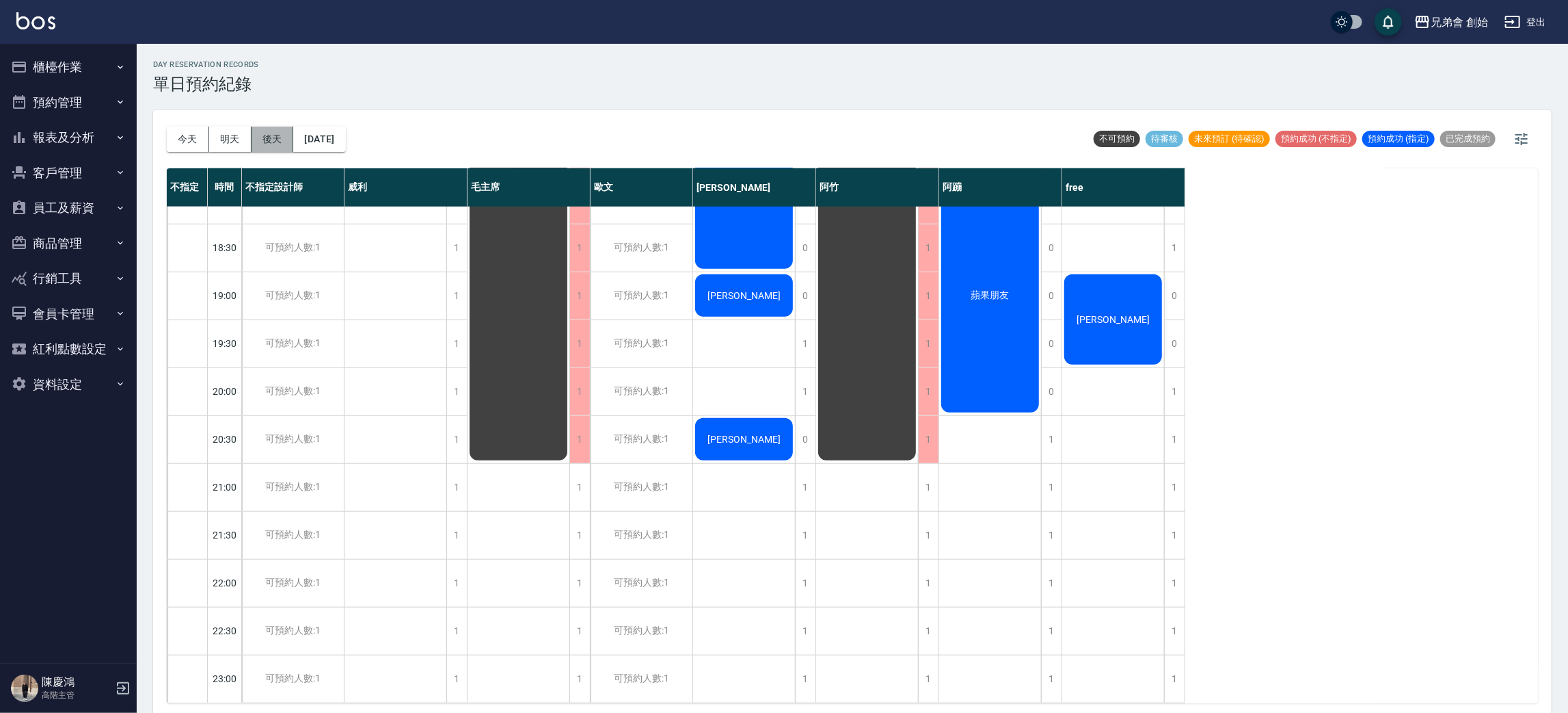
click at [272, 134] on button "後天" at bounding box center [273, 138] width 43 height 25
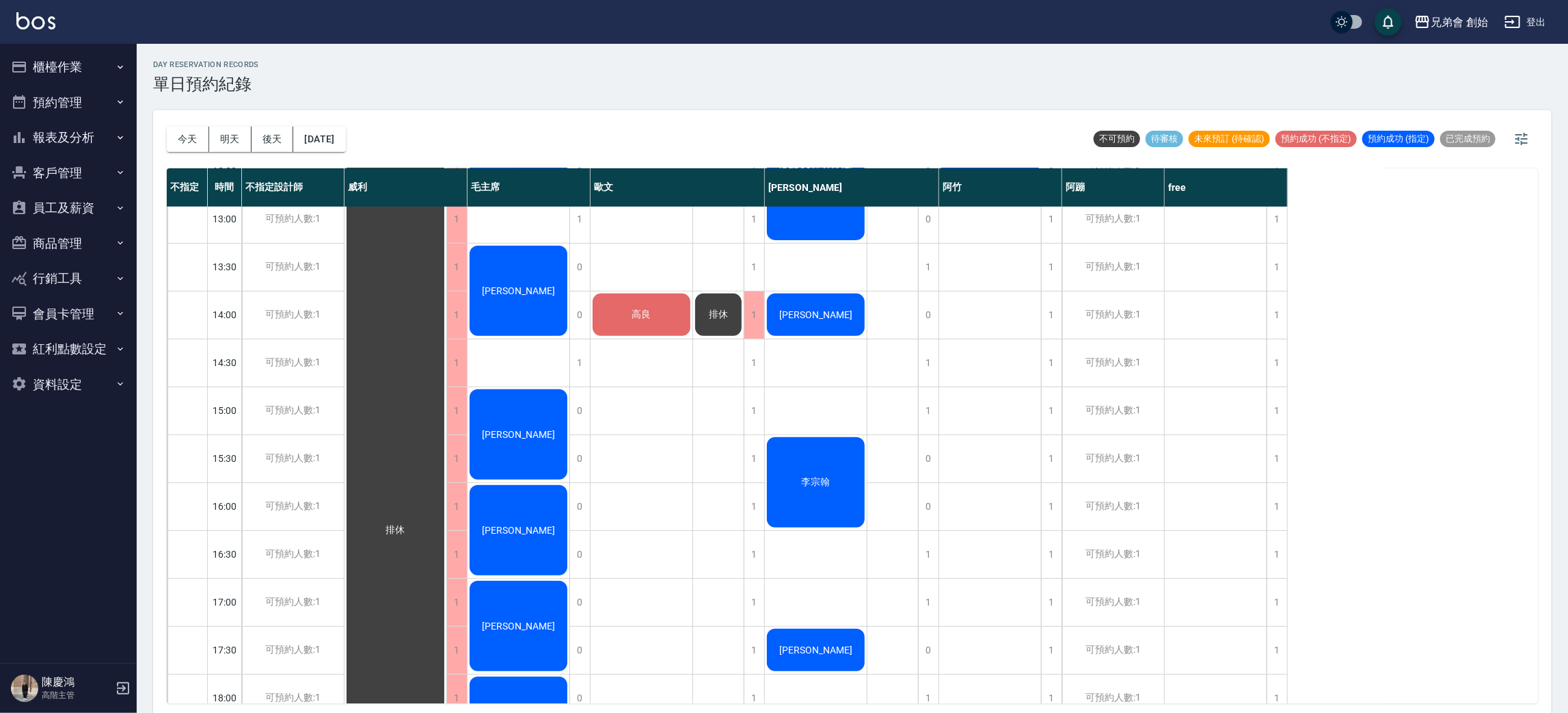
scroll to position [87, 0]
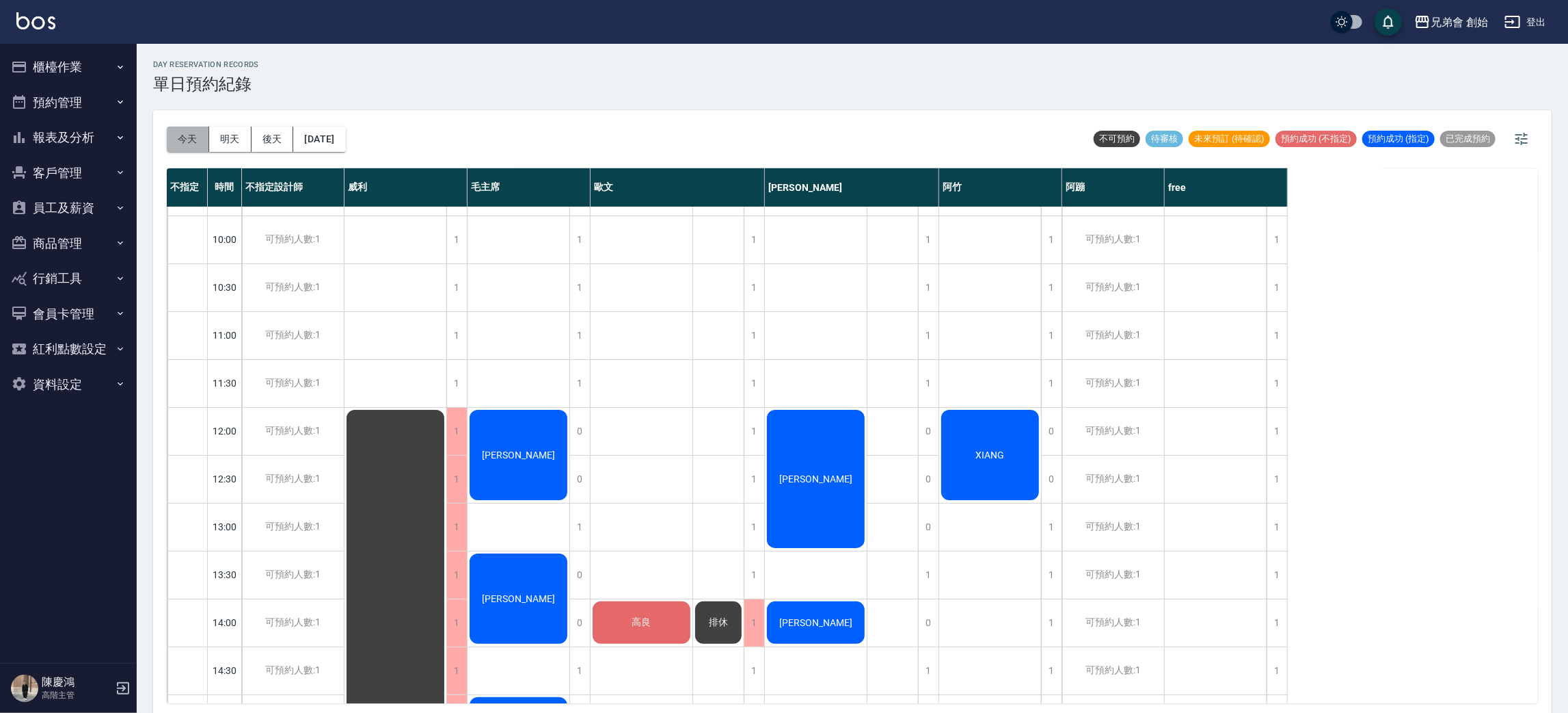
click at [206, 141] on button "今天" at bounding box center [188, 138] width 43 height 25
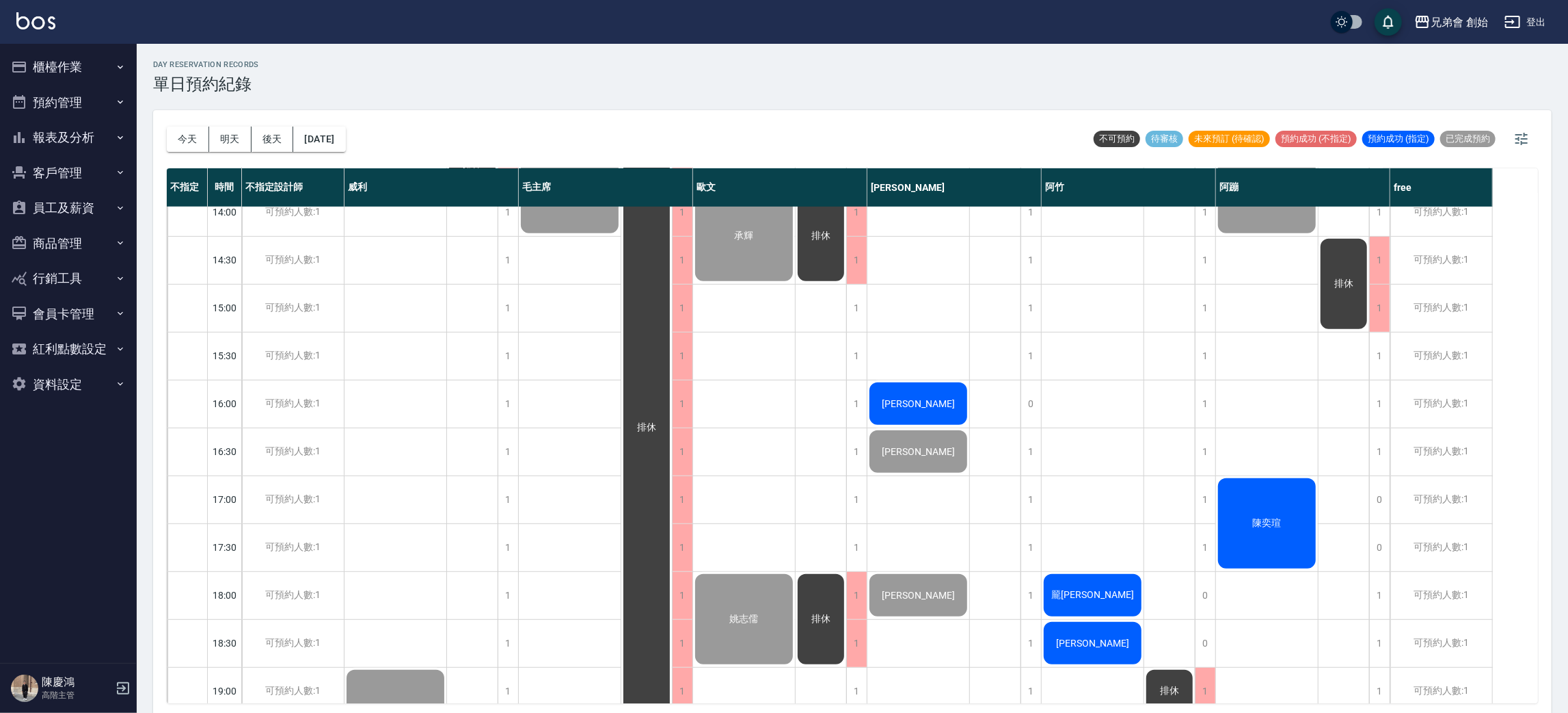
scroll to position [702, 0]
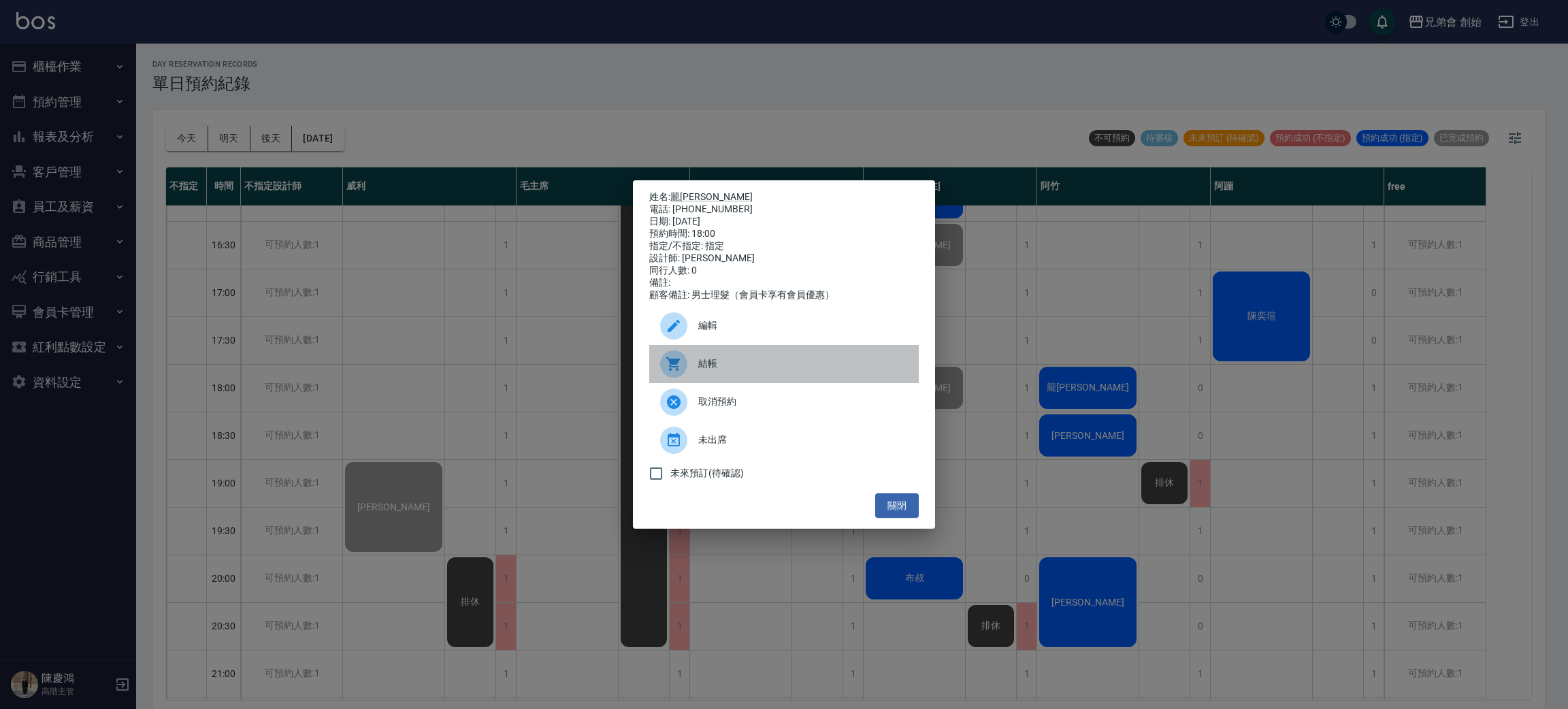
click at [714, 353] on div "結帳" at bounding box center [784, 364] width 270 height 38
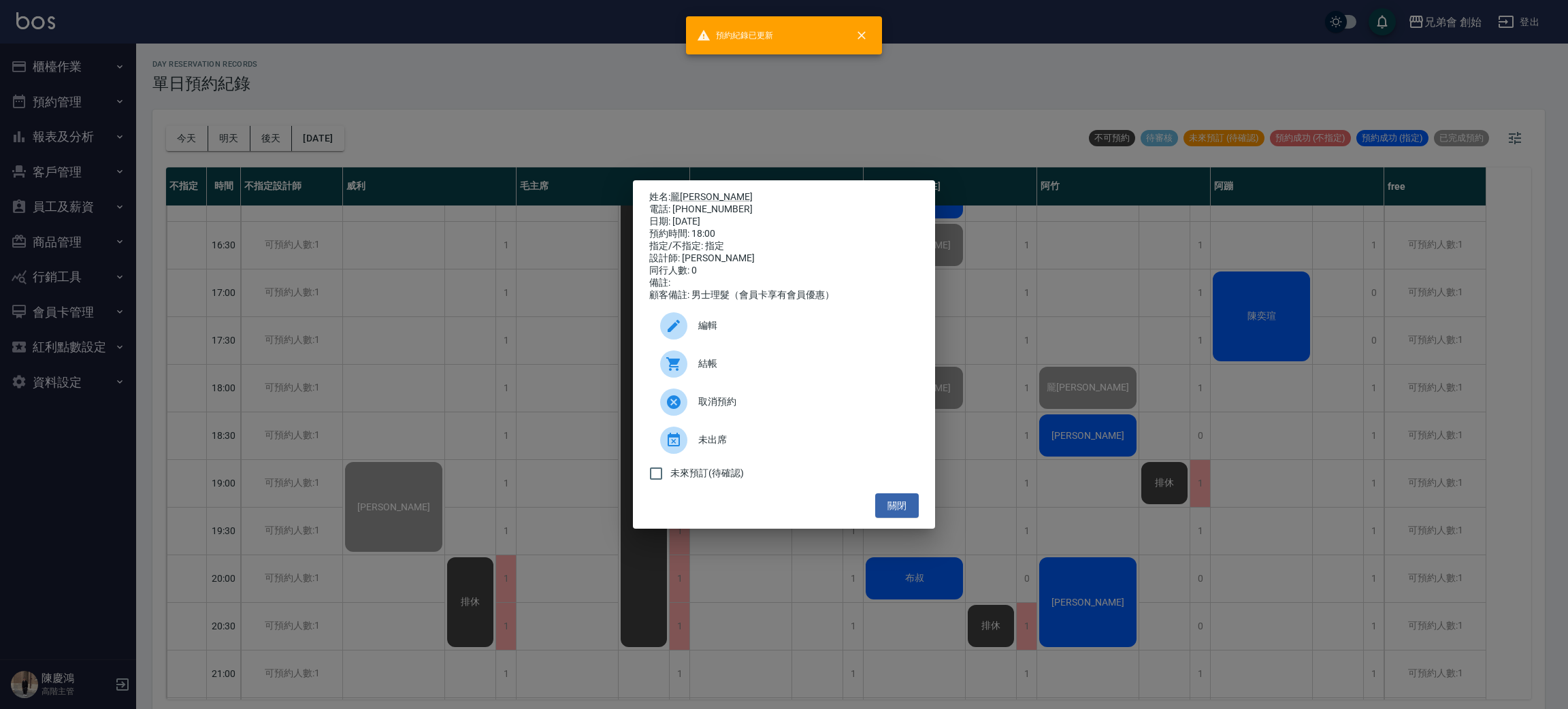
click at [1220, 437] on div "姓名: 龎[PERSON_NAME] 電話: [PHONE_NUMBER] 日期: [DATE] 預約時間: 18:00 指定/不指定: 指定 設計師: [P…" at bounding box center [784, 354] width 1568 height 709
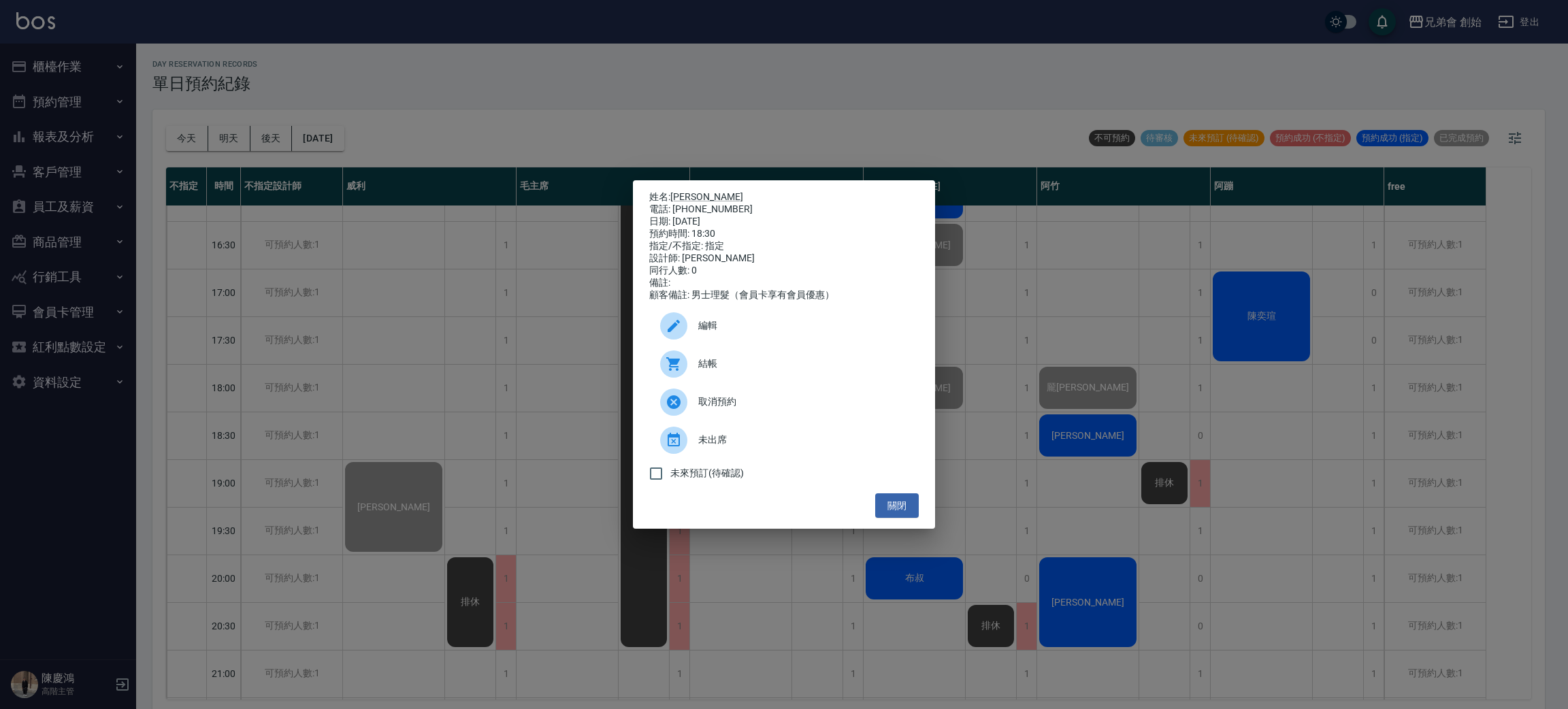
click at [726, 381] on div "結帳" at bounding box center [784, 364] width 270 height 38
click at [380, 65] on div "姓名: [PERSON_NAME] 電話: [PHONE_NUMBER] 日期: [DATE] 預約時間: 18:30 指定/不指定: 指定 設計師: [PE…" at bounding box center [784, 354] width 1568 height 709
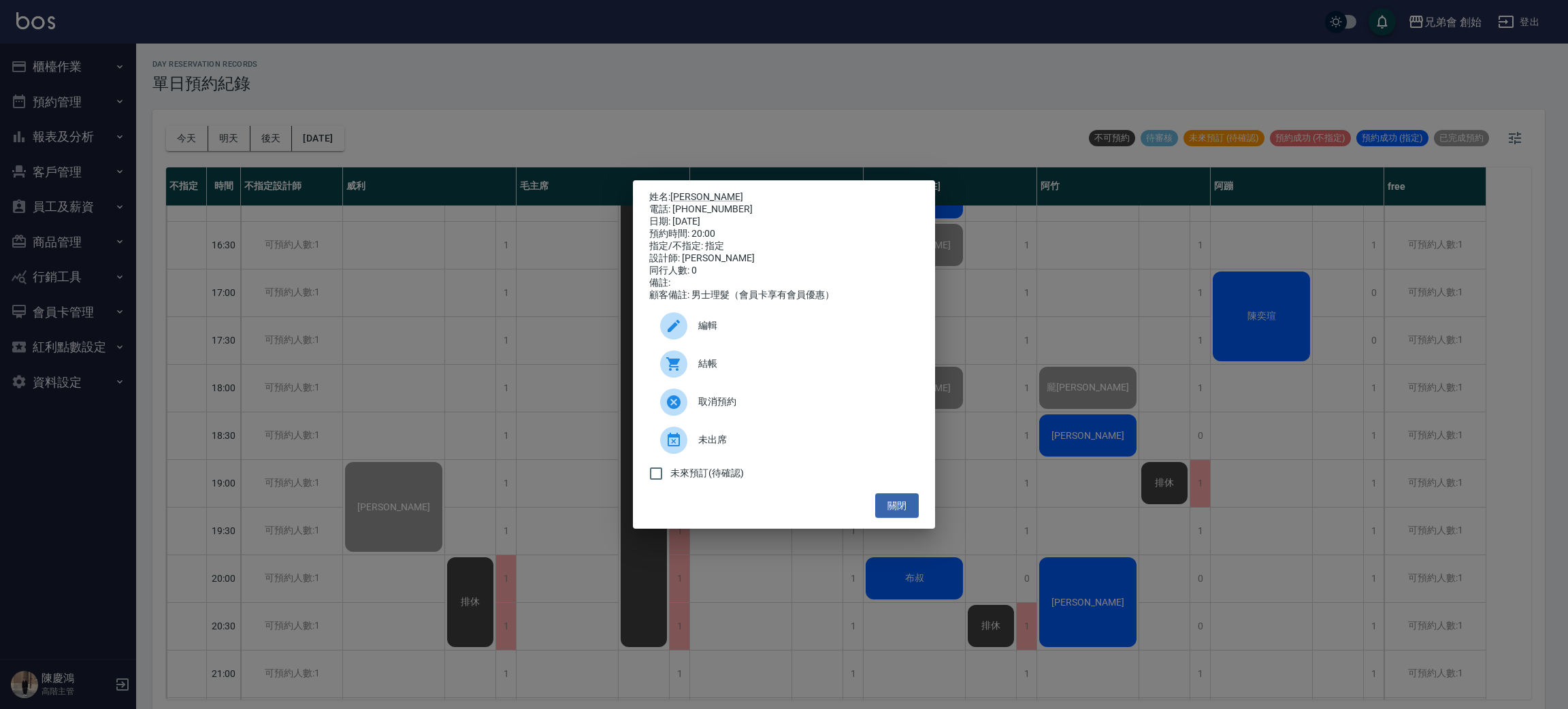
click at [794, 368] on span "結帳" at bounding box center [803, 363] width 210 height 14
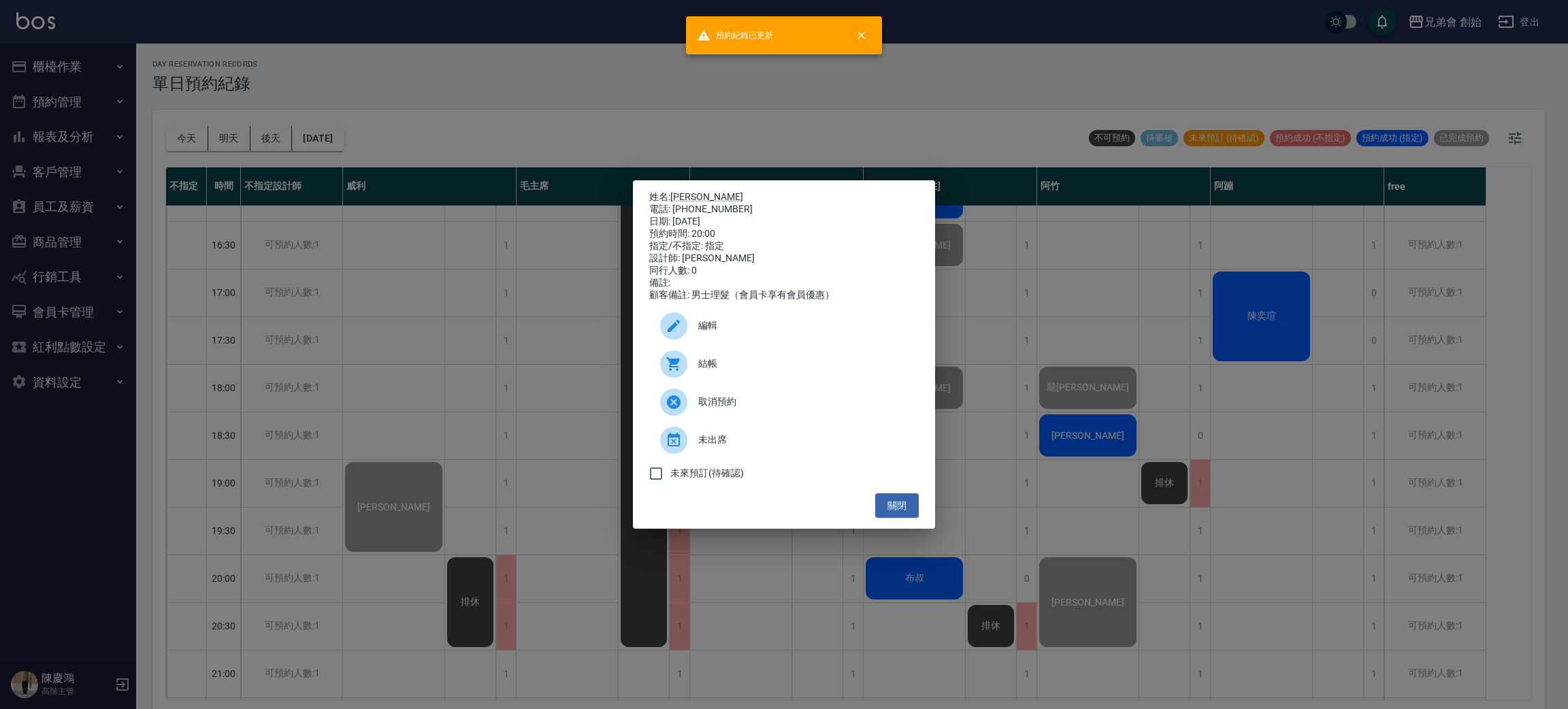
click at [1118, 330] on div "姓名: [PERSON_NAME] 電話: [PHONE_NUMBER] 日期: [DATE] 預約時間: 20:00 指定/不指定: 指定 設計師: [PE…" at bounding box center [784, 354] width 1568 height 709
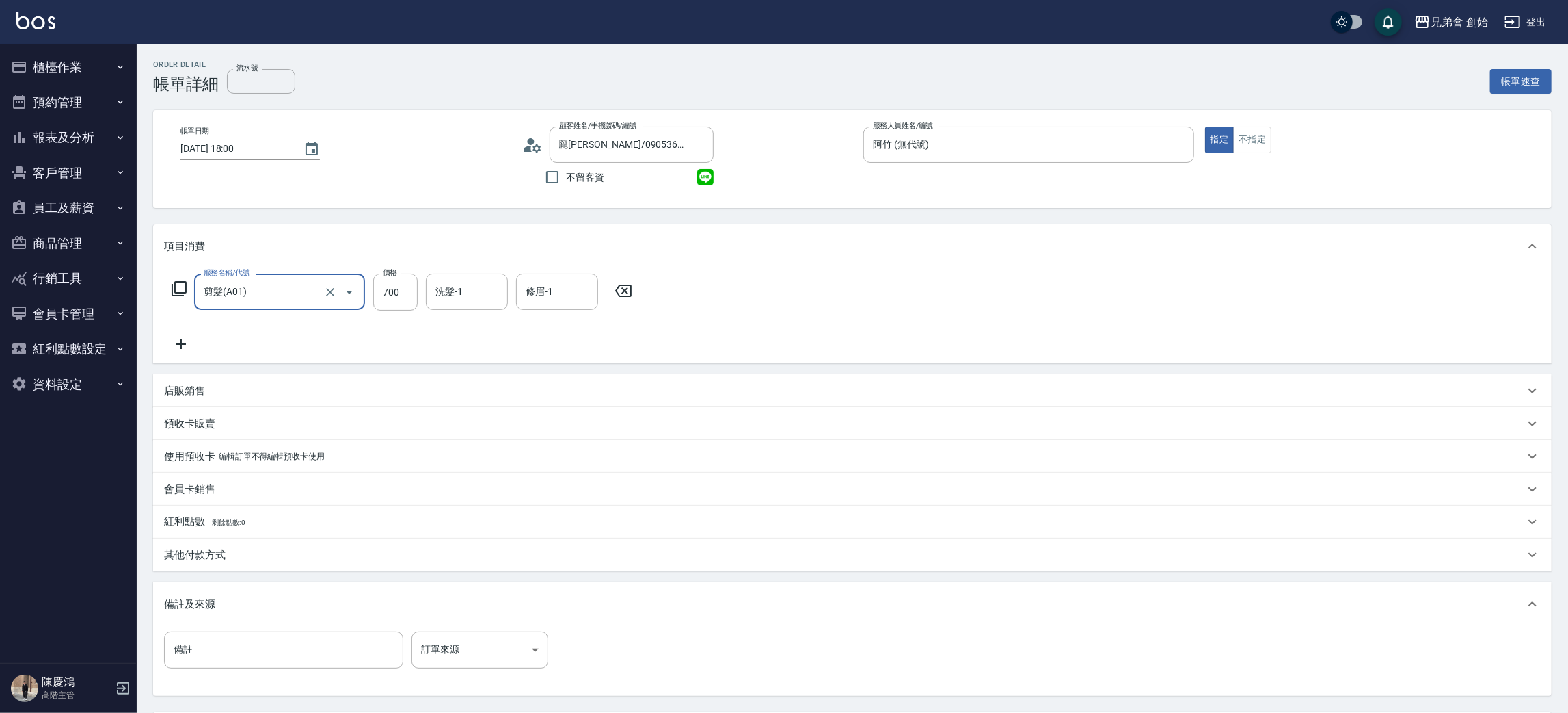
scroll to position [128, 0]
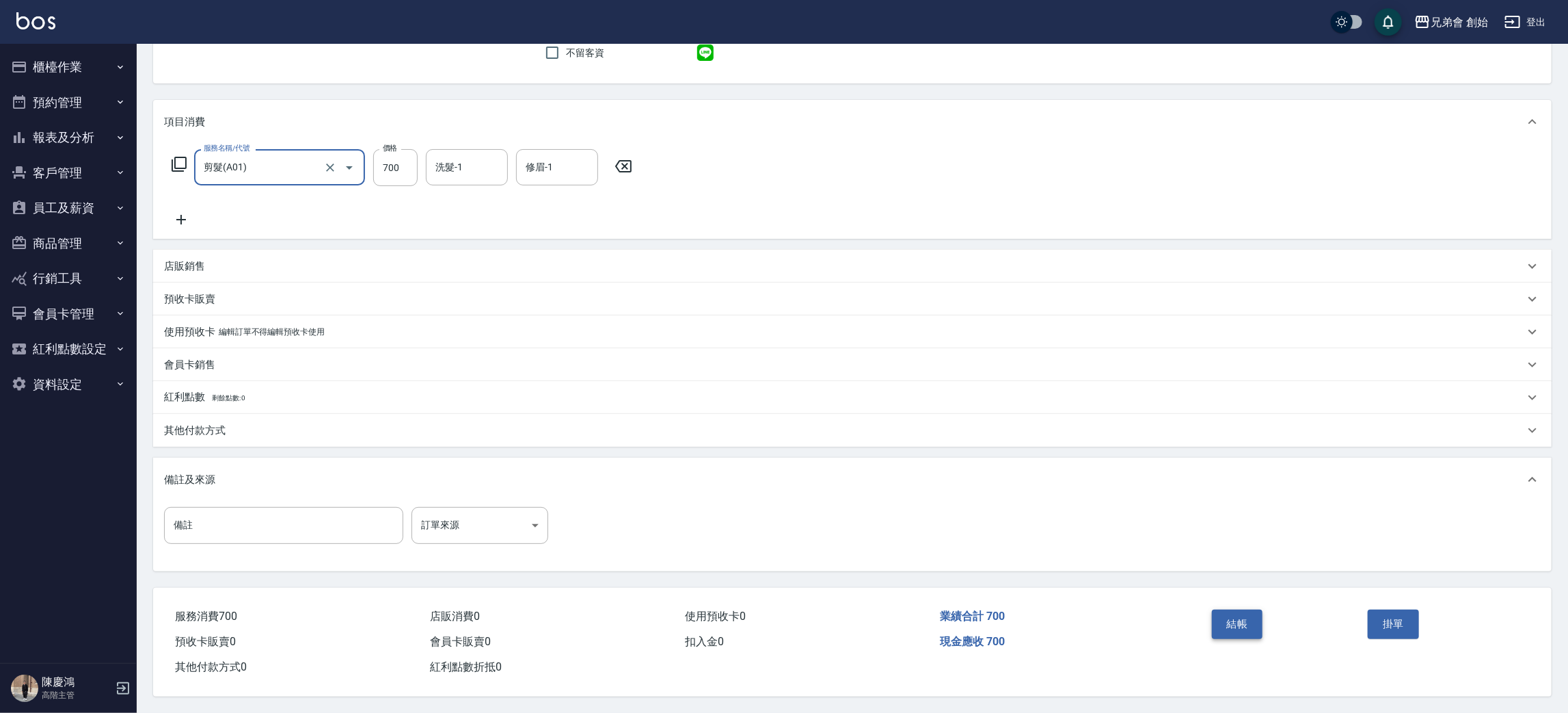
click at [1264, 627] on div "結帳" at bounding box center [1285, 634] width 157 height 59
click at [1233, 629] on button "結帳" at bounding box center [1237, 624] width 51 height 29
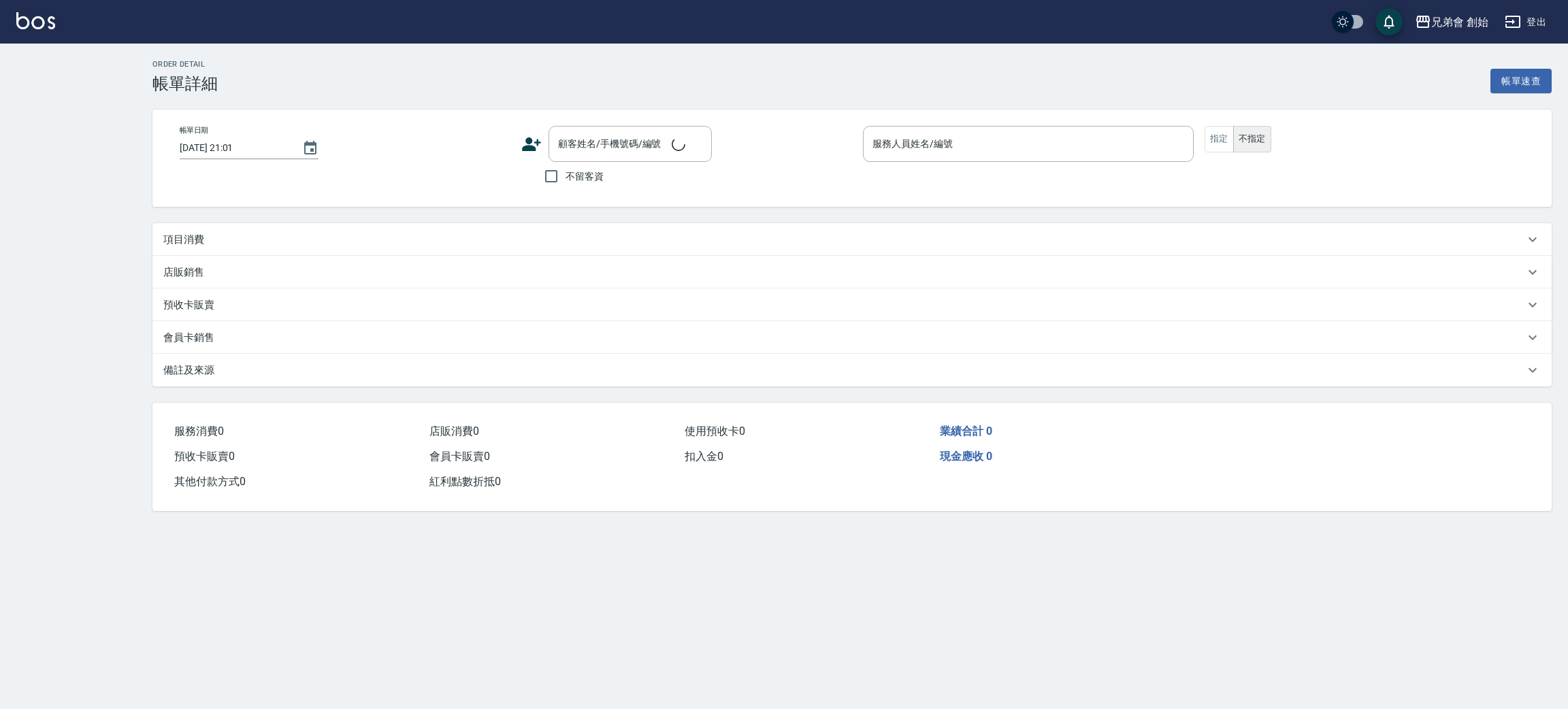
click at [236, 243] on div "項目消費" at bounding box center [844, 239] width 1361 height 14
type input "[DATE] 18:30"
type input "阿竹 (無代號)"
click at [243, 279] on div "店販銷售" at bounding box center [844, 272] width 1361 height 14
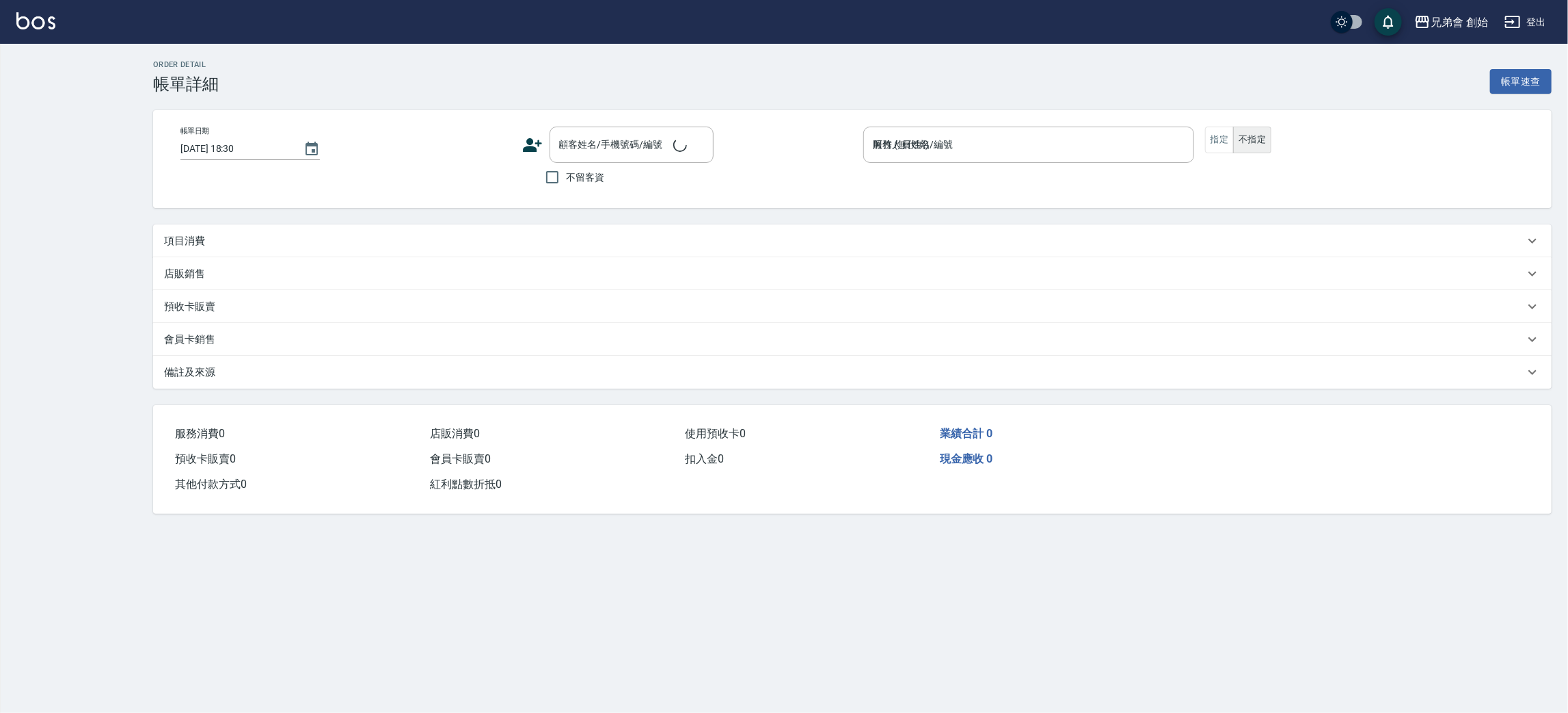
scroll to position [2, 0]
type input "孫宥暄/0989316452/null"
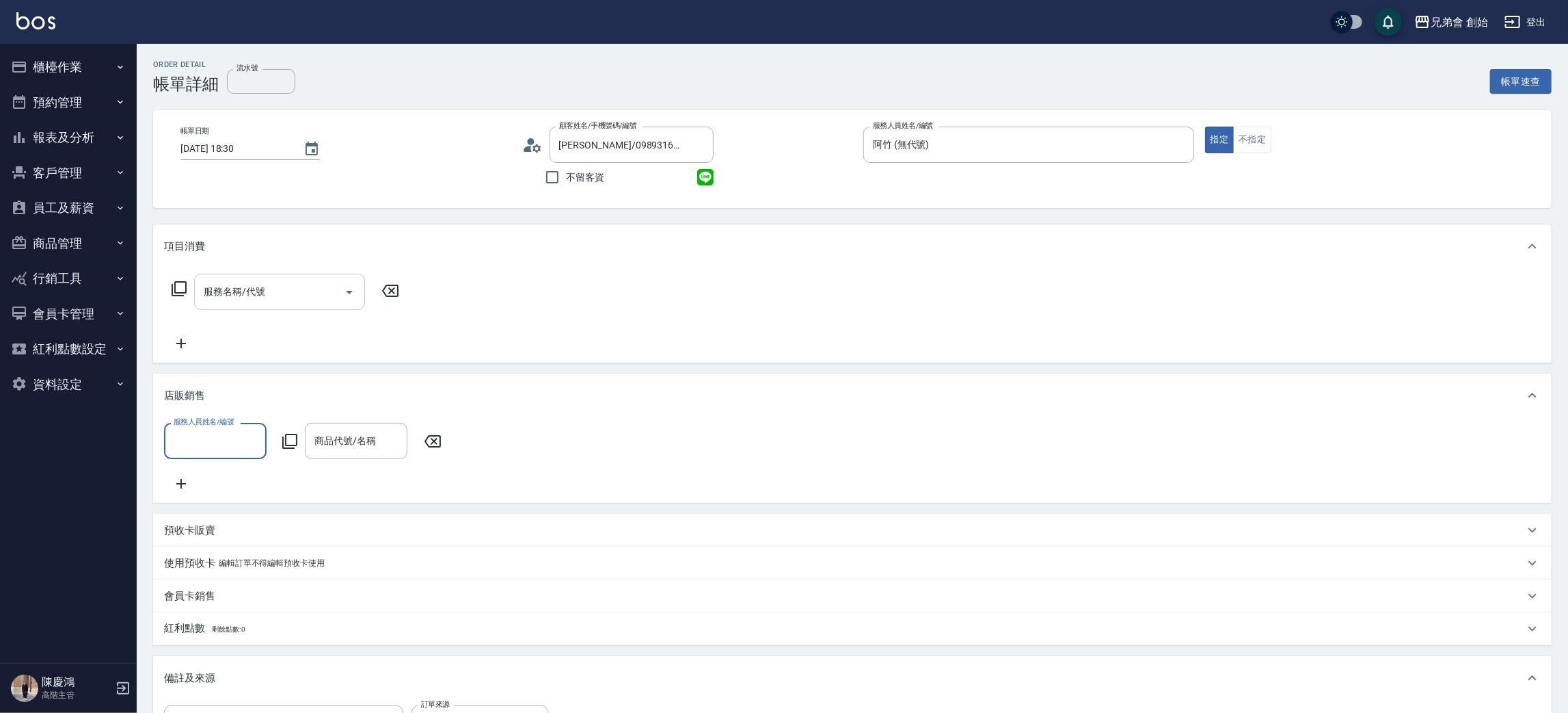
scroll to position [0, 0]
click at [252, 300] on input "服務名稱/代號" at bounding box center [269, 291] width 138 height 24
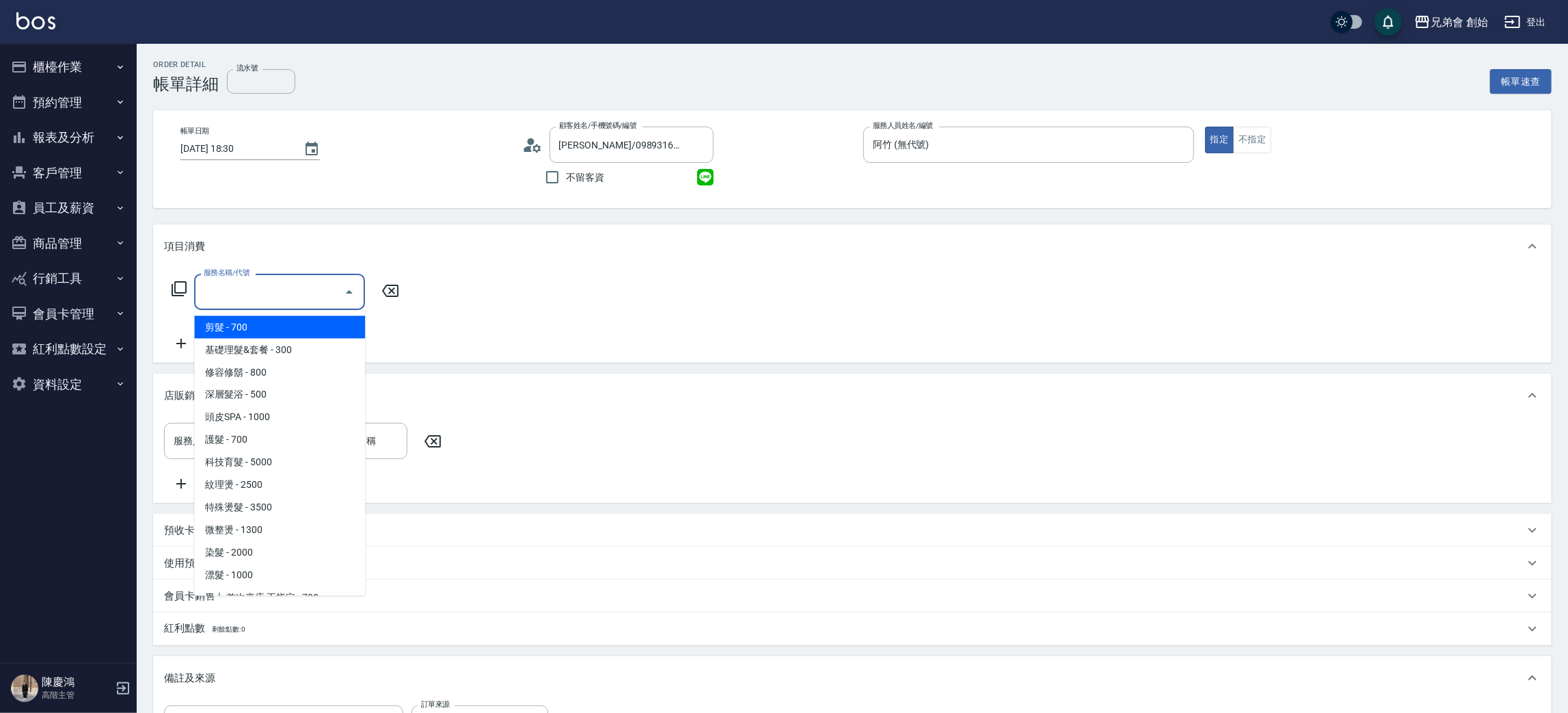
drag, startPoint x: 265, startPoint y: 336, endPoint x: 287, endPoint y: 326, distance: 24.2
click at [265, 335] on span "剪髮 - 700" at bounding box center [279, 327] width 171 height 23
type input "剪髮(A01)"
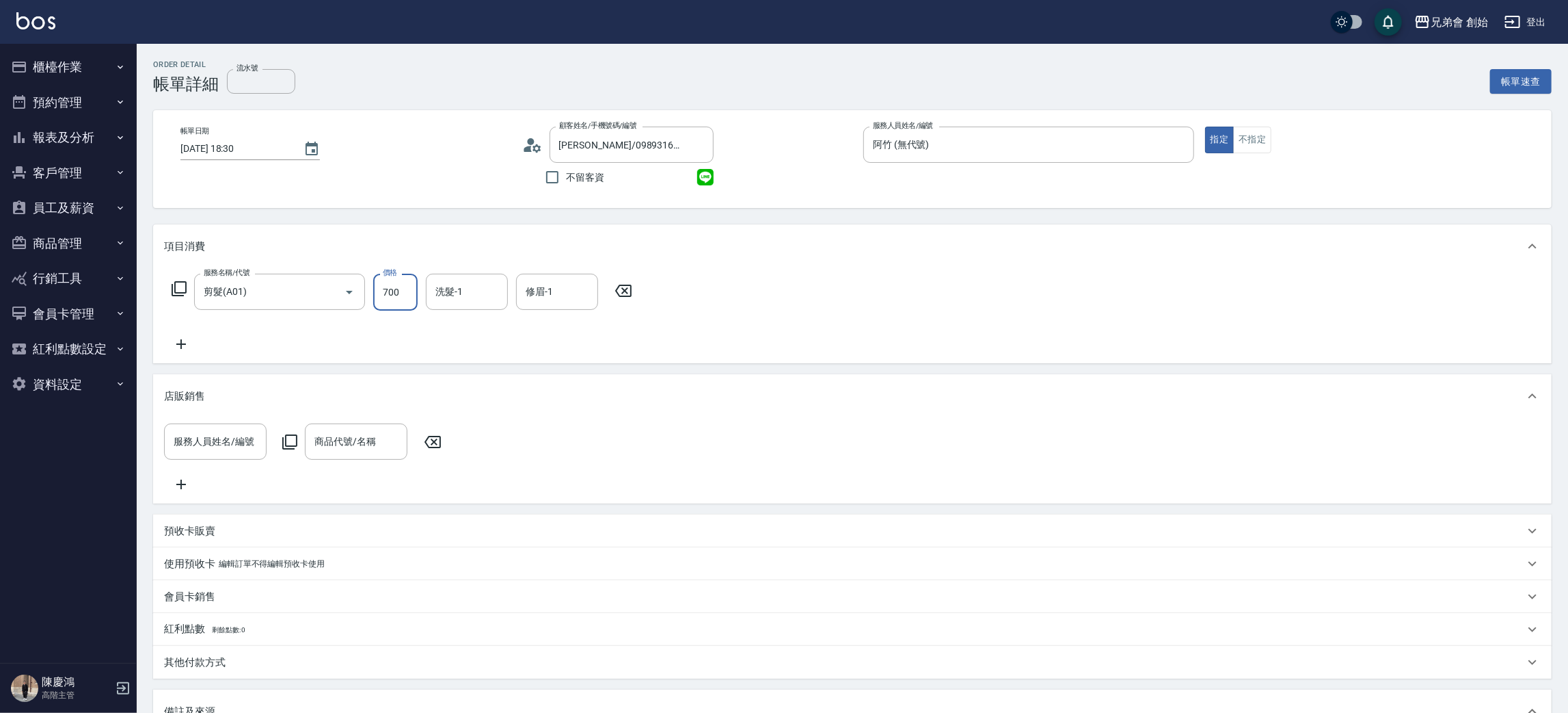
click at [390, 289] on input "700" at bounding box center [395, 292] width 44 height 37
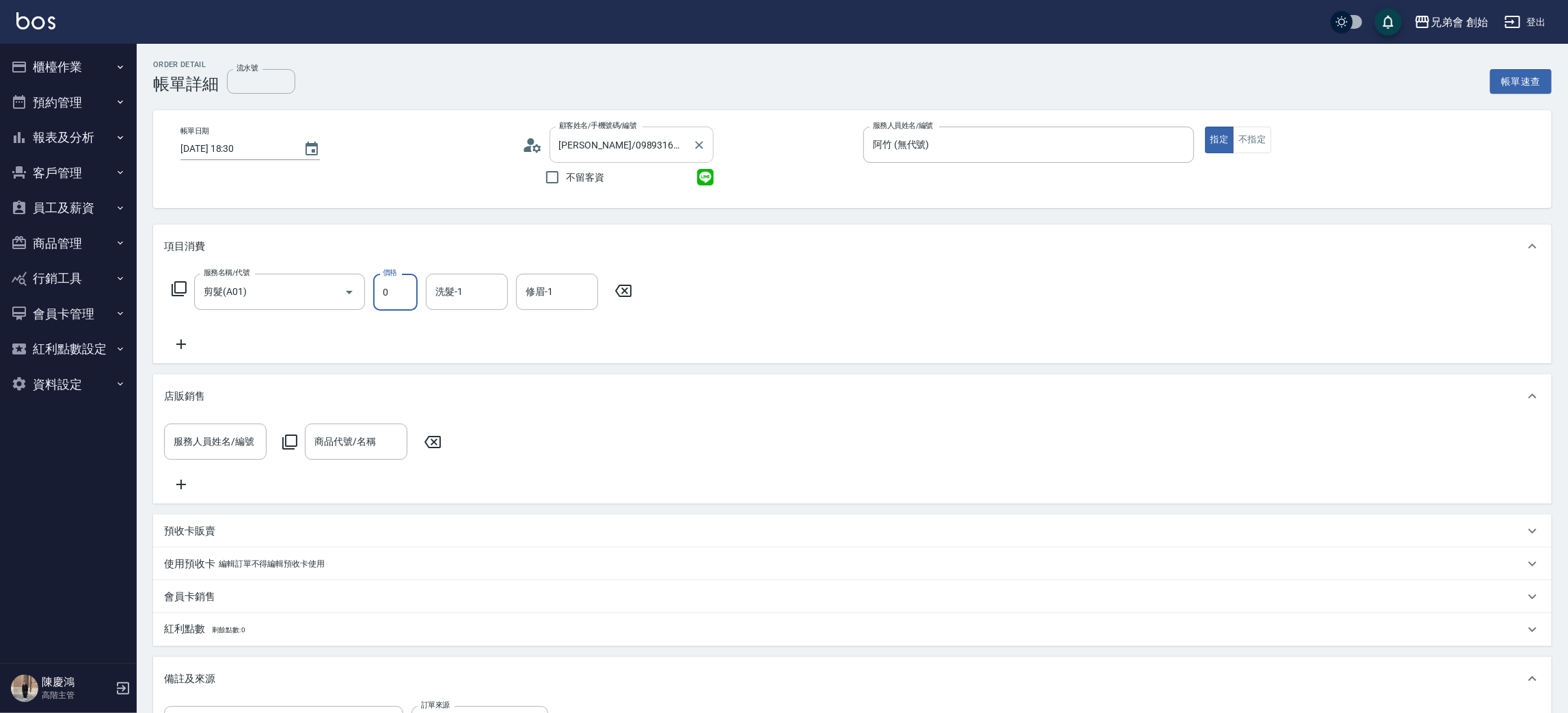
type input "0"
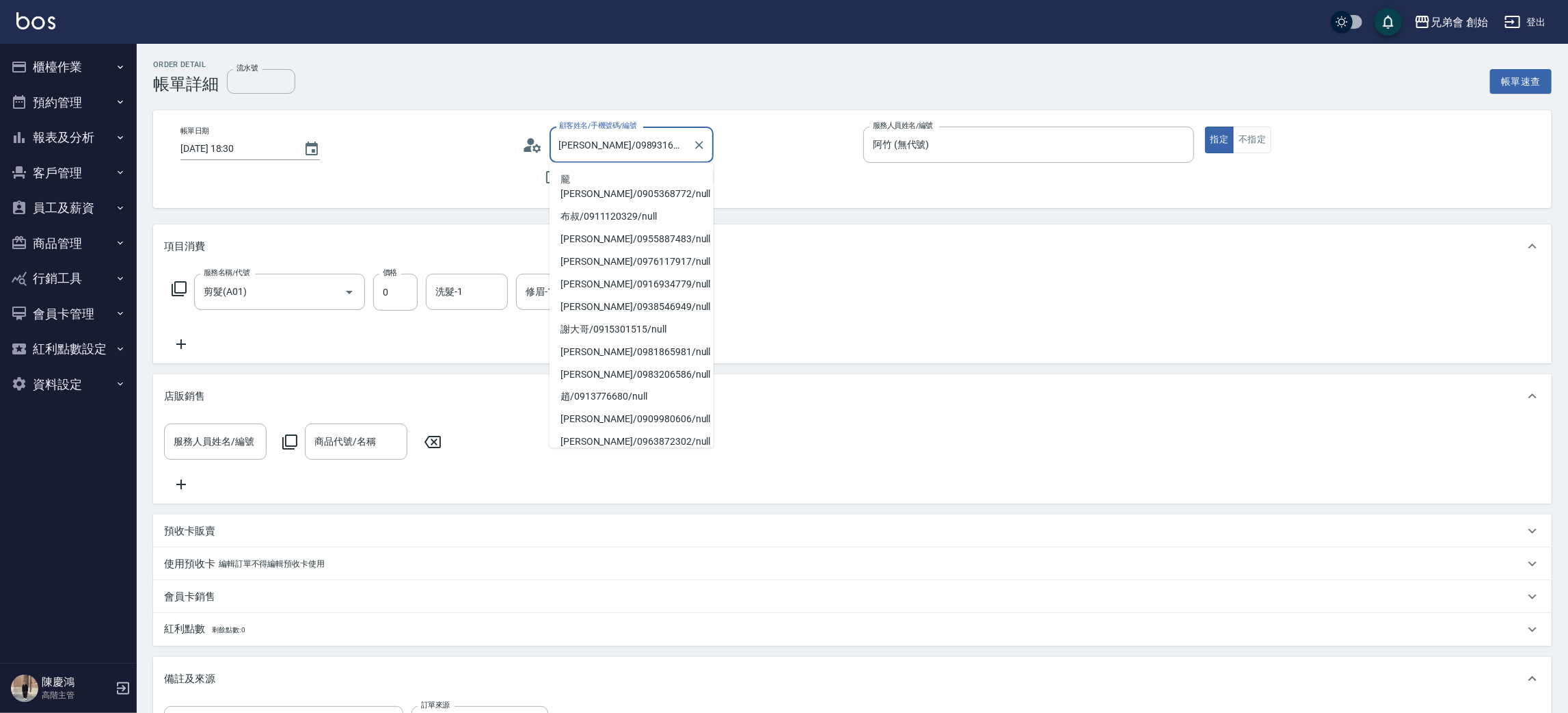
drag, startPoint x: 589, startPoint y: 141, endPoint x: 559, endPoint y: 147, distance: 30.6
click at [559, 147] on input "孫宥暄/0989316452/null" at bounding box center [621, 144] width 132 height 24
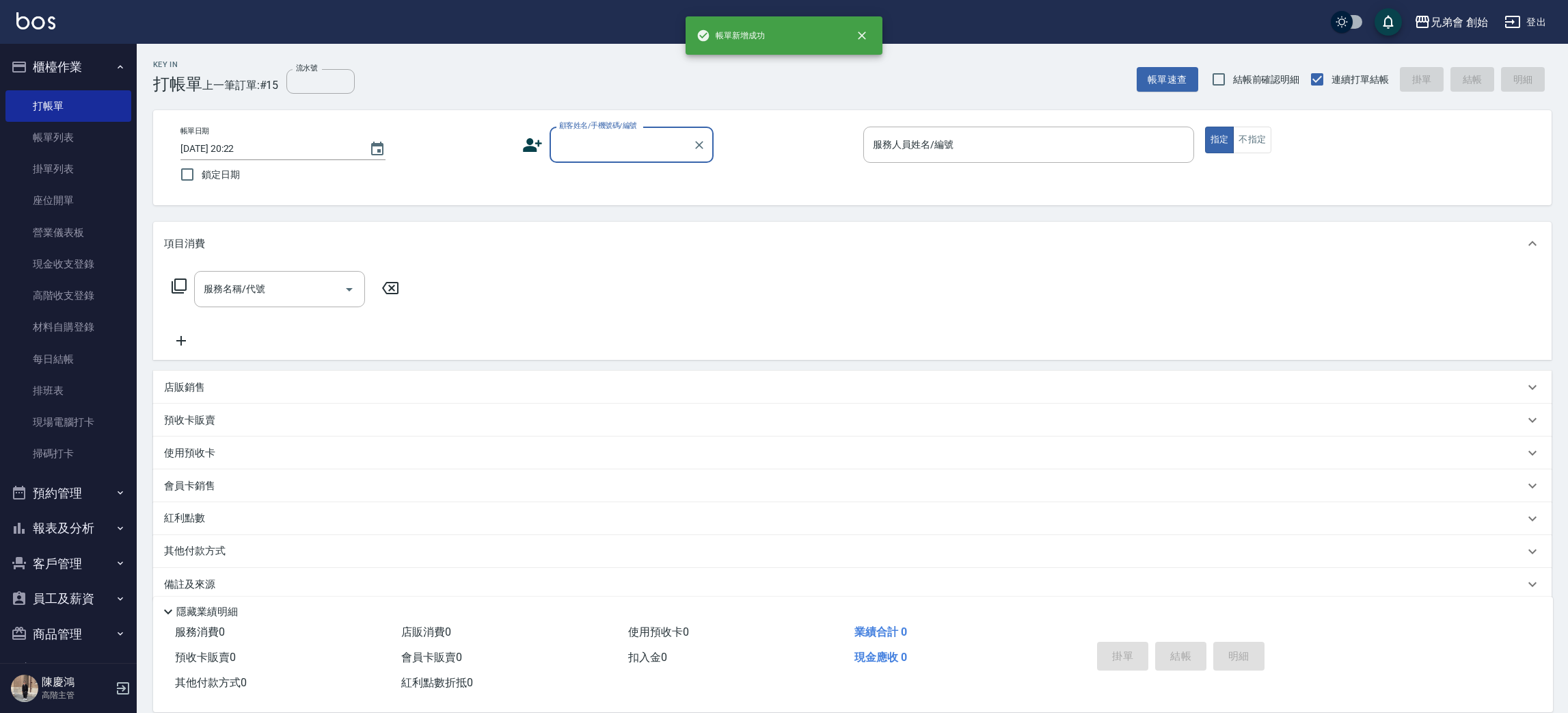
scroll to position [15, 0]
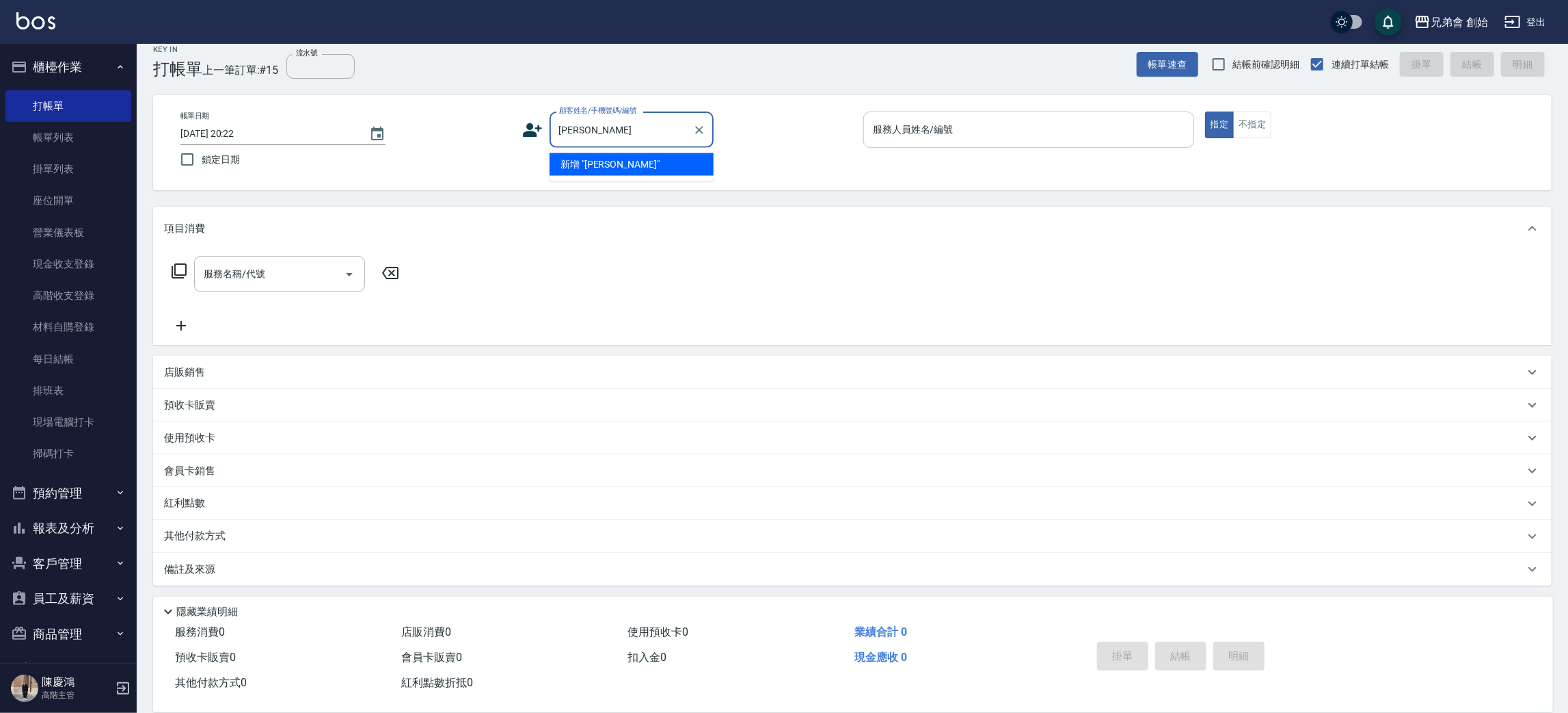
type input "[PERSON_NAME]"
click at [925, 126] on div "服務人員姓名/編號 服務人員姓名/編號" at bounding box center [1028, 130] width 331 height 37
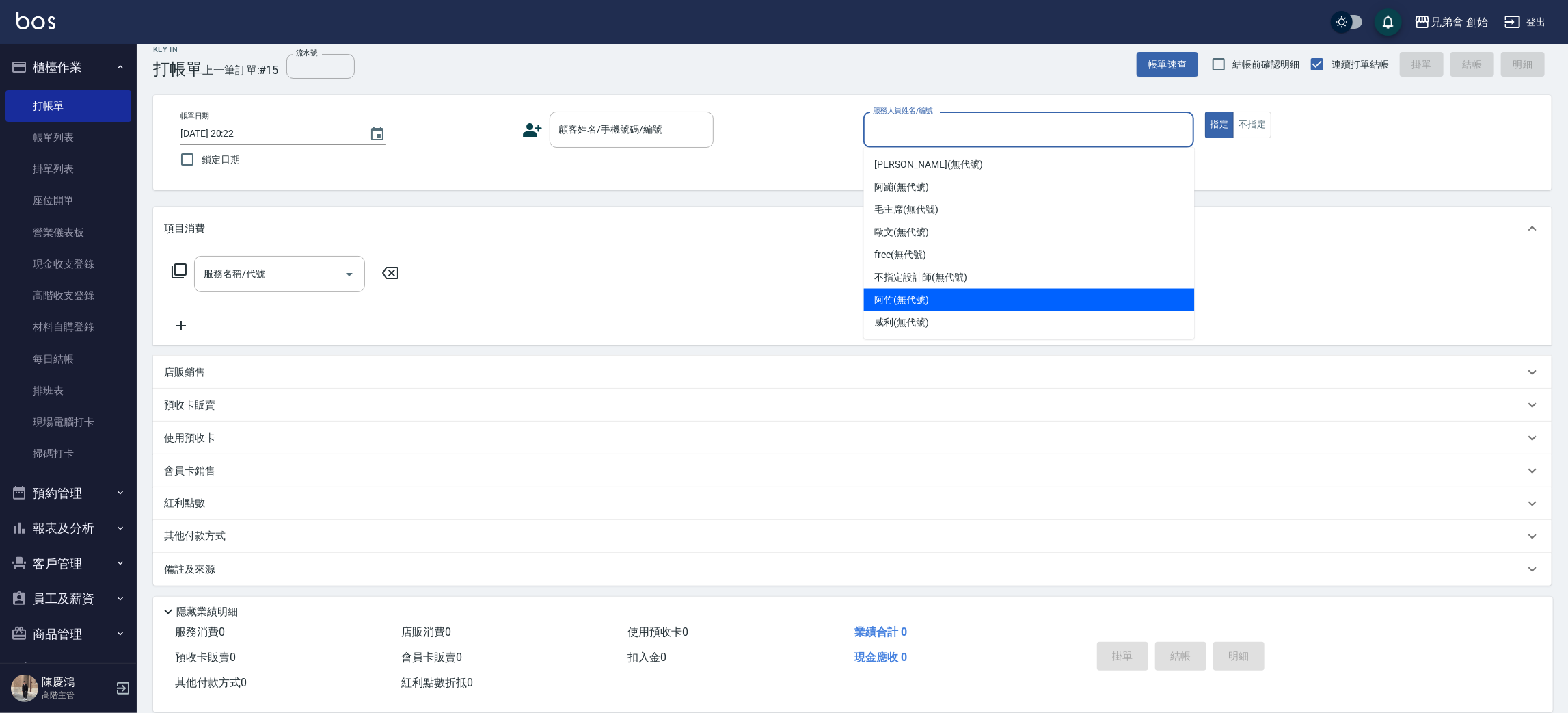
drag, startPoint x: 937, startPoint y: 289, endPoint x: 679, endPoint y: 180, distance: 280.1
click at [936, 289] on div "阿竹 (無代號)" at bounding box center [1029, 300] width 331 height 23
type input "阿竹 (無代號)"
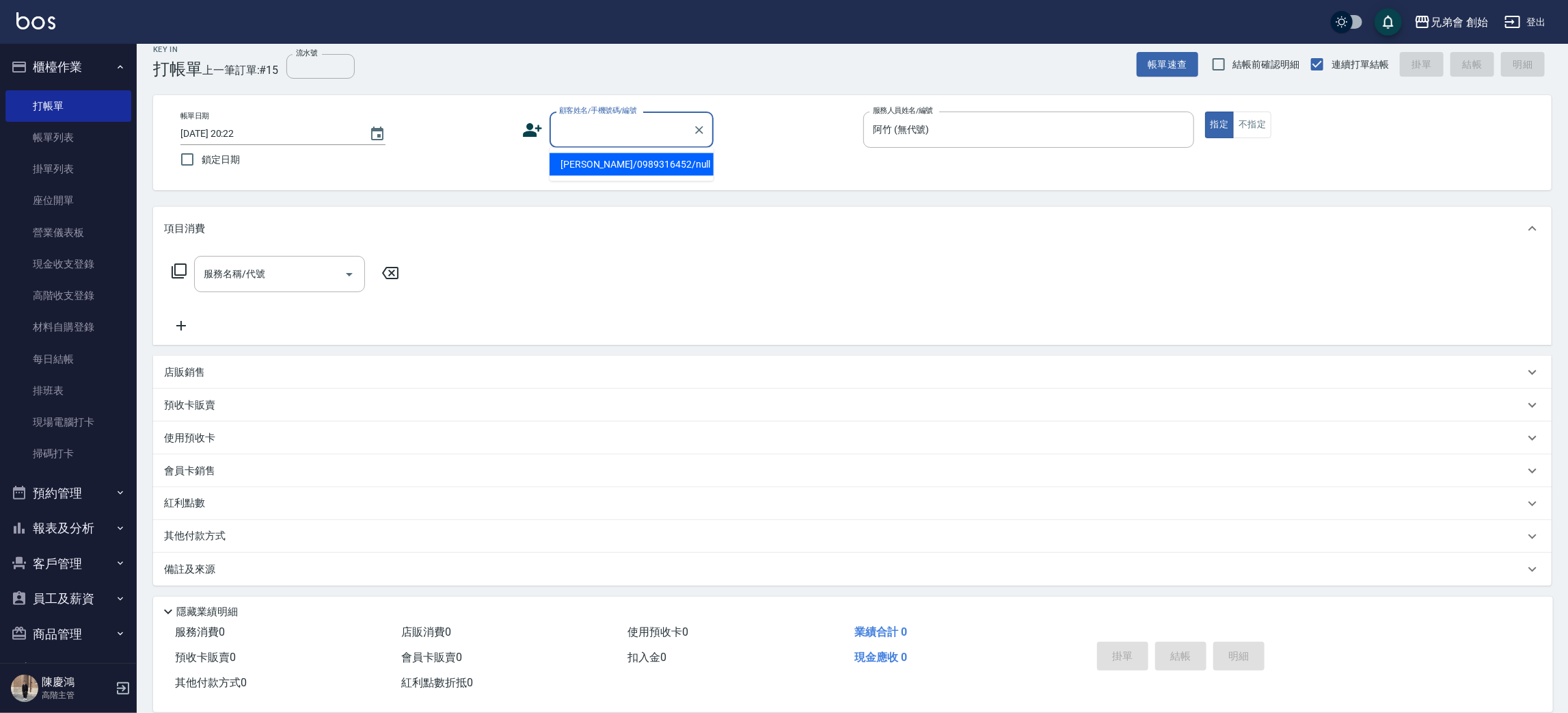
paste input "[PERSON_NAME]"
click at [636, 159] on li "孫宥暄/0989316452/null" at bounding box center [632, 164] width 164 height 23
click at [636, 159] on div "帳單日期 2025/08/13 20:22 鎖定日期 顧客姓名/手機號碼/編號 孫宥暄 顧客姓名/手機號碼/編號 服務人員姓名/編號 阿竹 (無代號) 服務人…" at bounding box center [852, 143] width 1366 height 62
type input "孫宥暄/0989316452/null"
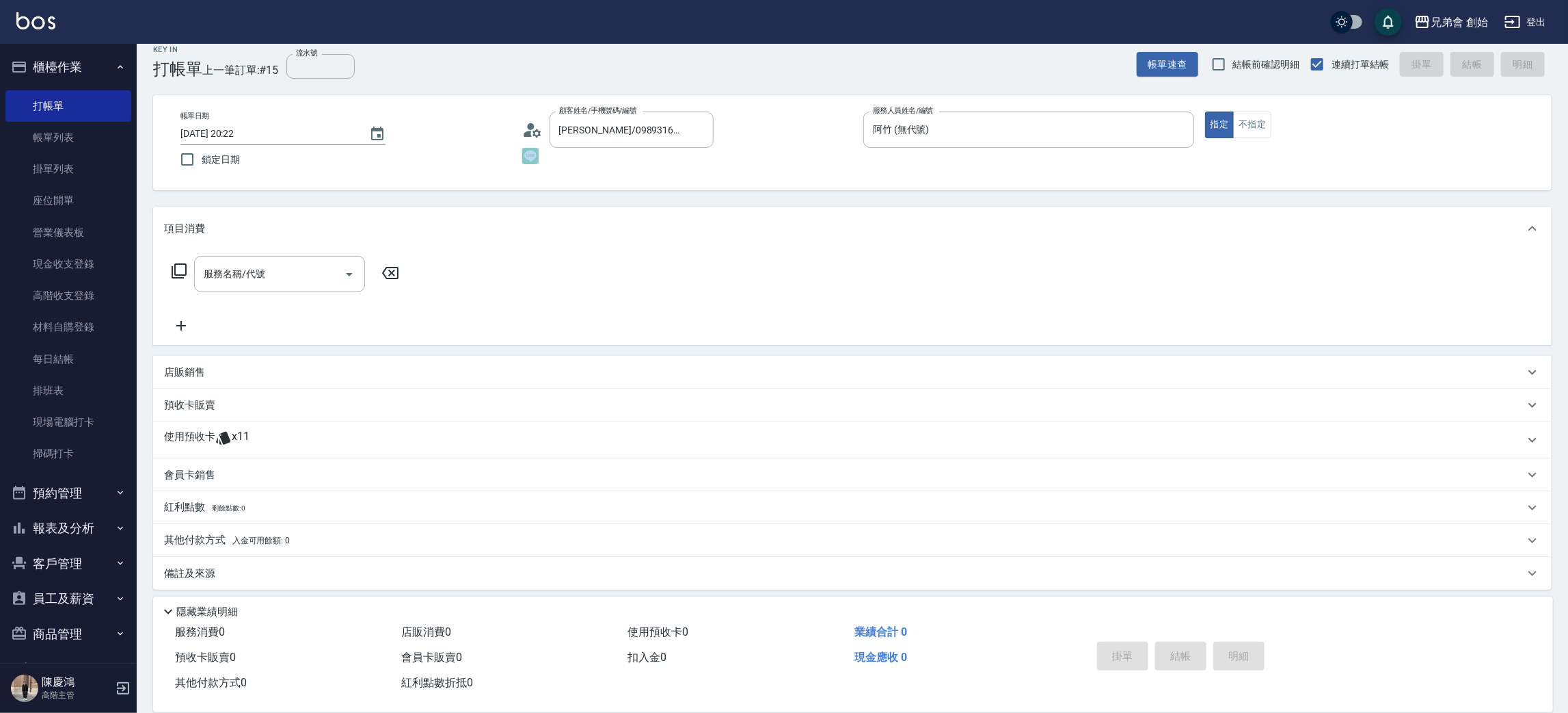
click at [246, 432] on span "x11" at bounding box center [240, 439] width 17 height 21
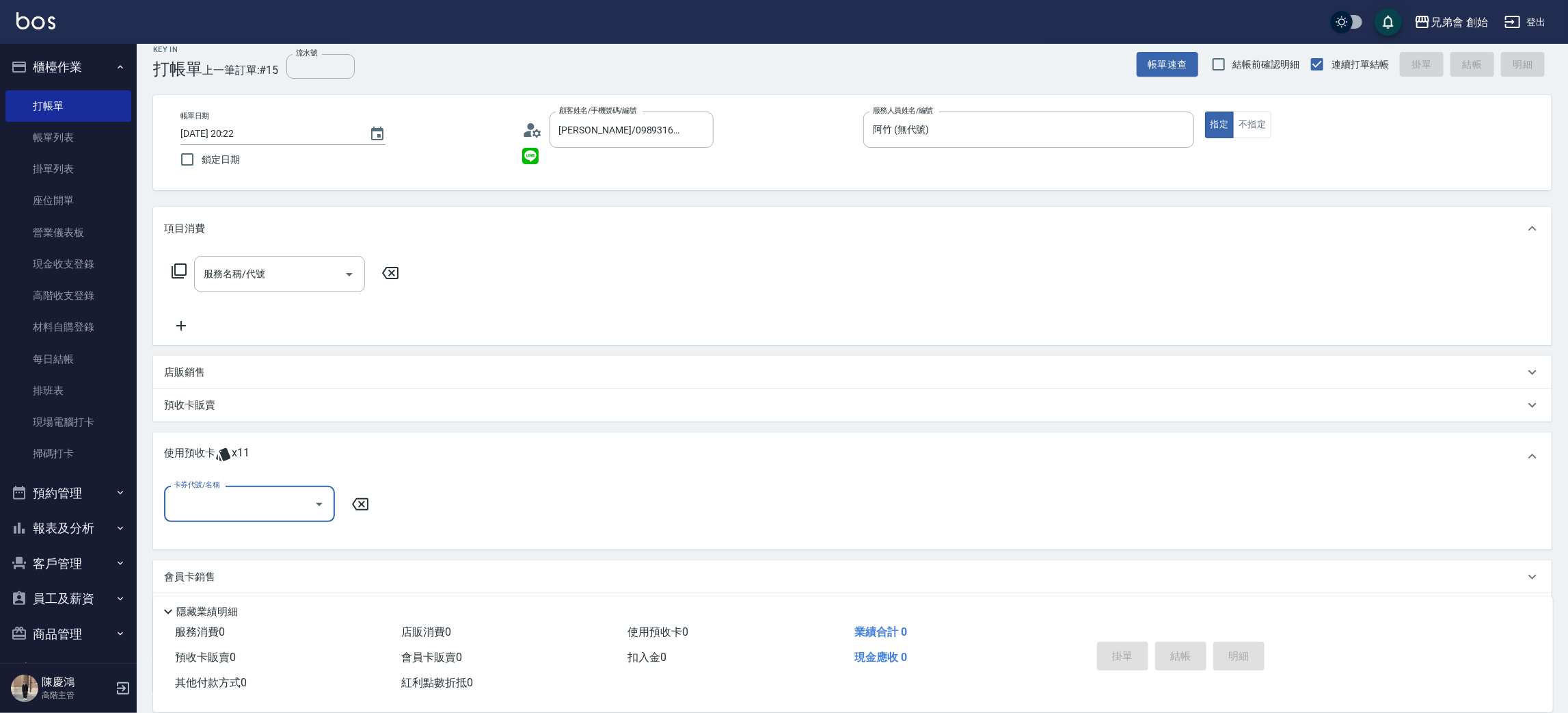
scroll to position [0, 0]
click at [256, 498] on input "卡券代號/名稱" at bounding box center [240, 503] width 138 height 24
drag, startPoint x: 281, startPoint y: 536, endPoint x: 309, endPoint y: 536, distance: 28.0
click at [282, 537] on div "儲值7000 剩餘11張" at bounding box center [249, 539] width 171 height 23
type input "儲值7000"
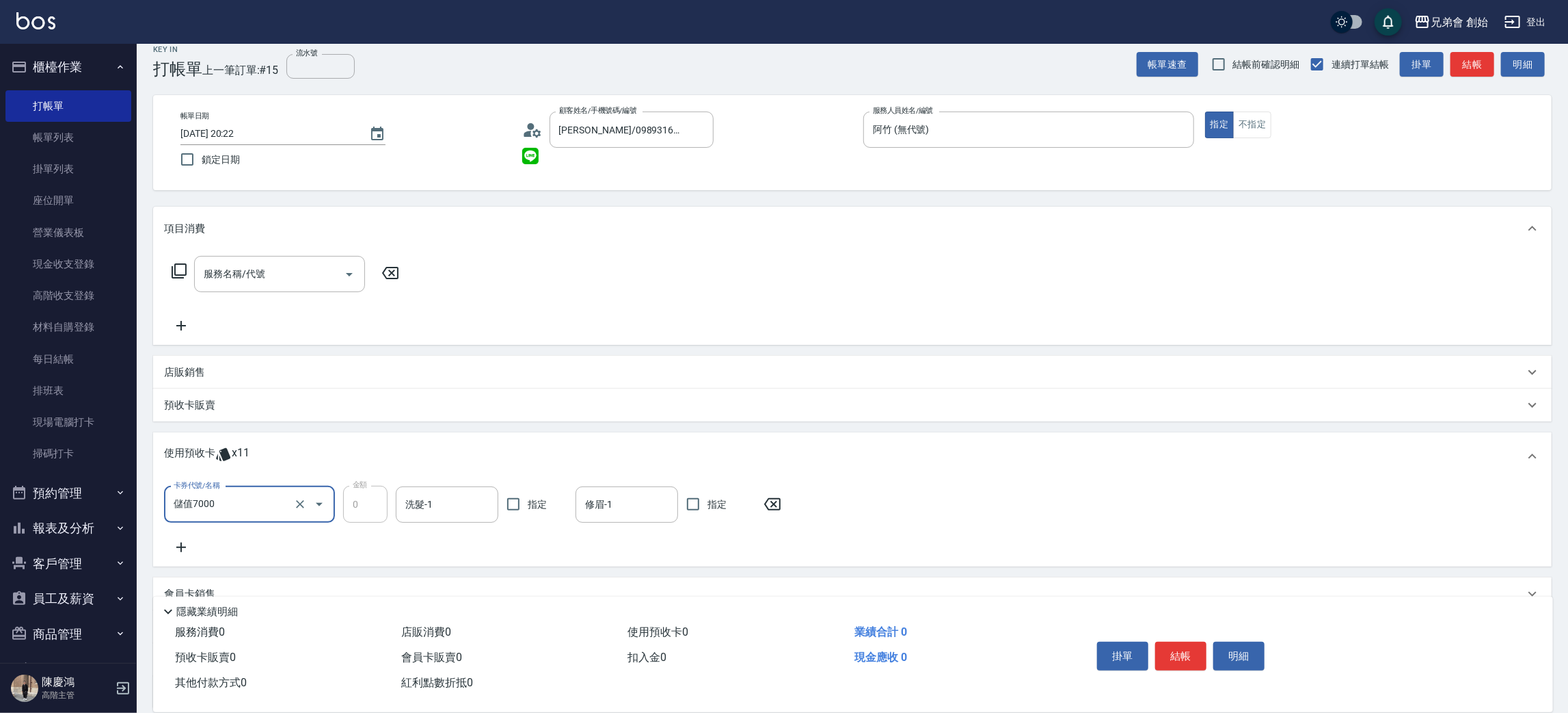
scroll to position [118, 0]
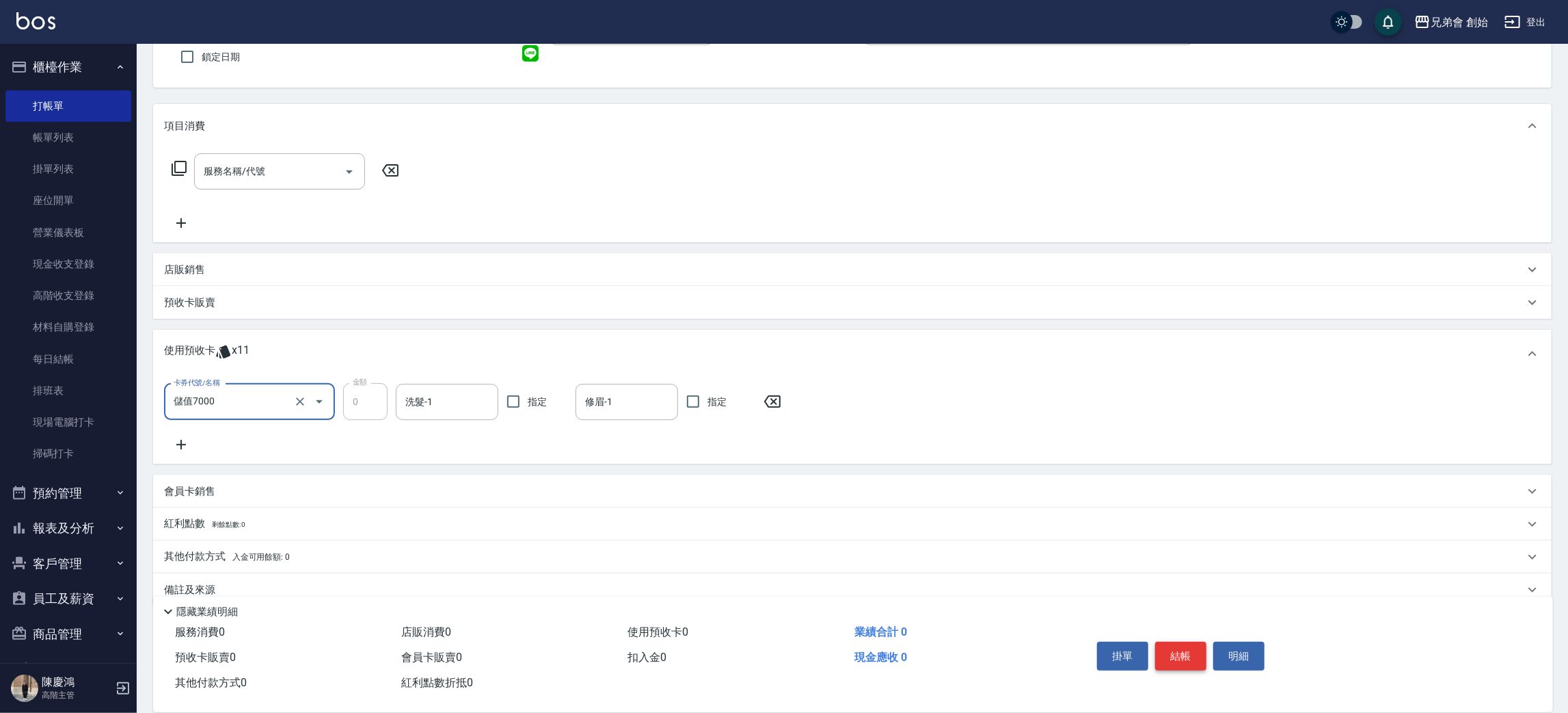
click at [1195, 651] on button "結帳" at bounding box center [1180, 656] width 51 height 29
type input "[DATE] 21:02"
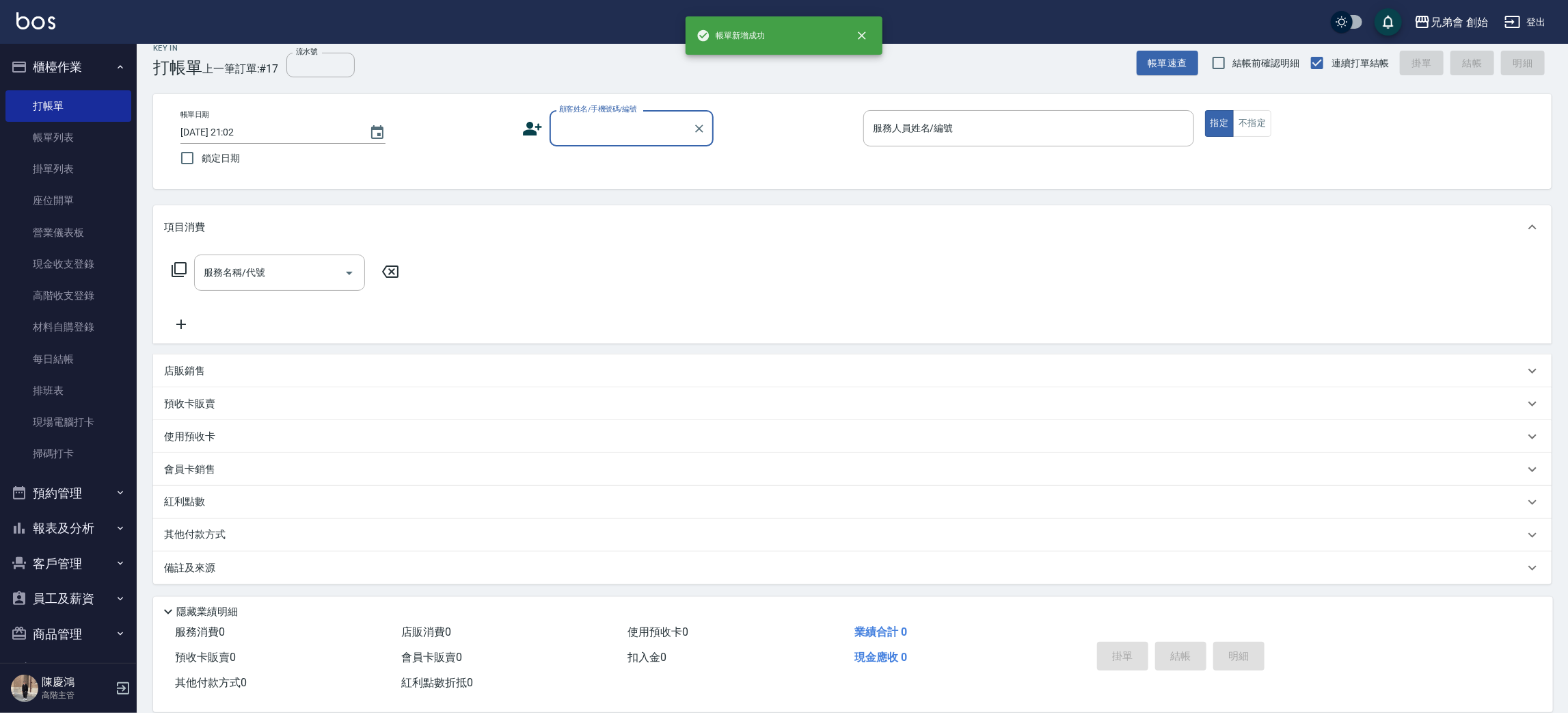
scroll to position [15, 0]
drag, startPoint x: 91, startPoint y: 132, endPoint x: 95, endPoint y: 122, distance: 10.8
click at [90, 131] on link "帳單列表" at bounding box center [68, 137] width 125 height 31
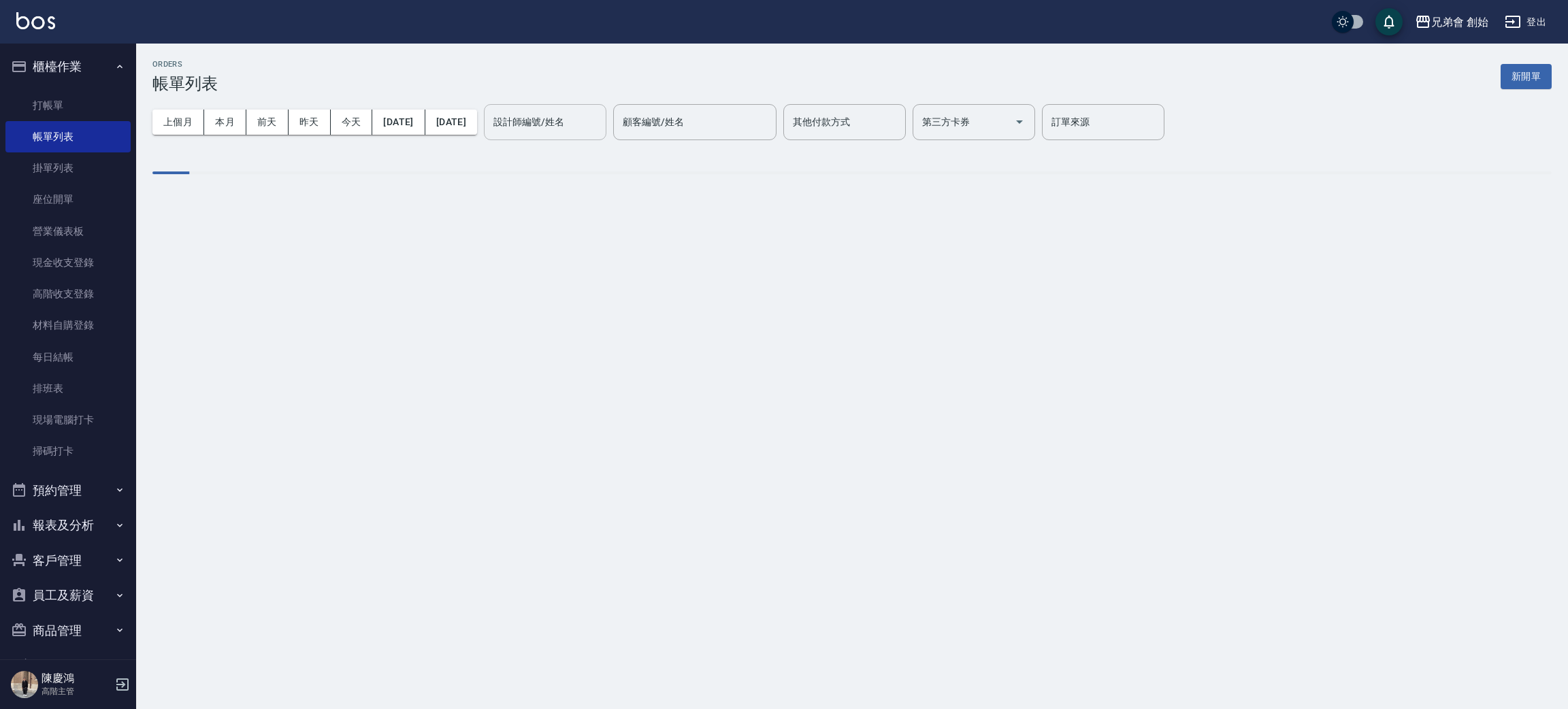
click at [603, 120] on div "設計師編號/姓名 設計師編號/姓名" at bounding box center [545, 123] width 123 height 36
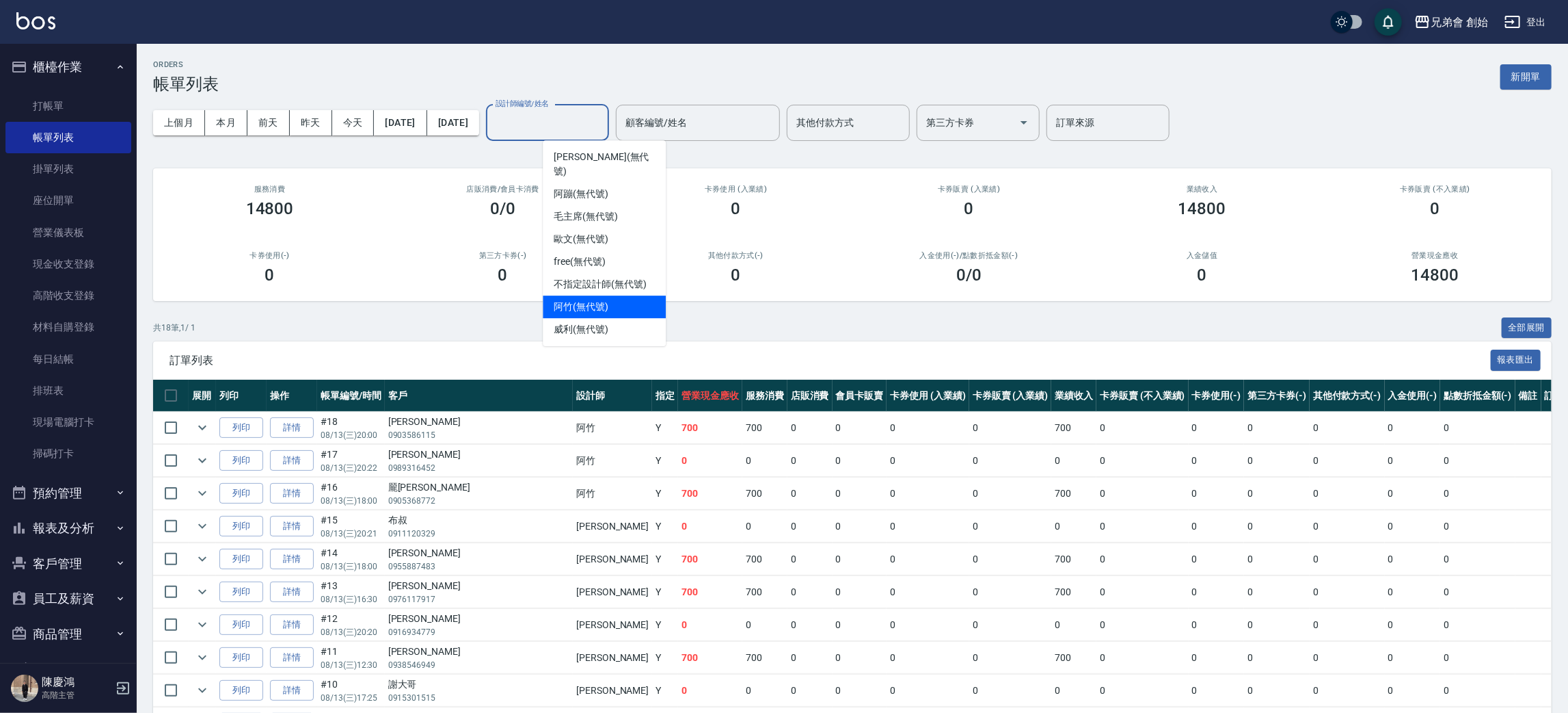
click at [623, 295] on div "阿竹 (無代號)" at bounding box center [605, 307] width 123 height 23
type input "阿竹 (無代號)"
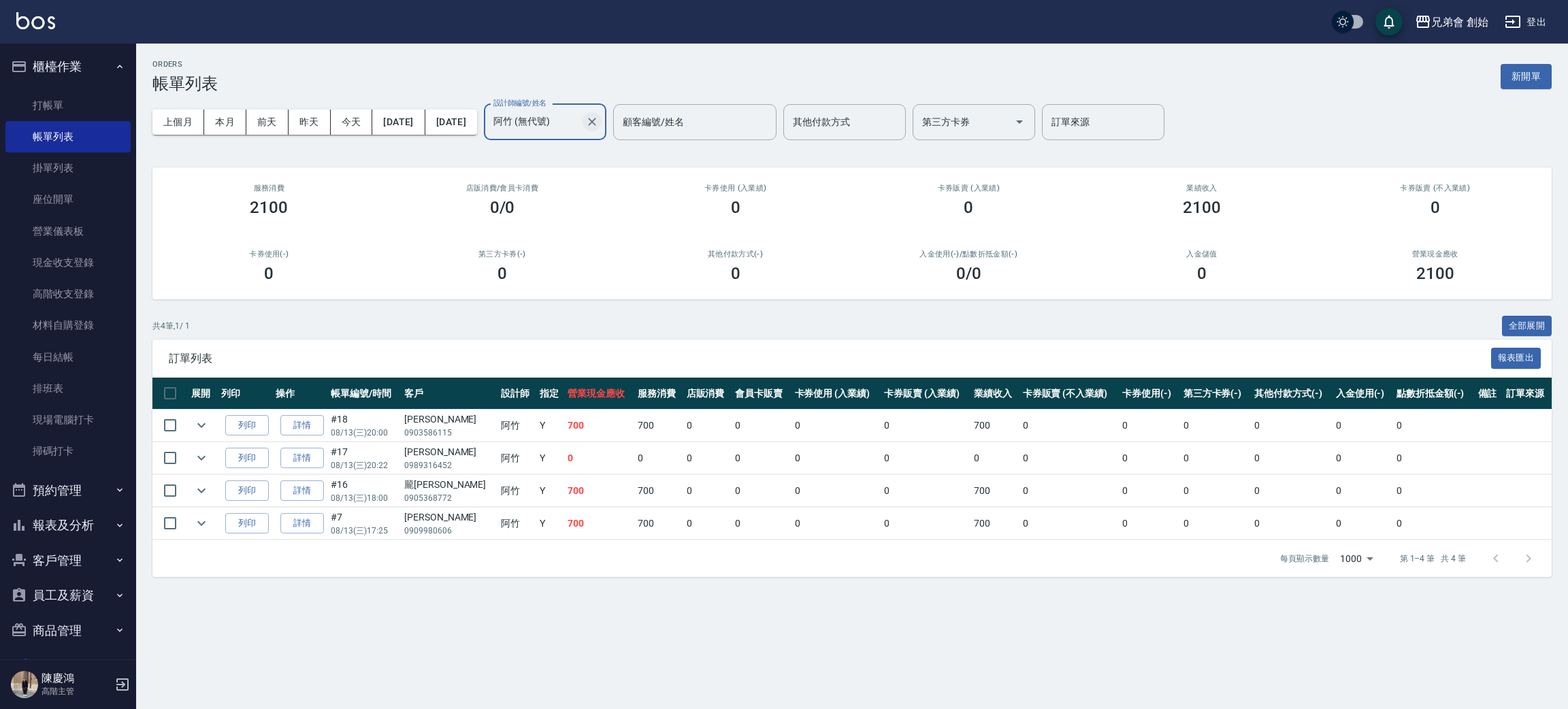
click at [599, 126] on icon "Clear" at bounding box center [592, 122] width 14 height 14
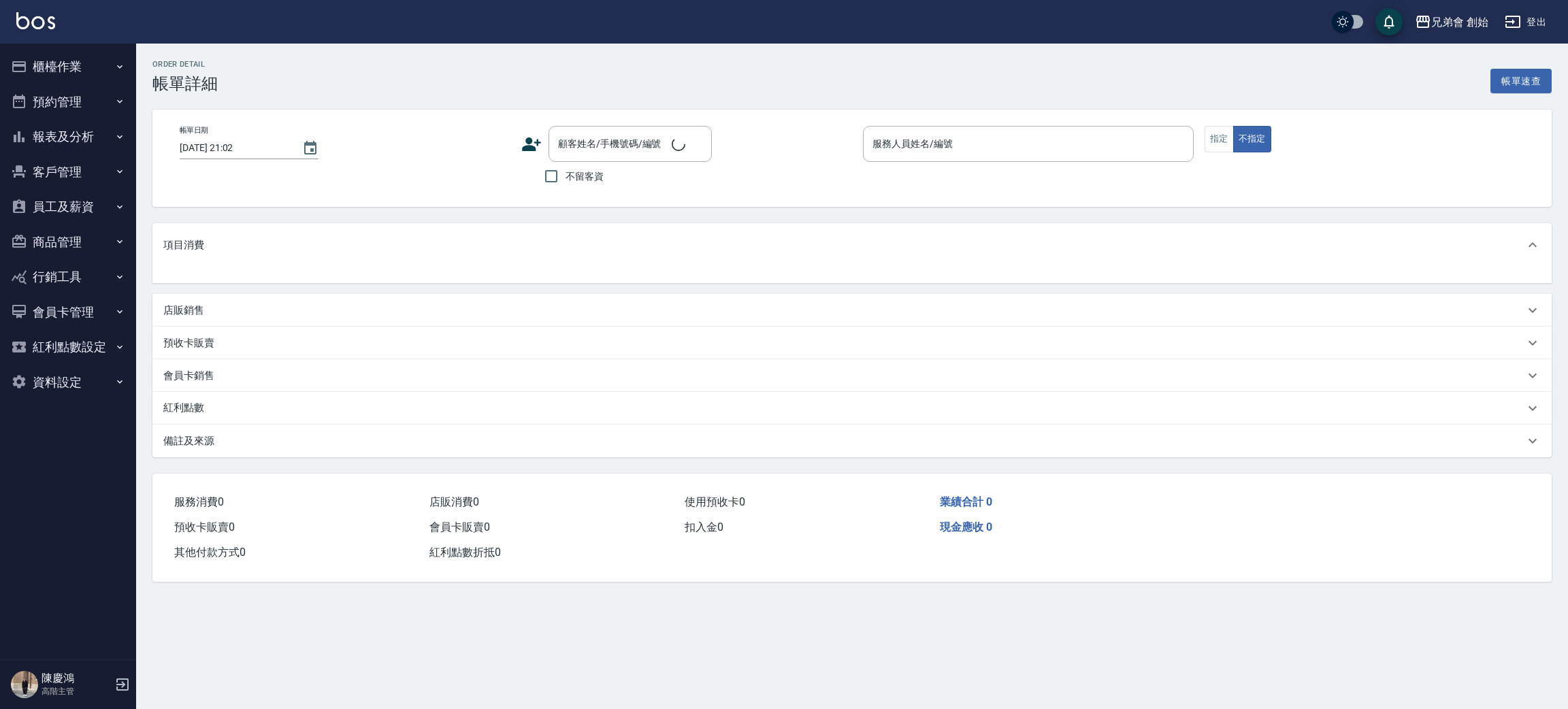
type input "[DATE] 20:00"
type input "阿竹 (無代號)"
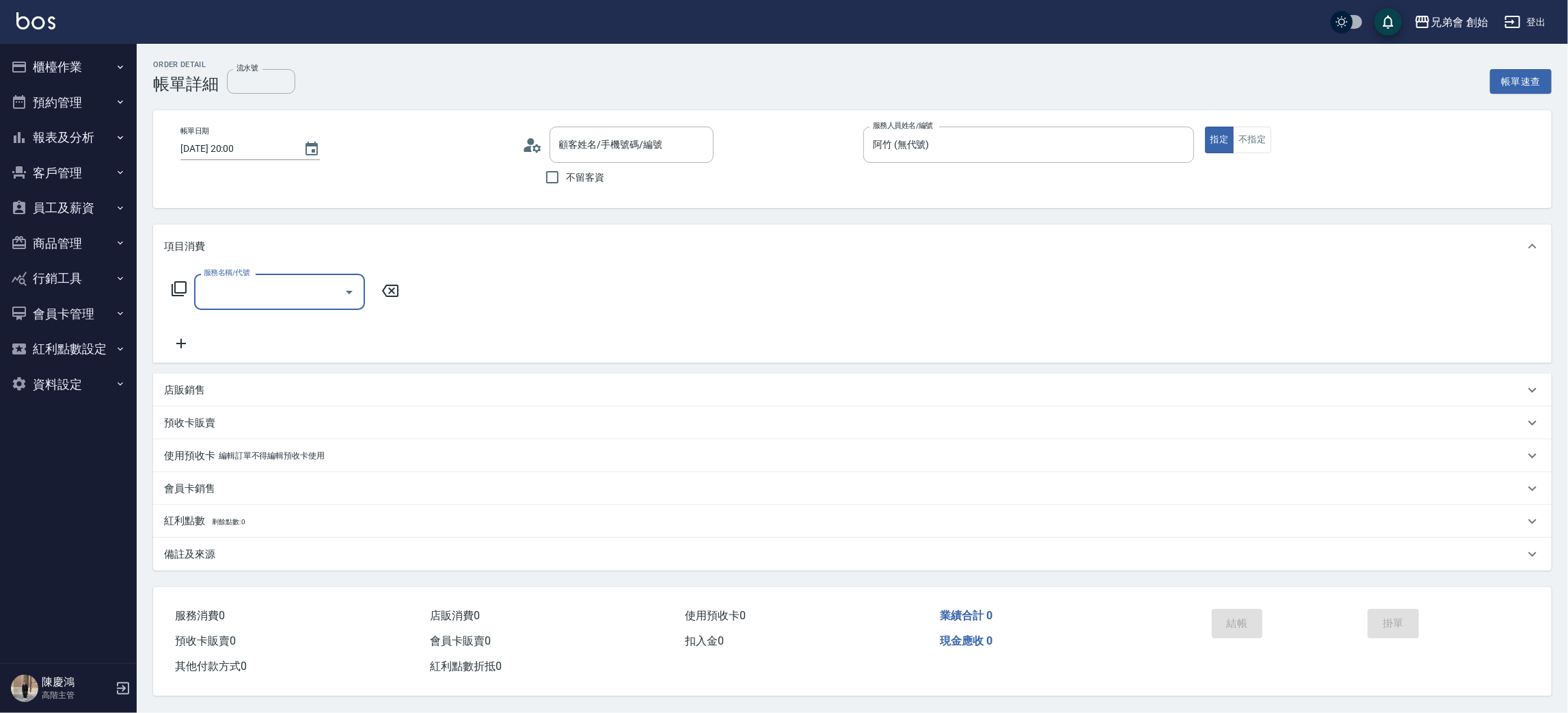
click at [258, 293] on input "服務名稱/代號" at bounding box center [269, 291] width 138 height 24
type input "[PERSON_NAME]/0903586115/null"
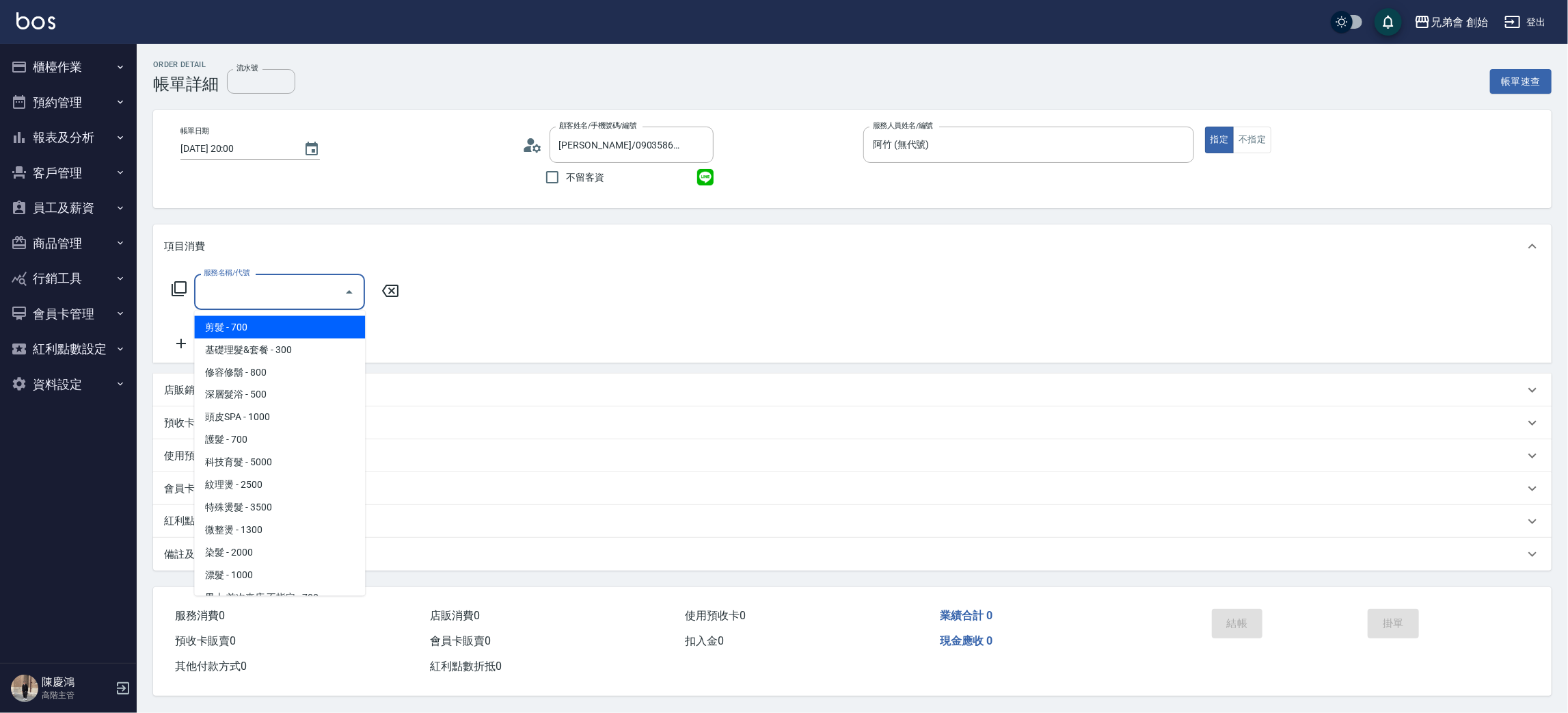
click at [253, 333] on span "剪髮 - 700" at bounding box center [279, 327] width 171 height 23
type input "剪髮(A01)"
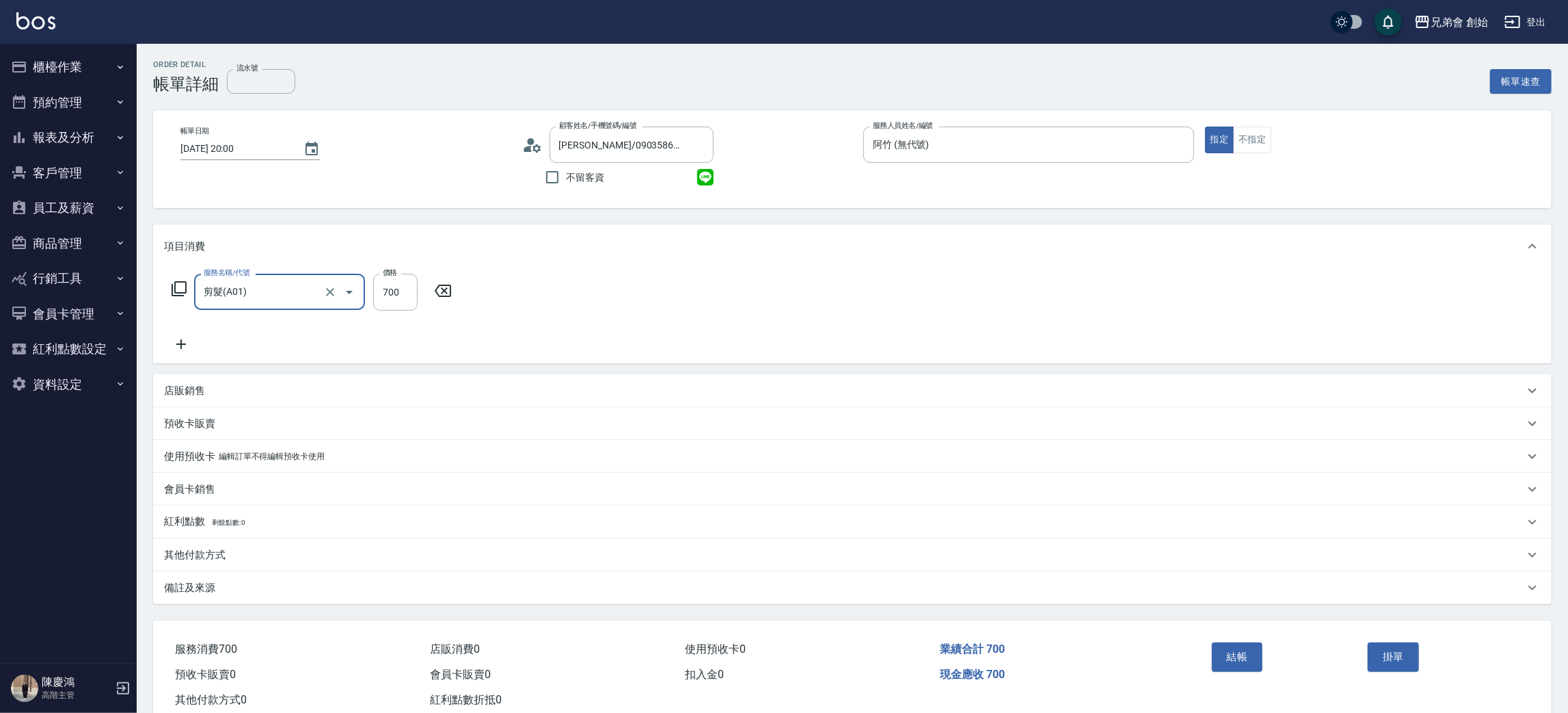
scroll to position [36, 0]
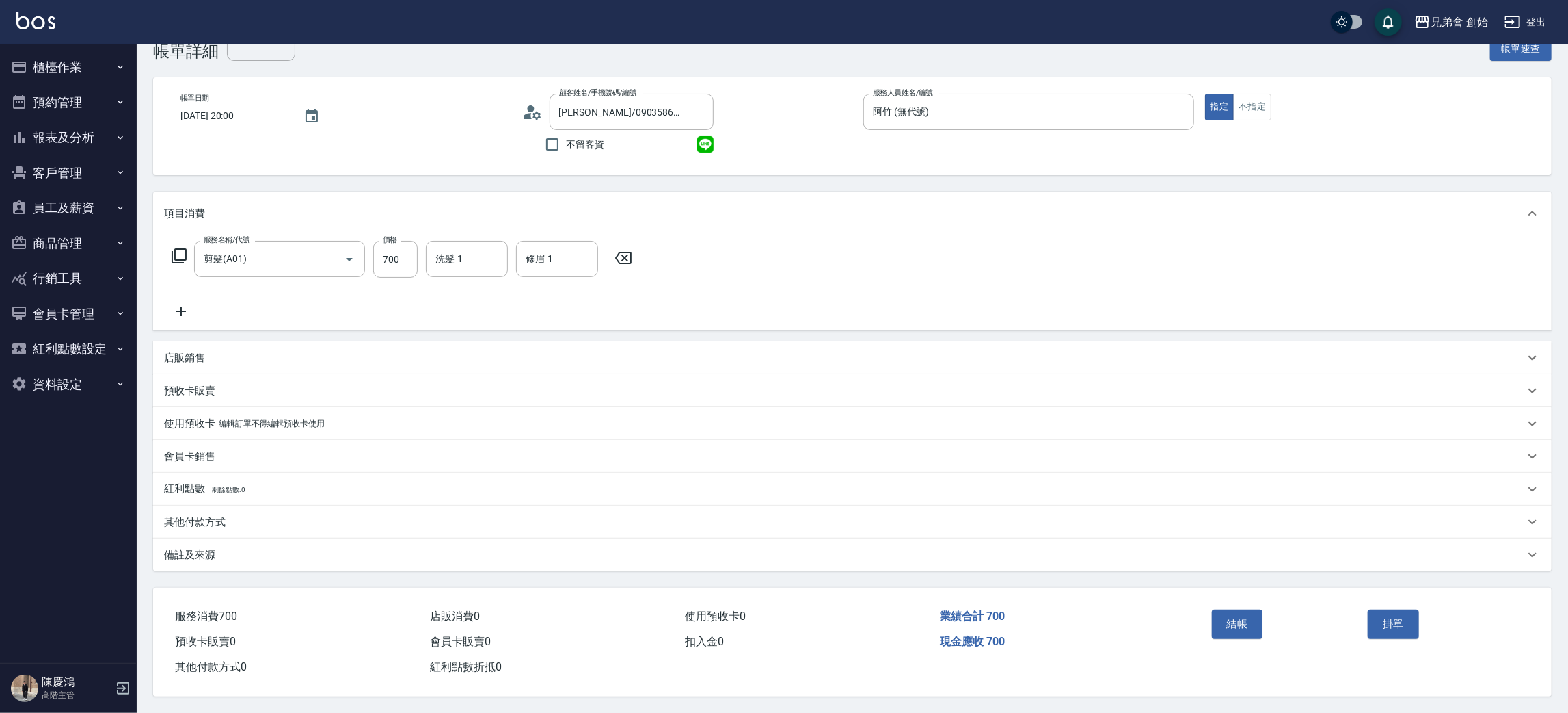
click at [1208, 621] on div "結帳" at bounding box center [1285, 634] width 157 height 59
click at [1216, 591] on div "結帳 掛單" at bounding box center [1363, 633] width 346 height 92
drag, startPoint x: 1228, startPoint y: 613, endPoint x: 1223, endPoint y: 603, distance: 11.2
click at [1227, 613] on button "結帳" at bounding box center [1237, 624] width 51 height 29
